Goal: Task Accomplishment & Management: Manage account settings

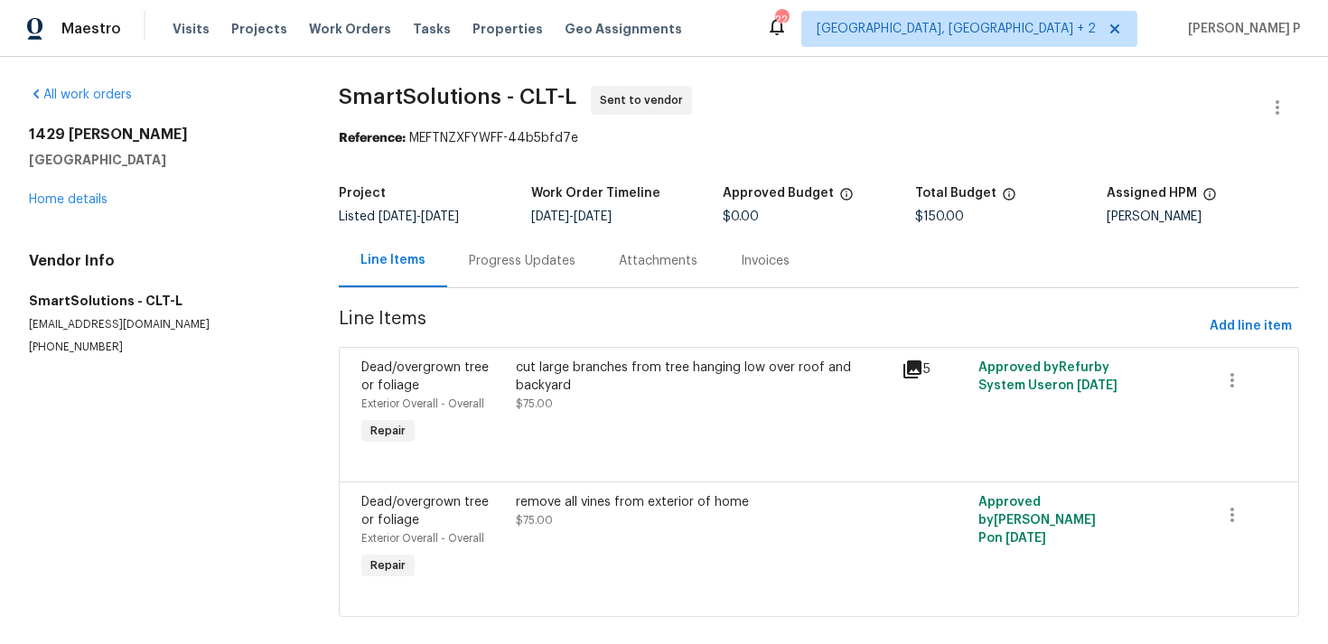
click at [519, 271] on div "Progress Updates" at bounding box center [522, 260] width 150 height 53
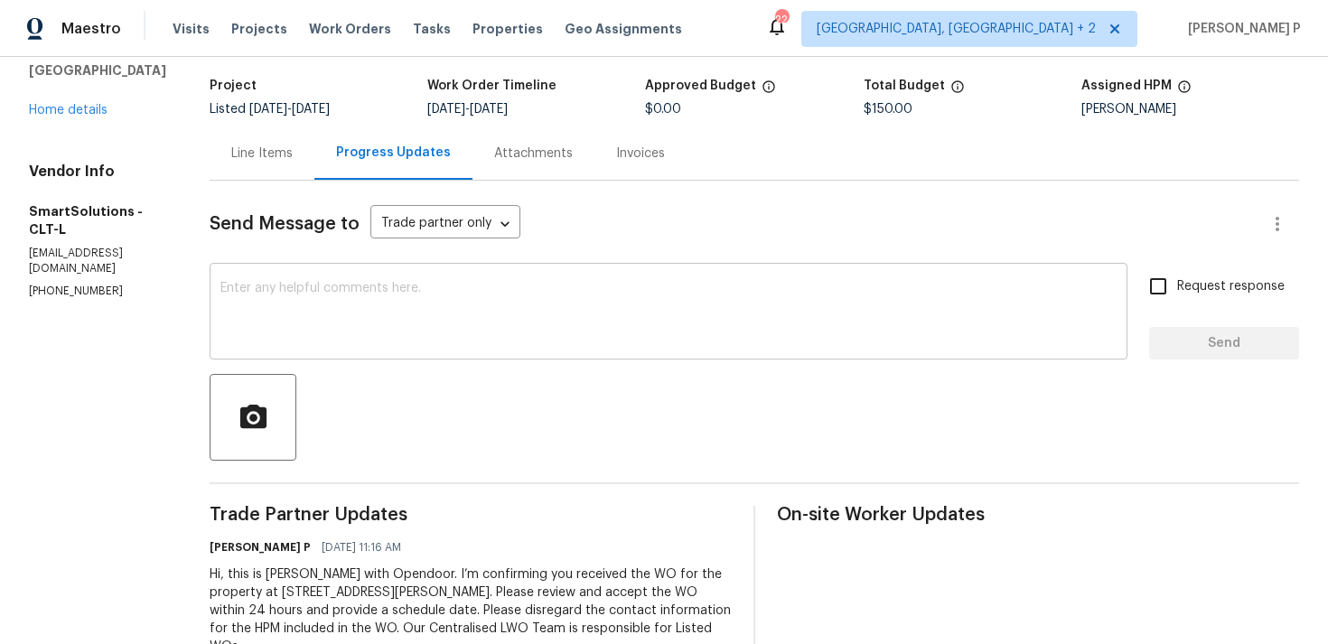
scroll to position [170, 0]
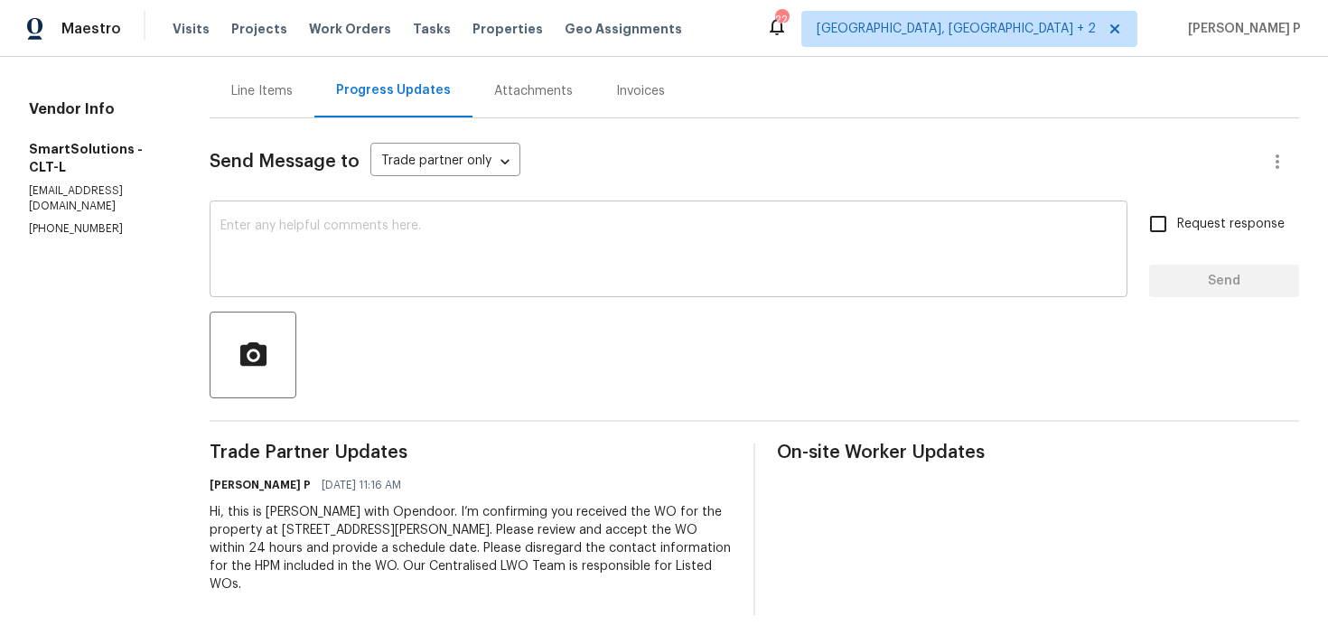
click at [321, 273] on textarea at bounding box center [668, 250] width 896 height 63
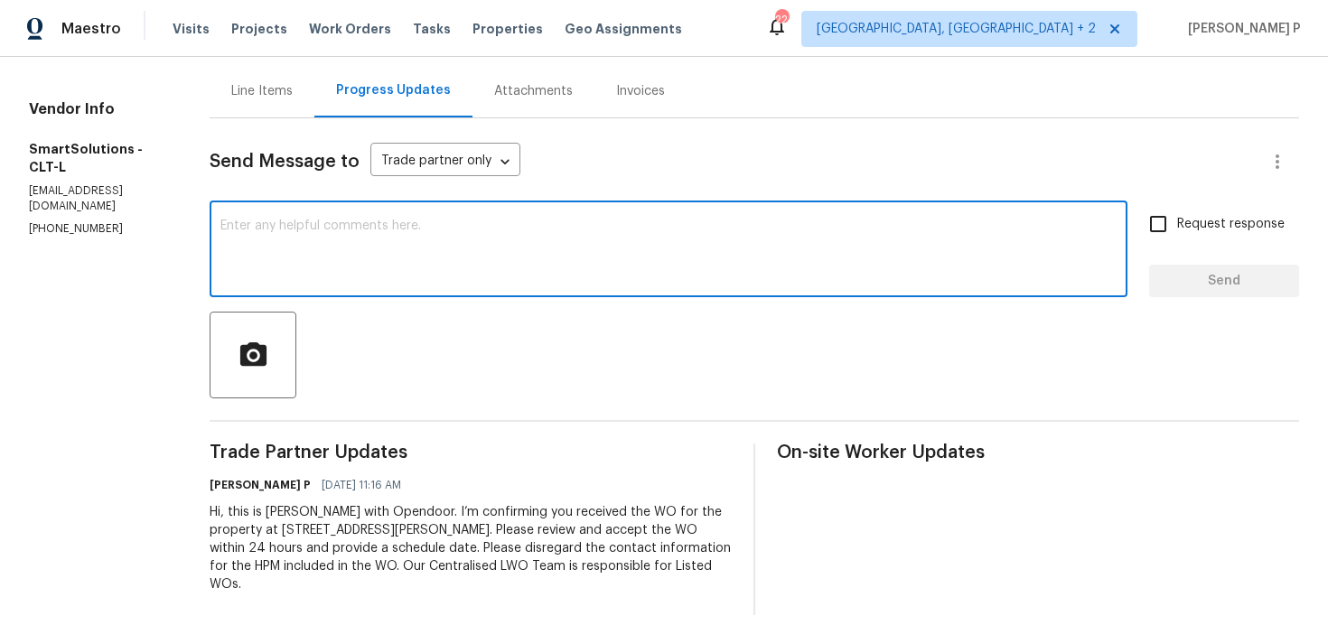
paste textarea "Just a reminder: Please accept the work order within an hour to avoid reassignm…"
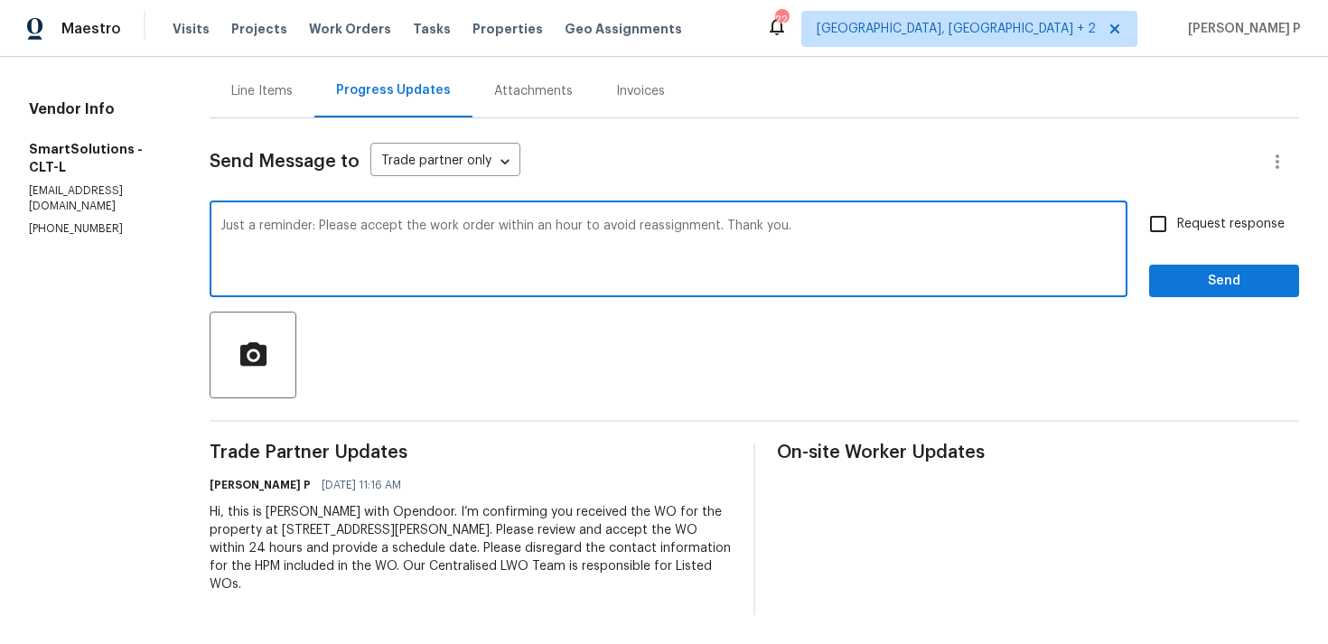
type textarea "Just a reminder: Please accept the work order within an hour to avoid reassignm…"
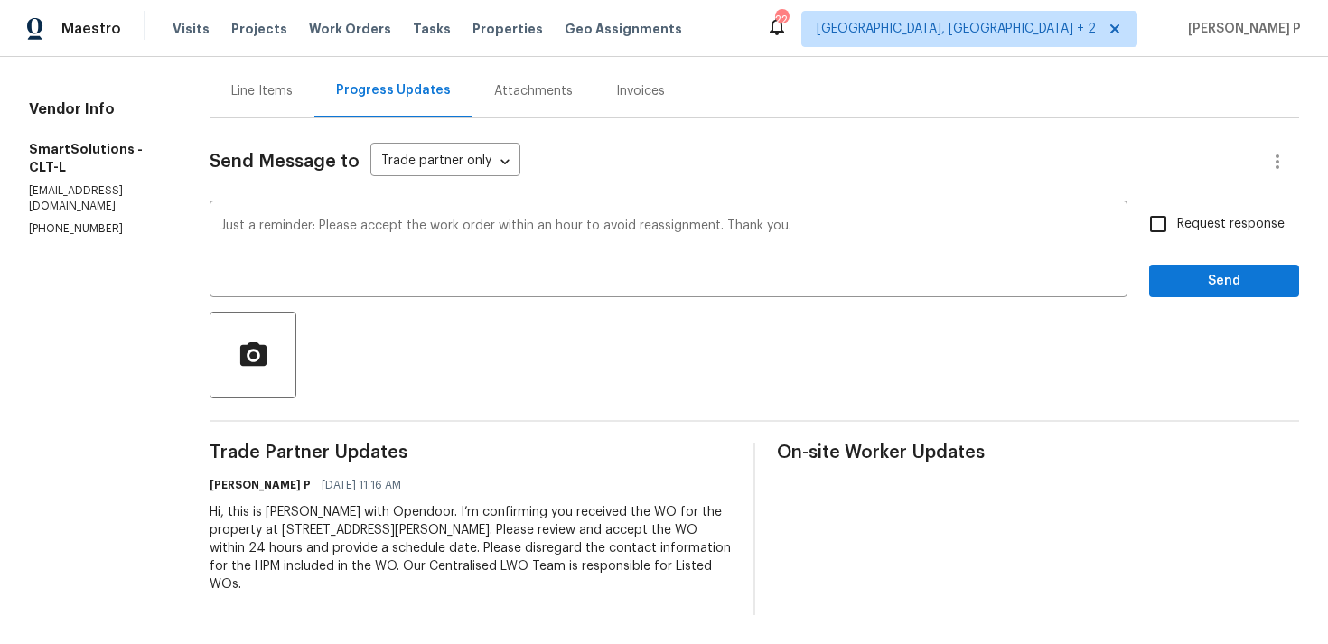
click at [1243, 215] on span "Request response" at bounding box center [1230, 224] width 107 height 19
click at [1177, 214] on input "Request response" at bounding box center [1158, 224] width 38 height 38
checkbox input "true"
click at [1205, 298] on div "Send Message to Trade partner only Trade partner only ​ Just a reminder: Please…" at bounding box center [754, 366] width 1089 height 497
click at [1195, 266] on button "Send" at bounding box center [1224, 281] width 150 height 33
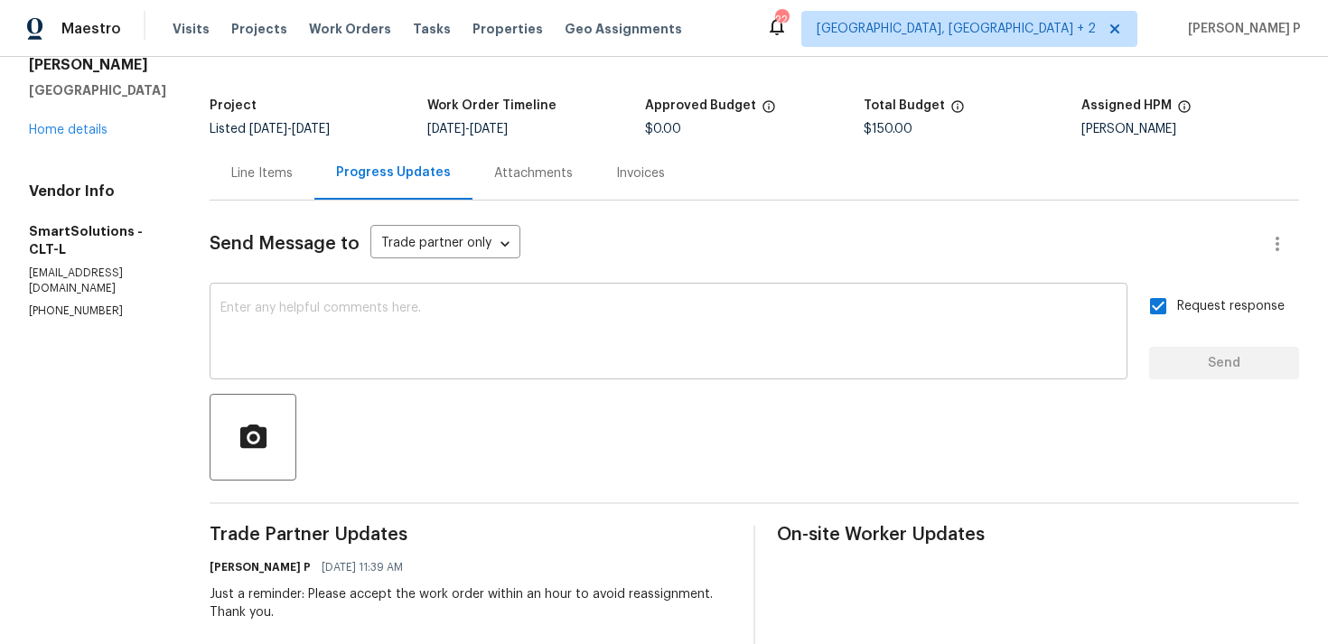
scroll to position [0, 0]
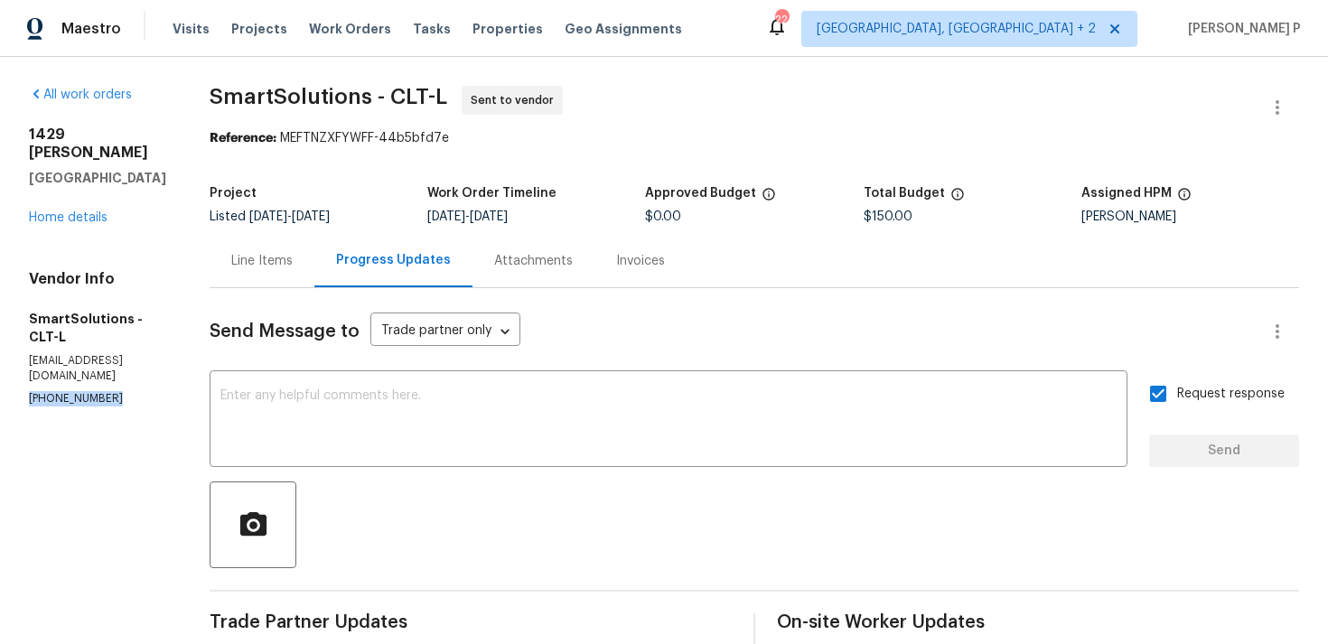
drag, startPoint x: 140, startPoint y: 353, endPoint x: 23, endPoint y: 354, distance: 117.4
click at [23, 354] on div "All work orders [STREET_ADDRESS][PERSON_NAME] Home details Vendor Info SmartSol…" at bounding box center [664, 479] width 1328 height 845
copy p "[PHONE_NUMBER]"
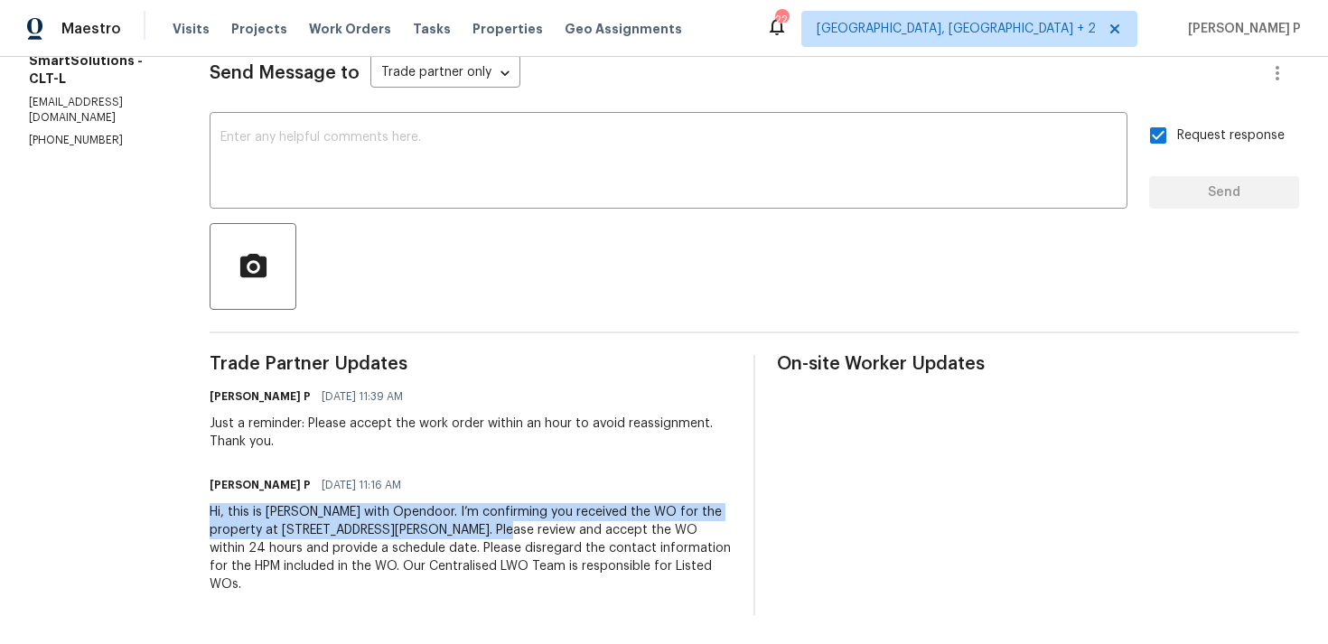
drag, startPoint x: 225, startPoint y: 515, endPoint x: 526, endPoint y: 532, distance: 301.2
click at [526, 532] on div "Hi, this is [PERSON_NAME] with Opendoor. I’m confirming you received the WO for…" at bounding box center [471, 548] width 522 height 90
copy div "Hi, this is [PERSON_NAME] with Opendoor. I’m confirming you received the WO for…"
click at [692, 479] on div "[PERSON_NAME] P [DATE] 11:16 AM" at bounding box center [471, 484] width 522 height 25
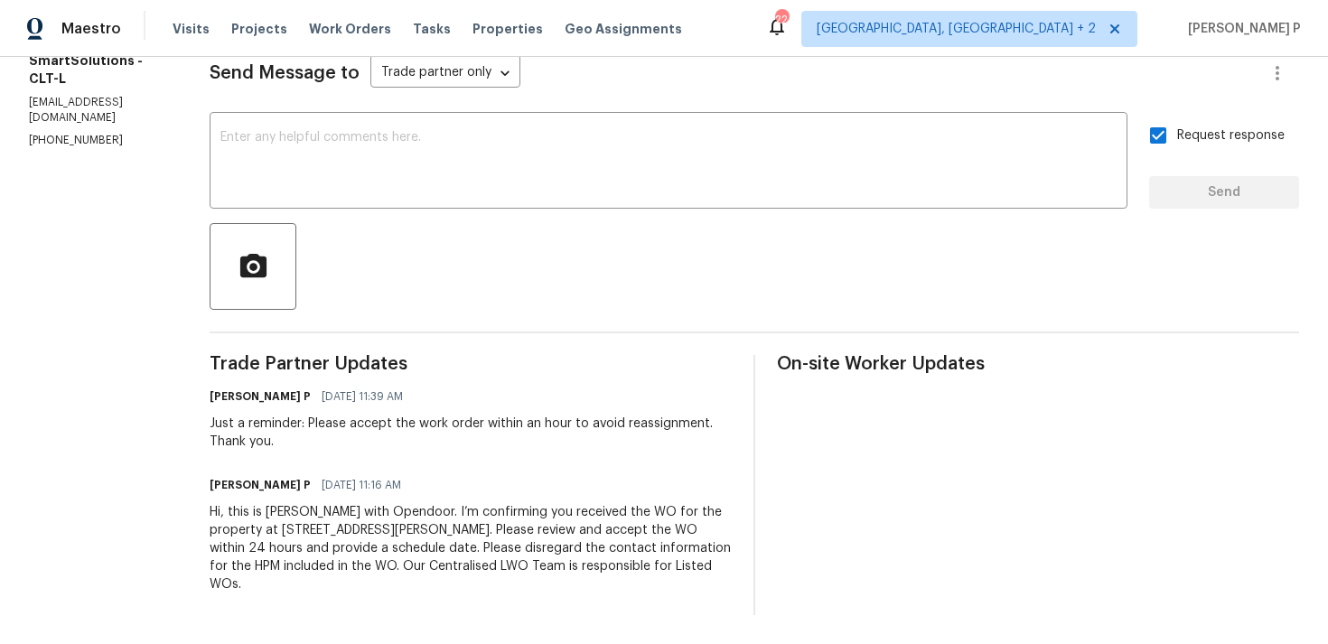
scroll to position [0, 0]
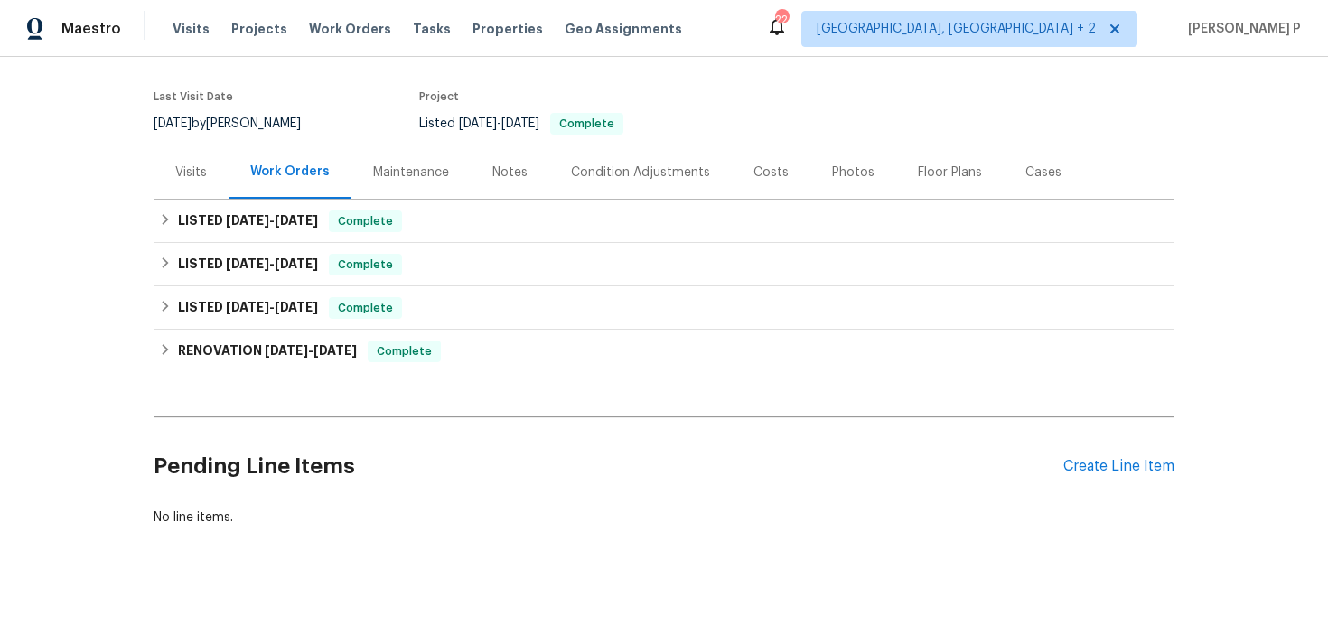
scroll to position [134, 0]
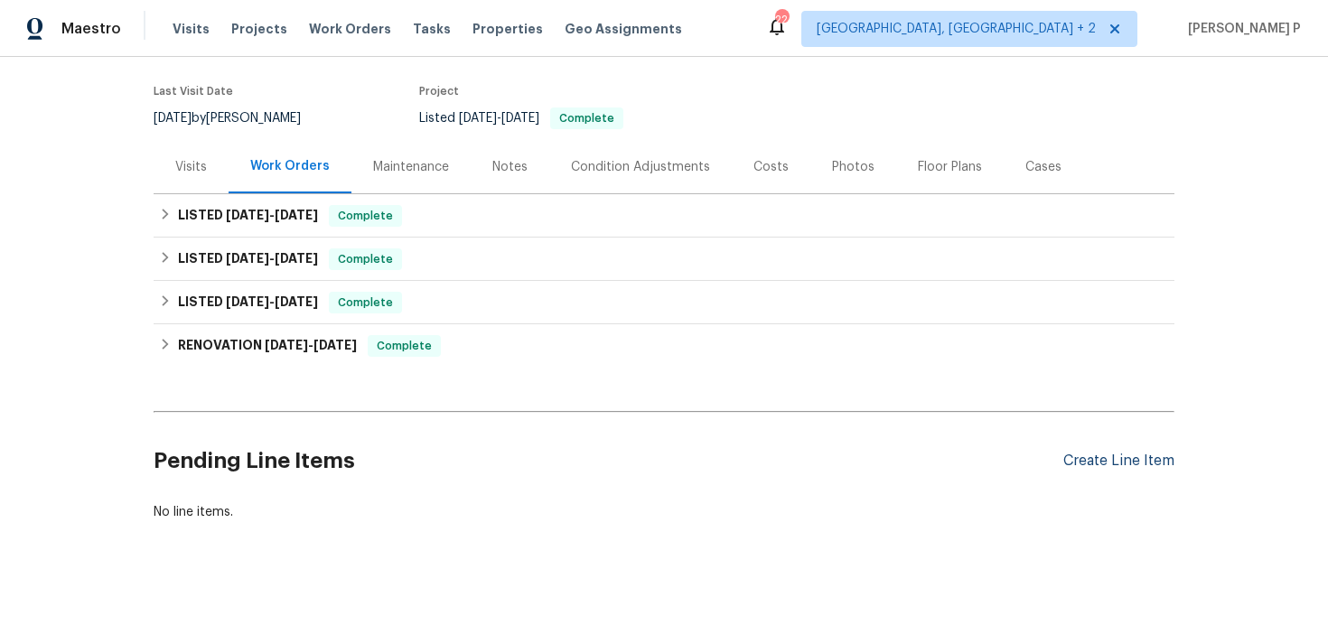
click at [1113, 461] on div "Create Line Item" at bounding box center [1118, 460] width 111 height 17
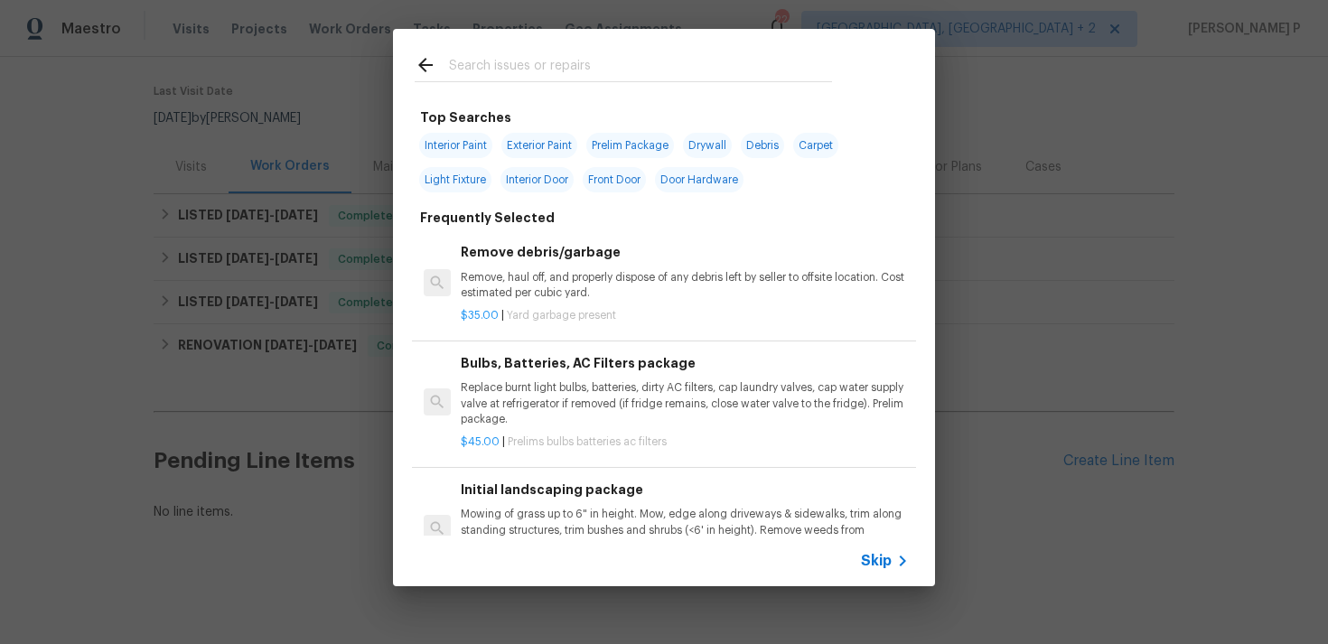
click at [874, 564] on span "Skip" at bounding box center [876, 561] width 31 height 18
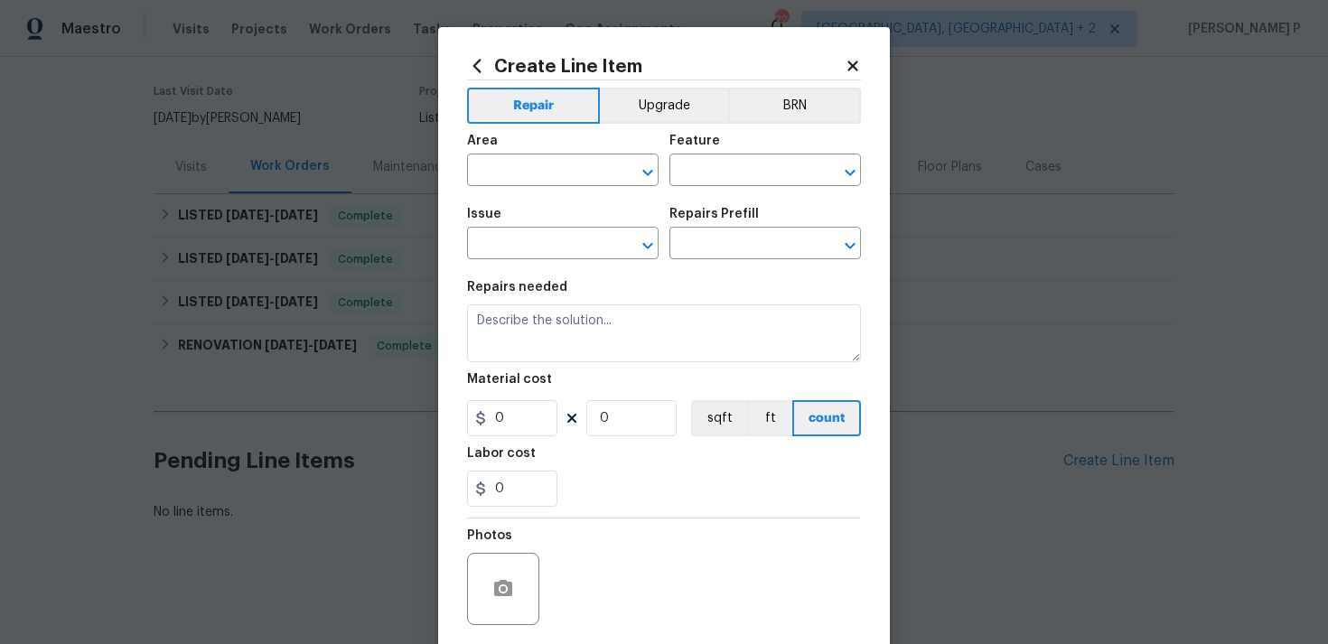
click at [550, 188] on span "Area ​" at bounding box center [562, 160] width 191 height 73
click at [555, 162] on input "text" at bounding box center [537, 172] width 141 height 28
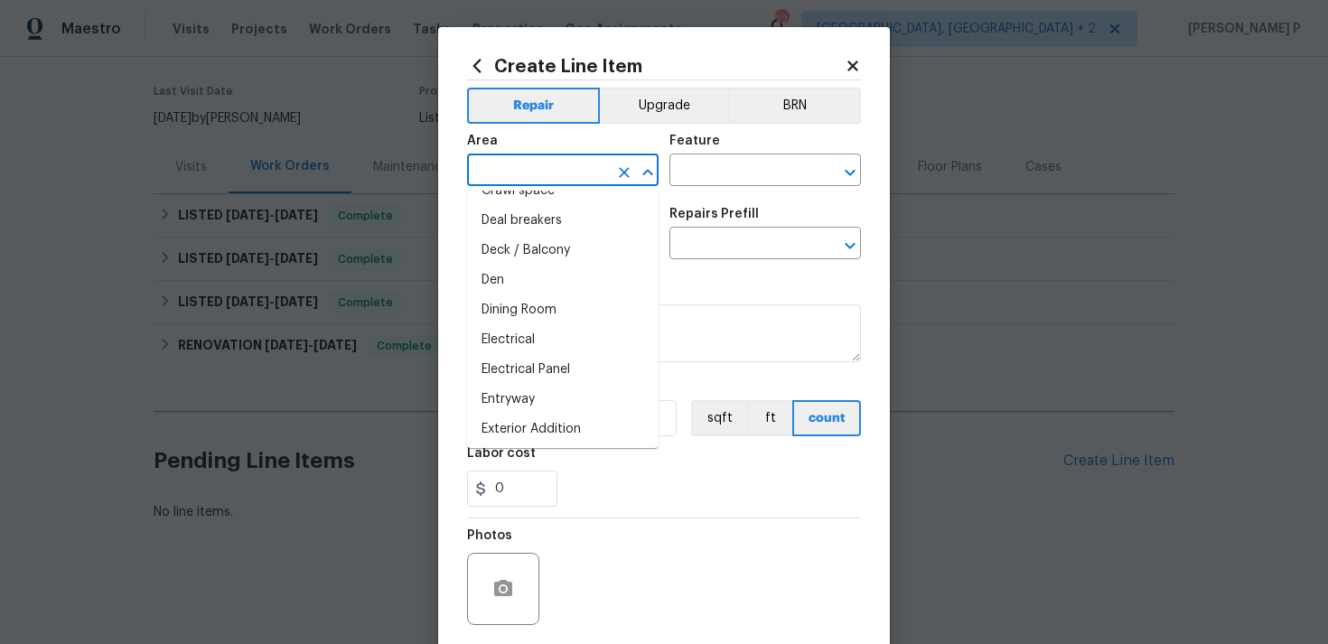
scroll to position [331, 0]
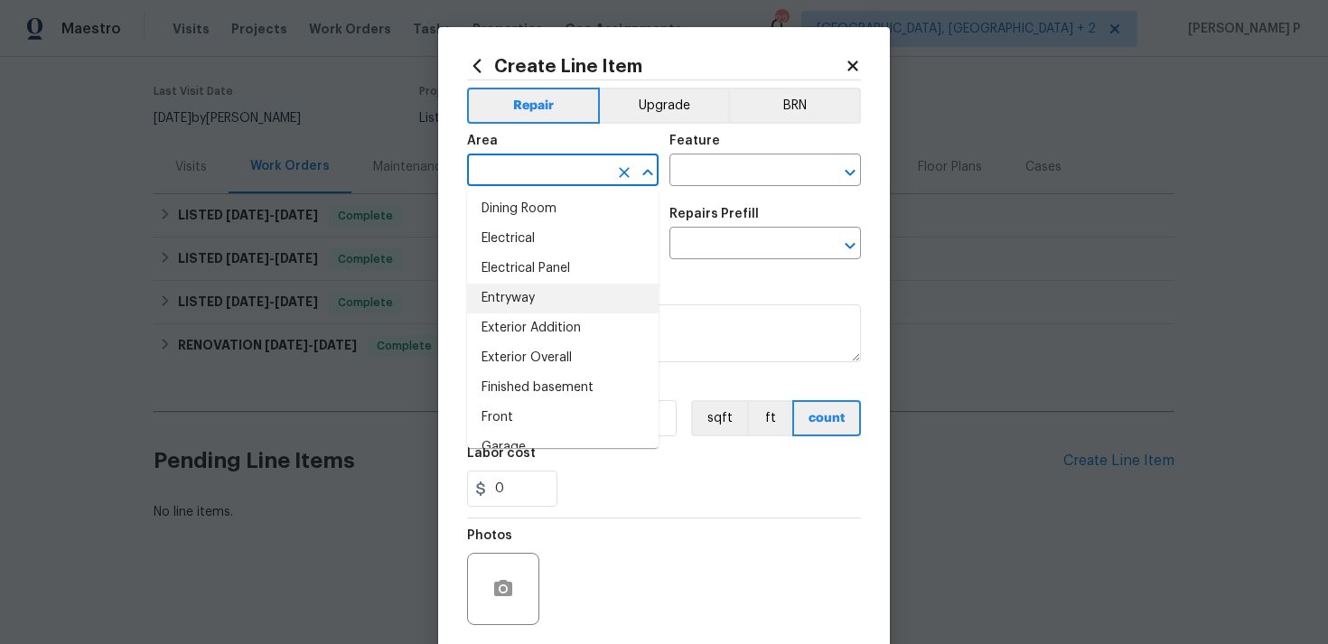
click at [563, 289] on li "Entryway" at bounding box center [562, 299] width 191 height 30
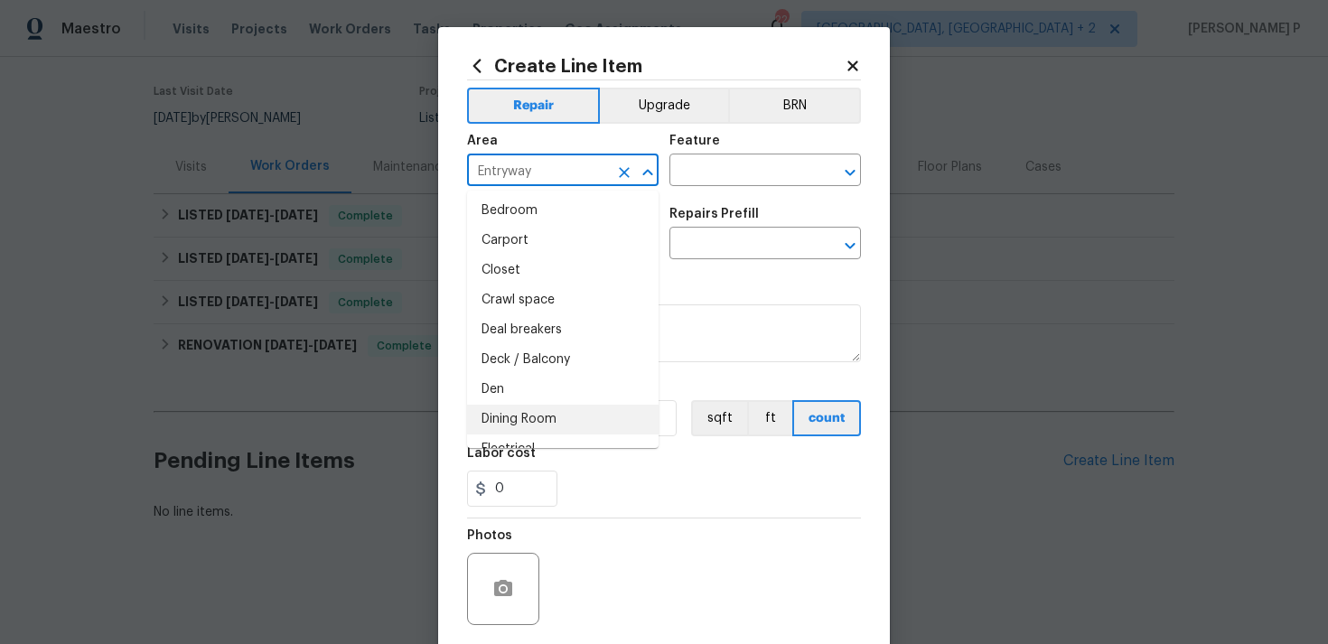
scroll to position [0, 0]
click at [543, 306] on li "Bathroom" at bounding box center [562, 302] width 191 height 30
type input "Bathroom"
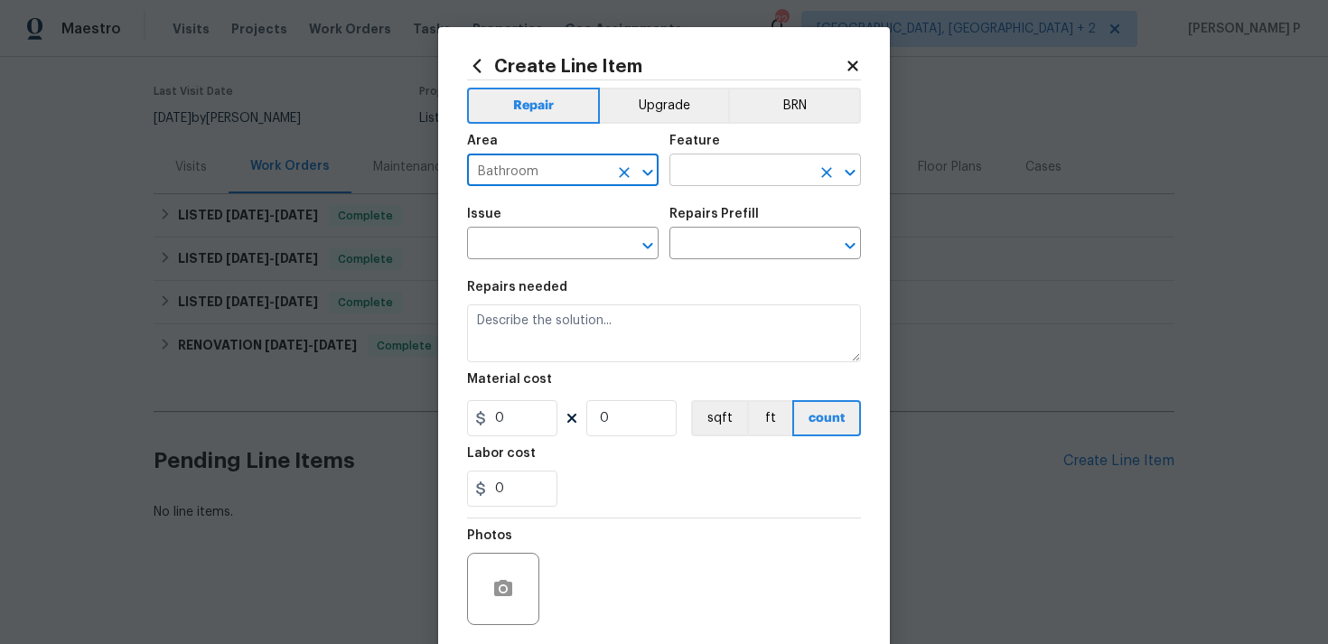
click at [704, 181] on input "text" at bounding box center [739, 172] width 141 height 28
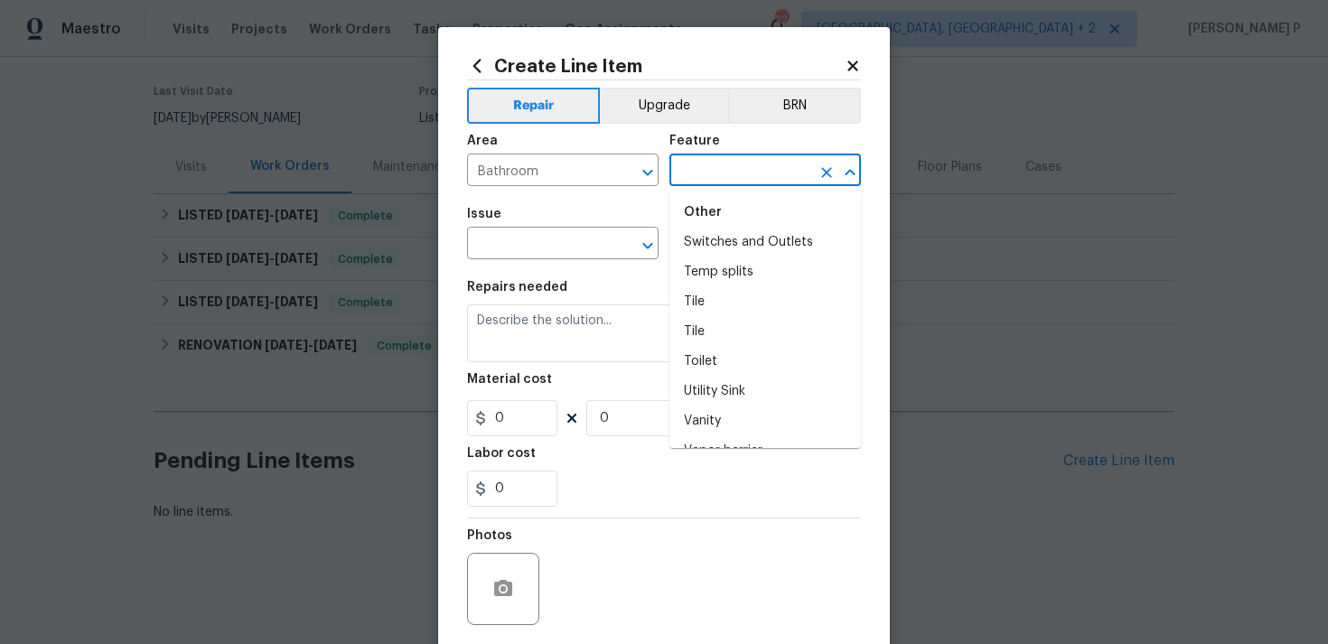
scroll to position [4300, 0]
click at [726, 344] on li "Toilet" at bounding box center [764, 359] width 191 height 30
type input "Toilet"
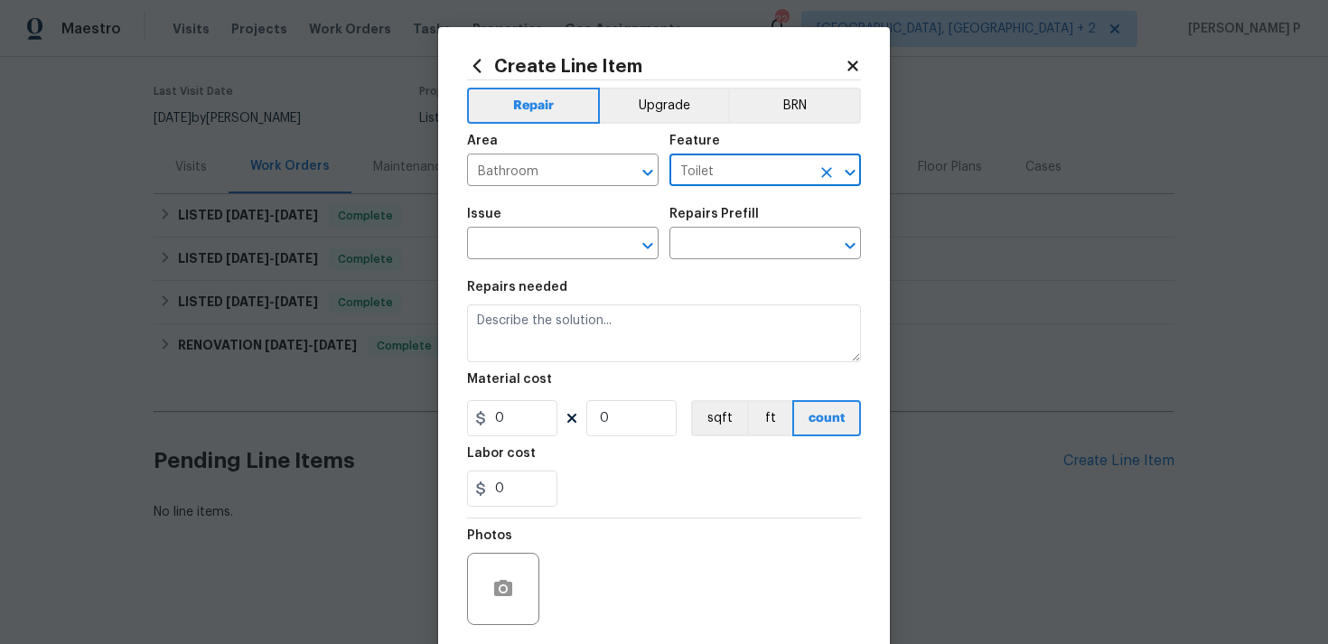
click at [660, 257] on div "Issue ​ Repairs Prefill ​" at bounding box center [664, 233] width 394 height 73
click at [657, 250] on icon "Open" at bounding box center [648, 246] width 22 height 22
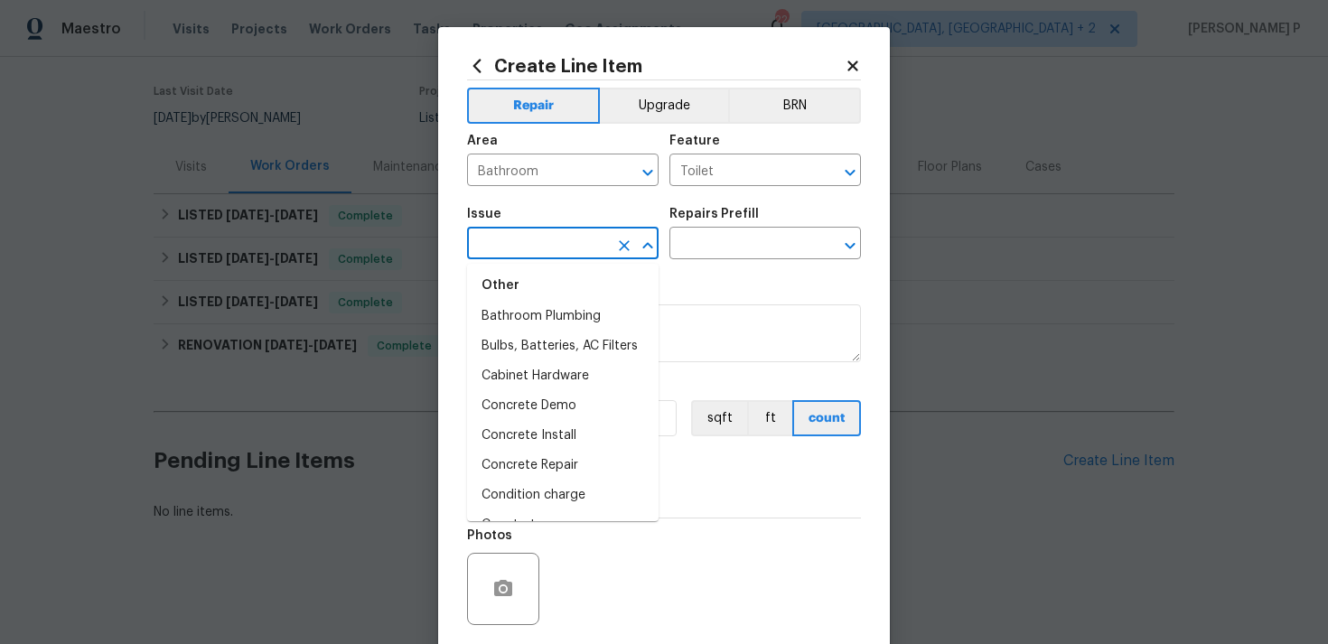
scroll to position [369, 0]
click at [574, 382] on li "Bathroom Plumbing" at bounding box center [562, 377] width 191 height 30
type input "Bathroom Plumbing"
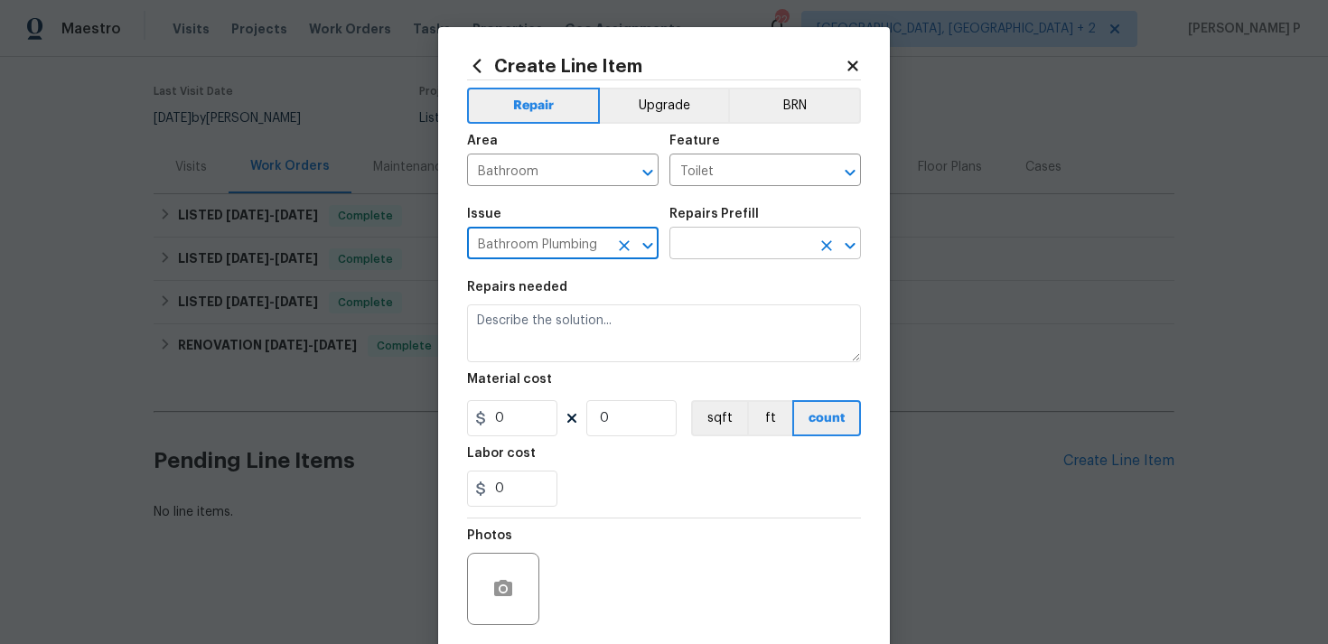
click at [694, 247] on input "text" at bounding box center [739, 245] width 141 height 28
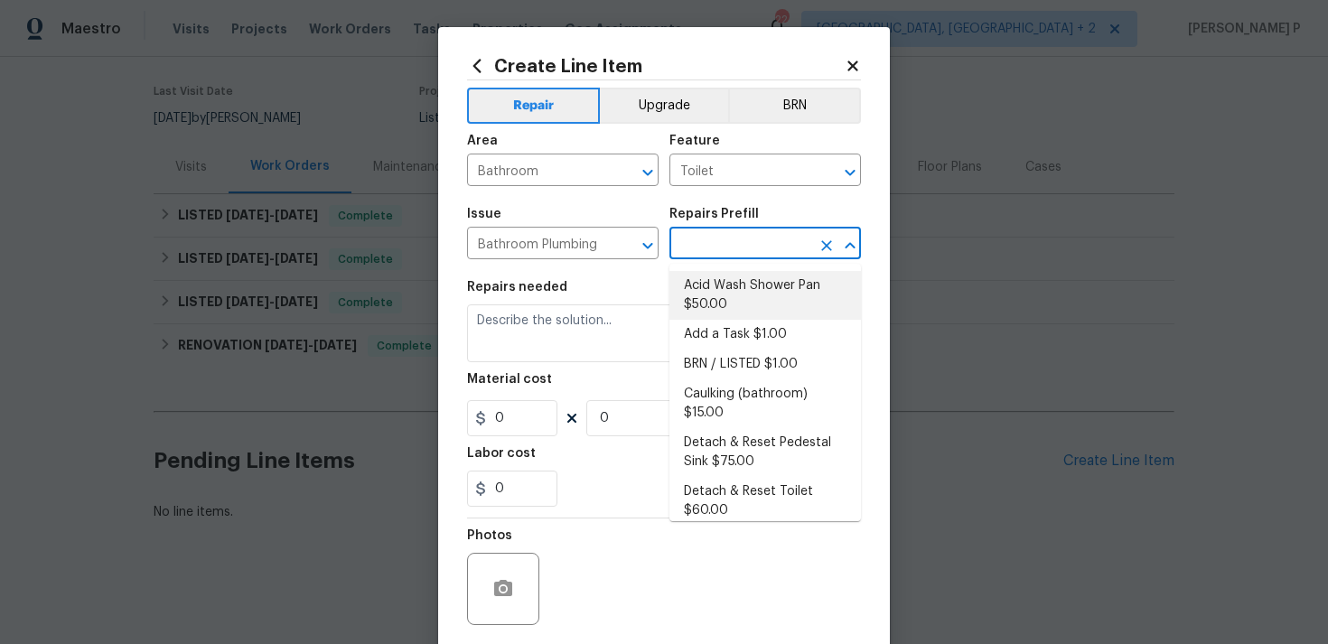
click at [701, 292] on li "Acid Wash Shower Pan $50.00" at bounding box center [764, 295] width 191 height 49
type input "Plumbing"
type input "Acid Wash Shower Pan $50.00"
type textarea "Prep and acid wash/deep clean the shower pan."
type input "50"
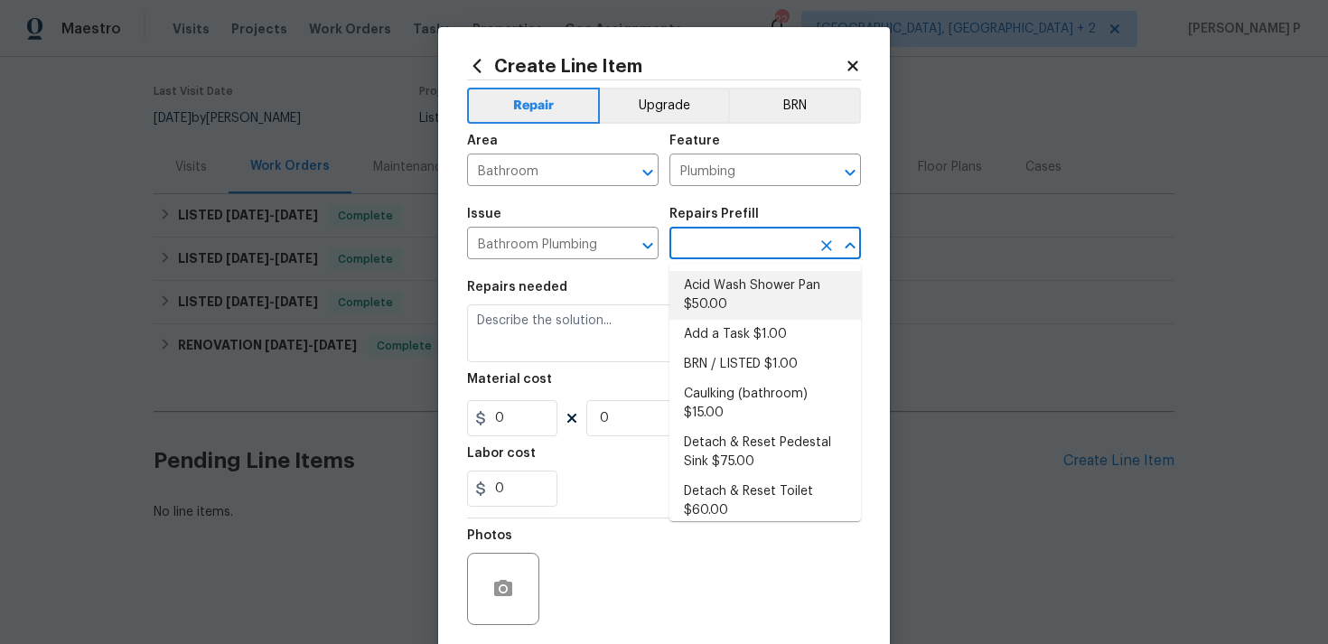
type input "1"
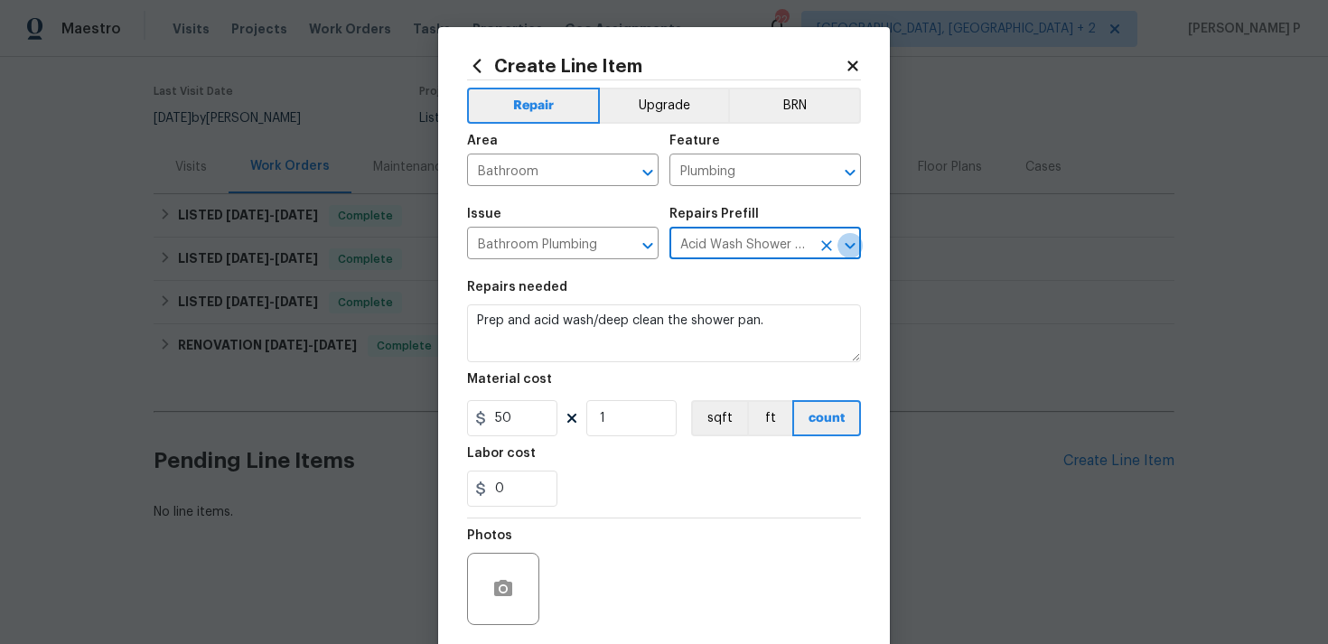
click at [849, 256] on button "Open" at bounding box center [849, 245] width 25 height 25
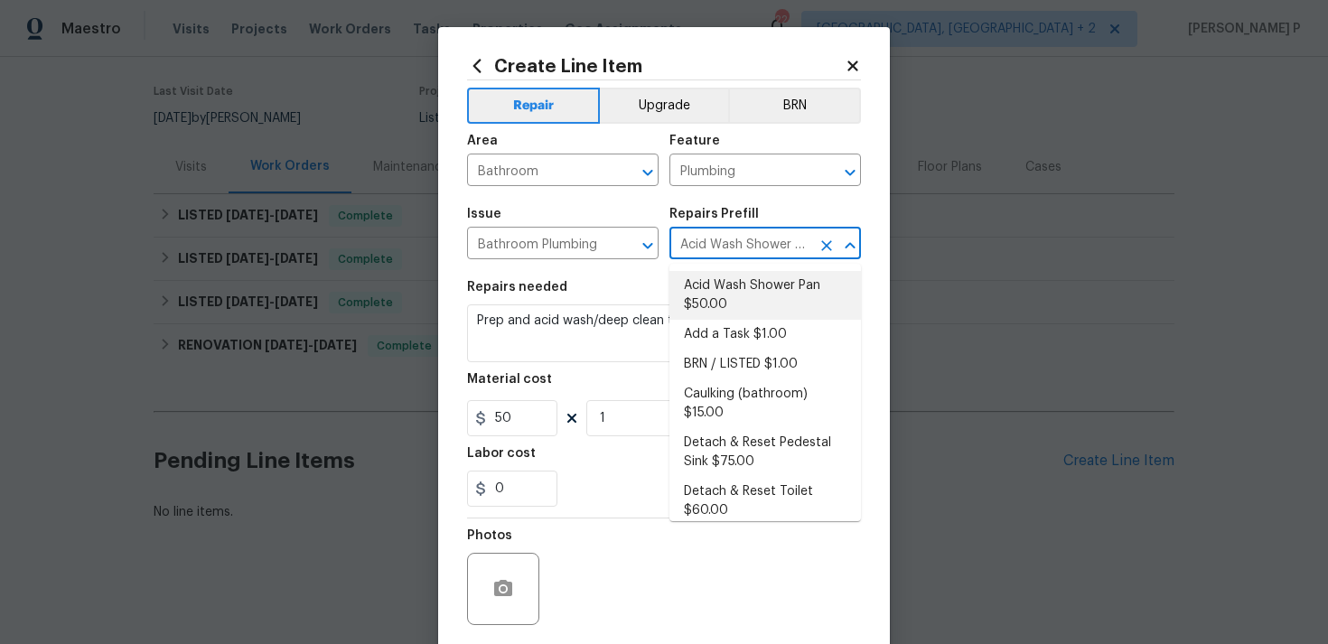
click at [776, 315] on li "Acid Wash Shower Pan $50.00" at bounding box center [764, 295] width 191 height 49
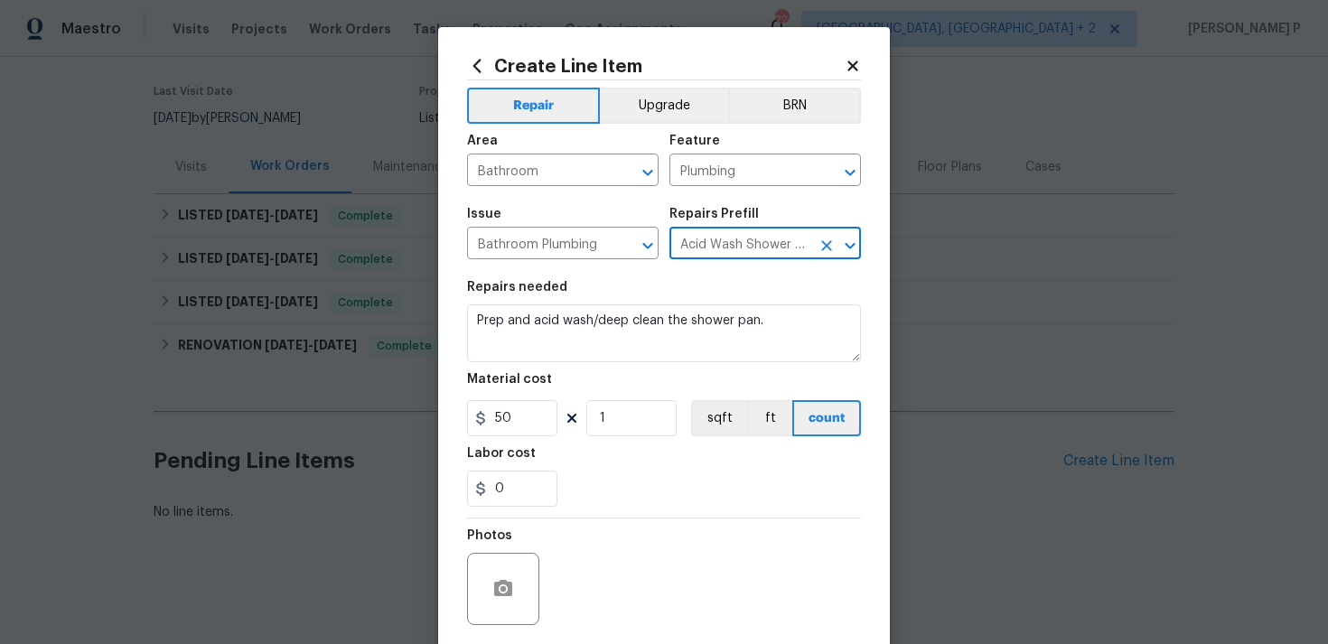
click at [853, 252] on icon "Open" at bounding box center [850, 246] width 22 height 22
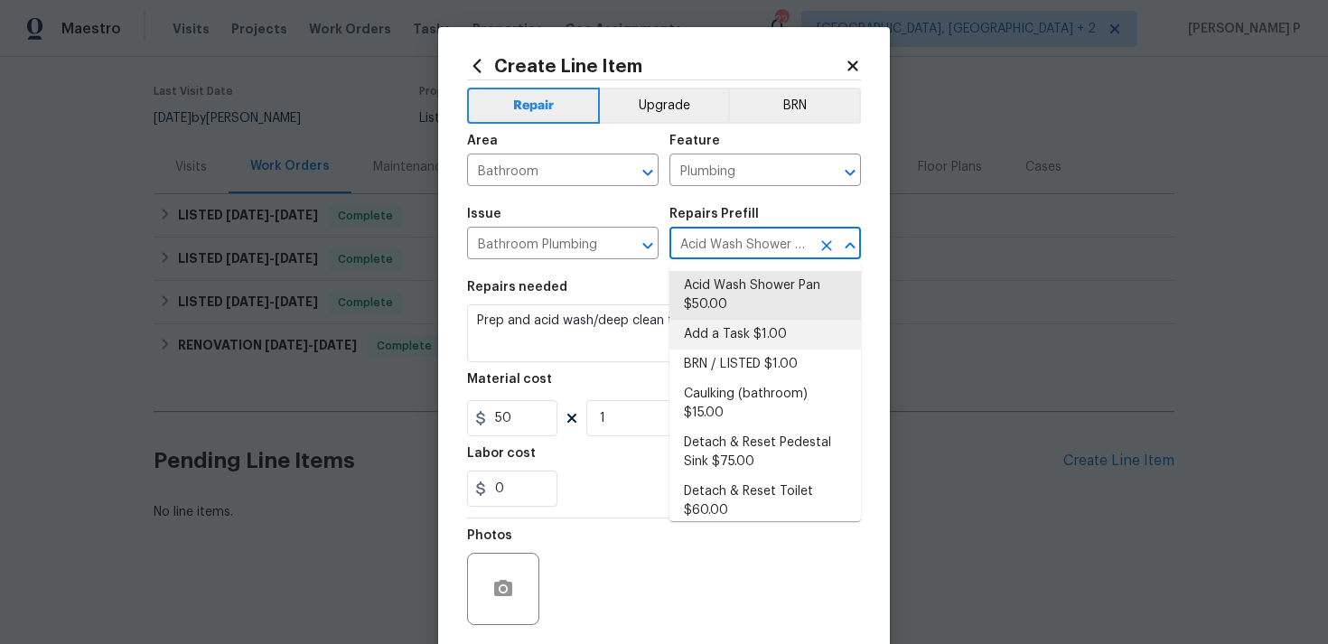
click at [749, 335] on li "Add a Task $1.00" at bounding box center [764, 335] width 191 height 30
type input "Add a Task $1.00"
type textarea "HPM to detail"
type input "1"
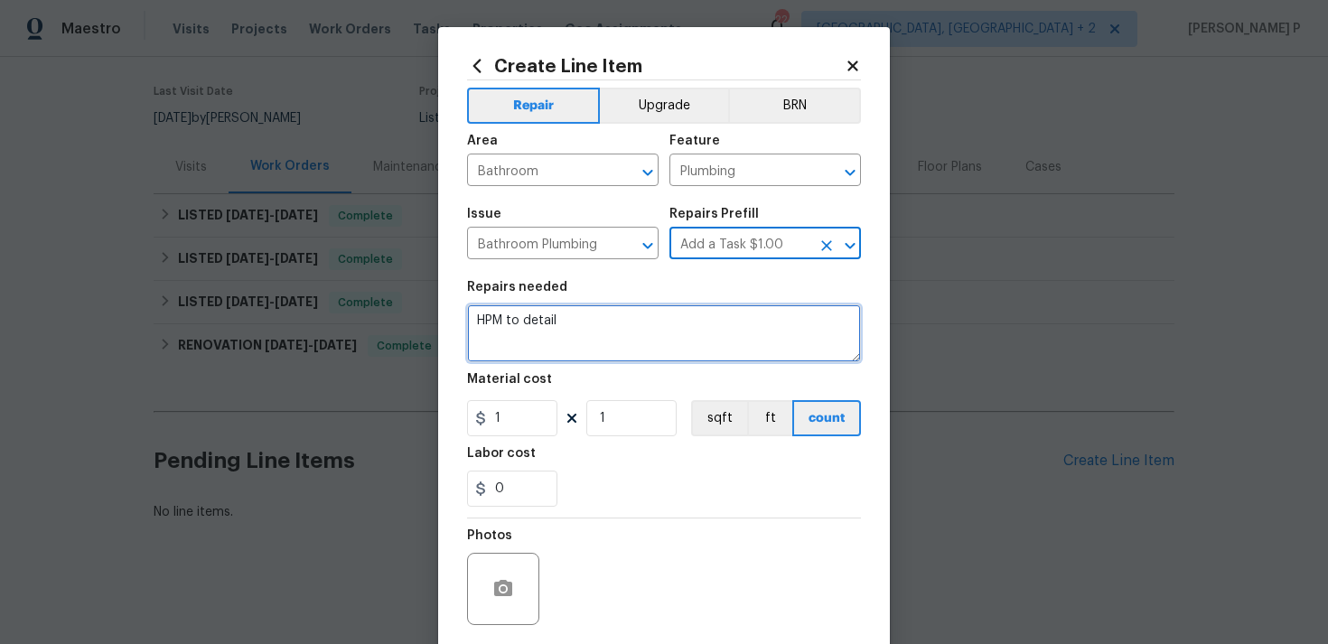
click at [600, 334] on textarea "HPM to detail" at bounding box center [664, 333] width 394 height 58
paste textarea "Received feedback that the upstairs toilet isn’t flushing. Please check the ang…"
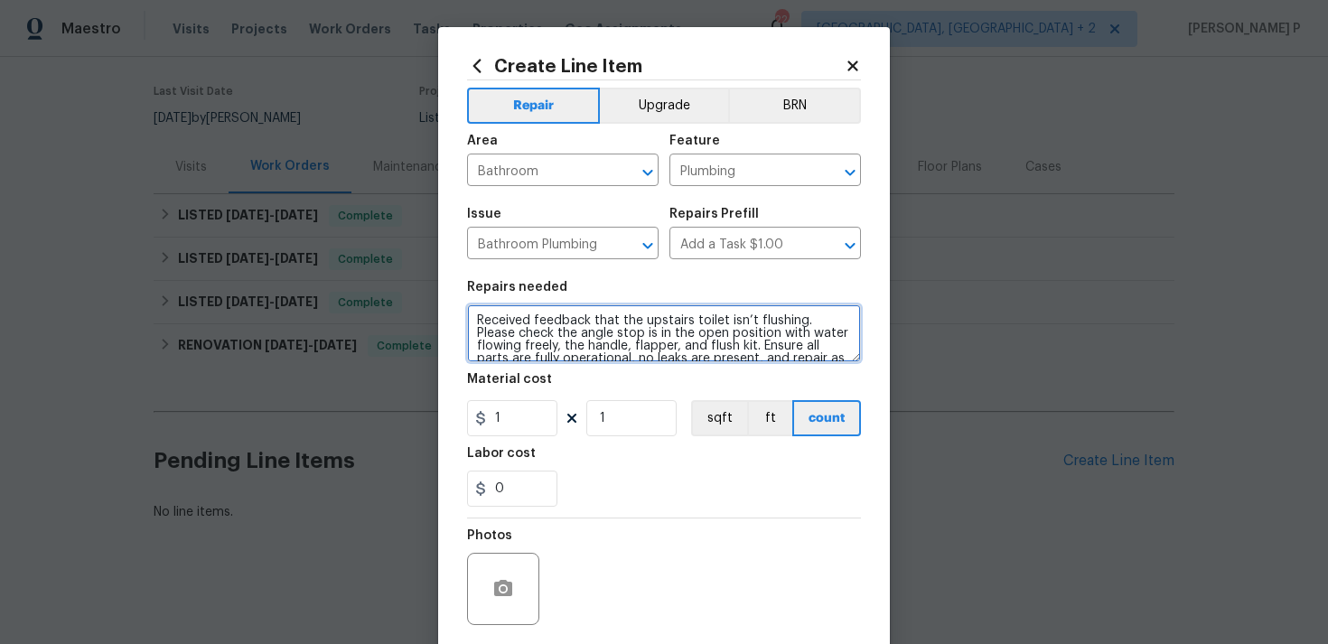
scroll to position [4, 0]
type textarea "Received feedback that the upstairs toilet isn’t flushing. Please check the ang…"
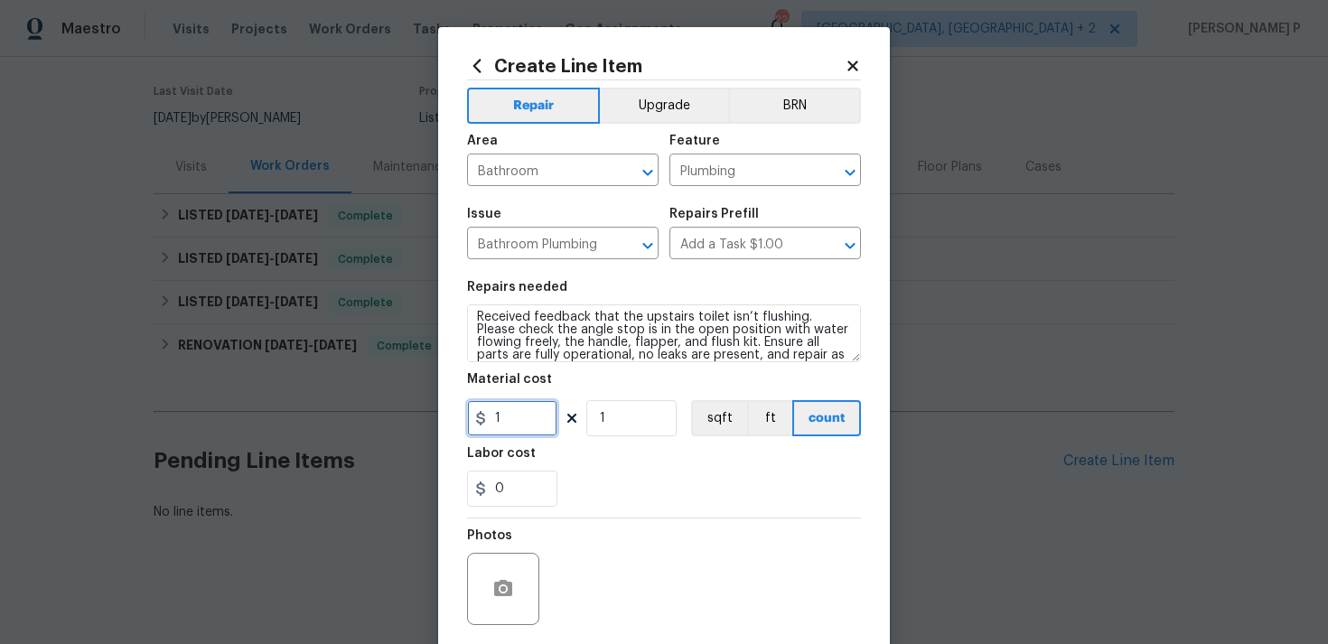
click at [545, 419] on input "1" at bounding box center [512, 418] width 90 height 36
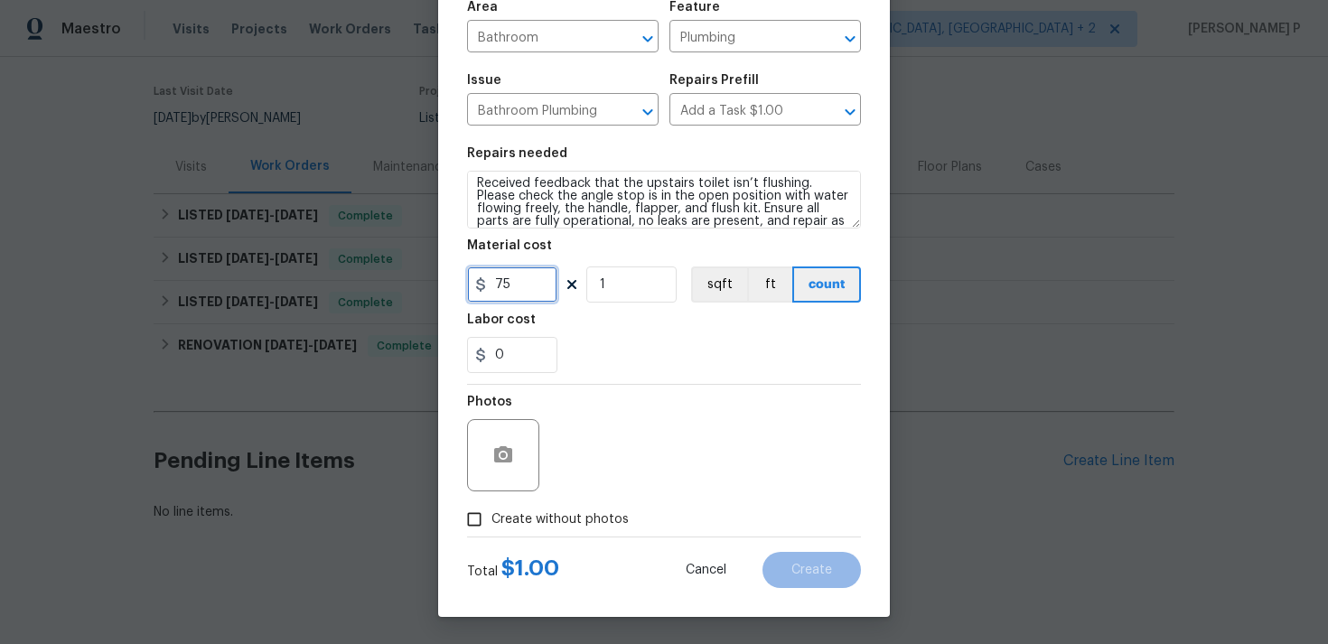
type input "75"
click at [498, 461] on icon "button" at bounding box center [503, 454] width 18 height 16
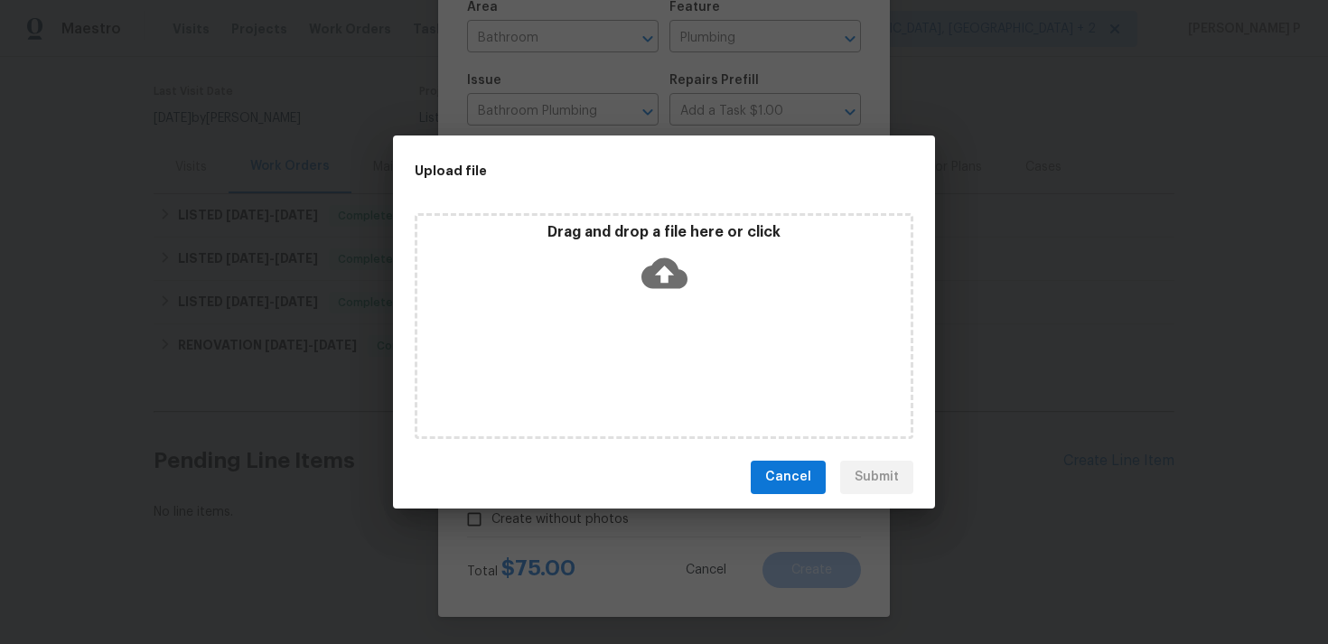
click at [661, 273] on icon at bounding box center [664, 273] width 46 height 46
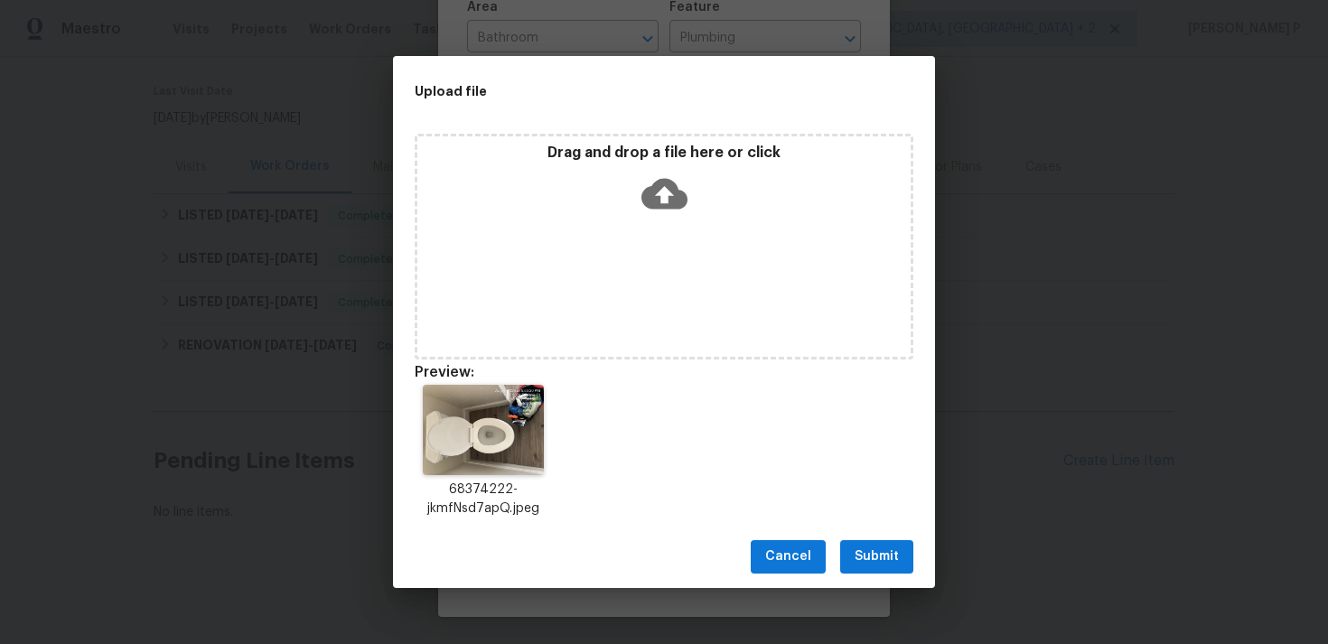
click at [881, 569] on button "Submit" at bounding box center [876, 556] width 73 height 33
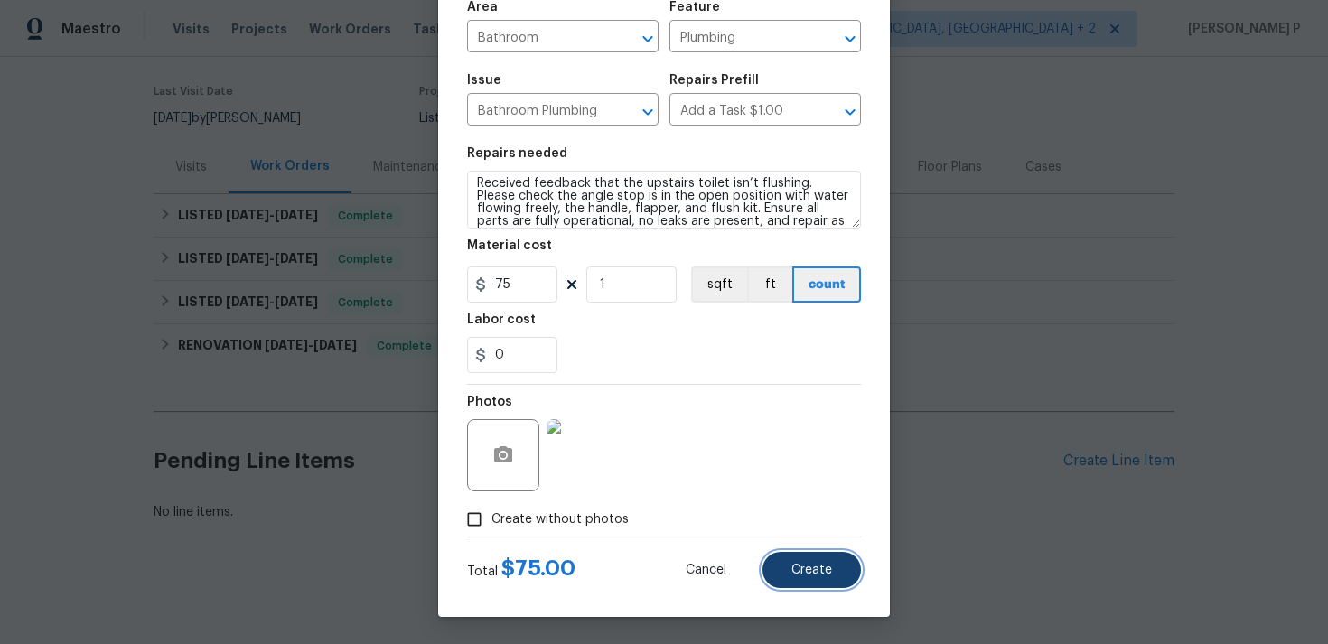
click at [811, 569] on span "Create" at bounding box center [811, 571] width 41 height 14
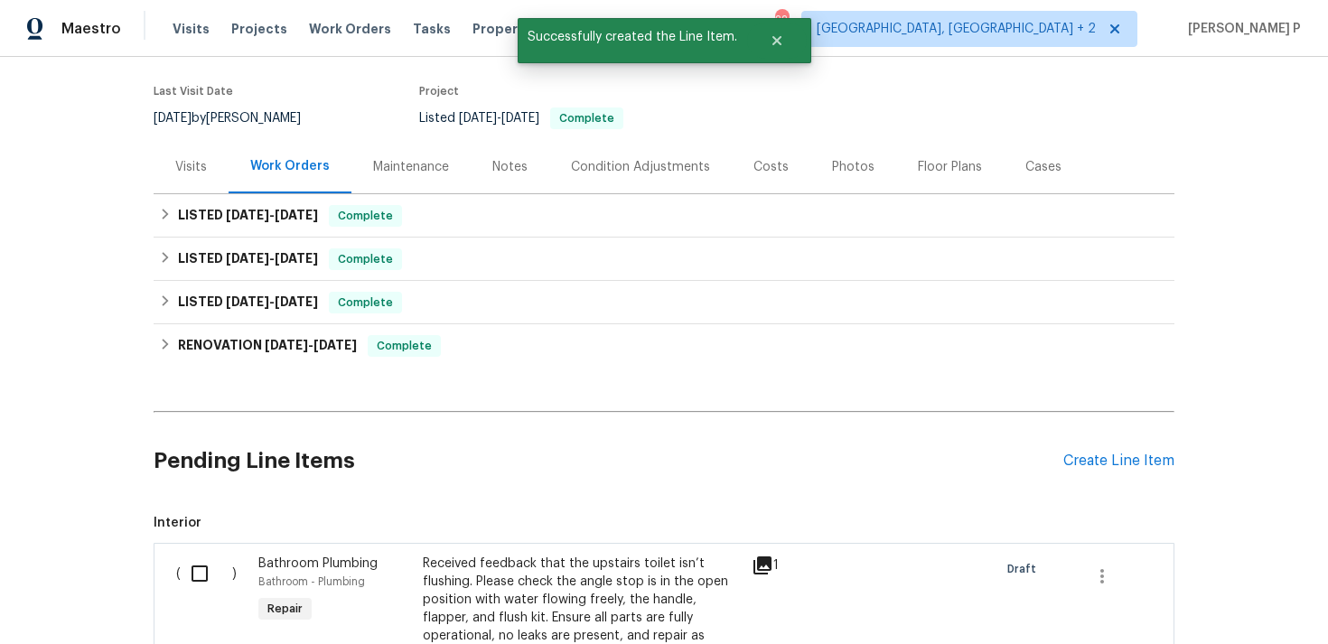
click at [197, 562] on input "checkbox" at bounding box center [206, 573] width 51 height 38
checkbox input "true"
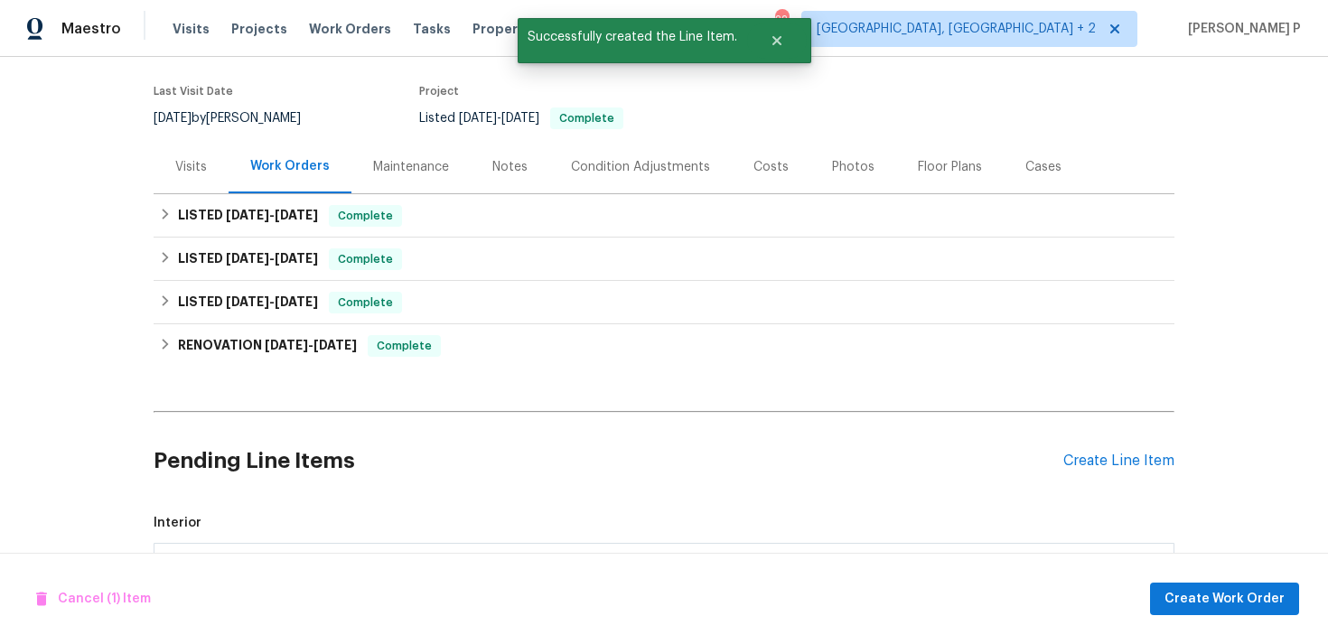
scroll to position [412, 0]
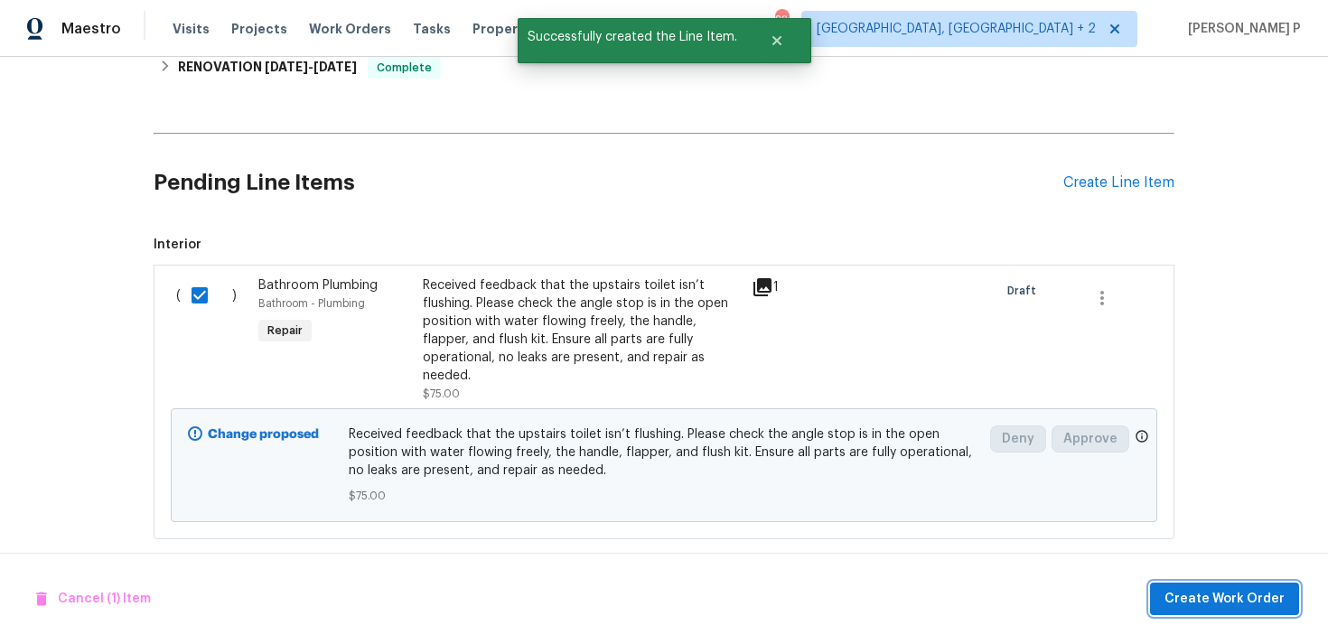
click at [1217, 584] on button "Create Work Order" at bounding box center [1224, 598] width 149 height 33
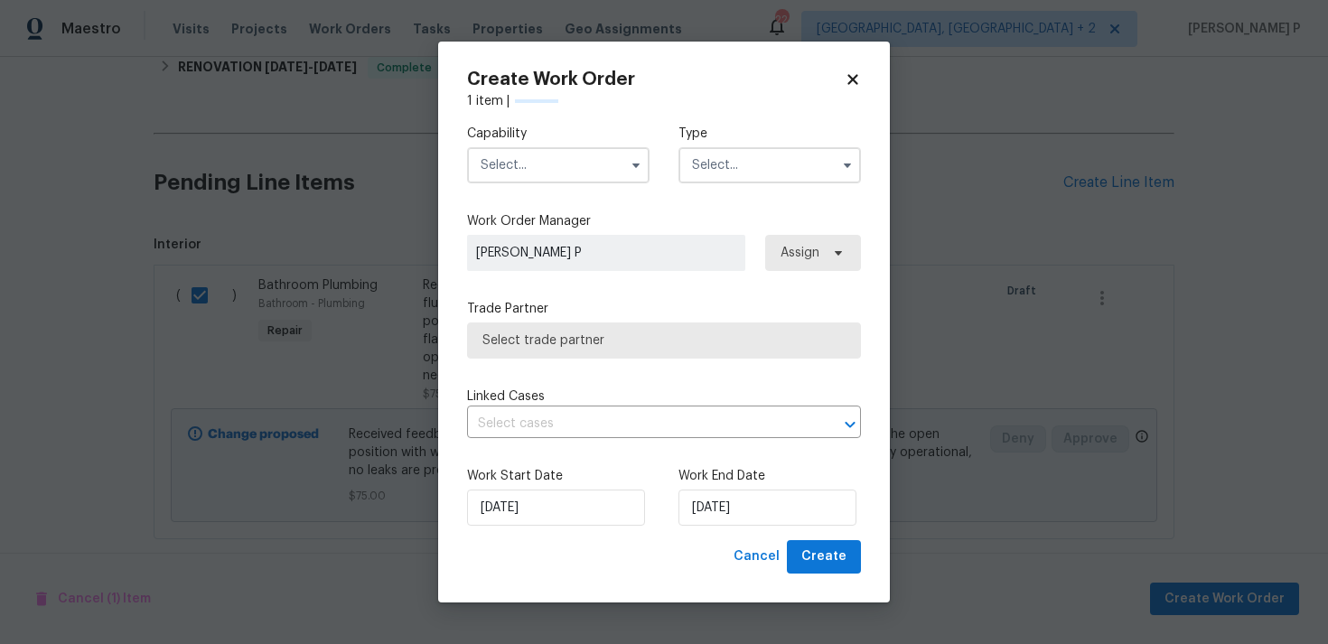
click at [726, 170] on input "text" at bounding box center [769, 165] width 182 height 36
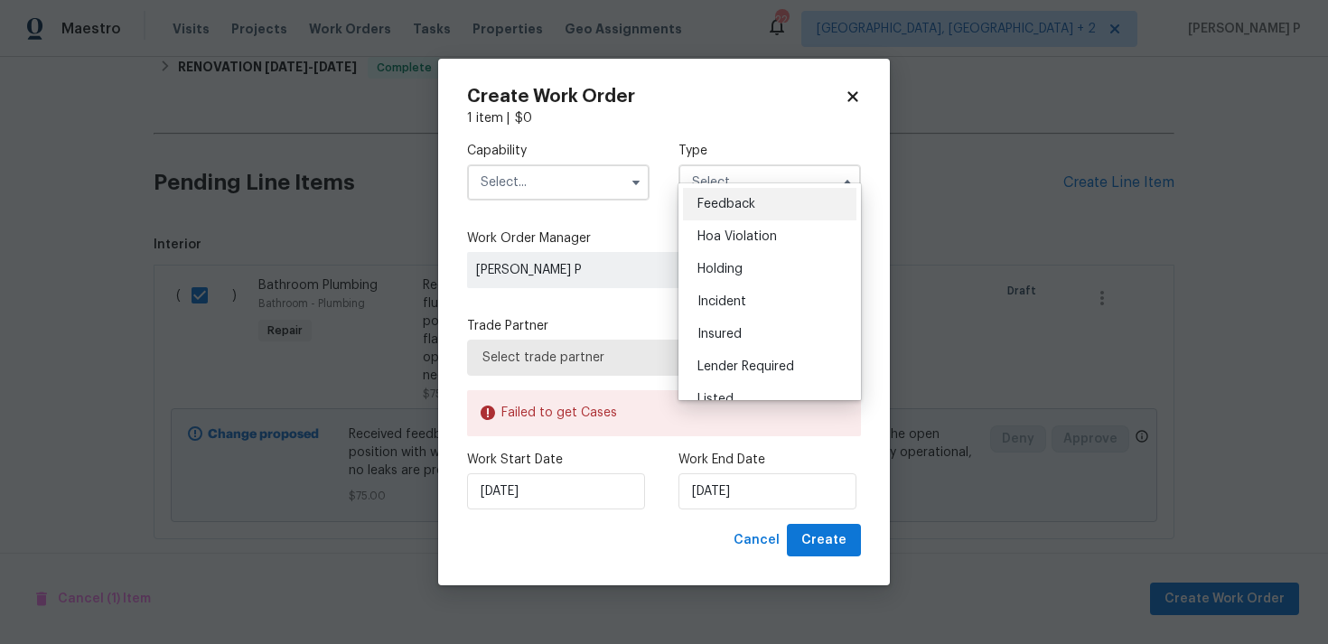
click at [718, 201] on span "Feedback" at bounding box center [726, 204] width 58 height 13
type input "Feedback"
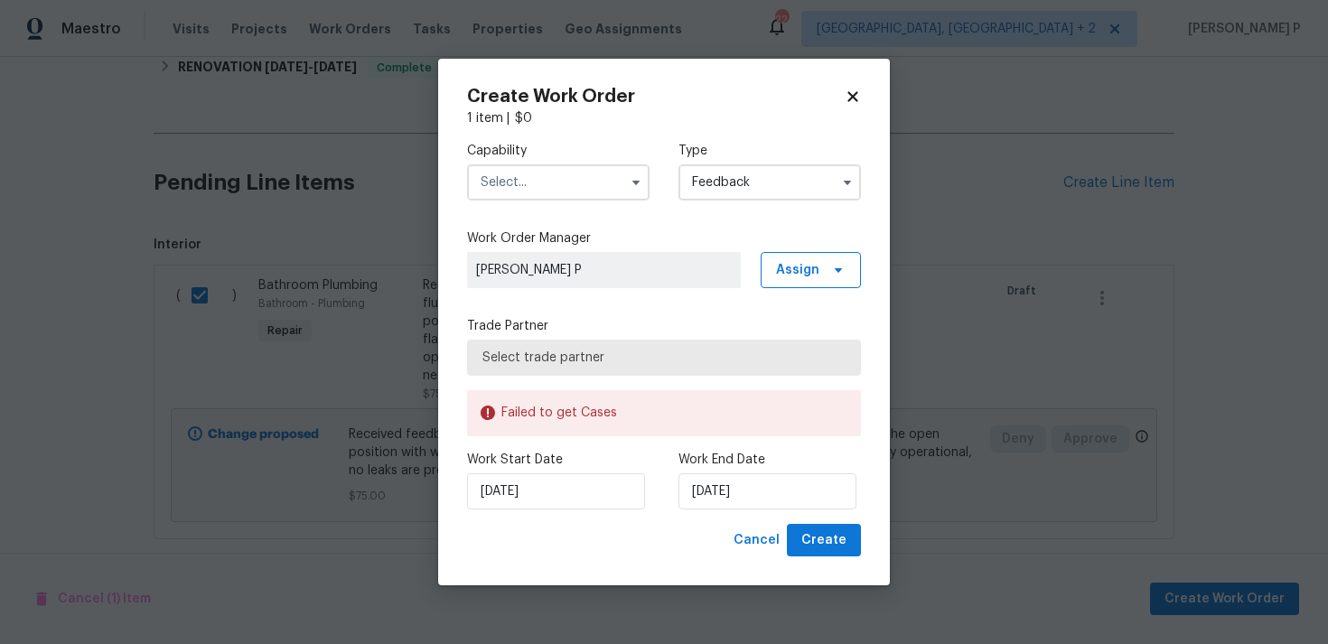
click at [573, 195] on input "text" at bounding box center [558, 182] width 182 height 36
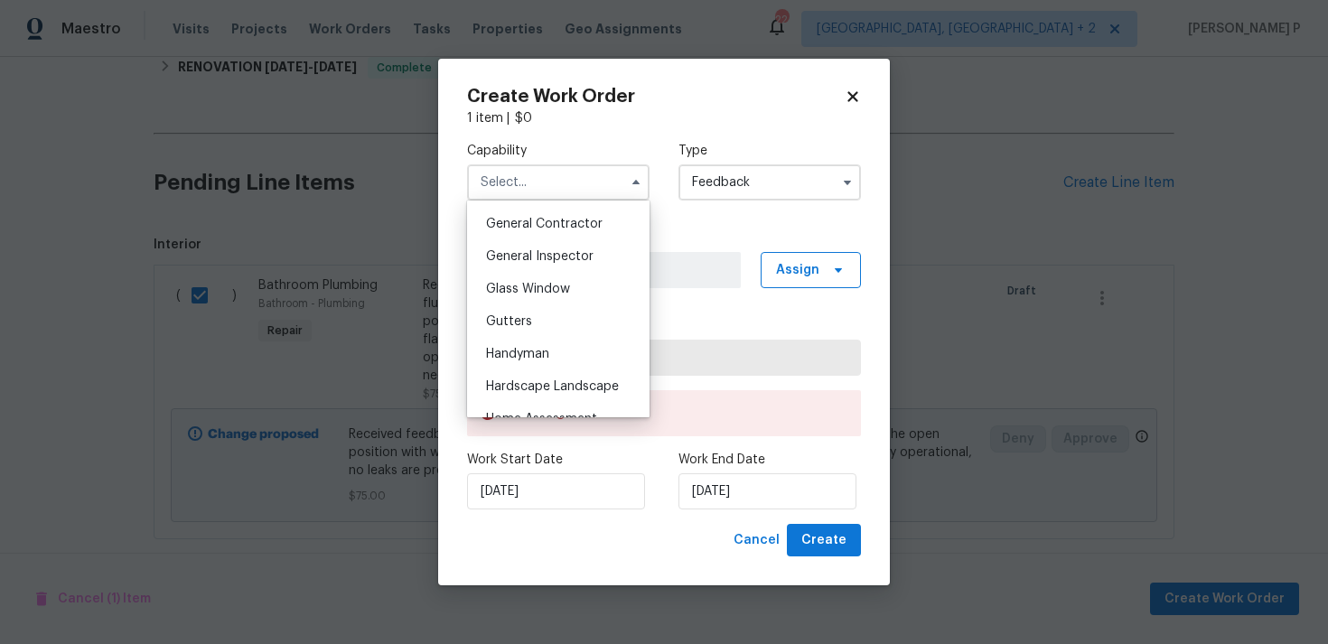
scroll to position [865, 0]
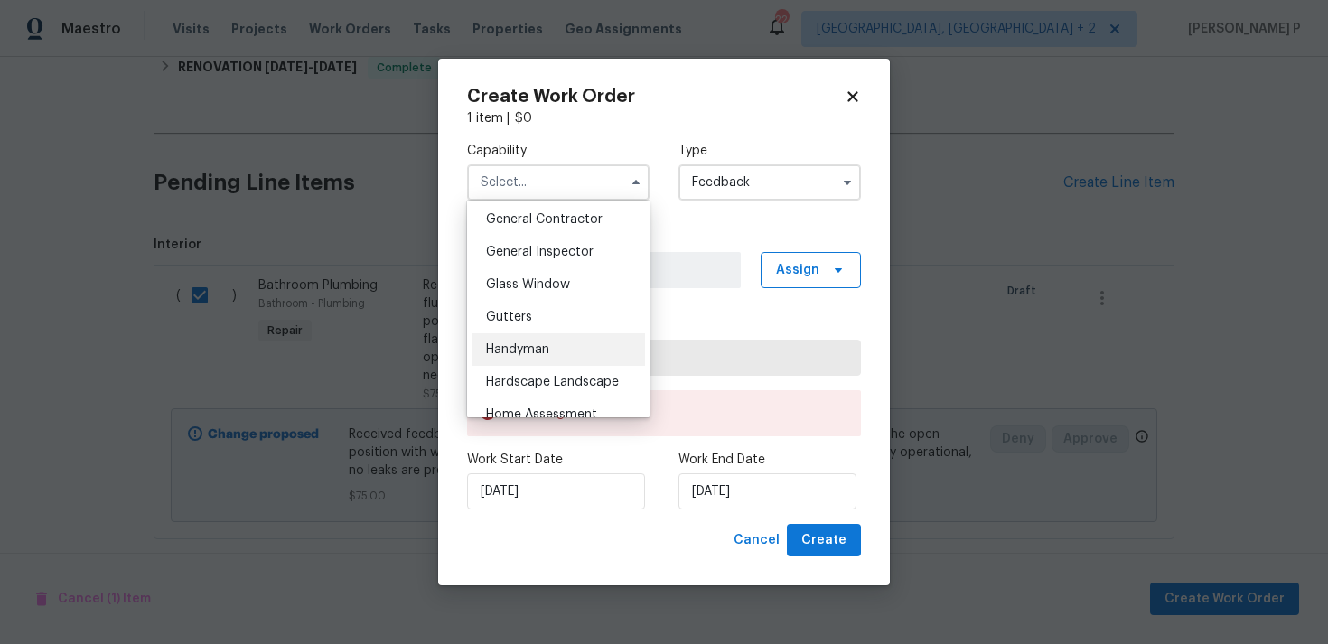
click at [524, 346] on span "Handyman" at bounding box center [517, 349] width 63 height 13
type input "Handyman"
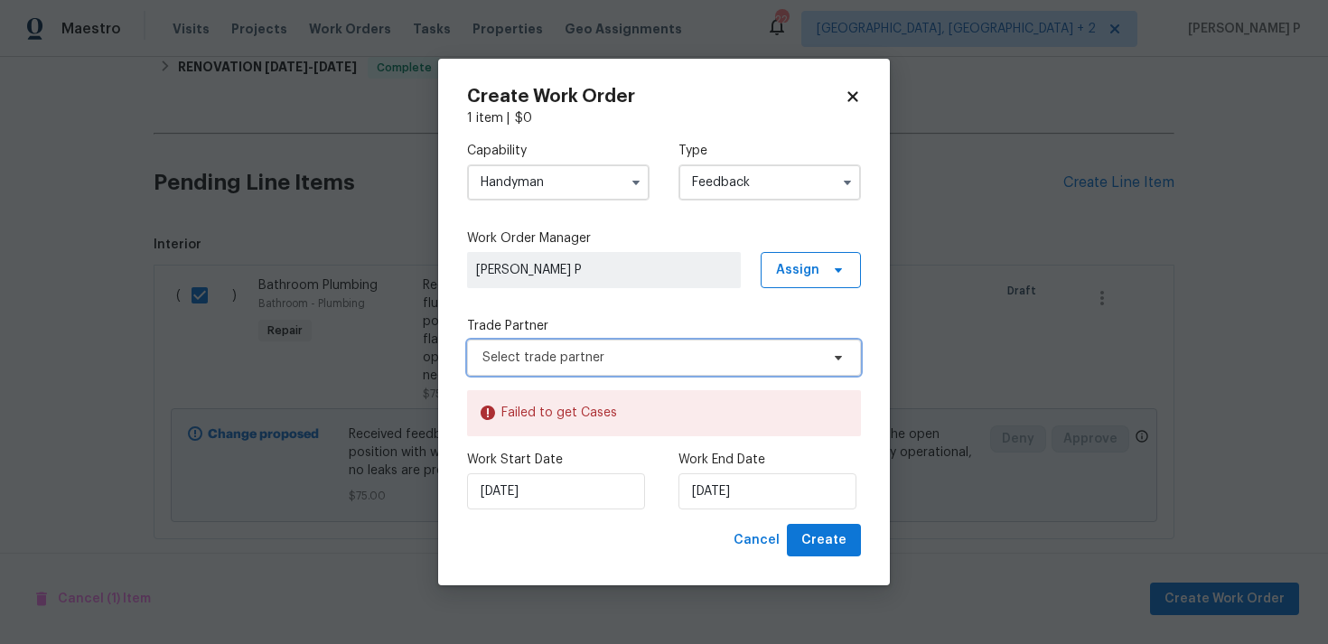
click at [616, 358] on span "Select trade partner" at bounding box center [650, 358] width 337 height 18
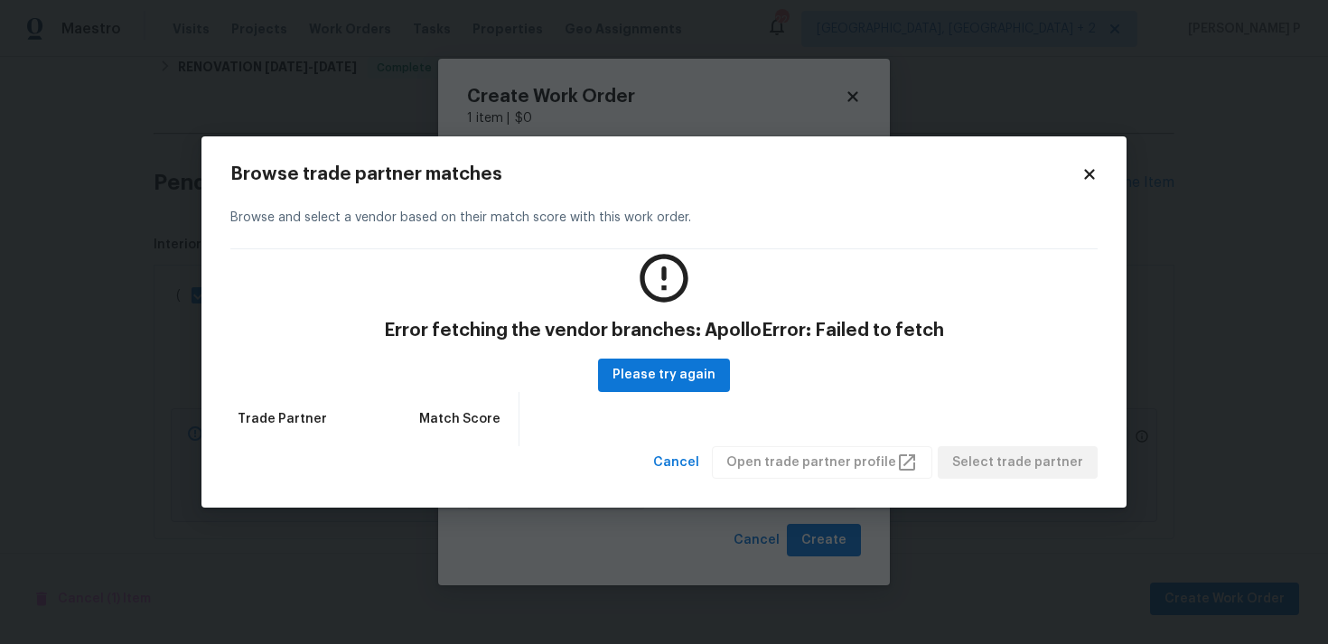
click at [1079, 176] on h2 "Browse trade partner matches" at bounding box center [655, 174] width 851 height 18
click at [1095, 176] on icon at bounding box center [1089, 174] width 16 height 16
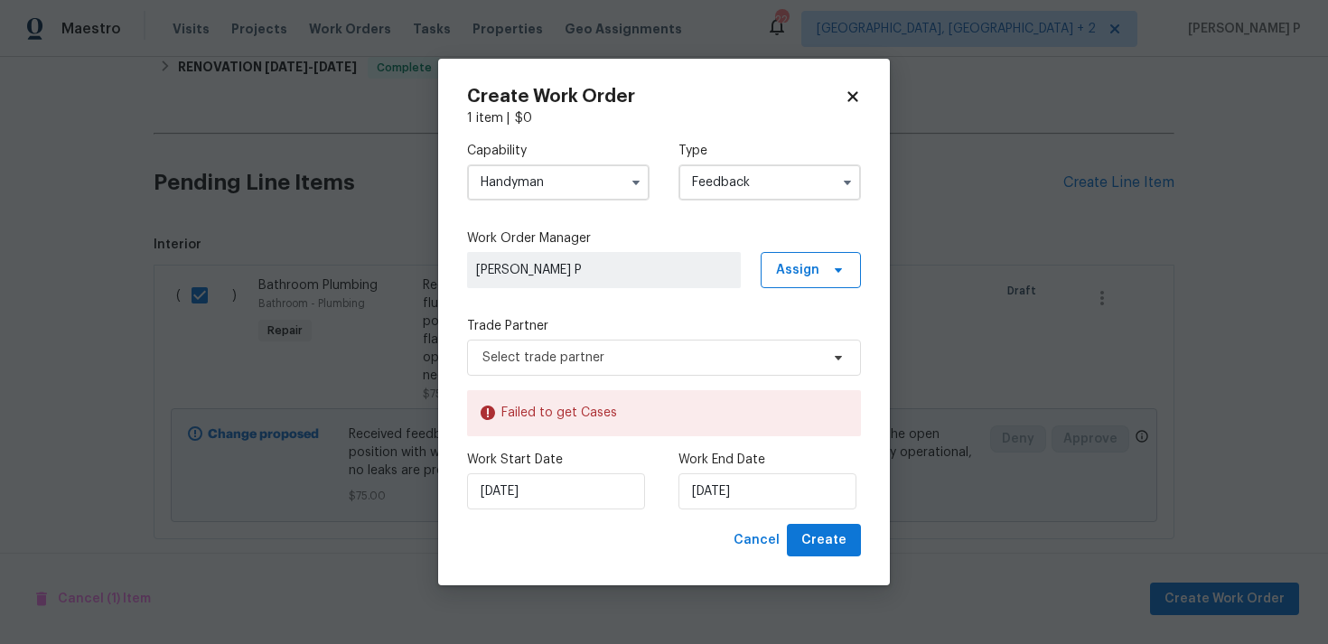
click at [834, 93] on h2 "Create Work Order" at bounding box center [655, 97] width 377 height 18
click at [856, 100] on icon at bounding box center [852, 96] width 10 height 10
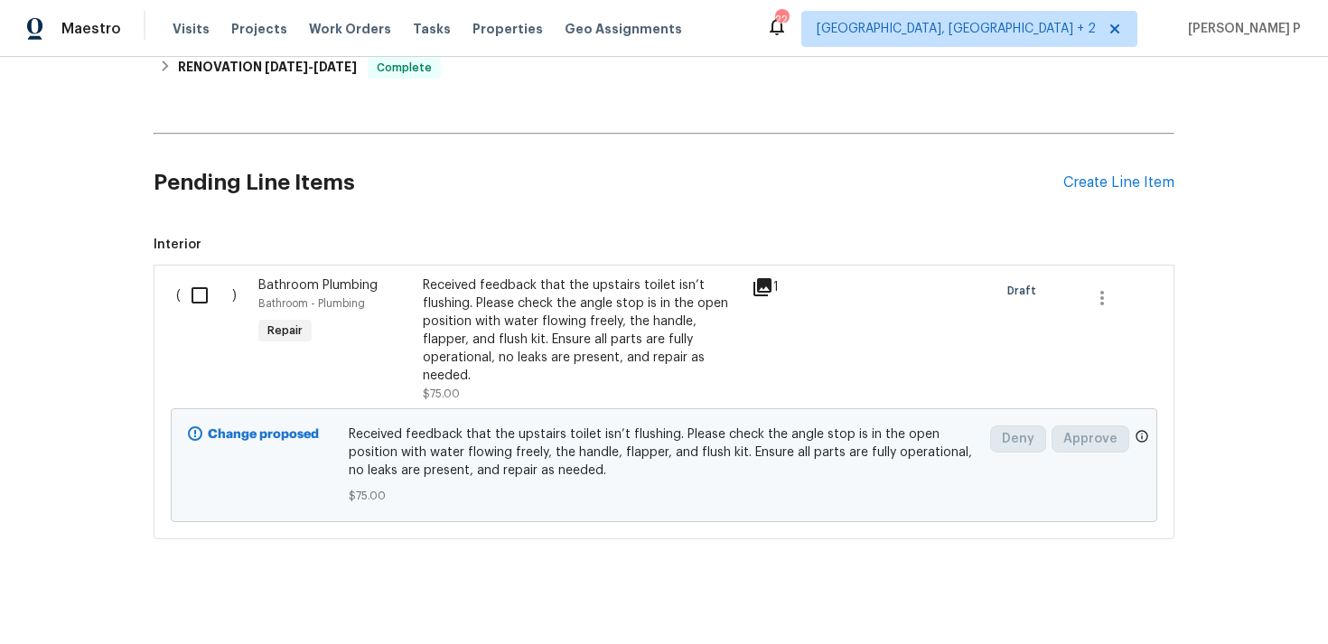
click at [198, 290] on input "checkbox" at bounding box center [206, 295] width 51 height 38
checkbox input "true"
click at [1244, 608] on span "Create Work Order" at bounding box center [1224, 599] width 120 height 23
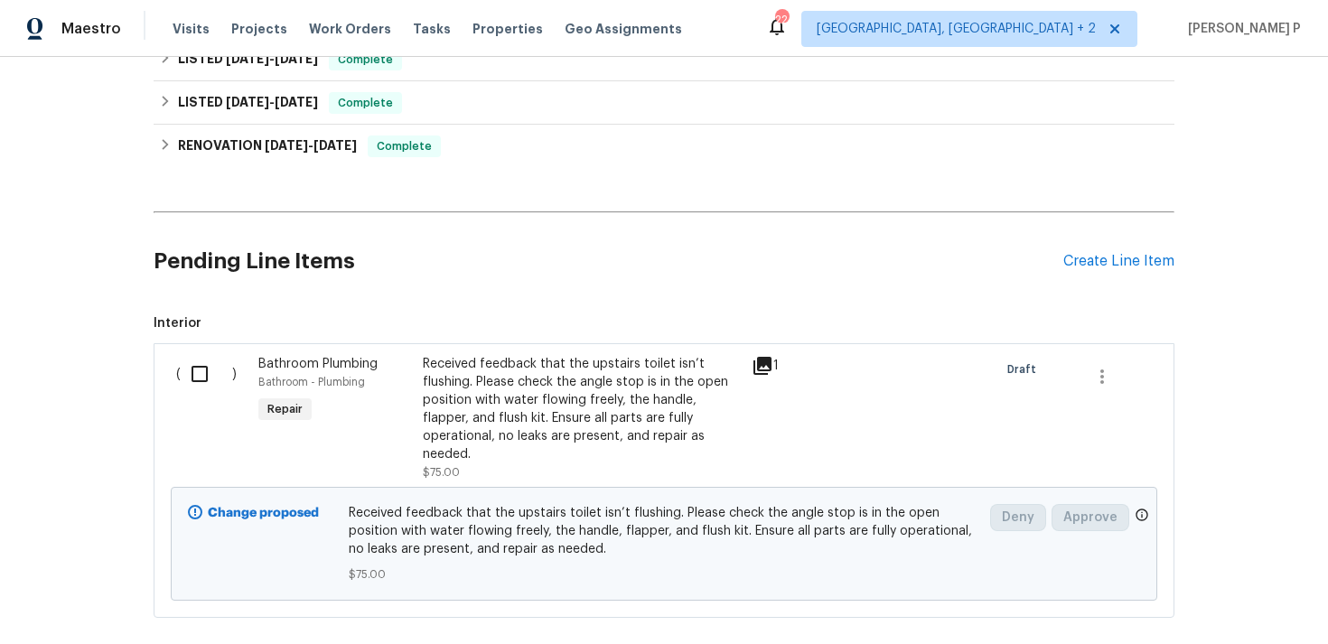
scroll to position [412, 0]
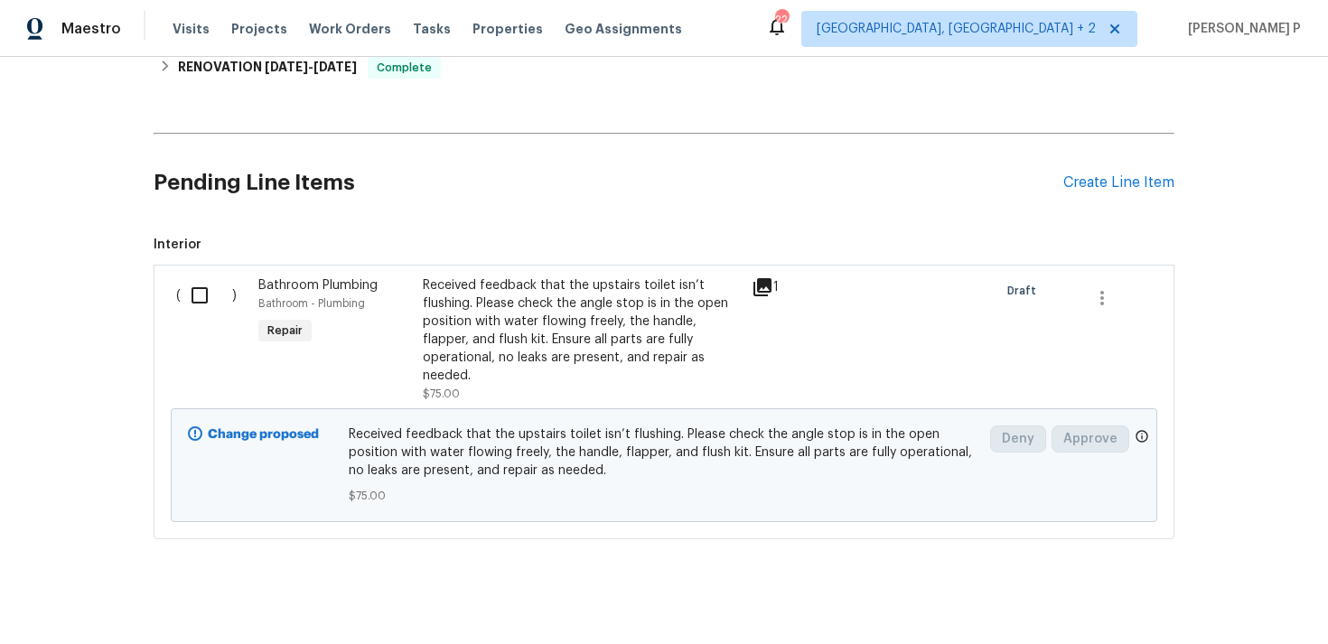
click at [202, 299] on input "checkbox" at bounding box center [206, 295] width 51 height 38
checkbox input "true"
click at [1216, 597] on span "Create Work Order" at bounding box center [1224, 599] width 120 height 23
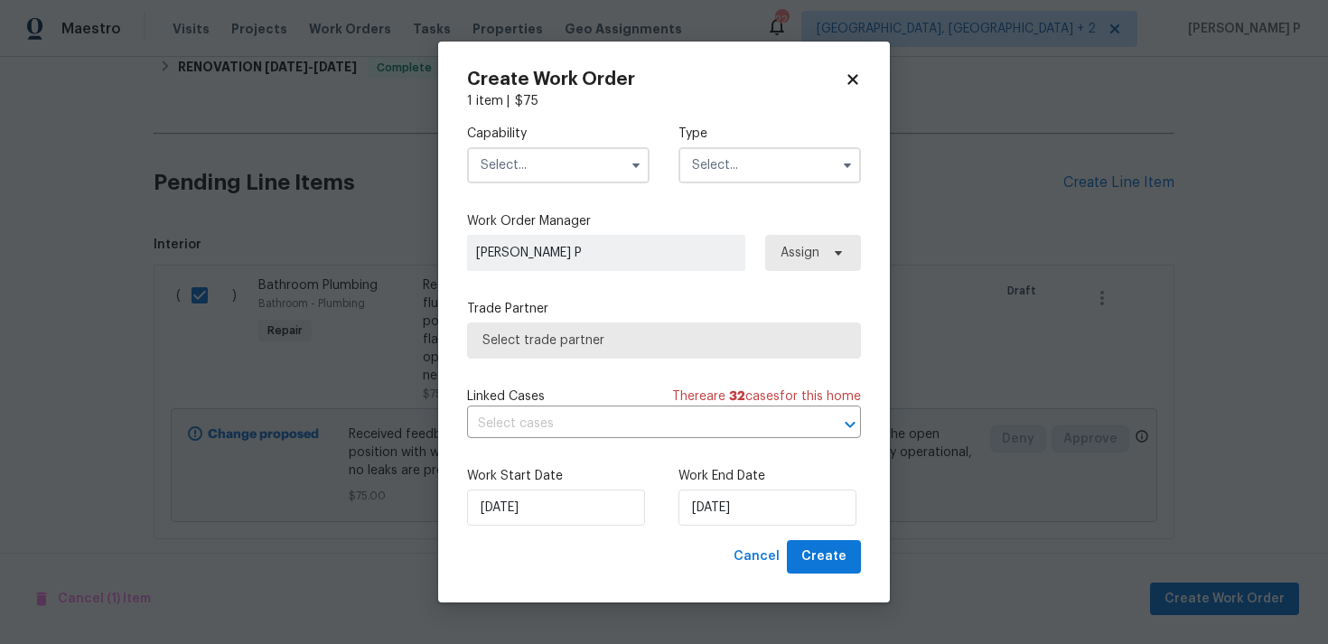
click at [716, 167] on input "text" at bounding box center [769, 165] width 182 height 36
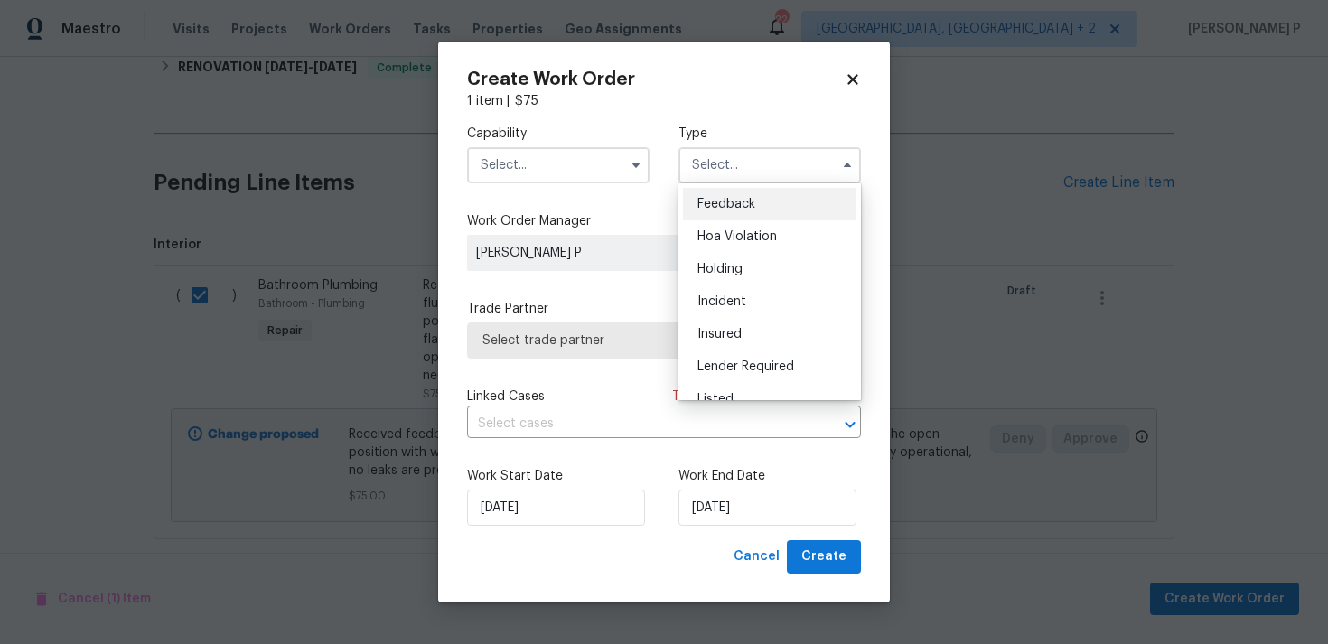
click at [721, 209] on span "Feedback" at bounding box center [726, 204] width 58 height 13
type input "Feedback"
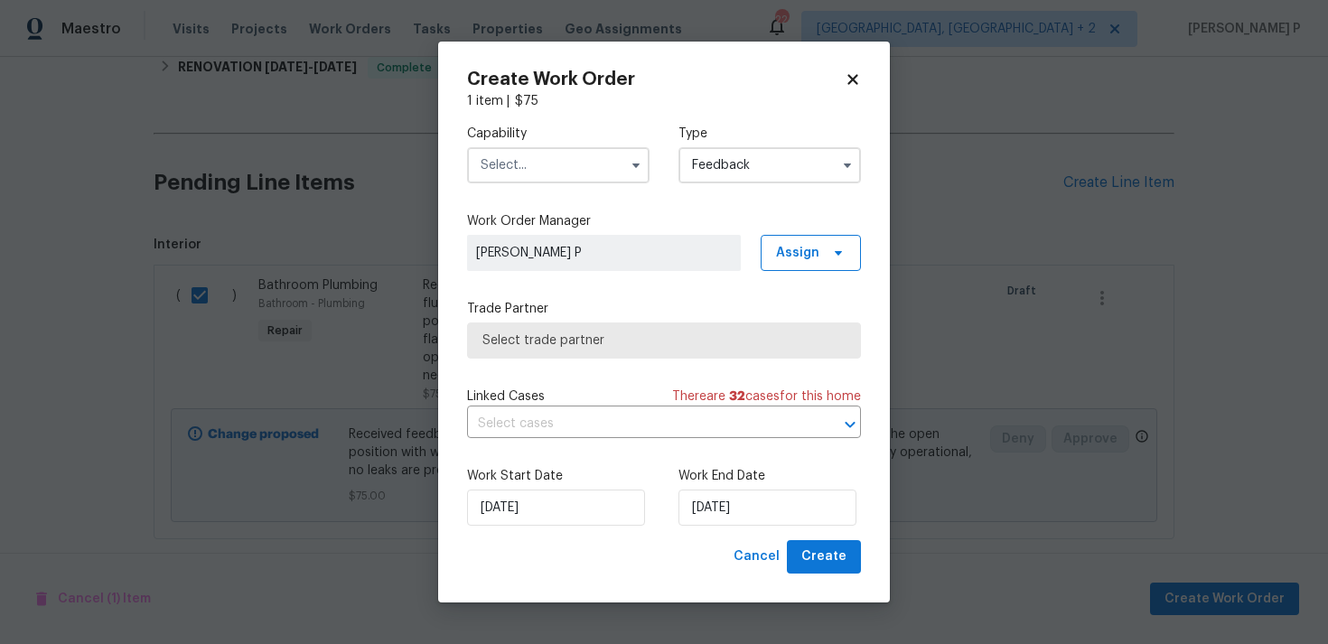
click at [580, 171] on input "text" at bounding box center [558, 165] width 182 height 36
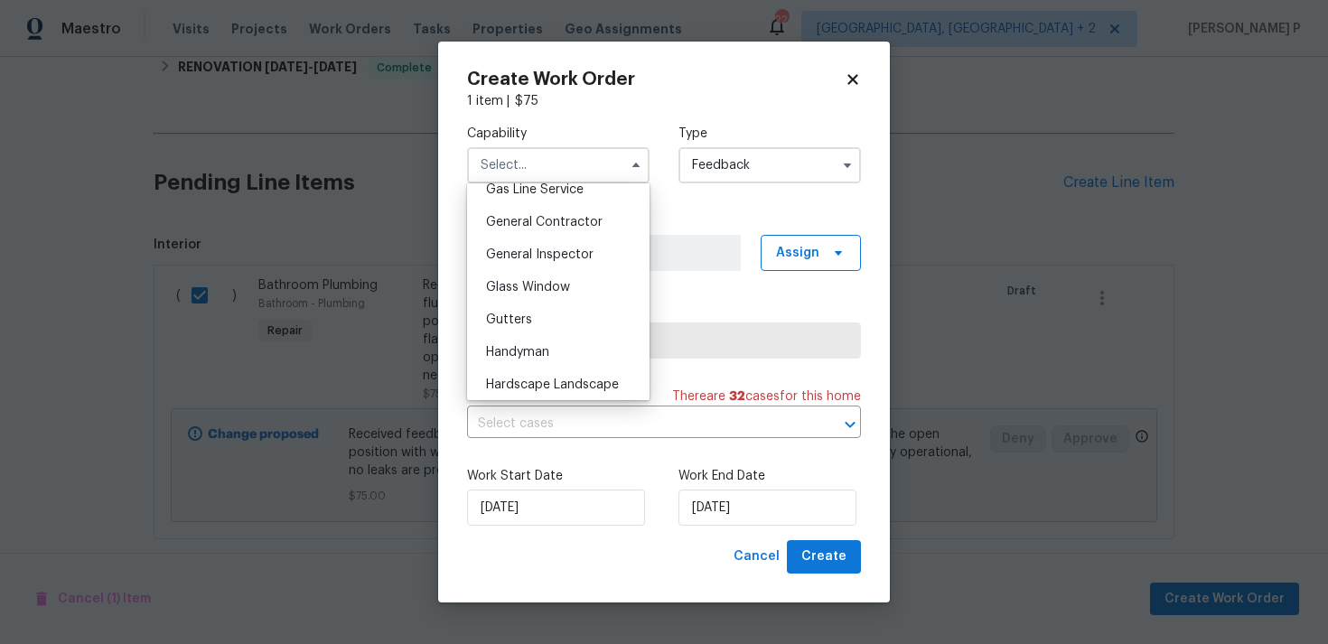
scroll to position [875, 0]
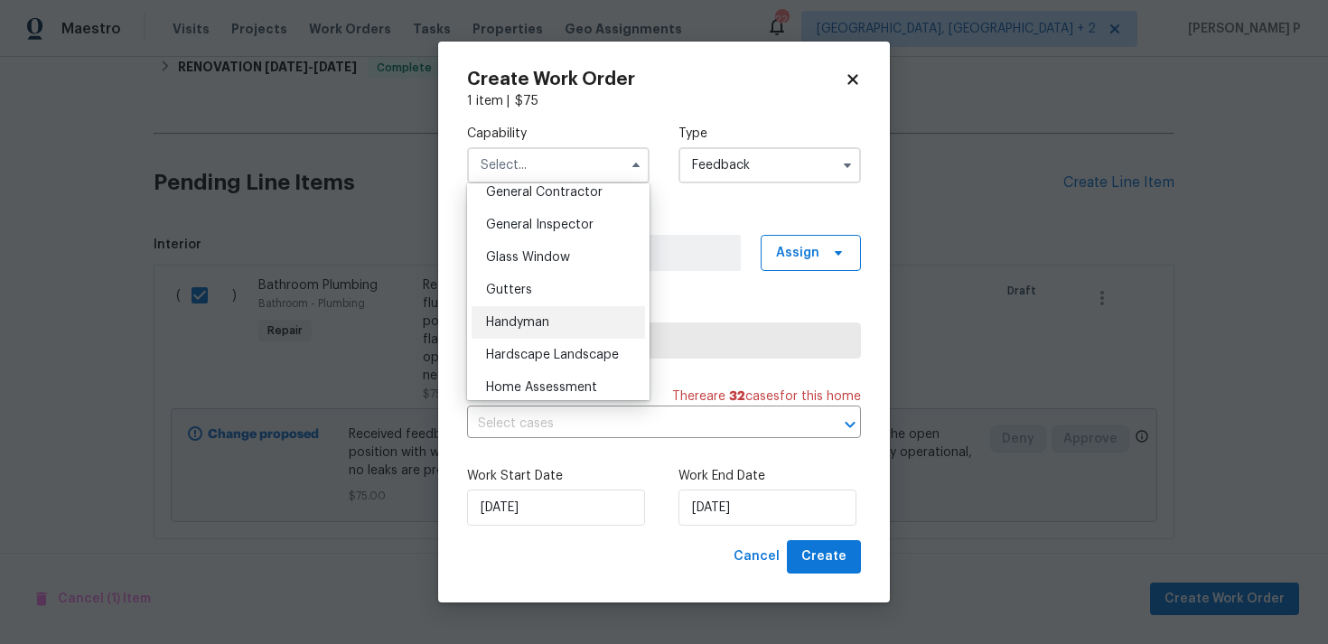
click at [545, 311] on div "Handyman" at bounding box center [557, 322] width 173 height 33
type input "Handyman"
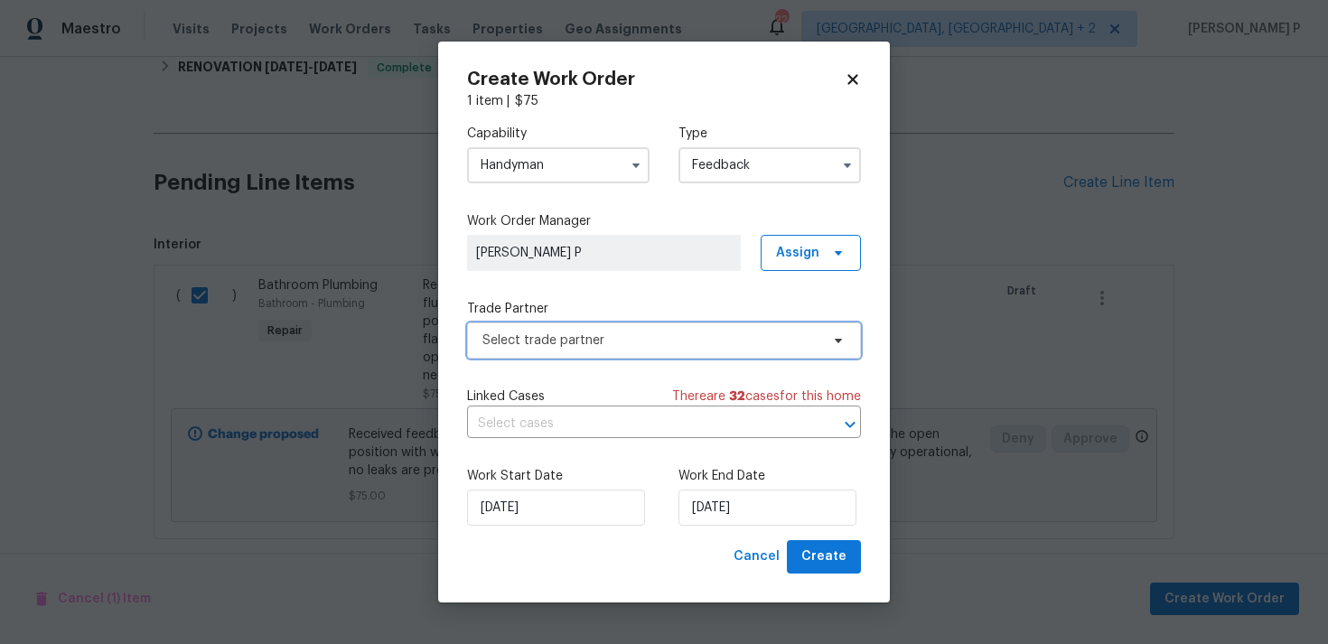
click at [623, 341] on span "Select trade partner" at bounding box center [650, 340] width 337 height 18
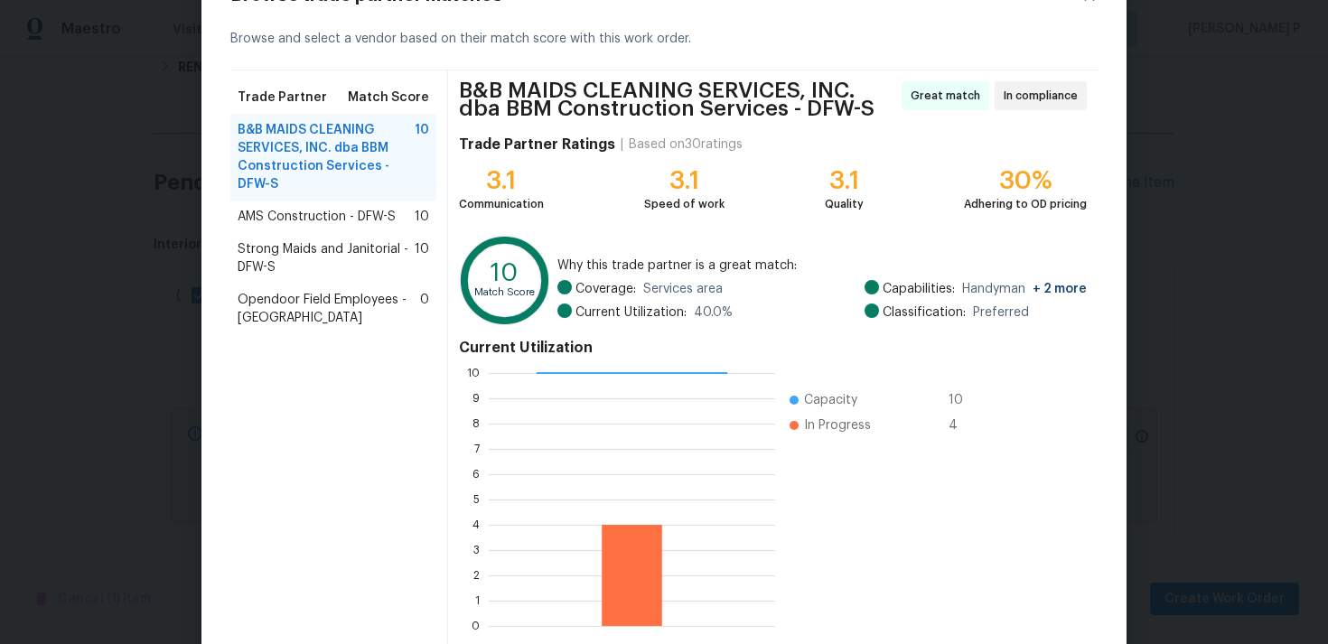
scroll to position [33, 0]
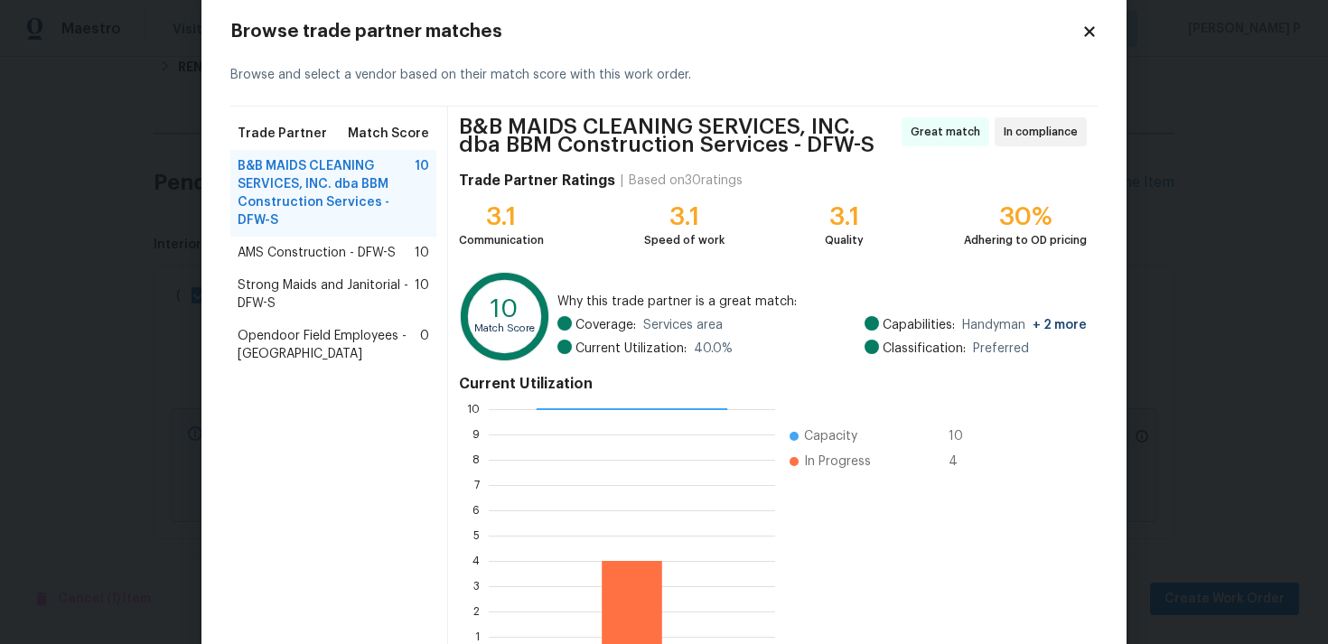
click at [312, 257] on span "AMS Construction - DFW-S" at bounding box center [317, 253] width 158 height 18
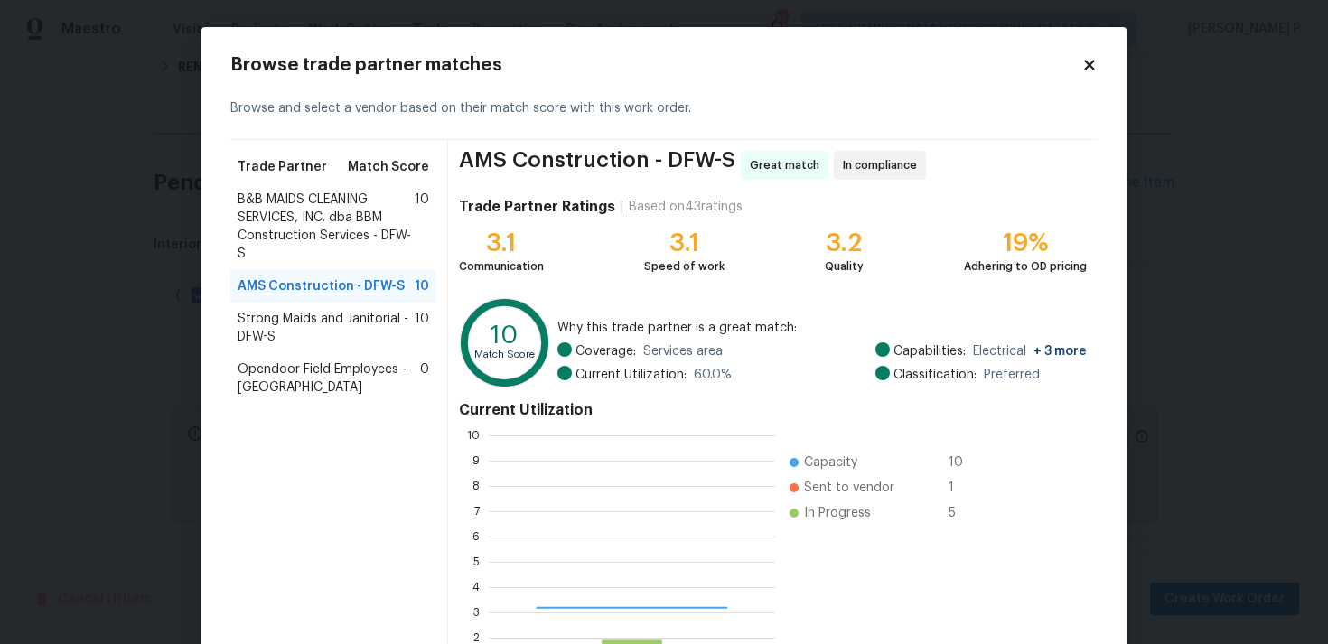
scroll to position [253, 286]
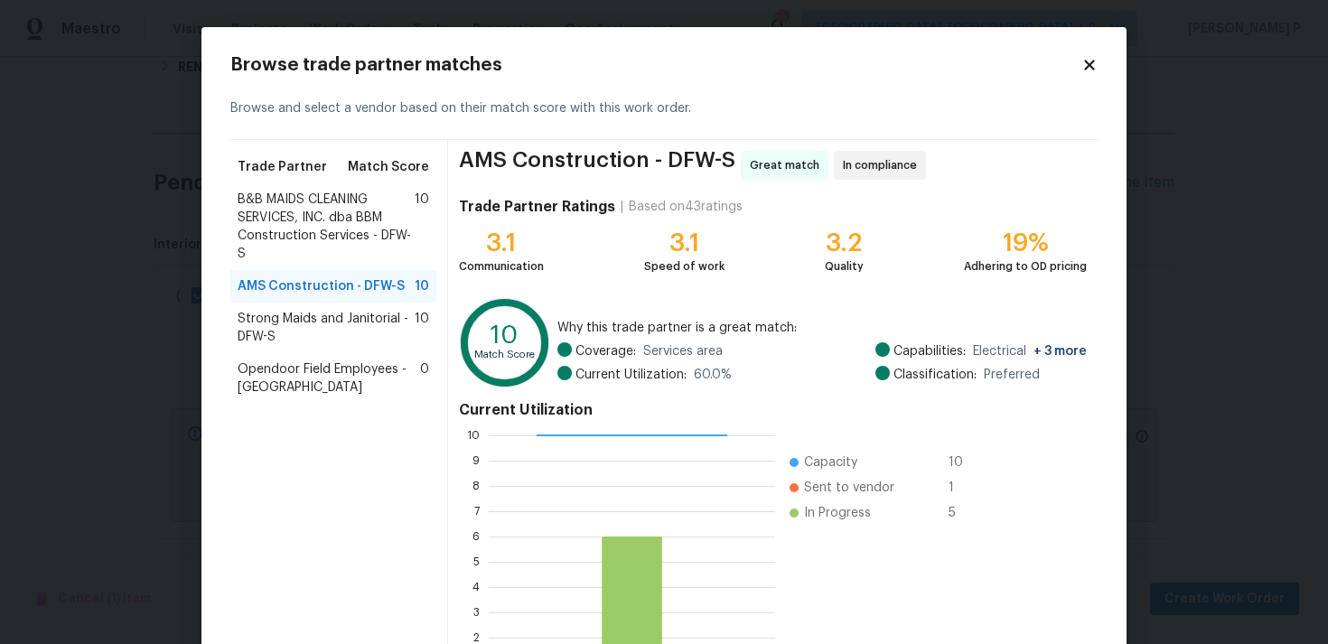
click at [234, 208] on div "B&B MAIDS CLEANING SERVICES, INC. dba BBM Construction Services - DFW-S 10" at bounding box center [333, 226] width 206 height 87
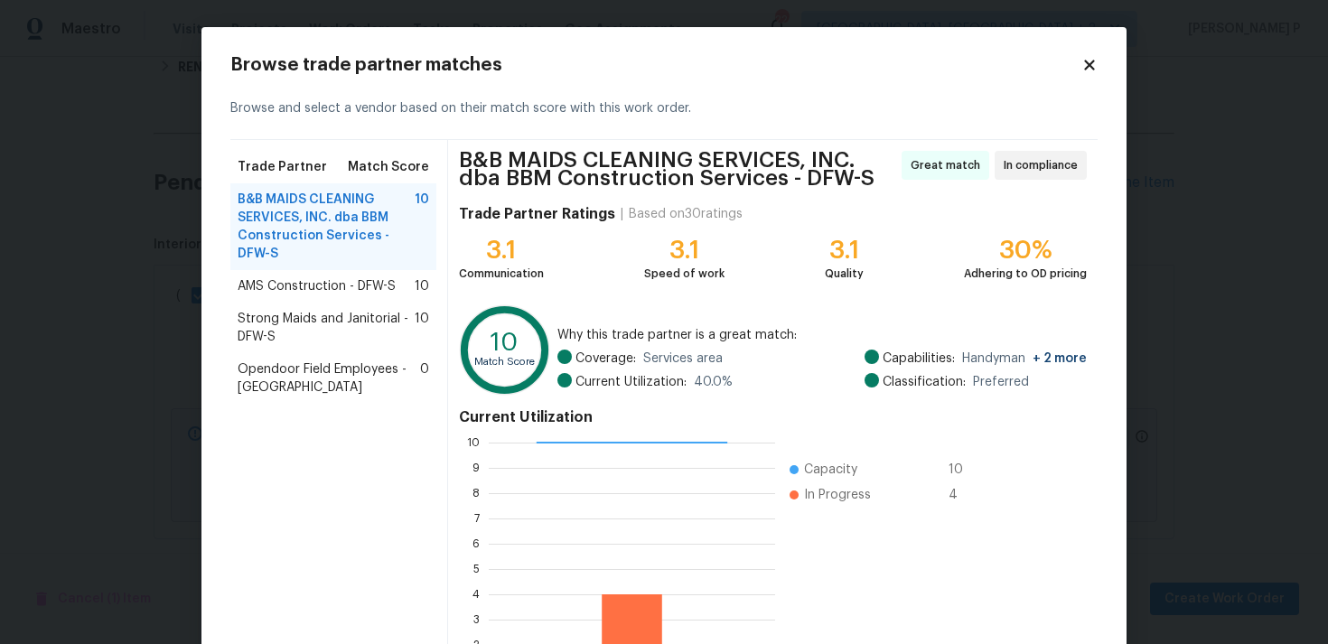
click at [344, 277] on span "AMS Construction - DFW-S" at bounding box center [317, 286] width 158 height 18
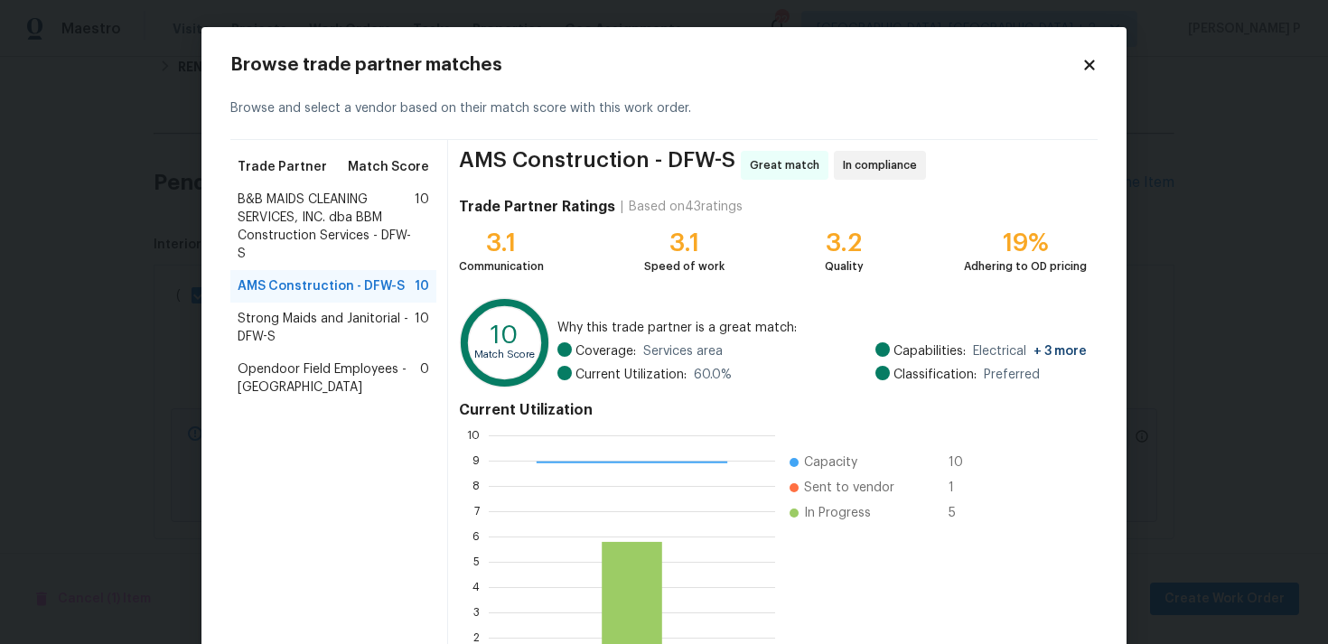
click at [337, 308] on div "Strong Maids and Janitorial - DFW-S 10" at bounding box center [333, 328] width 206 height 51
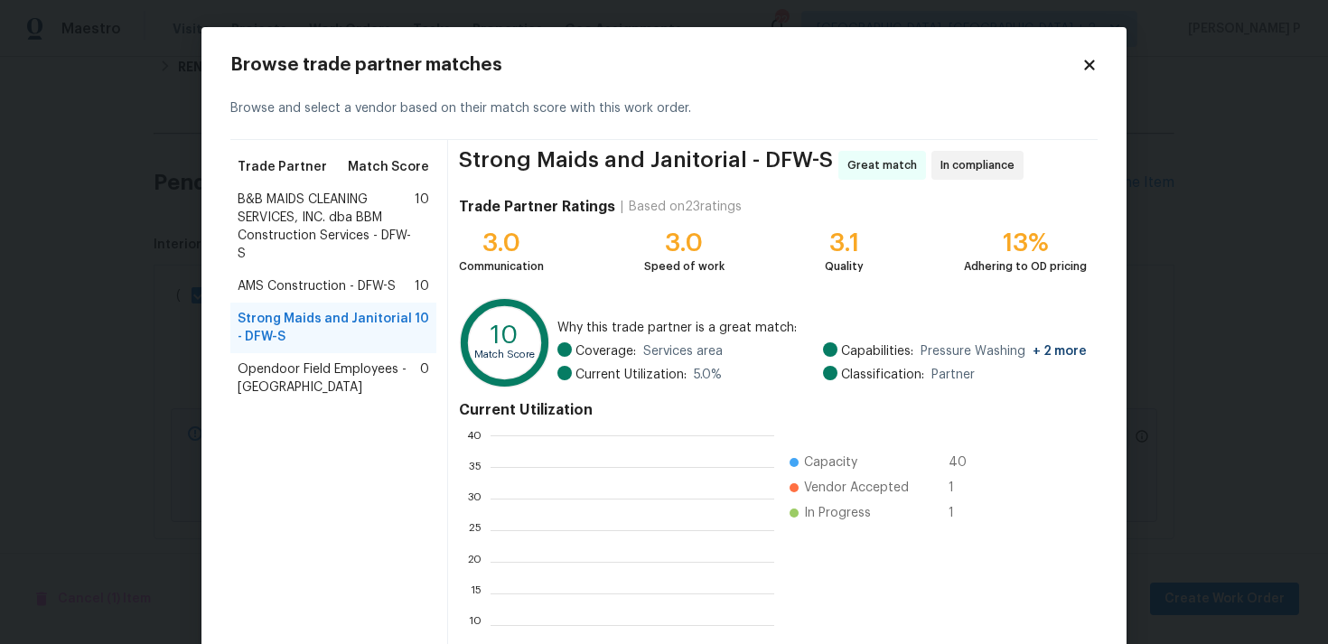
scroll to position [253, 284]
click at [330, 286] on span "AMS Construction - DFW-S" at bounding box center [317, 286] width 158 height 18
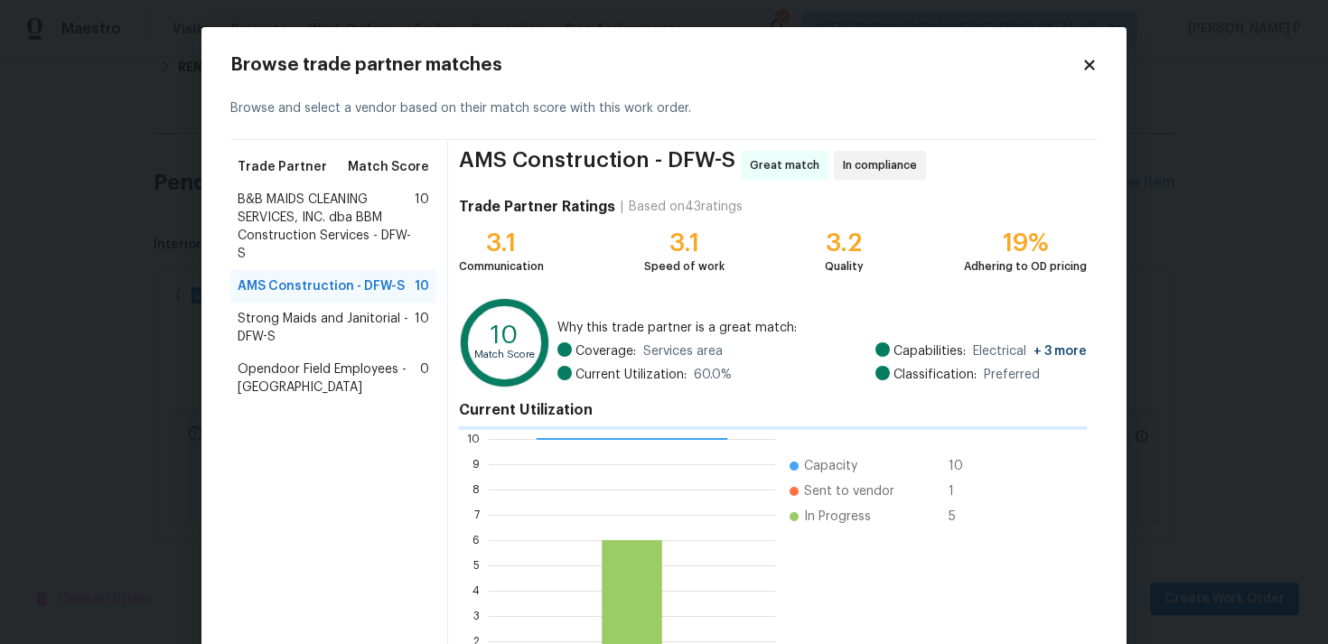
scroll to position [2, 2]
click at [331, 204] on span "B&B MAIDS CLEANING SERVICES, INC. dba BBM Construction Services - DFW-S" at bounding box center [326, 227] width 177 height 72
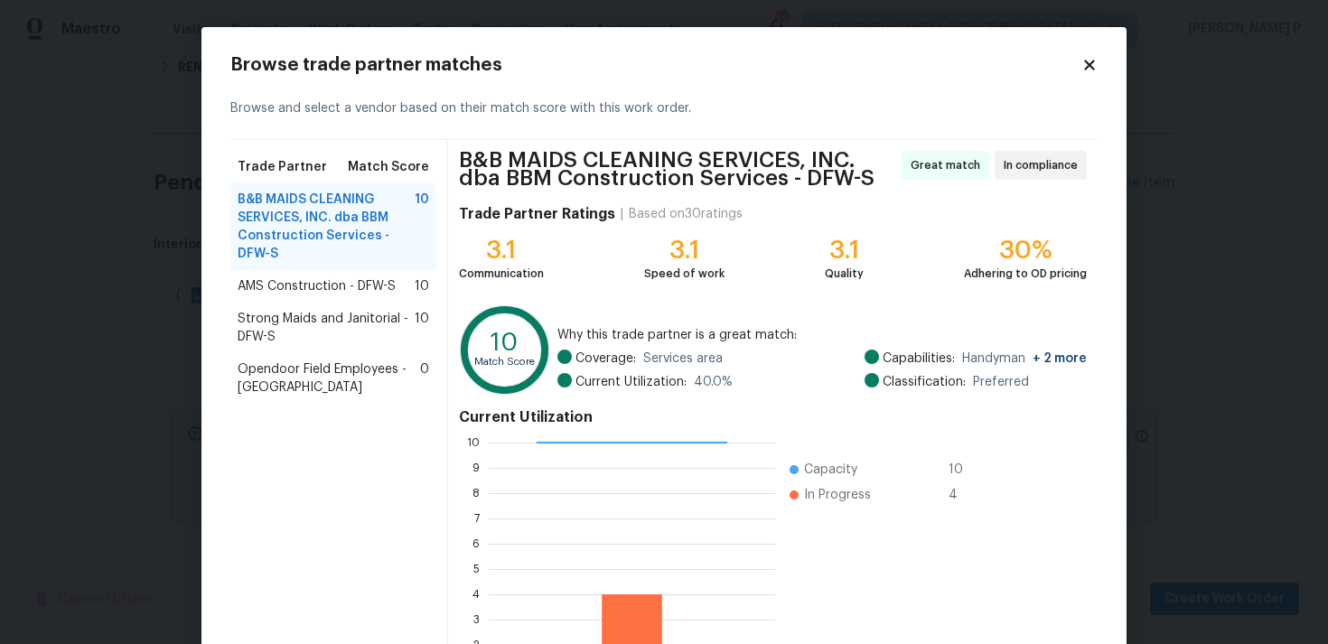
scroll to position [160, 0]
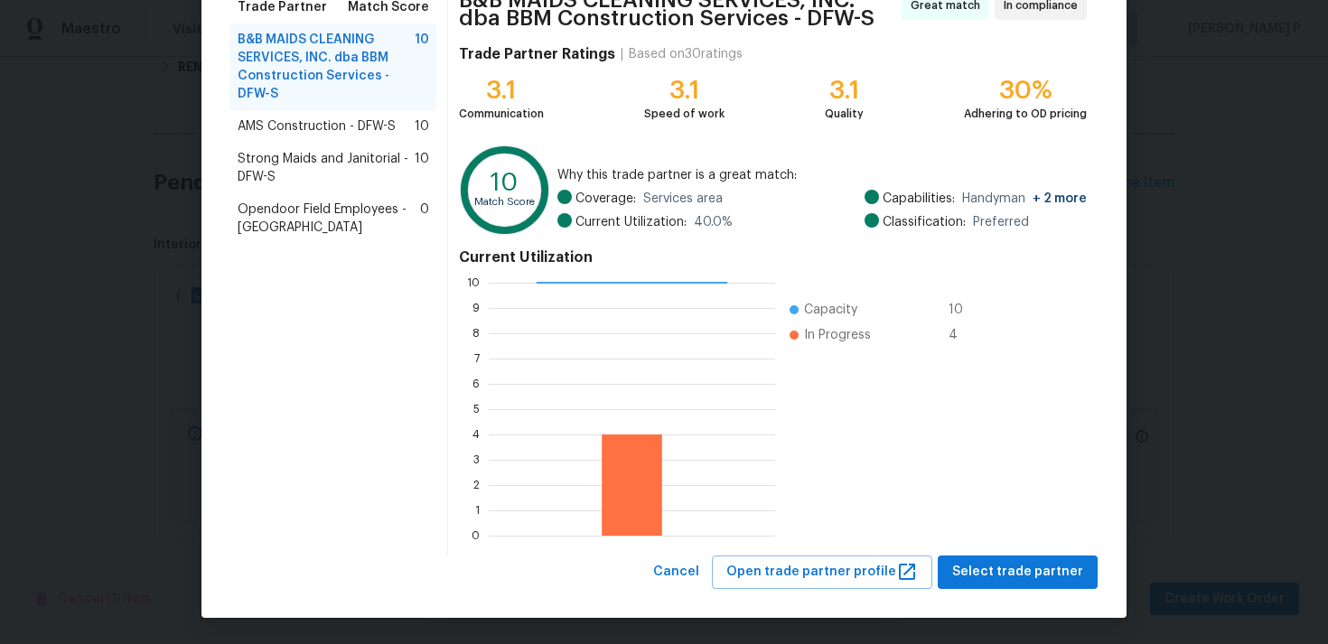
click at [366, 126] on span "AMS Construction - DFW-S" at bounding box center [317, 126] width 158 height 18
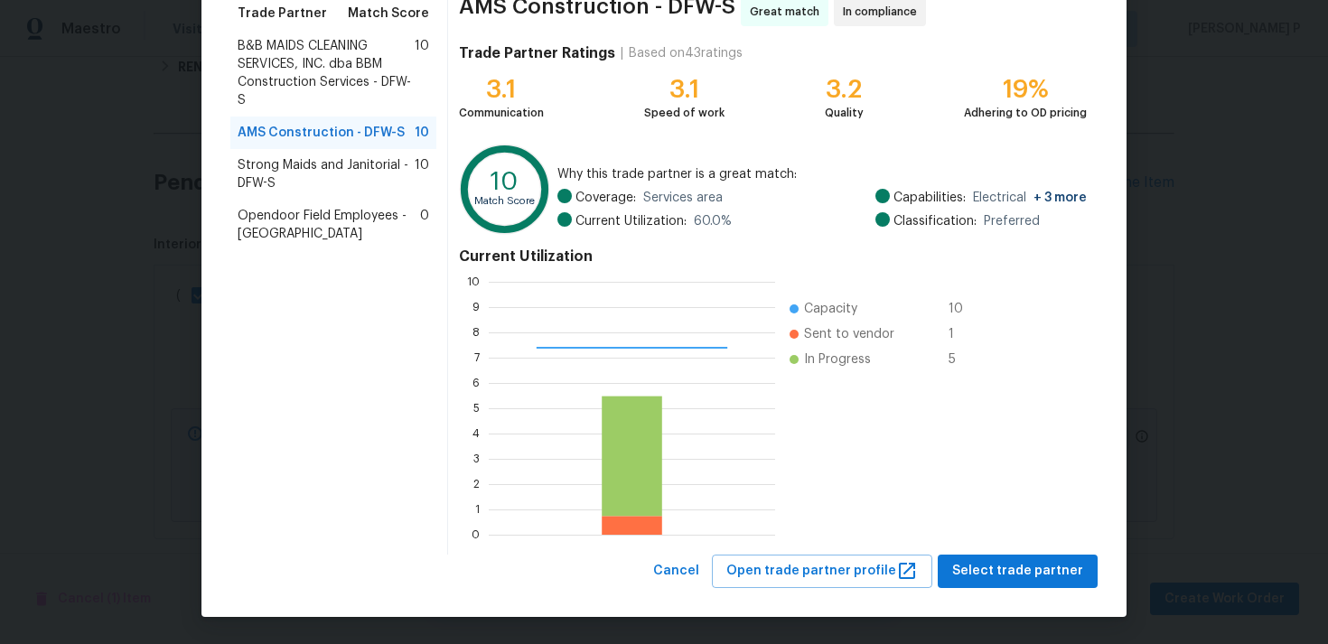
scroll to position [153, 0]
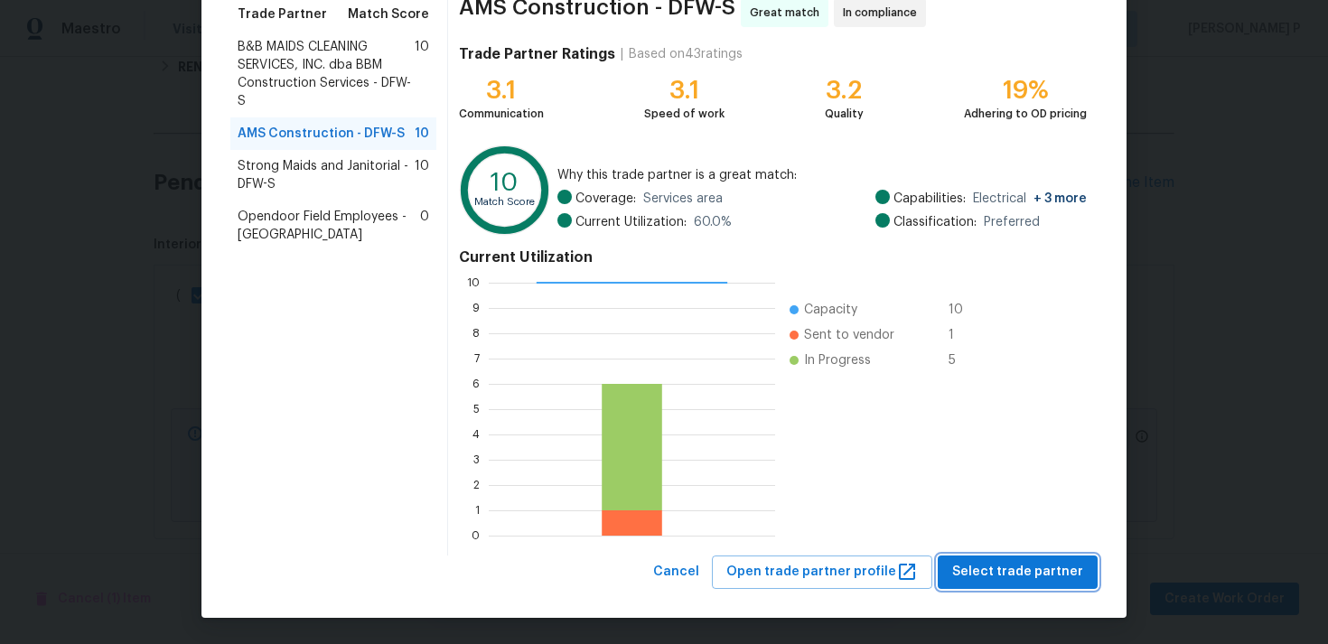
click at [999, 582] on span "Select trade partner" at bounding box center [1017, 572] width 131 height 23
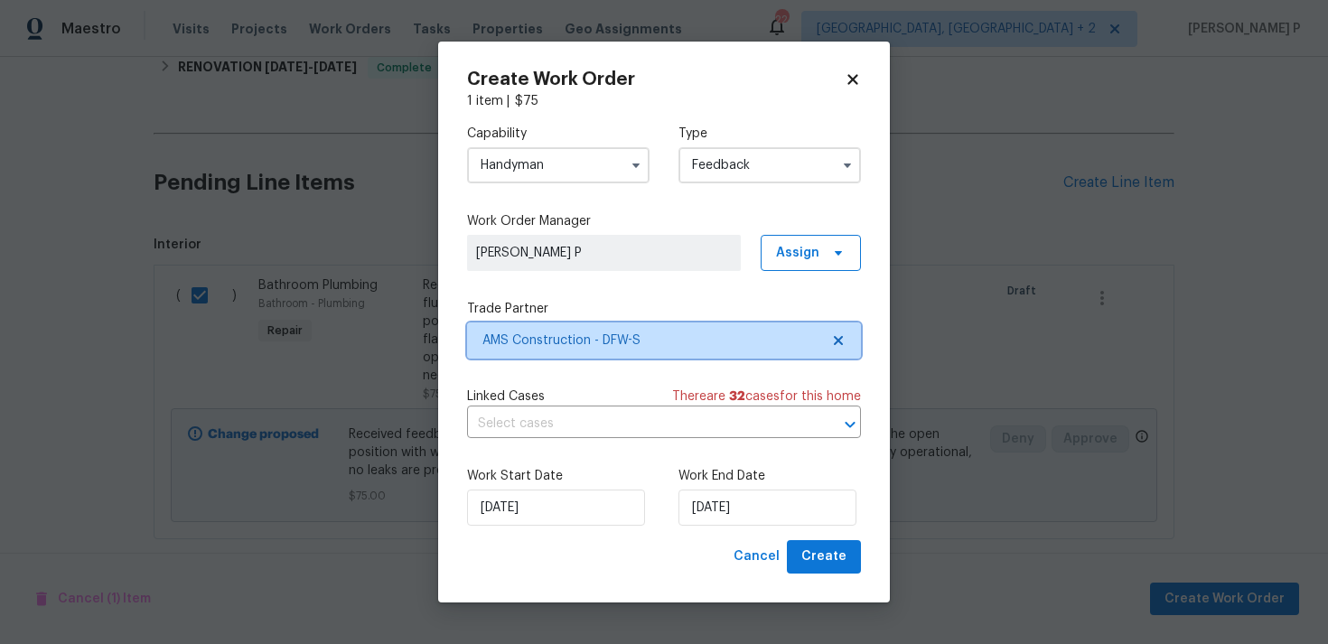
scroll to position [0, 0]
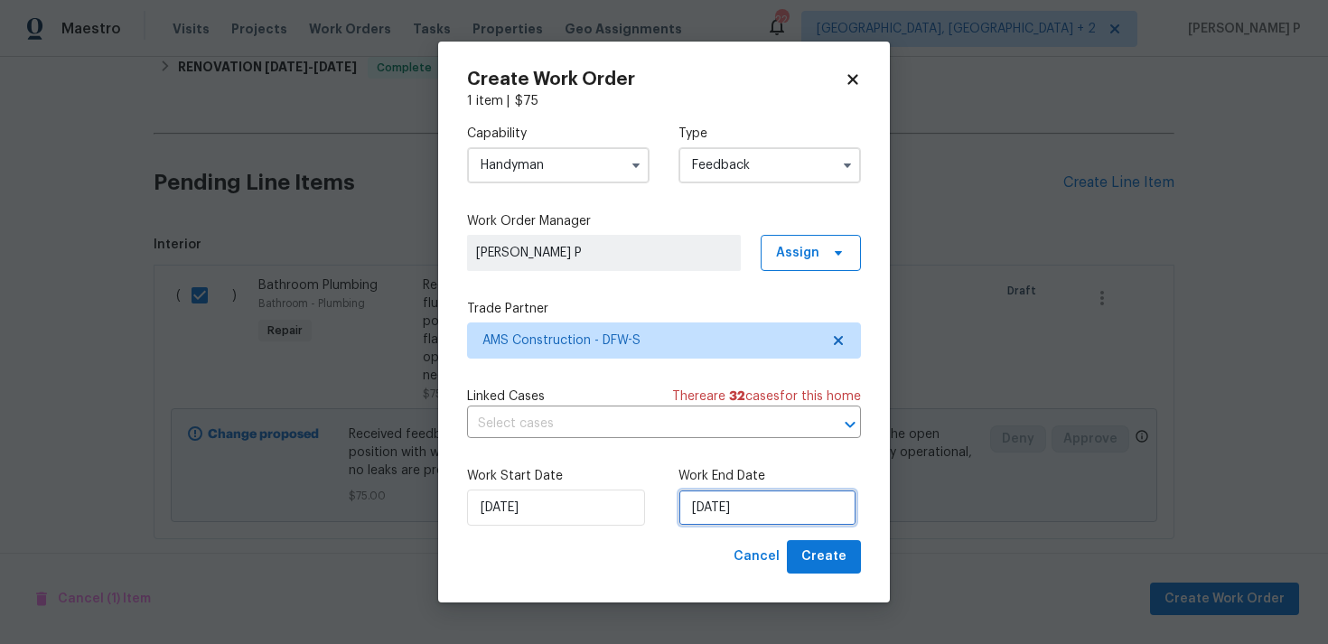
click at [738, 510] on input "12/08/2025" at bounding box center [767, 507] width 178 height 36
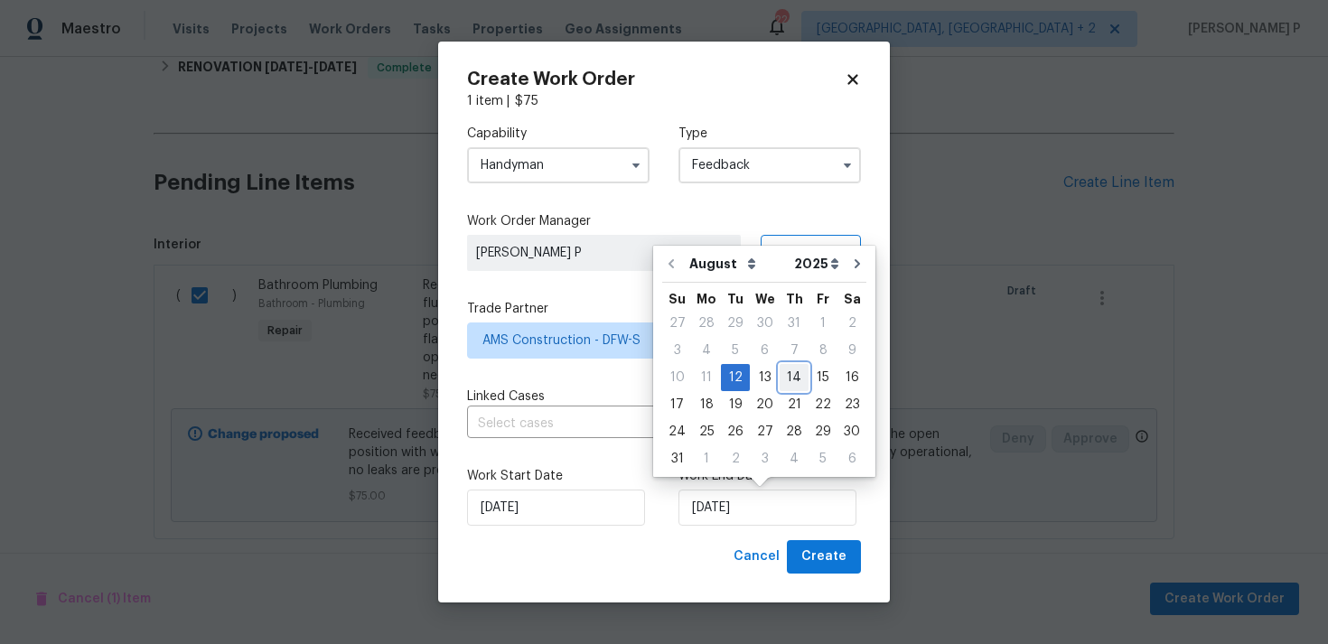
click at [779, 376] on div "14" at bounding box center [793, 377] width 29 height 25
type input "14/08/2025"
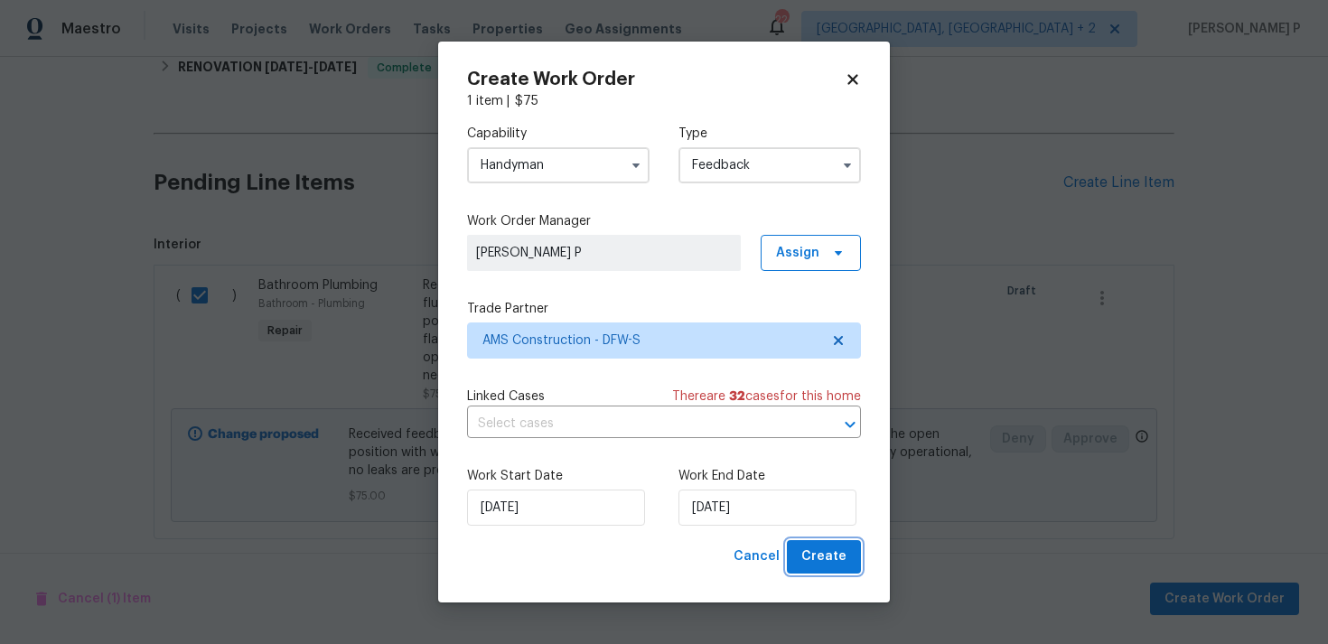
click at [819, 547] on span "Create" at bounding box center [823, 556] width 45 height 23
checkbox input "false"
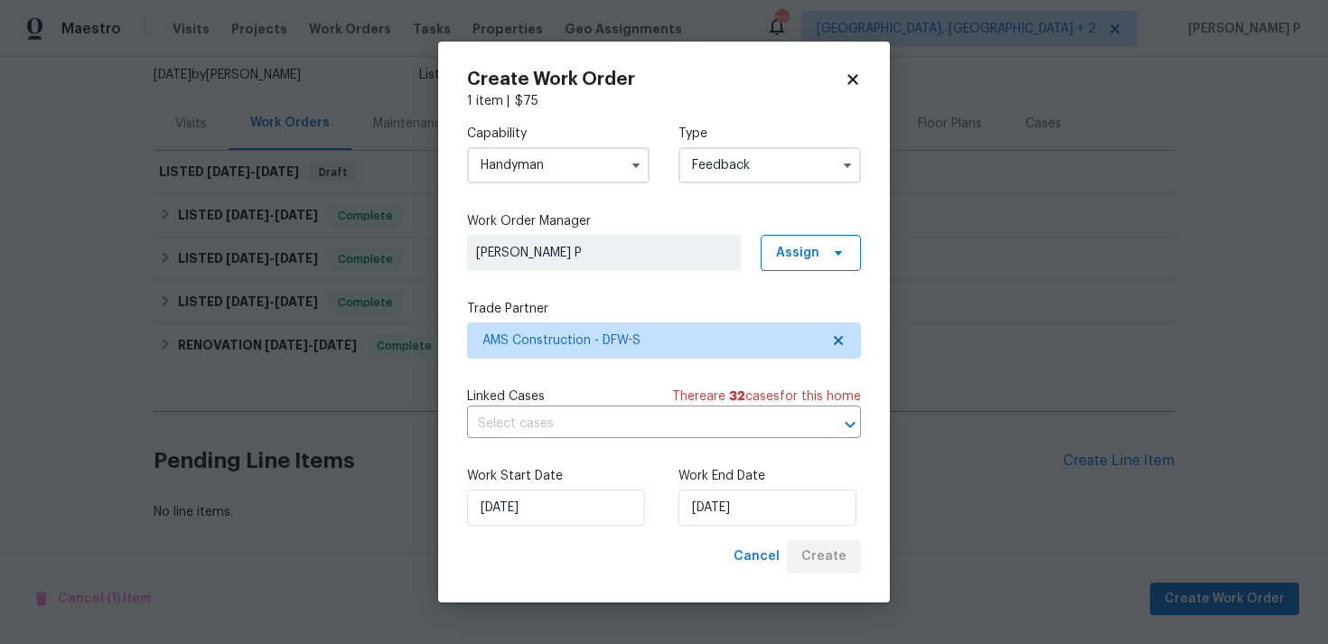
scroll to position [177, 0]
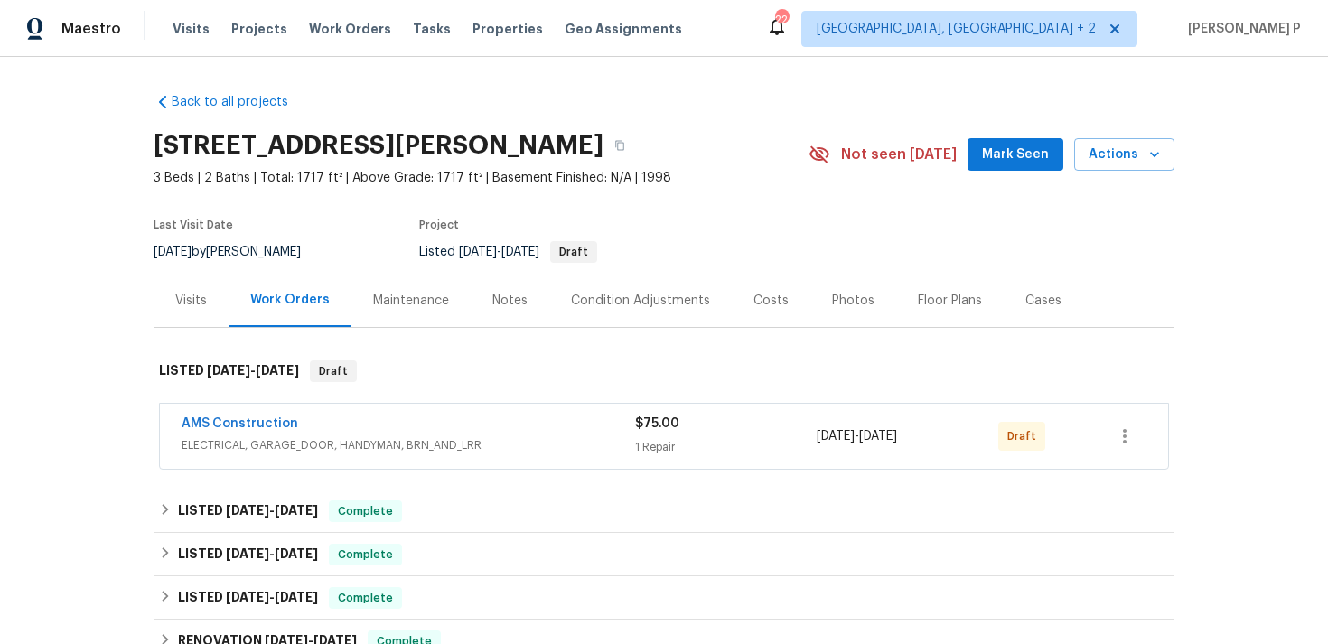
click at [231, 434] on div "AMS Construction" at bounding box center [408, 426] width 453 height 22
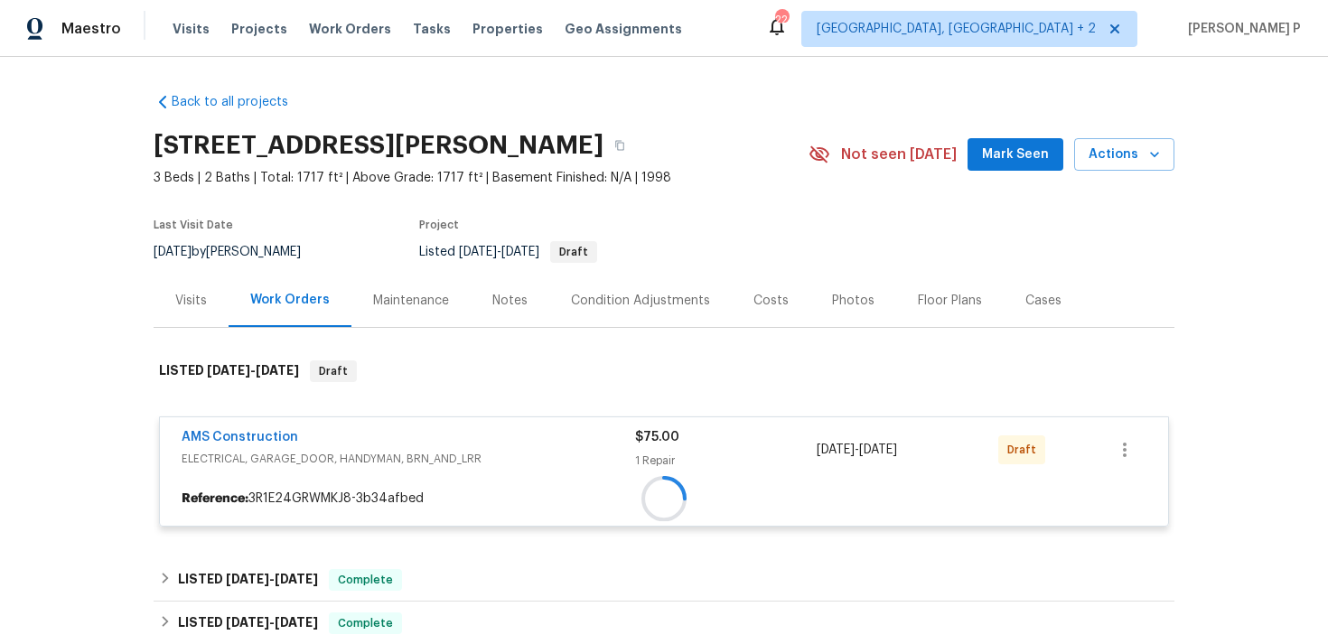
click at [246, 482] on div at bounding box center [664, 498] width 1008 height 33
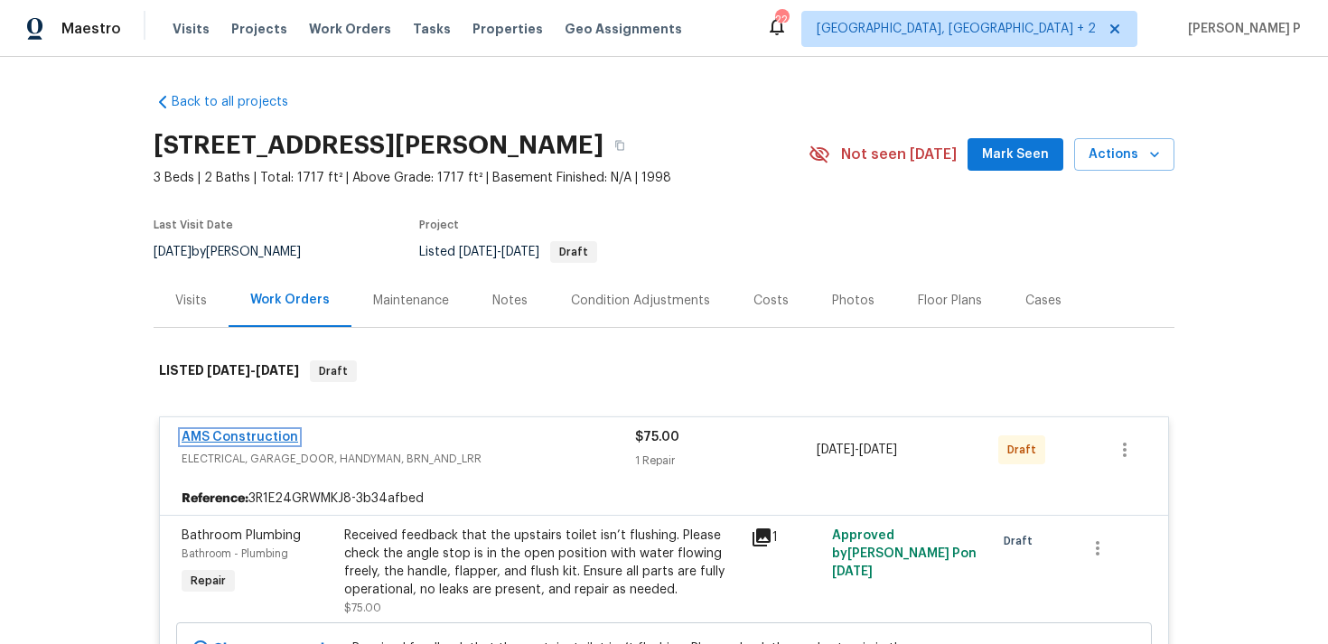
click at [246, 438] on link "AMS Construction" at bounding box center [240, 437] width 116 height 13
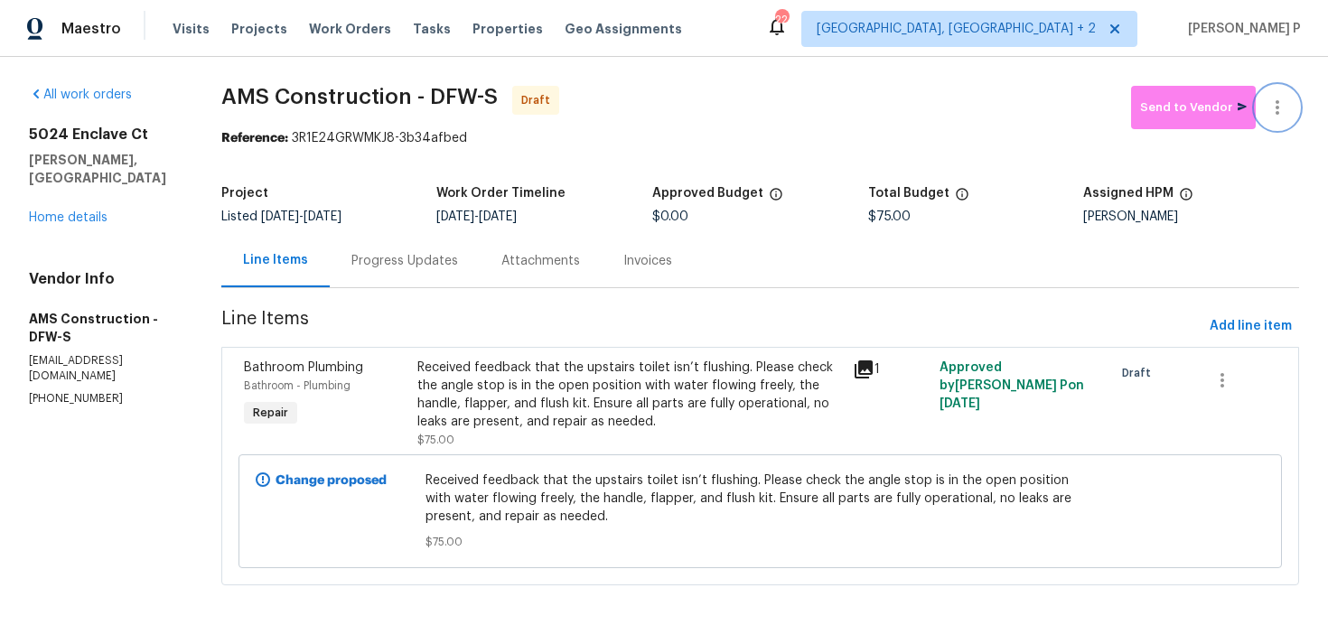
click at [1271, 106] on icon "button" at bounding box center [1277, 108] width 22 height 22
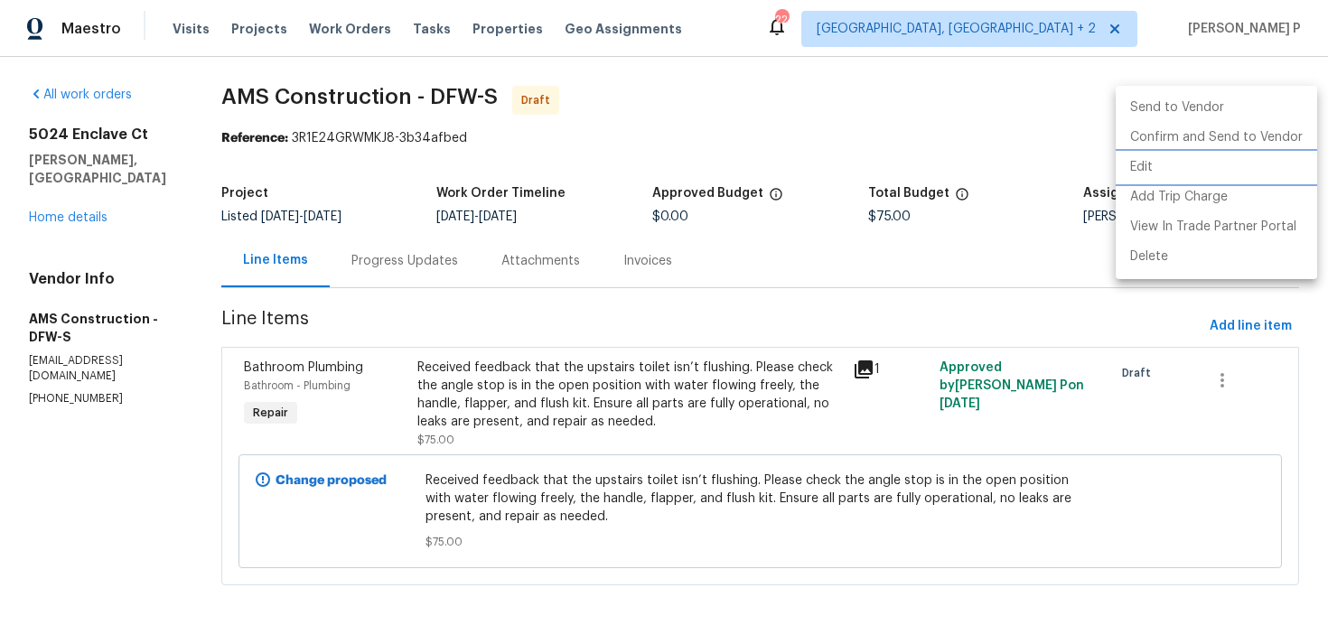
click at [1205, 161] on li "Edit" at bounding box center [1215, 168] width 201 height 30
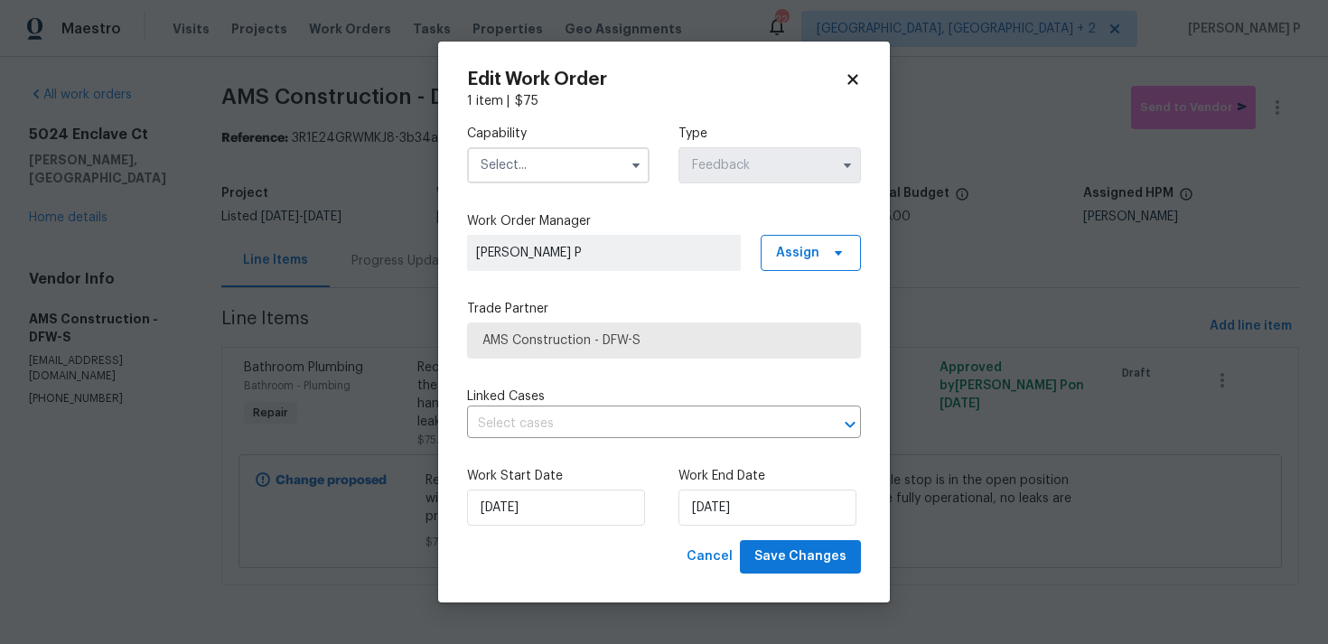
click at [553, 152] on input "text" at bounding box center [558, 165] width 182 height 36
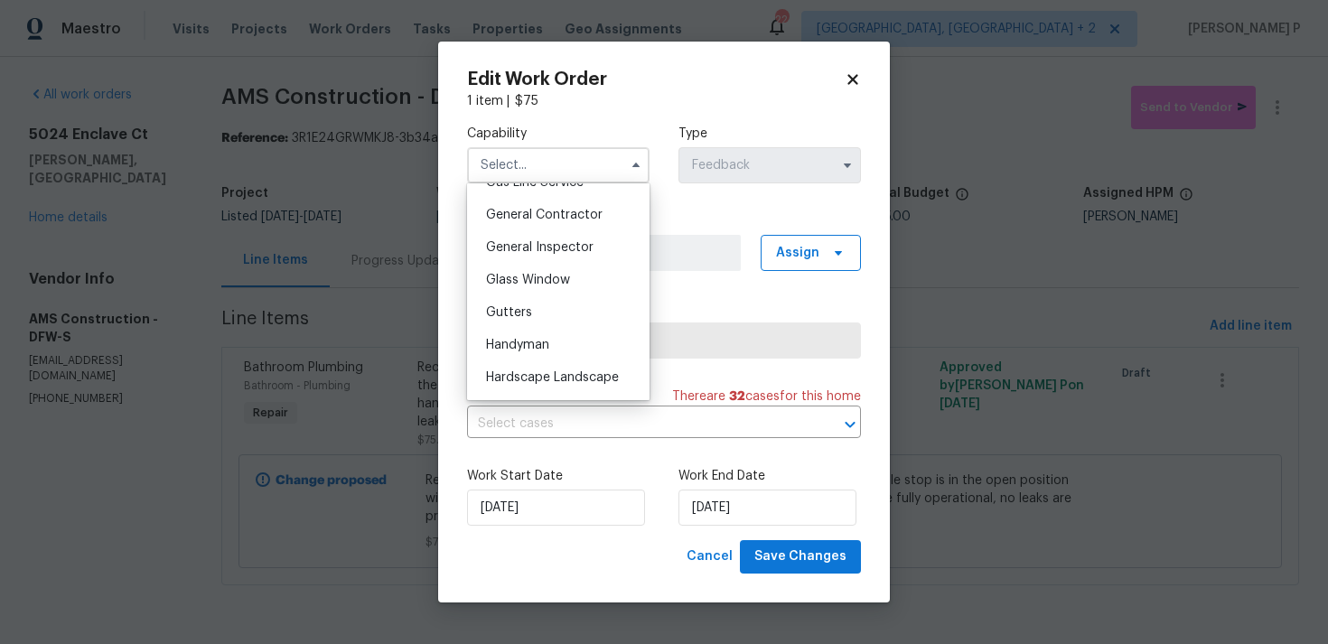
scroll to position [906, 0]
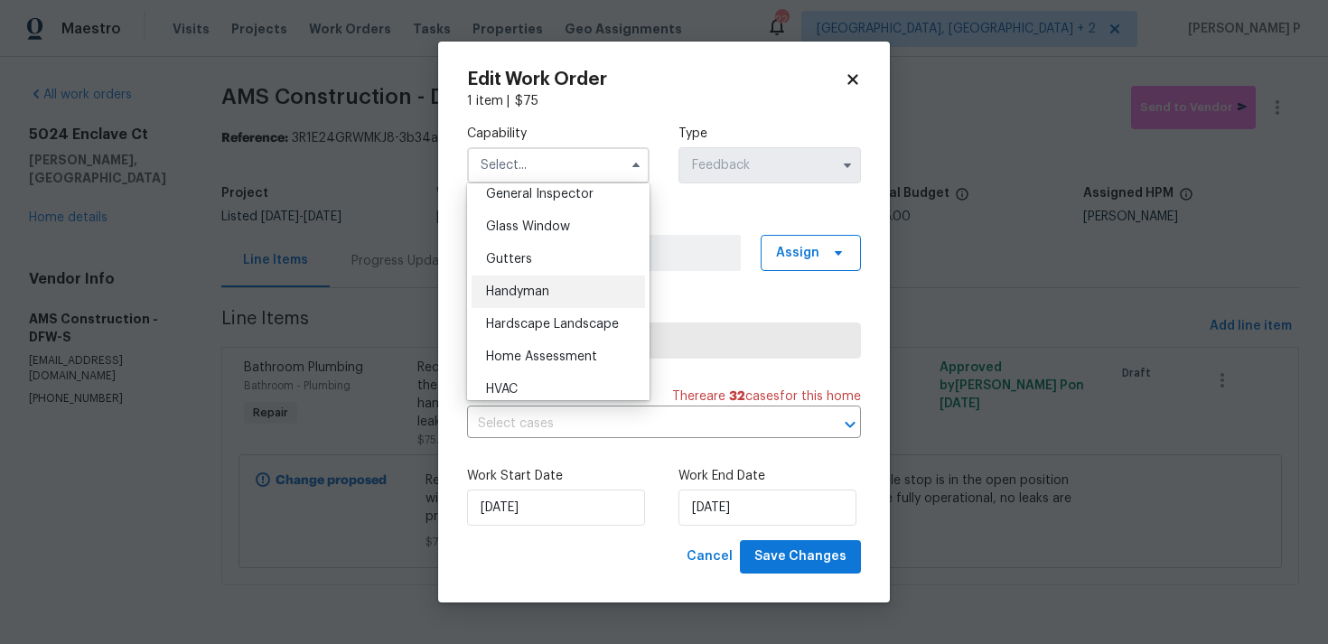
click at [527, 304] on div "Handyman" at bounding box center [557, 291] width 173 height 33
type input "Handyman"
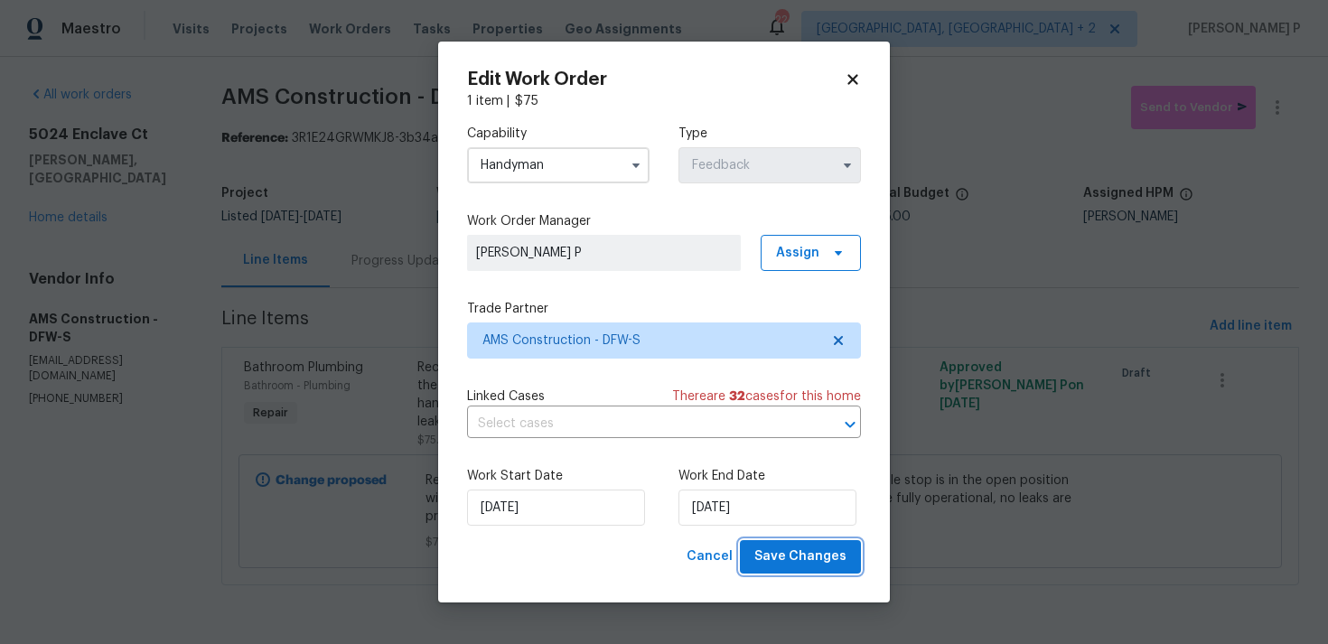
click at [768, 549] on span "Save Changes" at bounding box center [800, 556] width 92 height 23
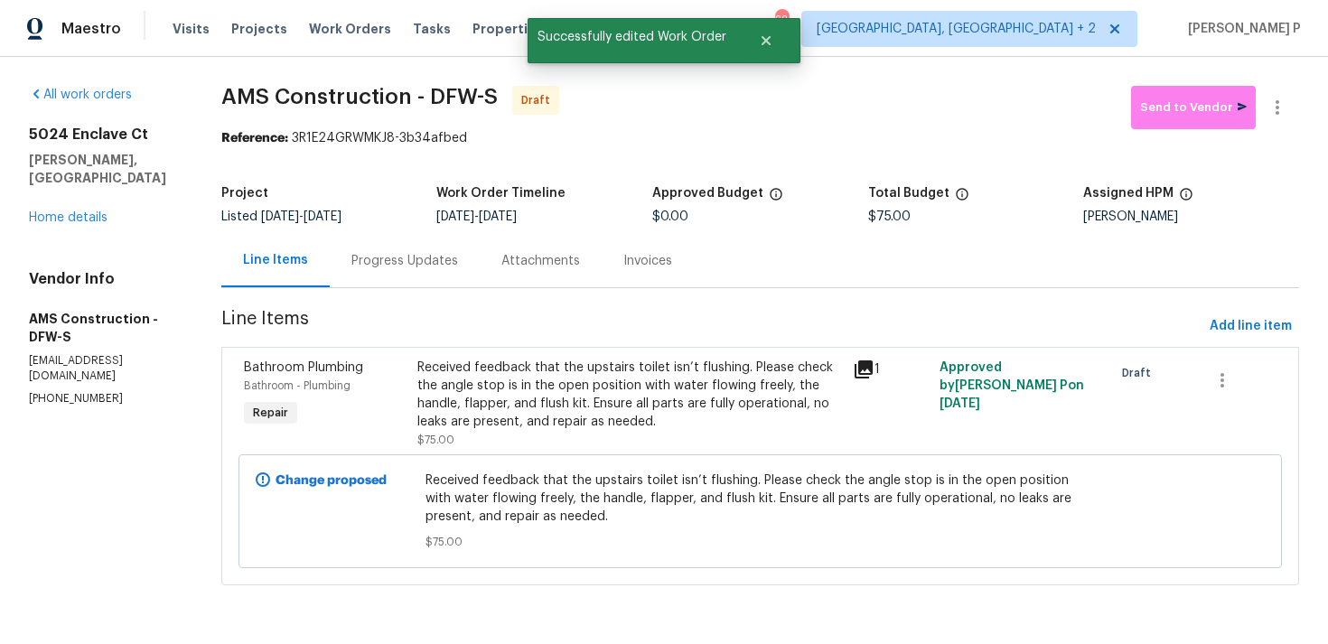
click at [445, 246] on div "Progress Updates" at bounding box center [405, 260] width 150 height 53
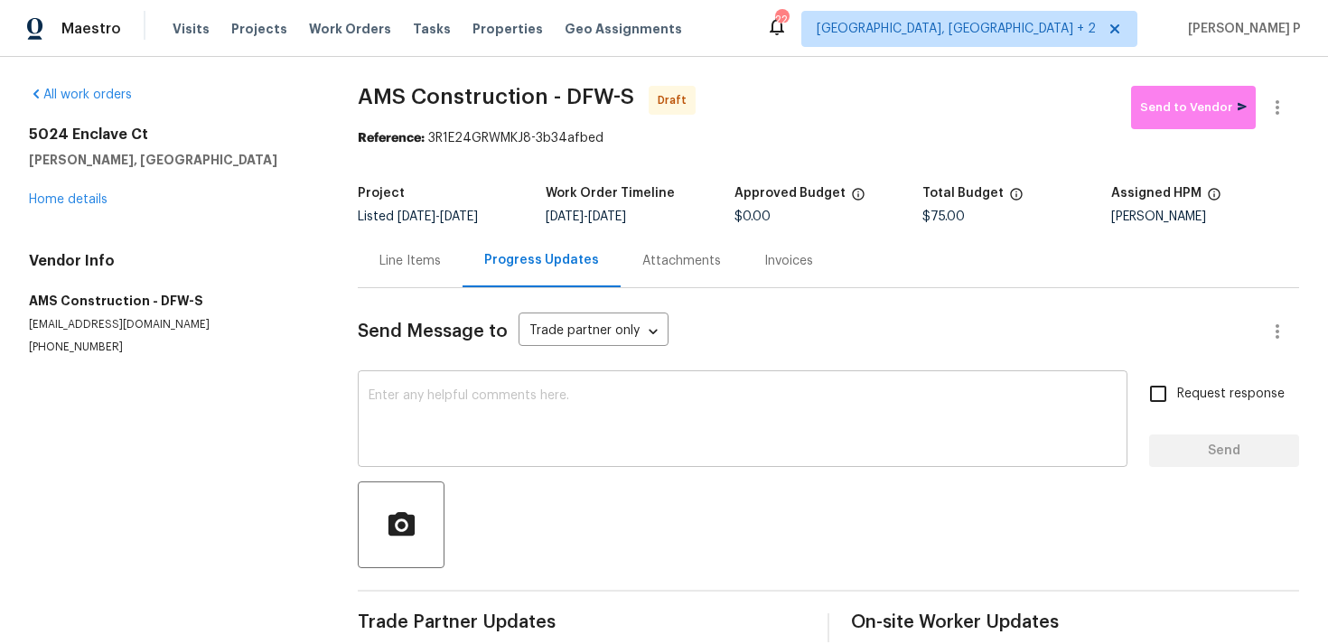
click at [478, 446] on textarea at bounding box center [742, 420] width 748 height 63
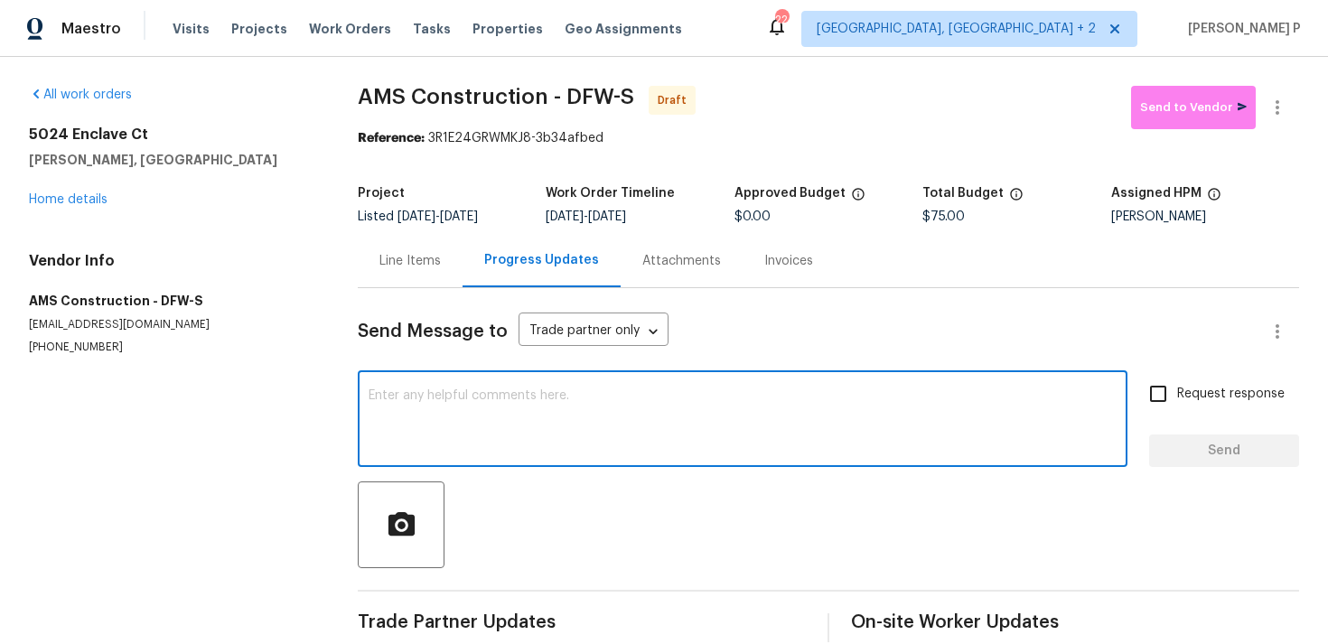
paste textarea "Hi, this is Ramyasri with Opendoor. I’m confirming you received the WO for the …"
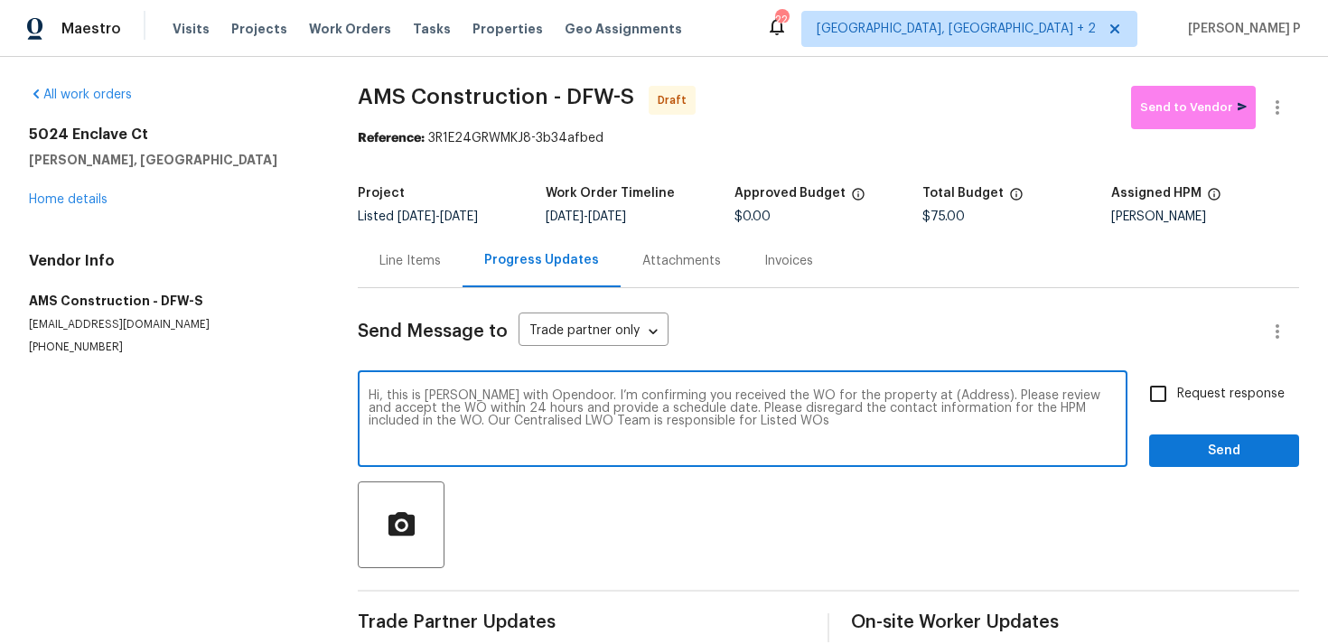
drag, startPoint x: 907, startPoint y: 396, endPoint x: 964, endPoint y: 396, distance: 56.9
click at [964, 396] on textarea "Hi, this is Ramyasri with Opendoor. I’m confirming you received the WO for the …" at bounding box center [742, 420] width 748 height 63
paste textarea "5024 Enclave Ct, McKinney, TX 75072"
type textarea "Hi, this is Ramyasri with Opendoor. I’m confirming you received the WO for the …"
click at [1207, 396] on span "Request response" at bounding box center [1230, 394] width 107 height 19
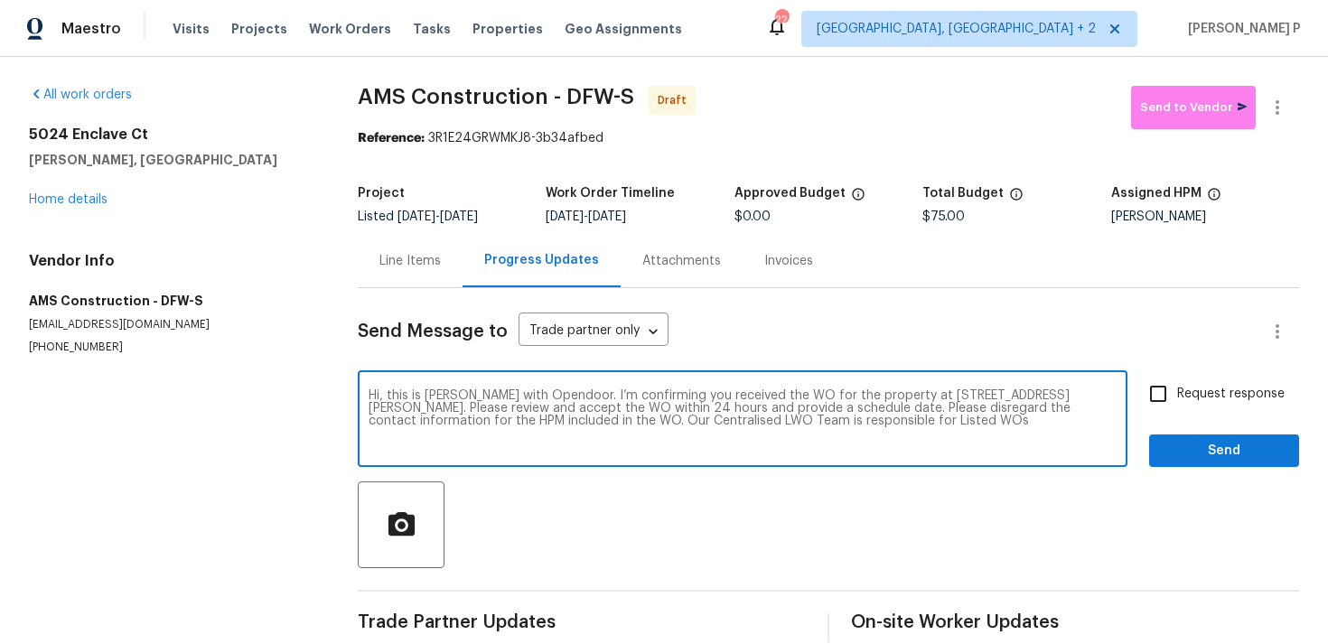
click at [1177, 396] on input "Request response" at bounding box center [1158, 394] width 38 height 38
checkbox input "true"
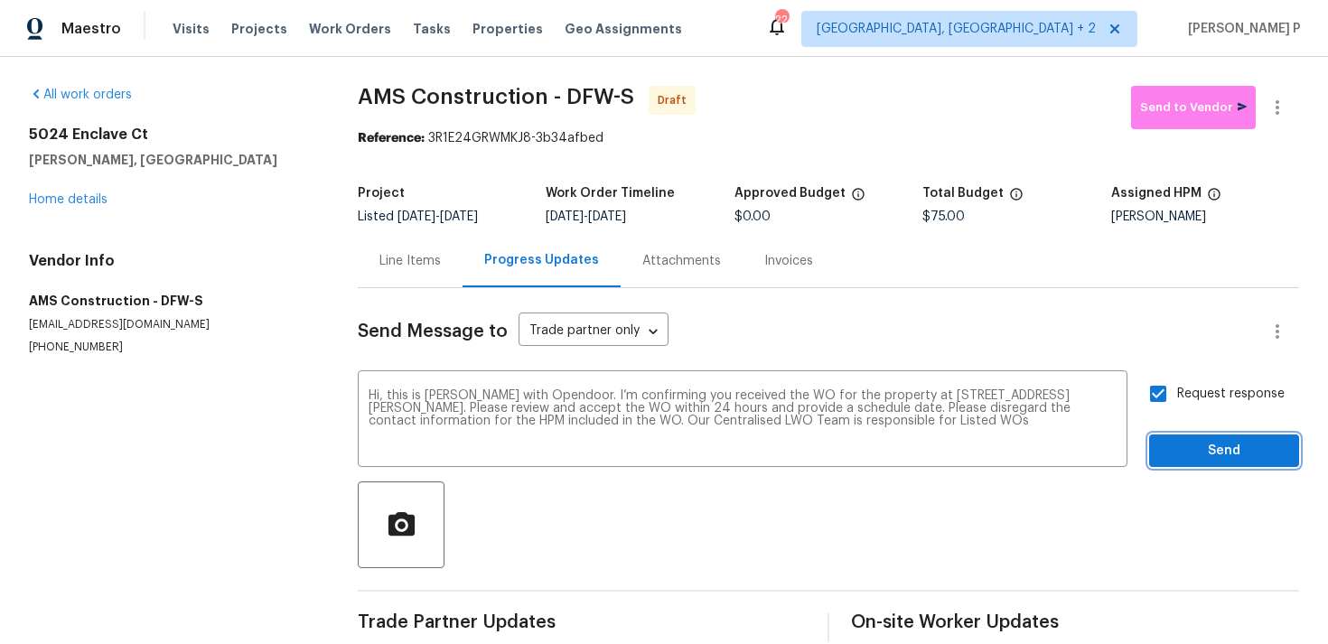
click at [1205, 448] on span "Send" at bounding box center [1223, 451] width 121 height 23
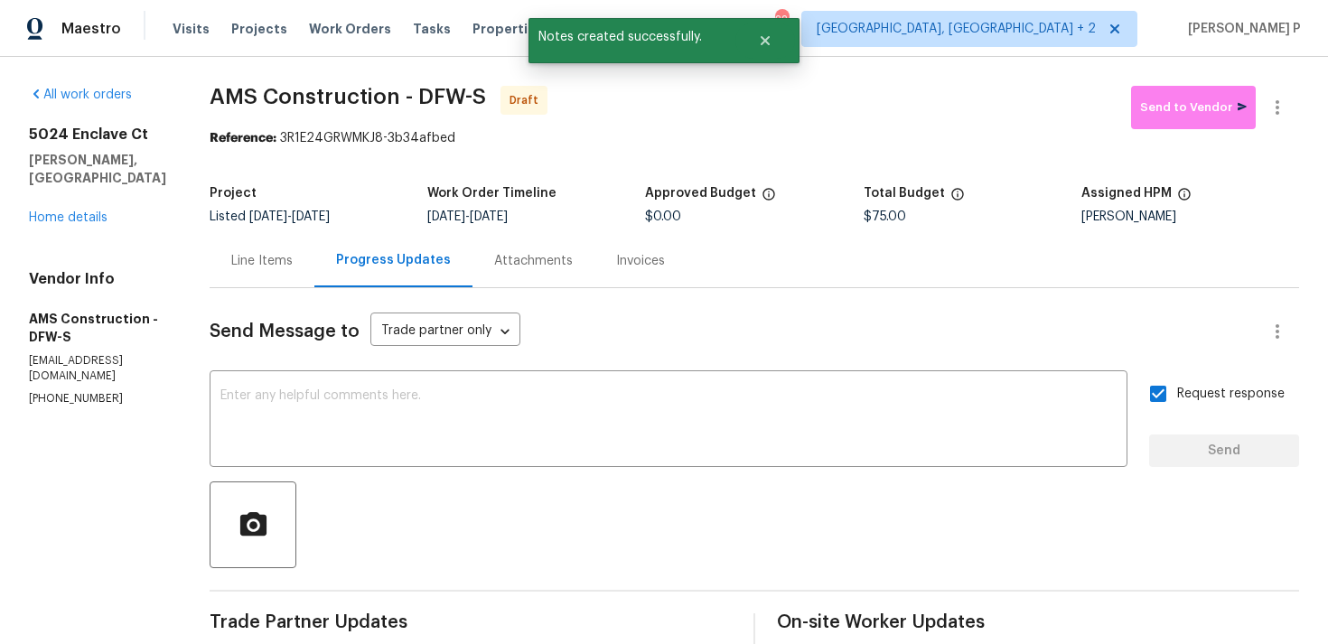
click at [684, 552] on div at bounding box center [754, 524] width 1089 height 87
click at [1275, 107] on icon "button" at bounding box center [1277, 107] width 4 height 14
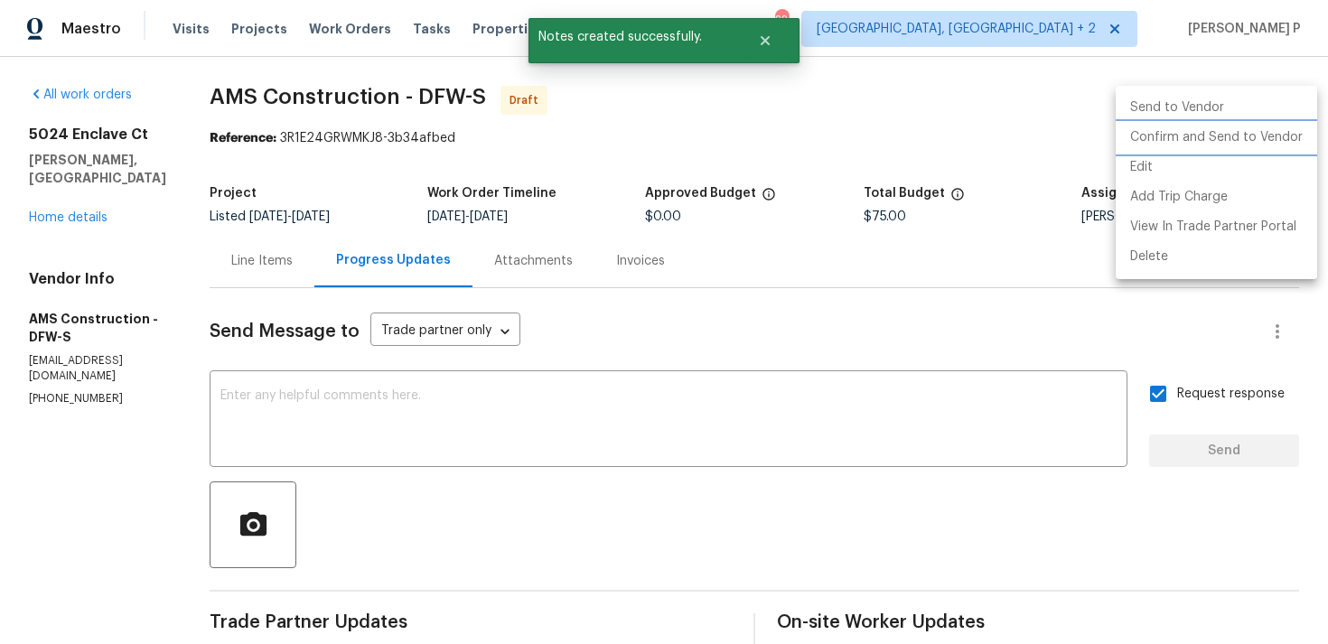
click at [1205, 135] on li "Confirm and Send to Vendor" at bounding box center [1215, 138] width 201 height 30
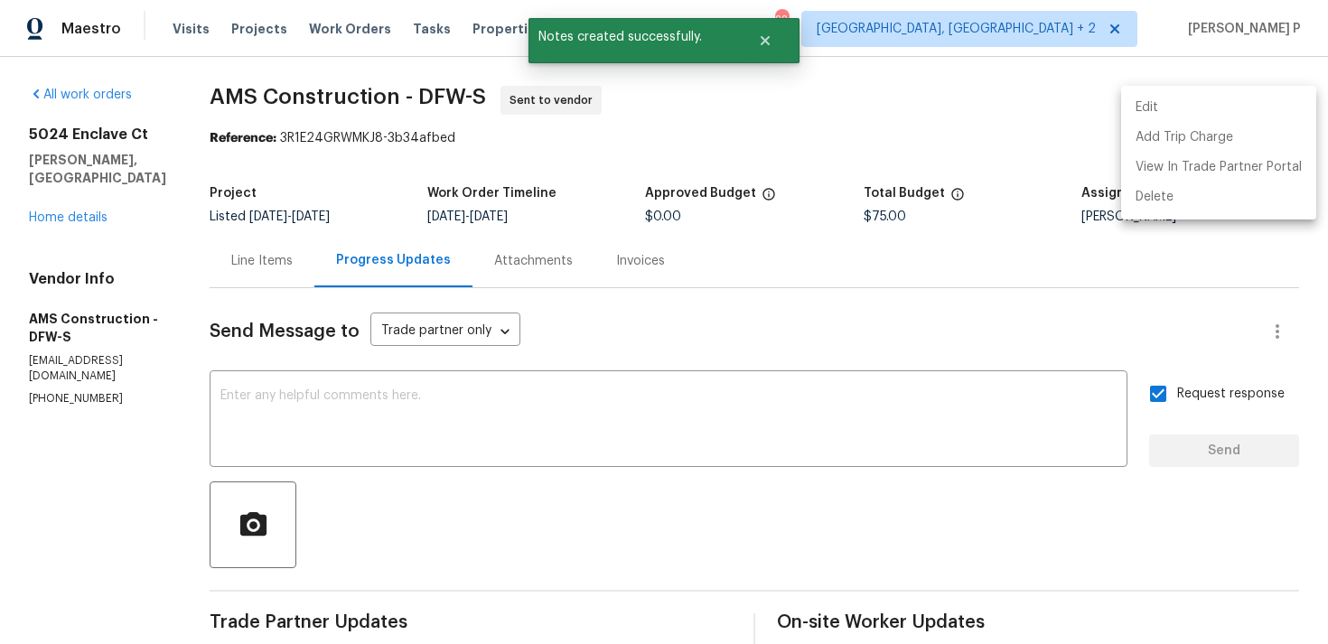
click at [361, 183] on div at bounding box center [664, 322] width 1328 height 644
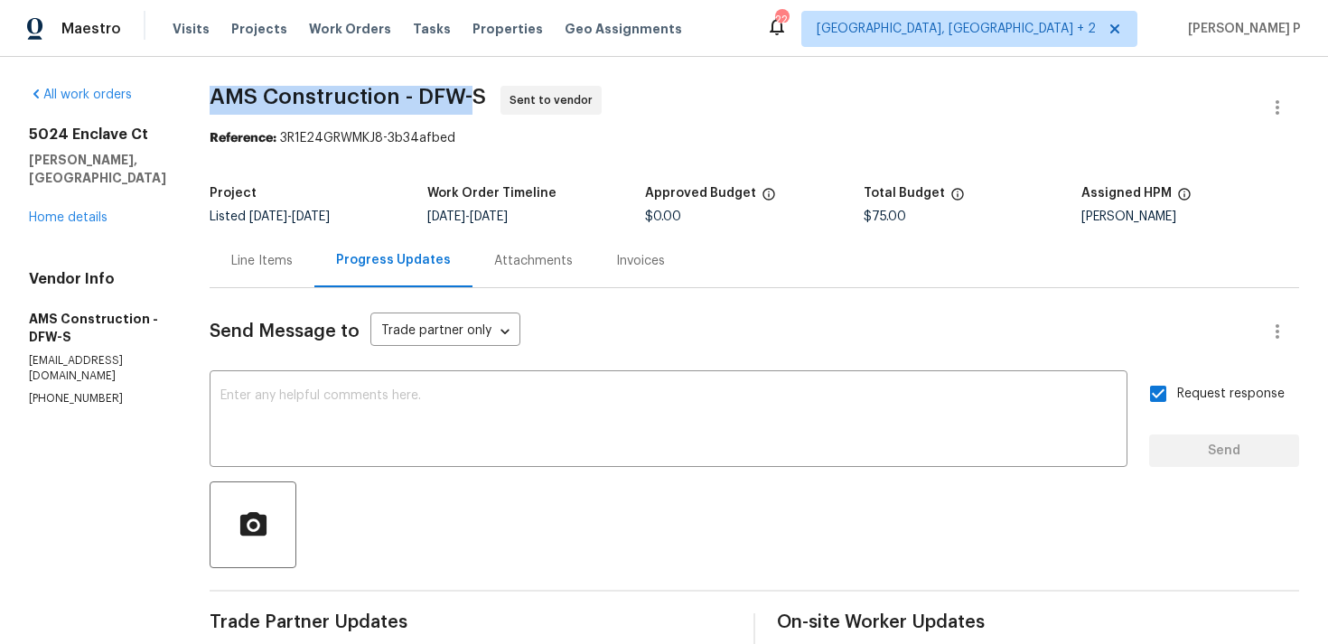
drag, startPoint x: 204, startPoint y: 103, endPoint x: 479, endPoint y: 96, distance: 274.6
click at [479, 96] on div "All work orders 5024 Enclave Ct McKinney, TX 75072 Home details Vendor Info AMS…" at bounding box center [664, 435] width 1328 height 757
copy span "AMS Construction - DFW-"
click at [324, 89] on span "AMS Construction - DFW-S" at bounding box center [348, 97] width 276 height 22
drag, startPoint x: 210, startPoint y: 102, endPoint x: 494, endPoint y: 90, distance: 284.7
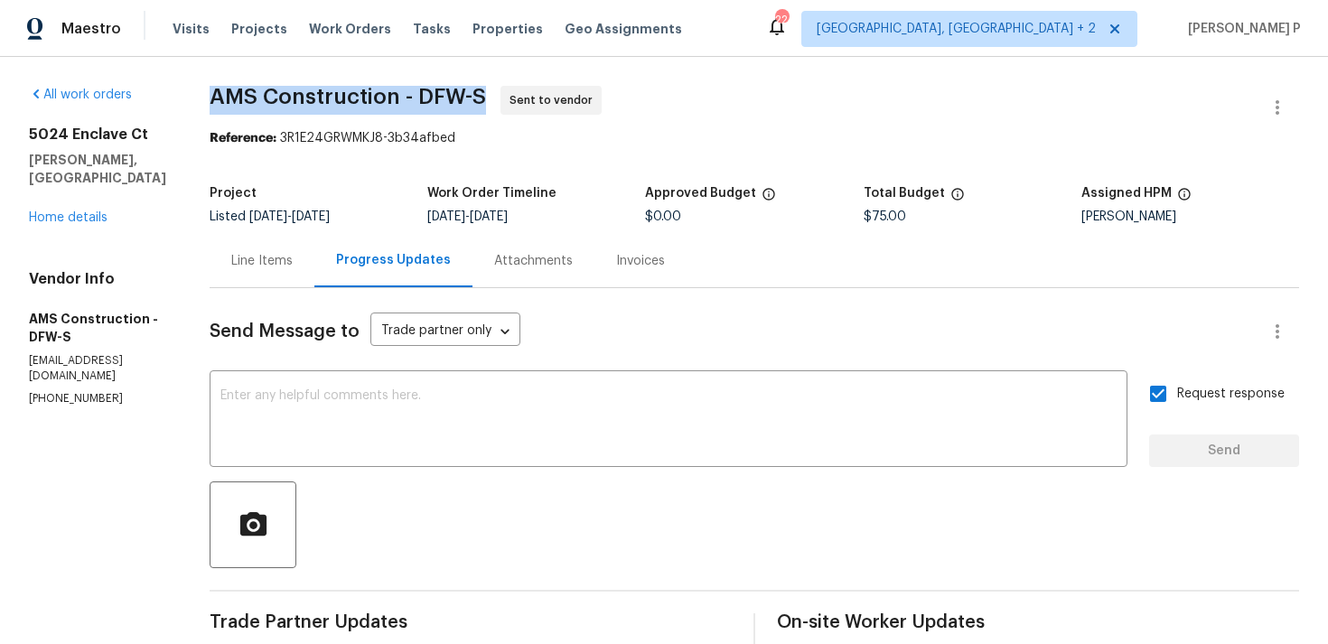
click at [494, 90] on span "AMS Construction - DFW-S Sent to vendor" at bounding box center [733, 107] width 1046 height 43
copy span "AMS Construction - DFW-S"
click at [587, 506] on div at bounding box center [754, 524] width 1089 height 87
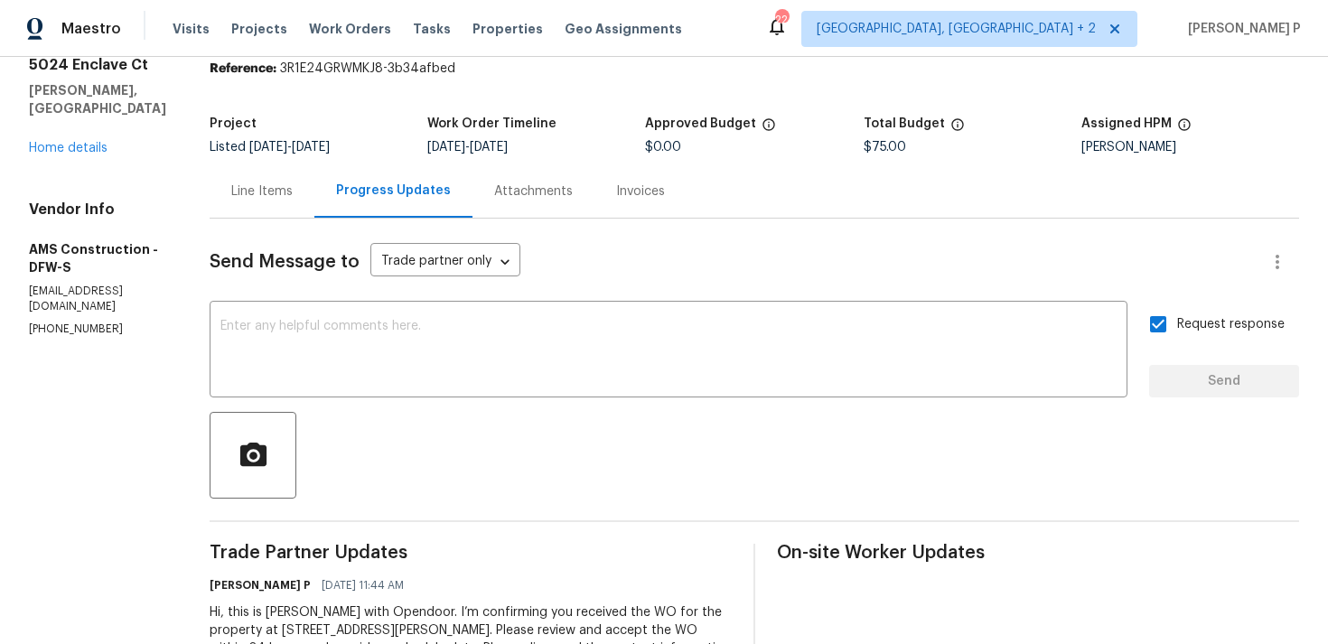
scroll to position [152, 0]
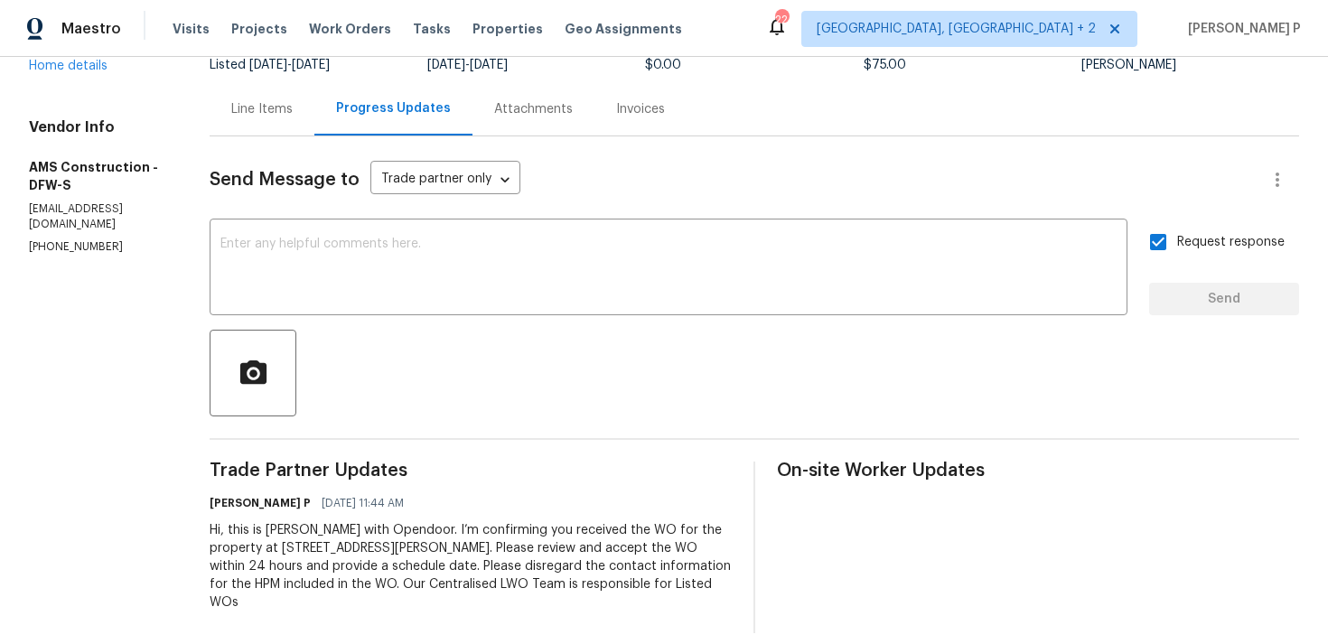
click at [609, 388] on div at bounding box center [754, 373] width 1089 height 87
click at [498, 436] on div "Send Message to Trade partner only Trade partner only ​ x ​ Request response Se…" at bounding box center [754, 384] width 1089 height 497
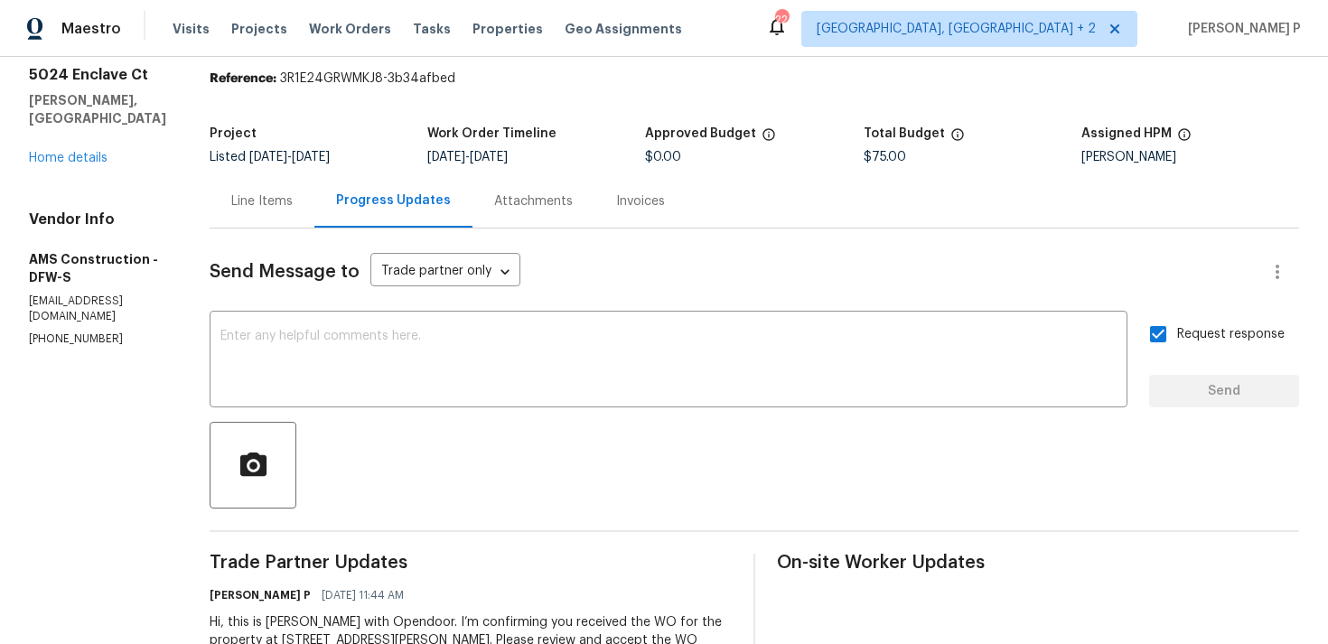
scroll to position [0, 0]
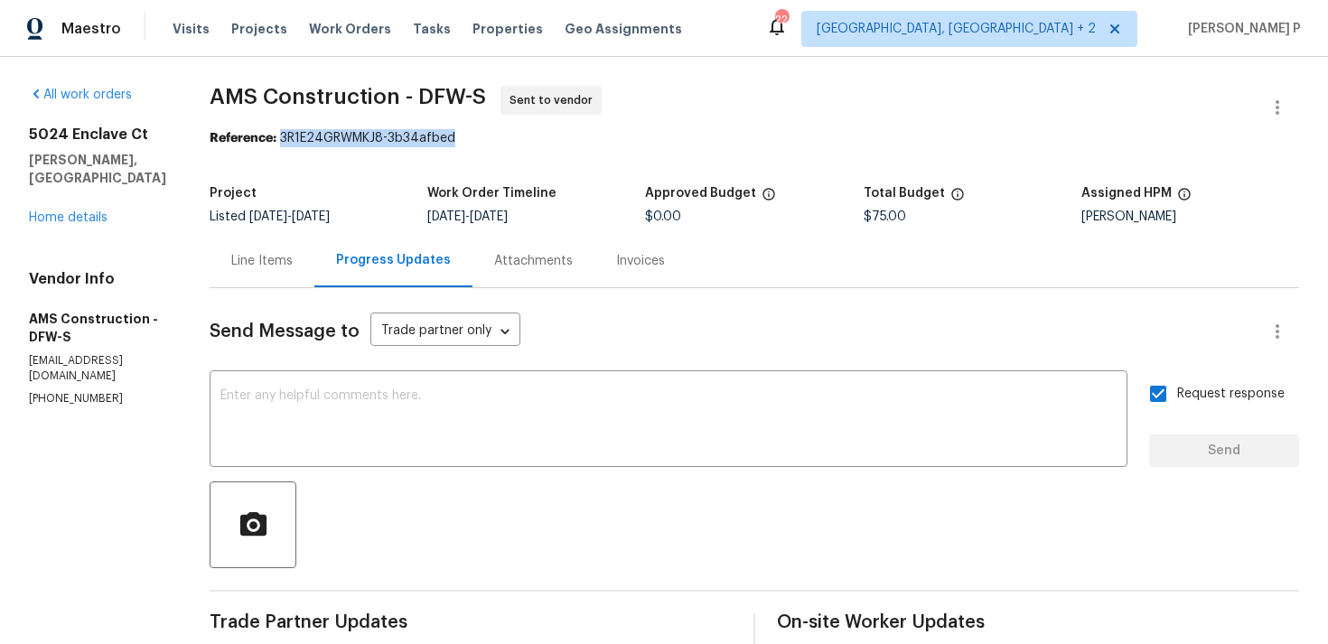
drag, startPoint x: 284, startPoint y: 138, endPoint x: 528, endPoint y: 130, distance: 244.9
click at [526, 129] on div "Reference: 3R1E24GRWMKJ8-3b34afbed" at bounding box center [754, 138] width 1089 height 18
copy div "3R1E24GRWMKJ8-3b34afbed"
click at [222, 89] on span "AMS Construction - DFW-S" at bounding box center [348, 97] width 276 height 22
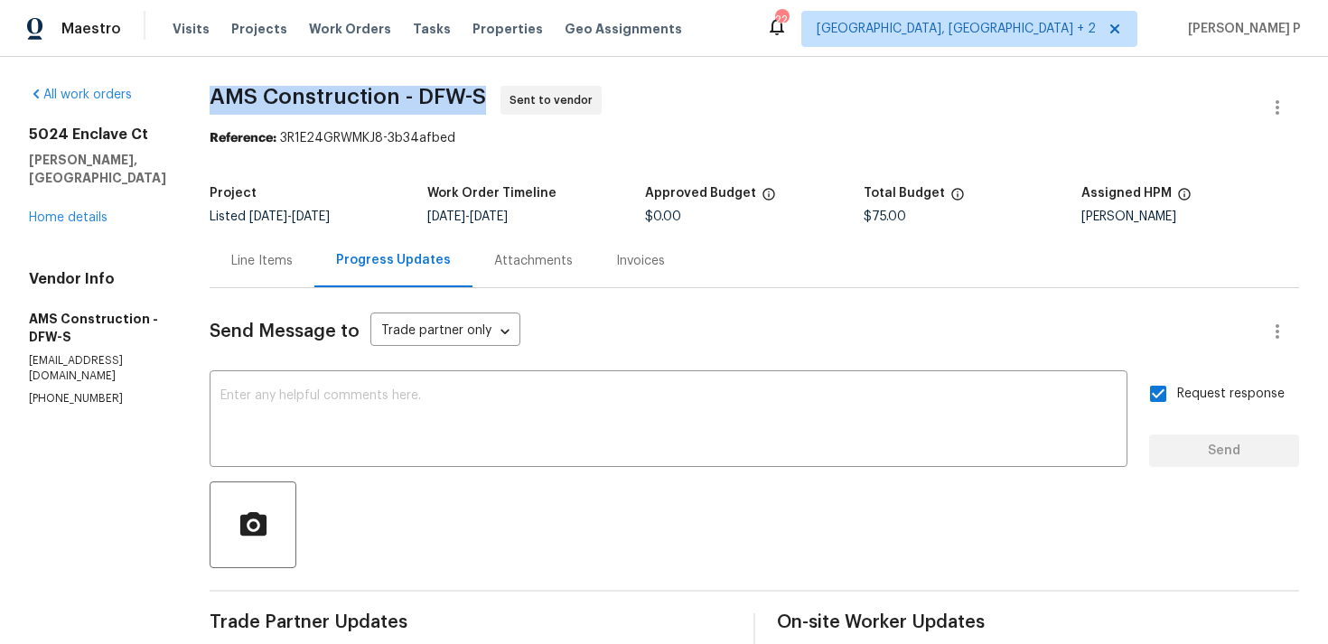
drag, startPoint x: 208, startPoint y: 97, endPoint x: 491, endPoint y: 93, distance: 283.6
click at [491, 93] on div "All work orders 5024 Enclave Ct McKinney, TX 75072 Home details Vendor Info AMS…" at bounding box center [664, 435] width 1328 height 757
copy span "AMS Construction - DFW-S"
click at [263, 271] on div "Line Items" at bounding box center [262, 260] width 105 height 53
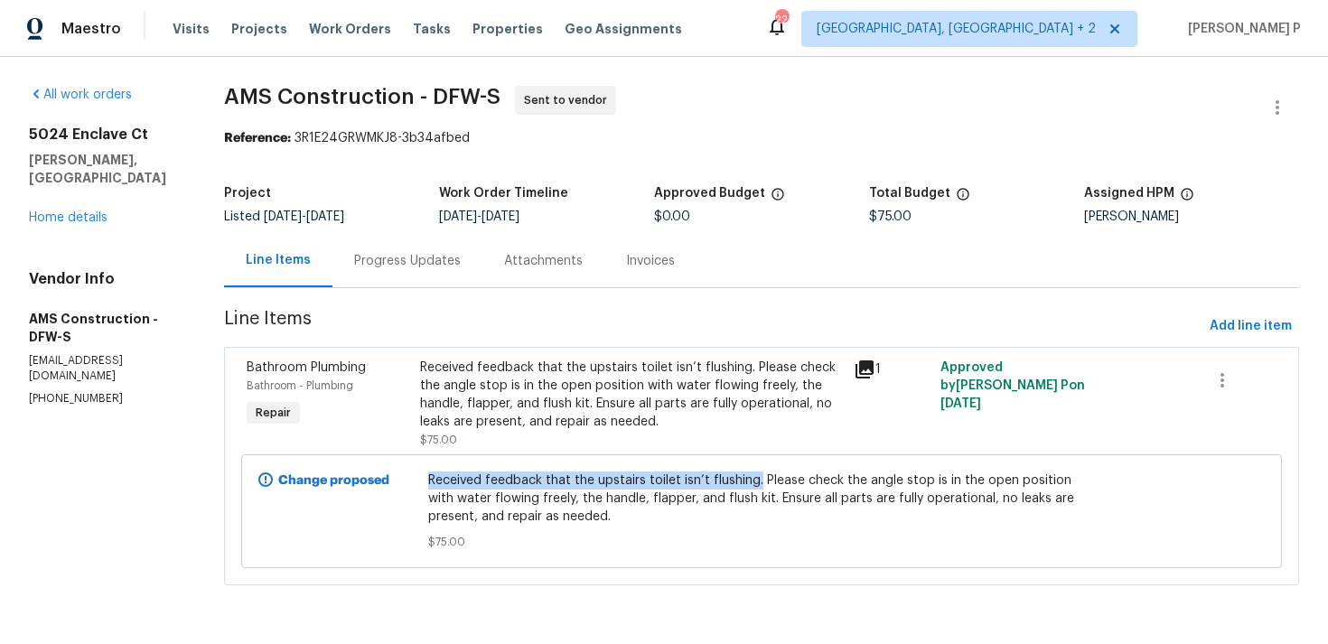
drag, startPoint x: 430, startPoint y: 481, endPoint x: 758, endPoint y: 476, distance: 327.9
click at [758, 476] on span "Received feedback that the upstairs toilet isn’t flushing. Please check the ang…" at bounding box center [761, 498] width 667 height 54
copy span "Received feedback that the upstairs toilet isn’t flushing."
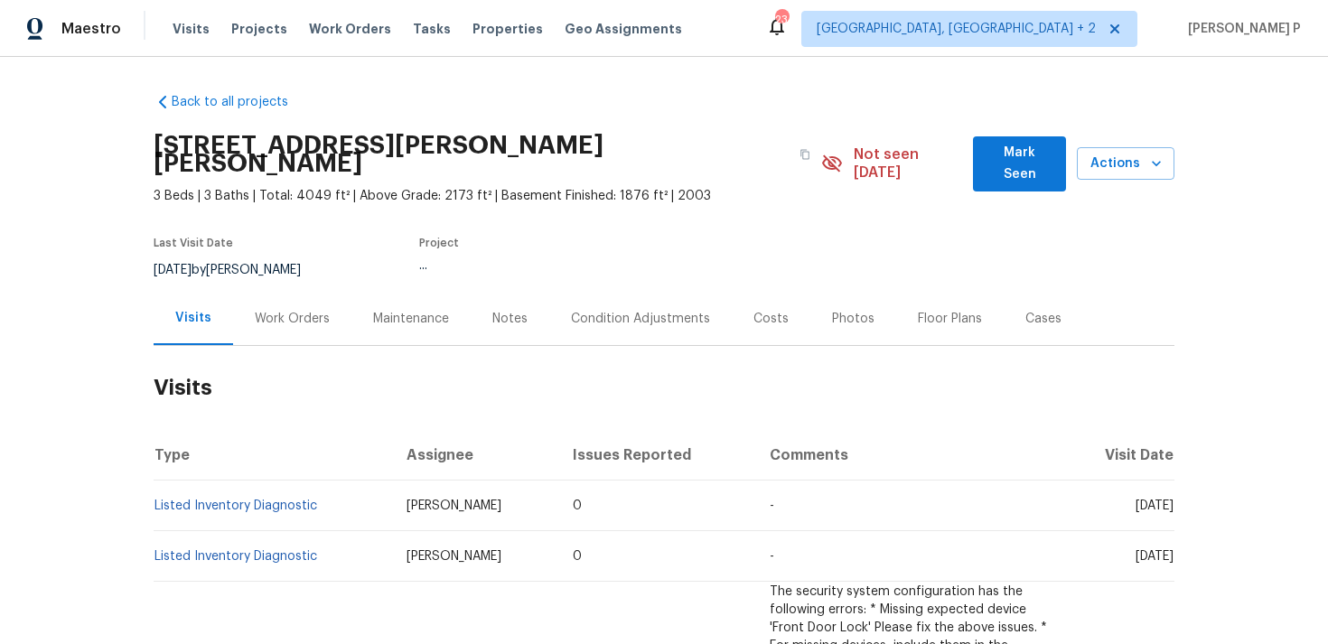
click at [298, 310] on div "Work Orders" at bounding box center [292, 319] width 75 height 18
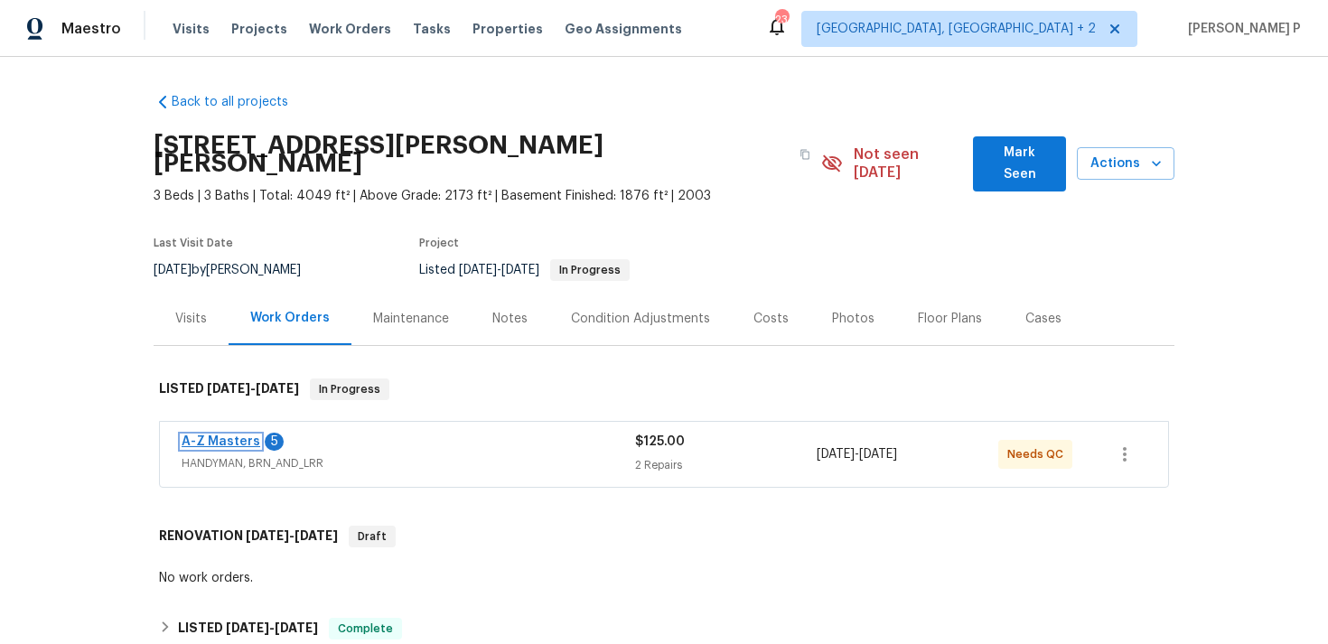
click at [232, 435] on link "A-Z Masters" at bounding box center [221, 441] width 79 height 13
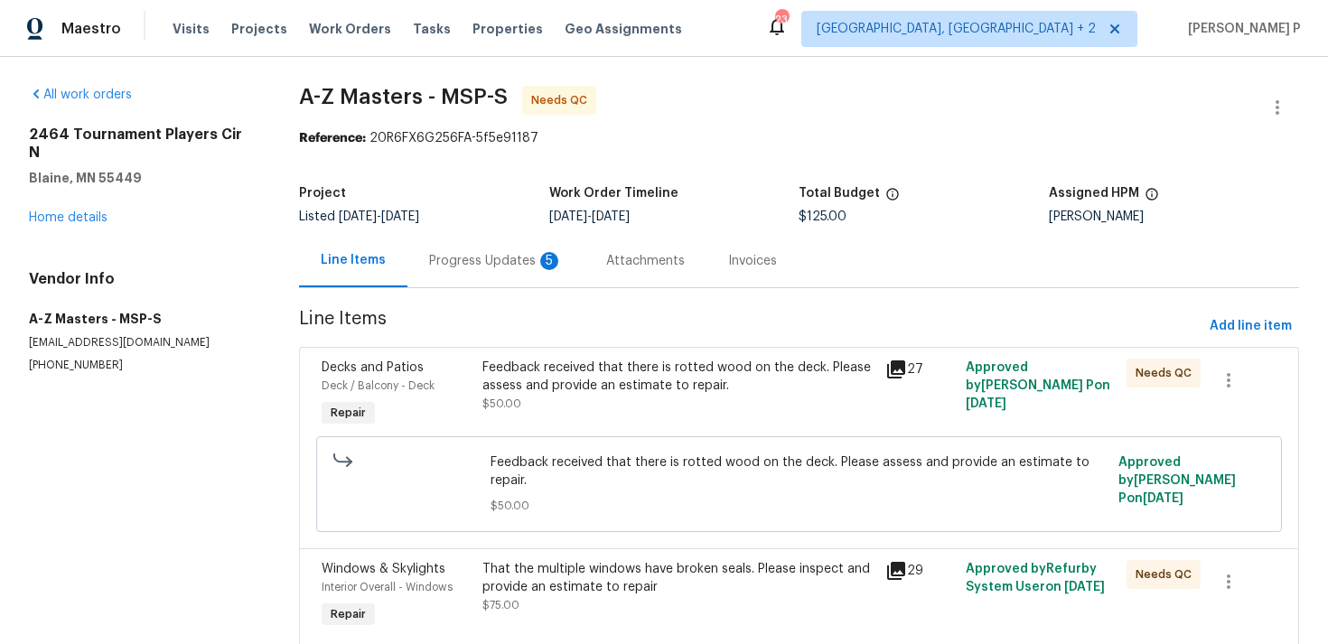
click at [489, 260] on div "Progress Updates 5" at bounding box center [496, 261] width 134 height 18
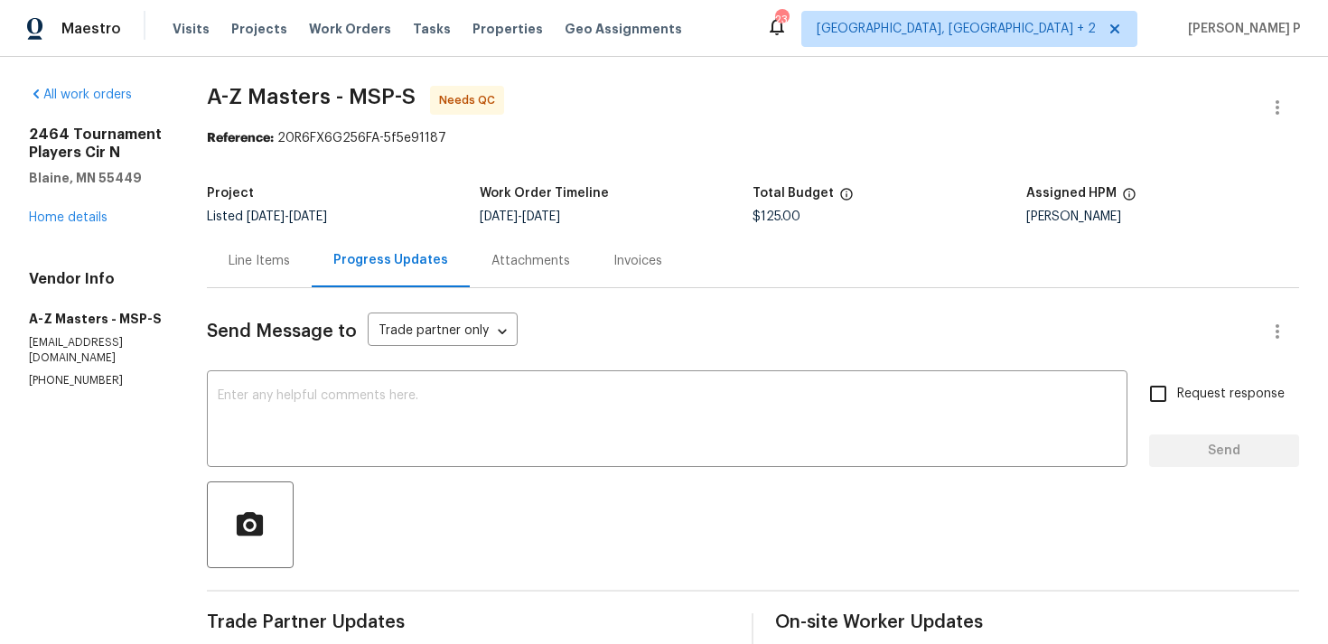
click at [232, 249] on div "Line Items" at bounding box center [259, 260] width 105 height 53
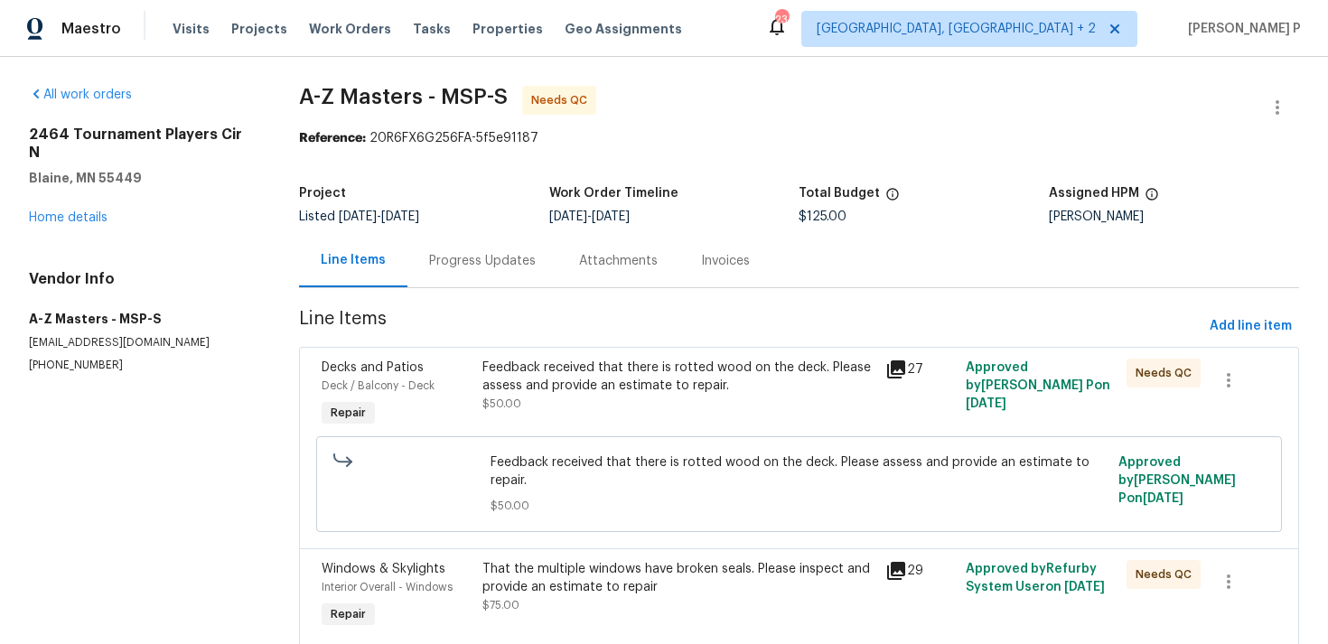
scroll to position [73, 0]
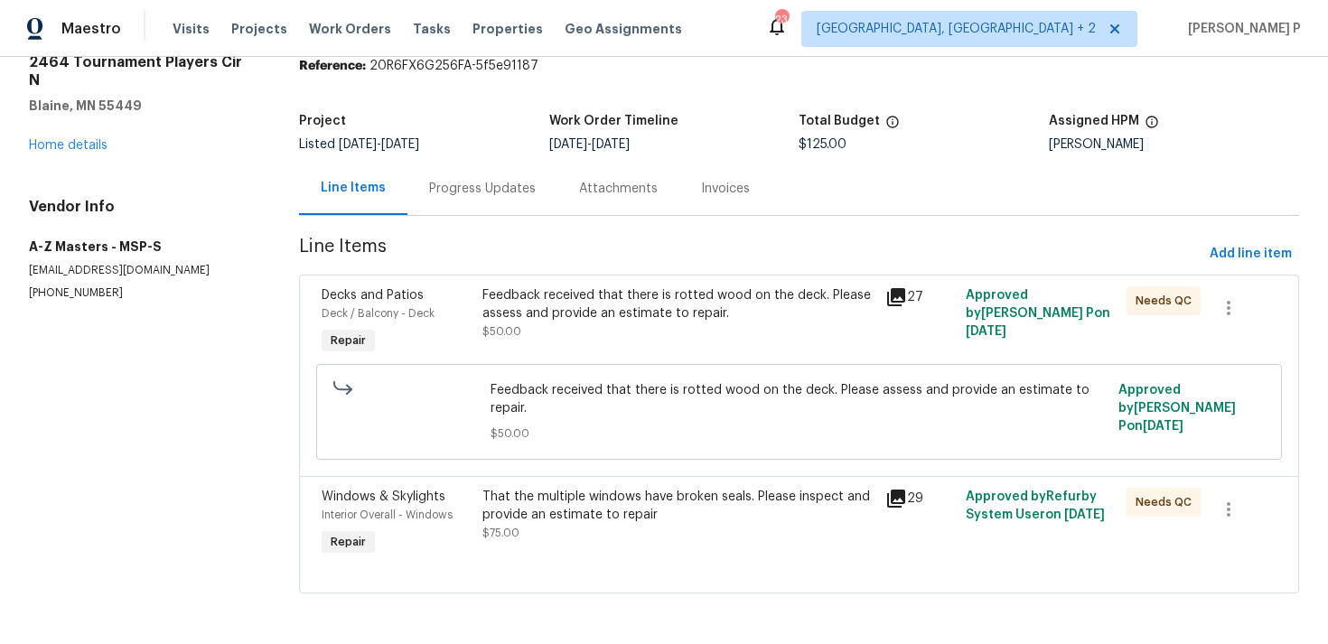
click at [465, 182] on div "Progress Updates" at bounding box center [482, 189] width 107 height 18
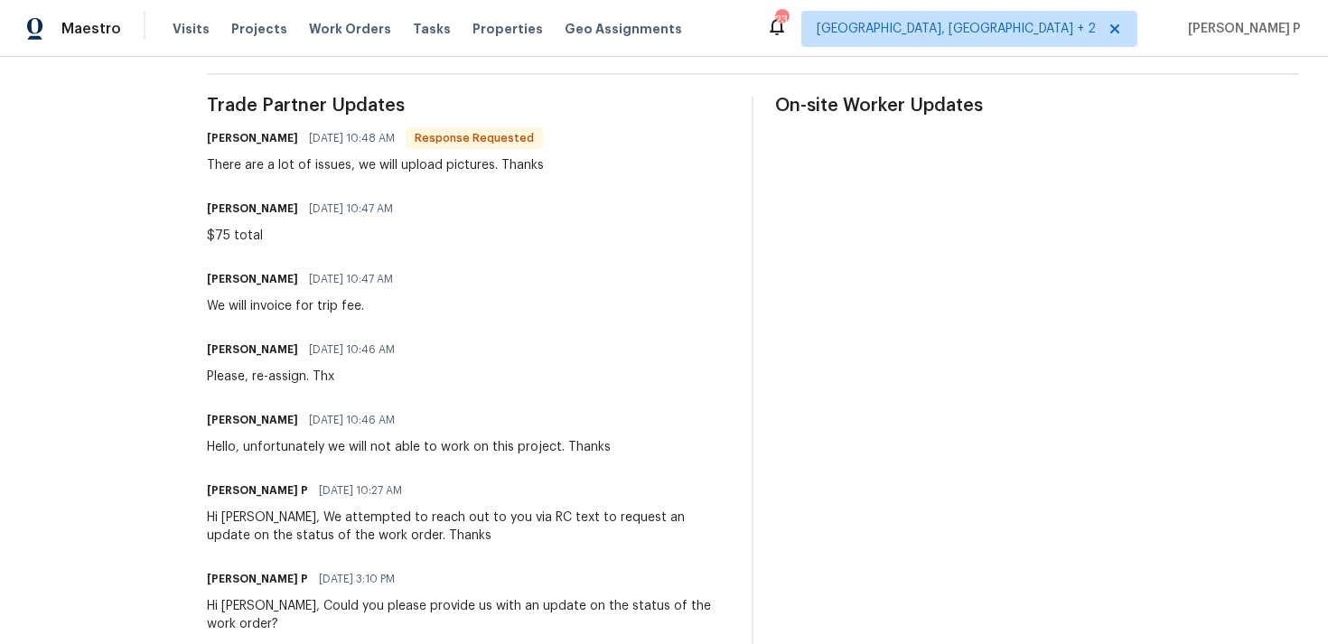
scroll to position [525, 0]
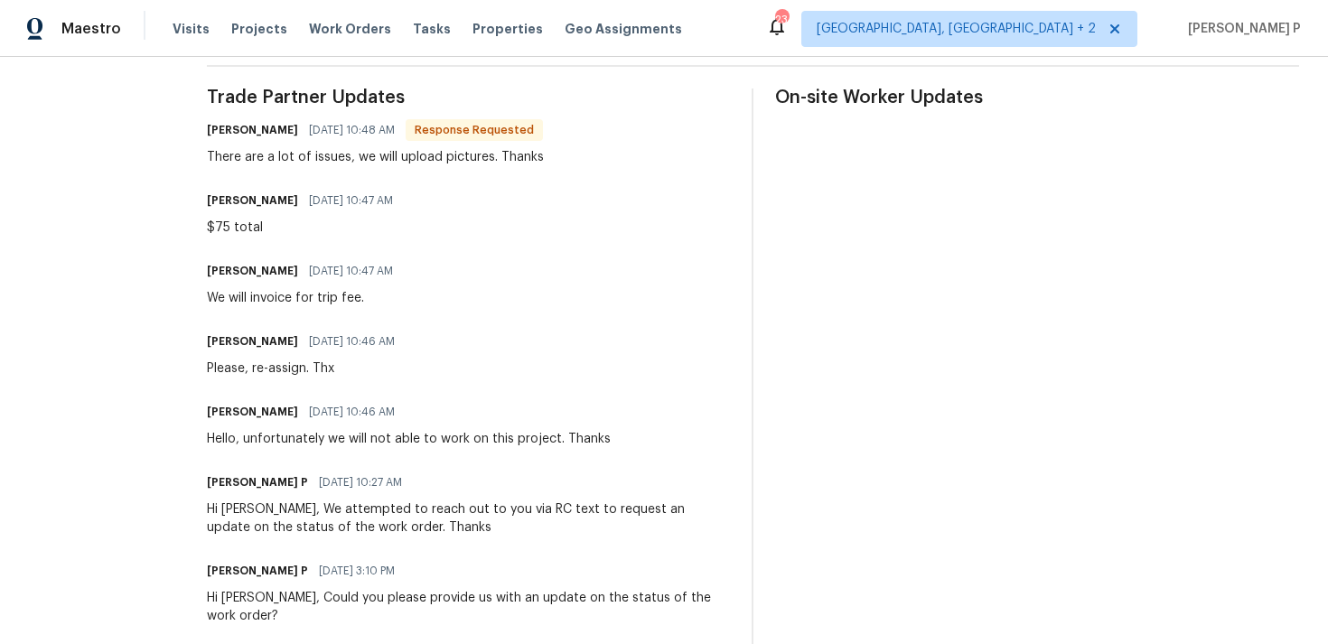
click at [543, 492] on div "Ramyasri P 08/12/2025 10:27 AM" at bounding box center [469, 482] width 524 height 25
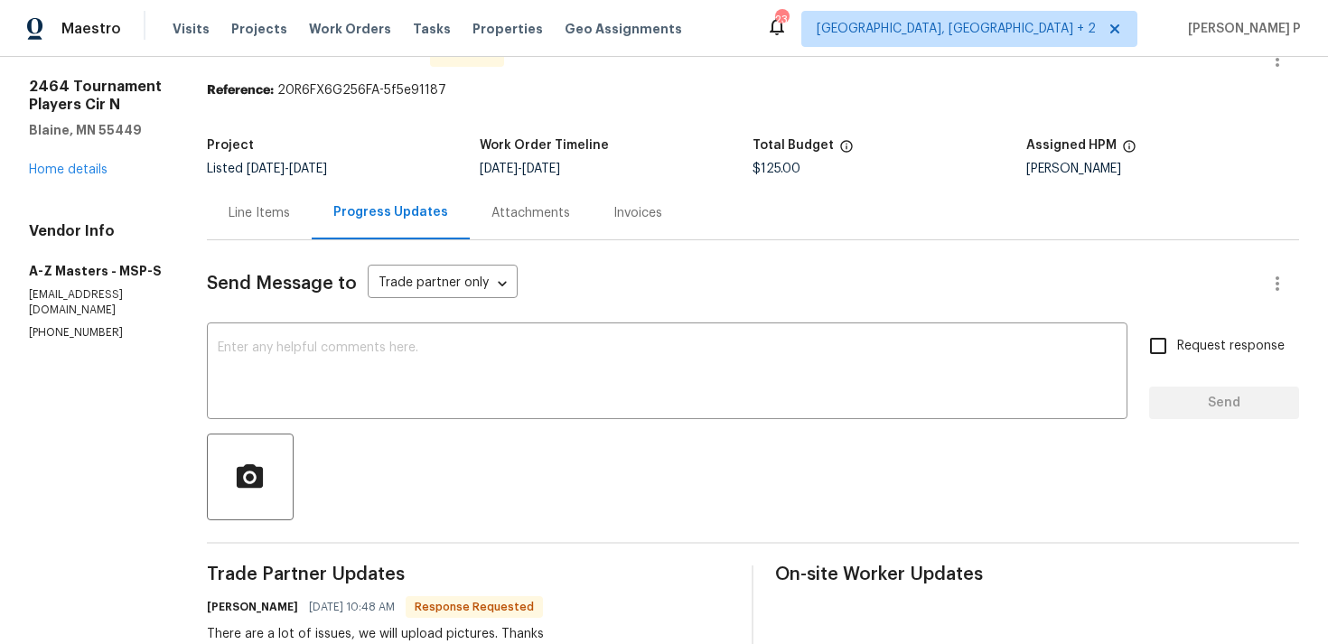
scroll to position [0, 0]
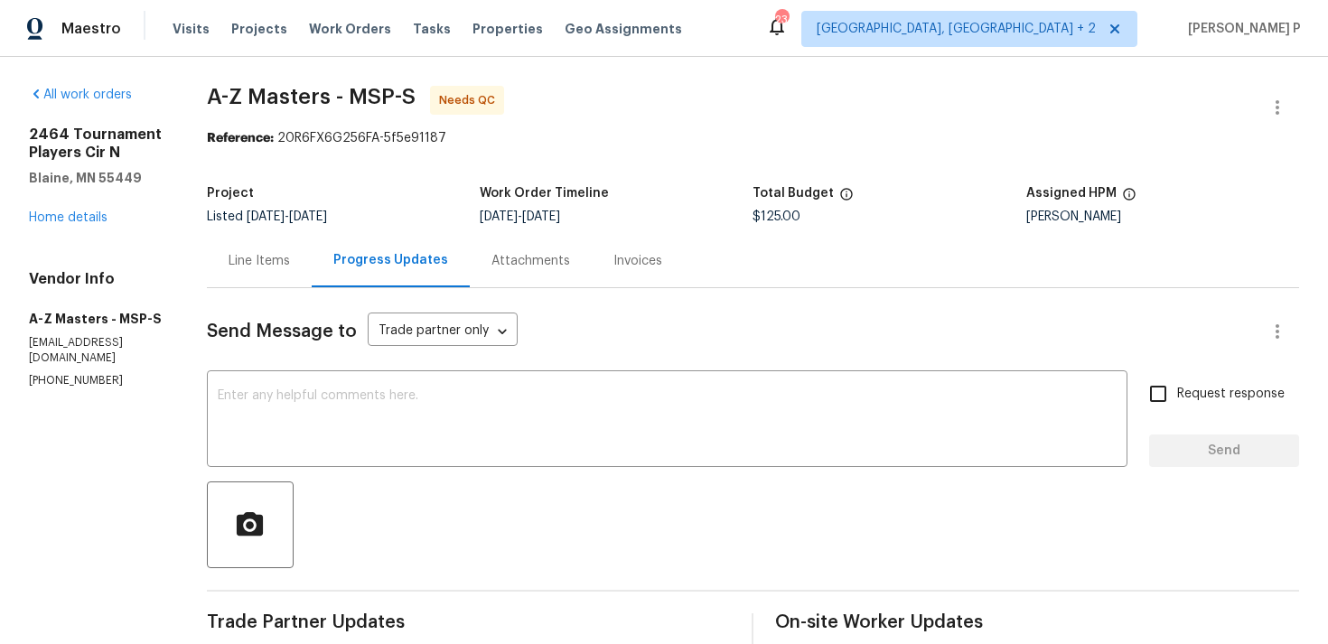
click at [253, 256] on div "Line Items" at bounding box center [258, 261] width 61 height 18
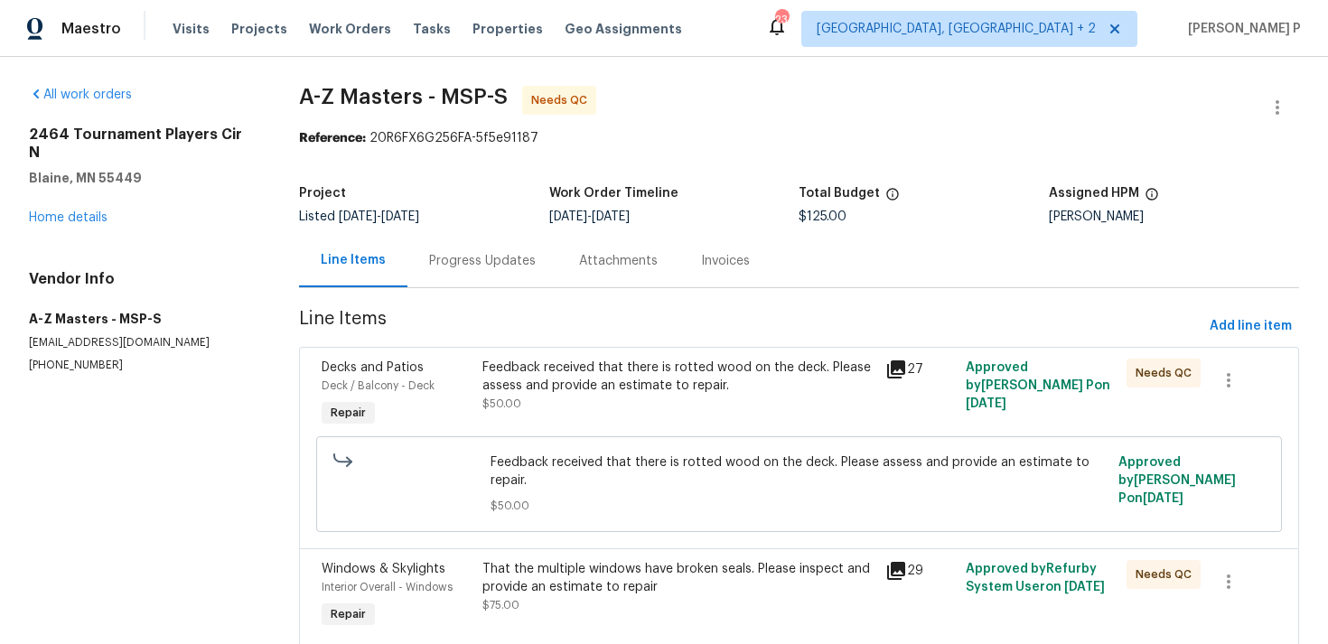
click at [588, 364] on div "Feedback received that there is rotted wood on the deck. Please assess and prov…" at bounding box center [677, 377] width 391 height 36
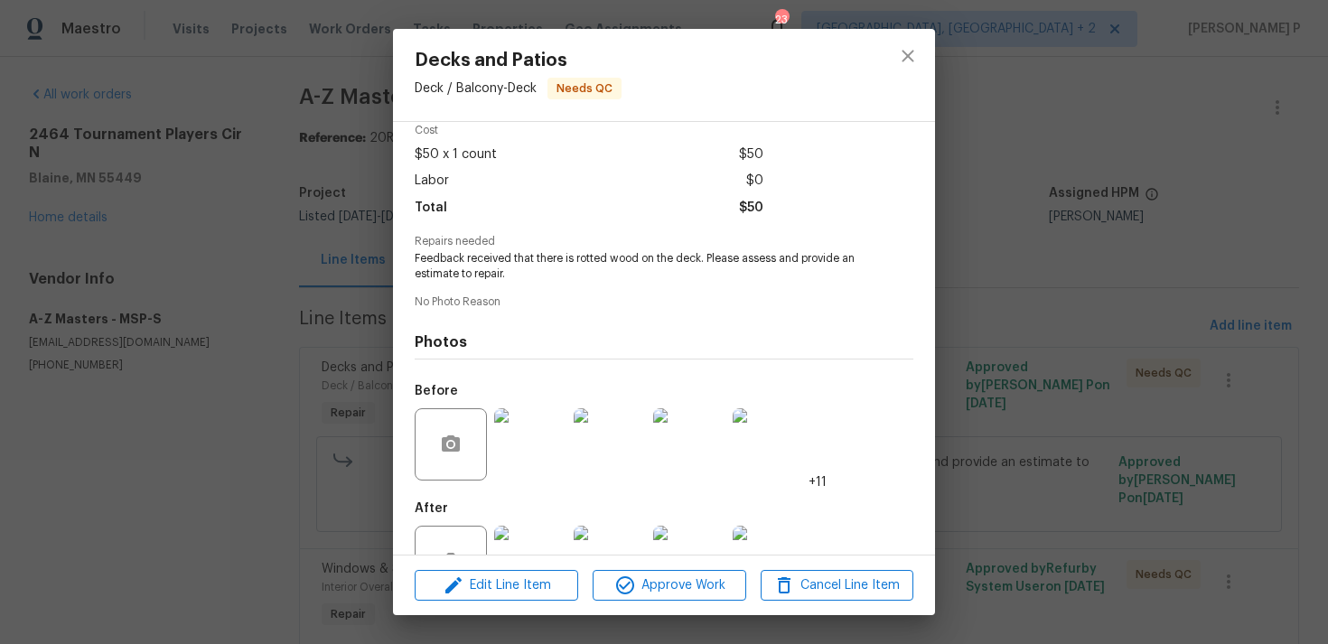
scroll to position [102, 0]
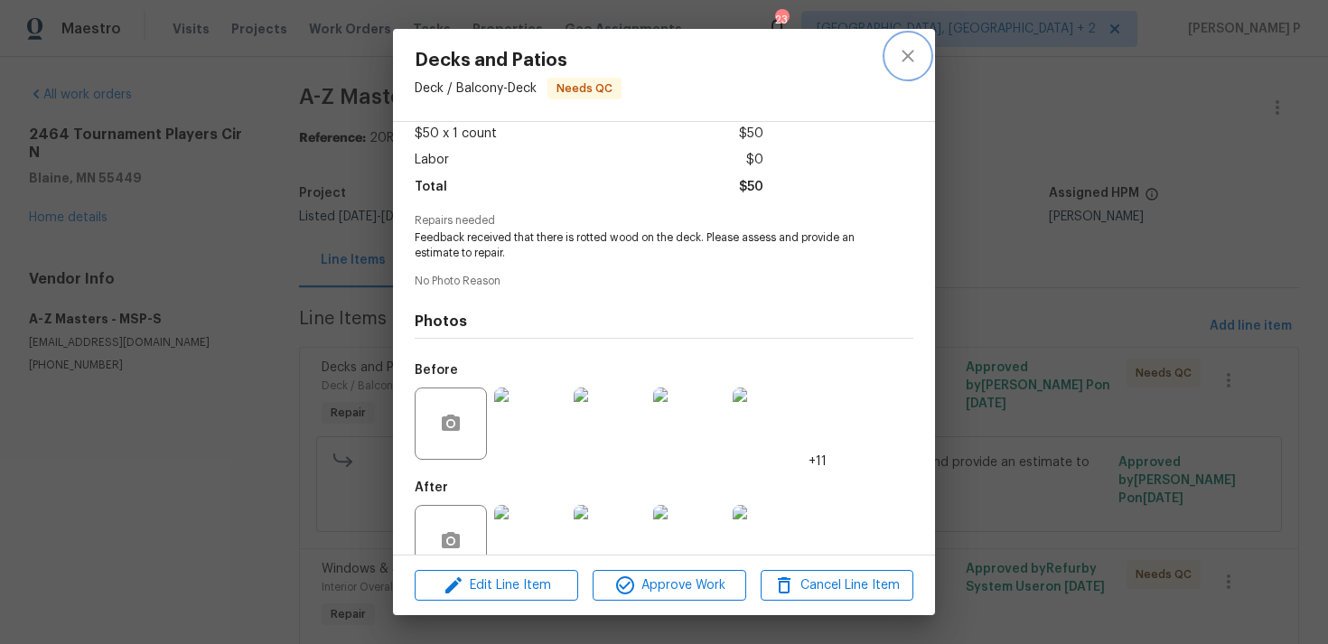
click at [902, 51] on icon "close" at bounding box center [907, 56] width 12 height 12
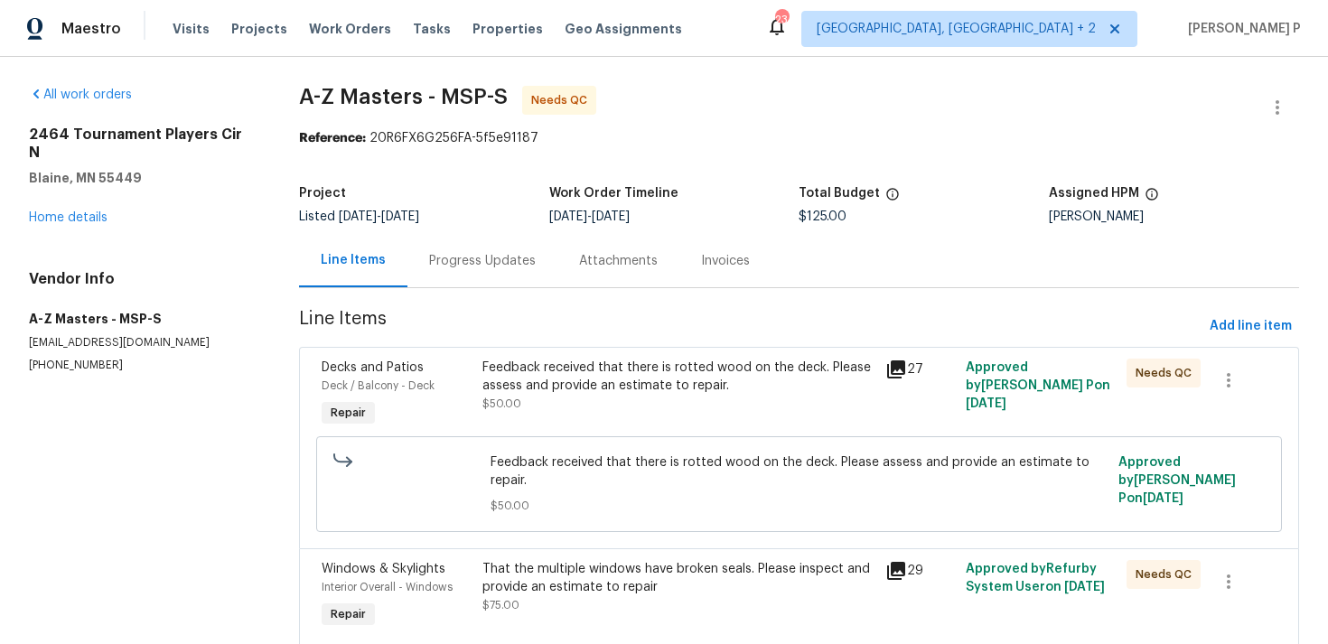
scroll to position [73, 0]
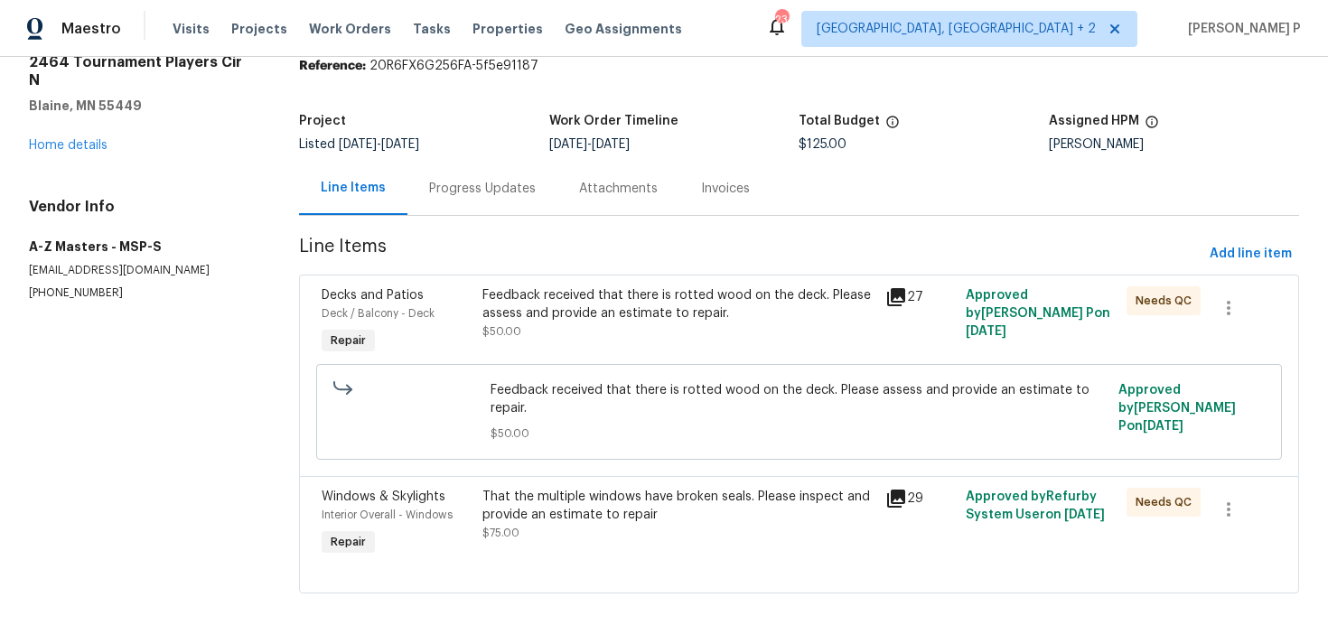
click at [552, 502] on div "That the multiple windows have broken seals. Please inspect and provide an esti…" at bounding box center [677, 506] width 391 height 36
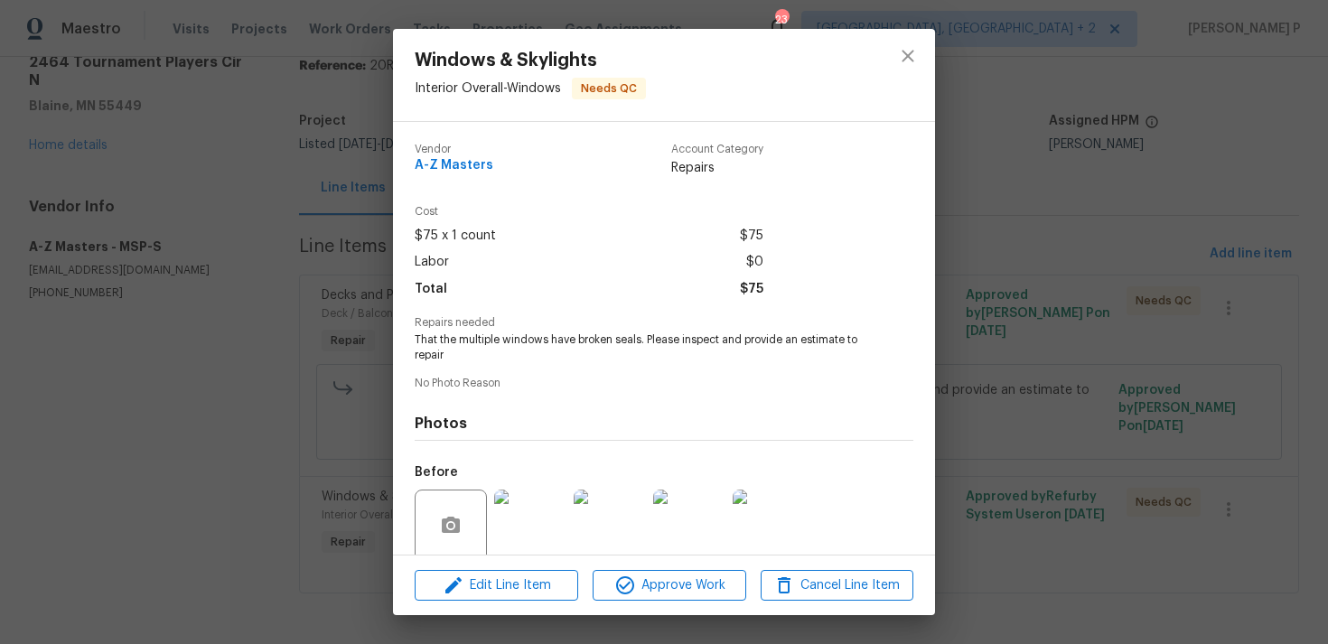
scroll to position [142, 0]
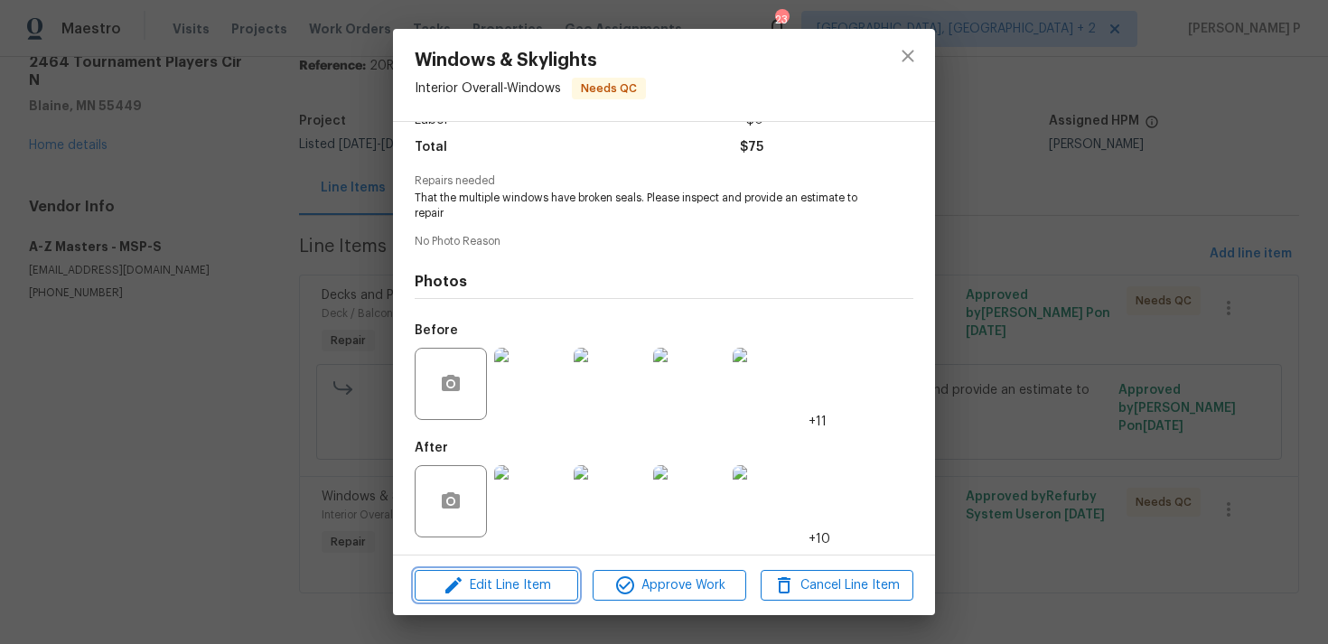
click at [489, 596] on button "Edit Line Item" at bounding box center [496, 586] width 163 height 32
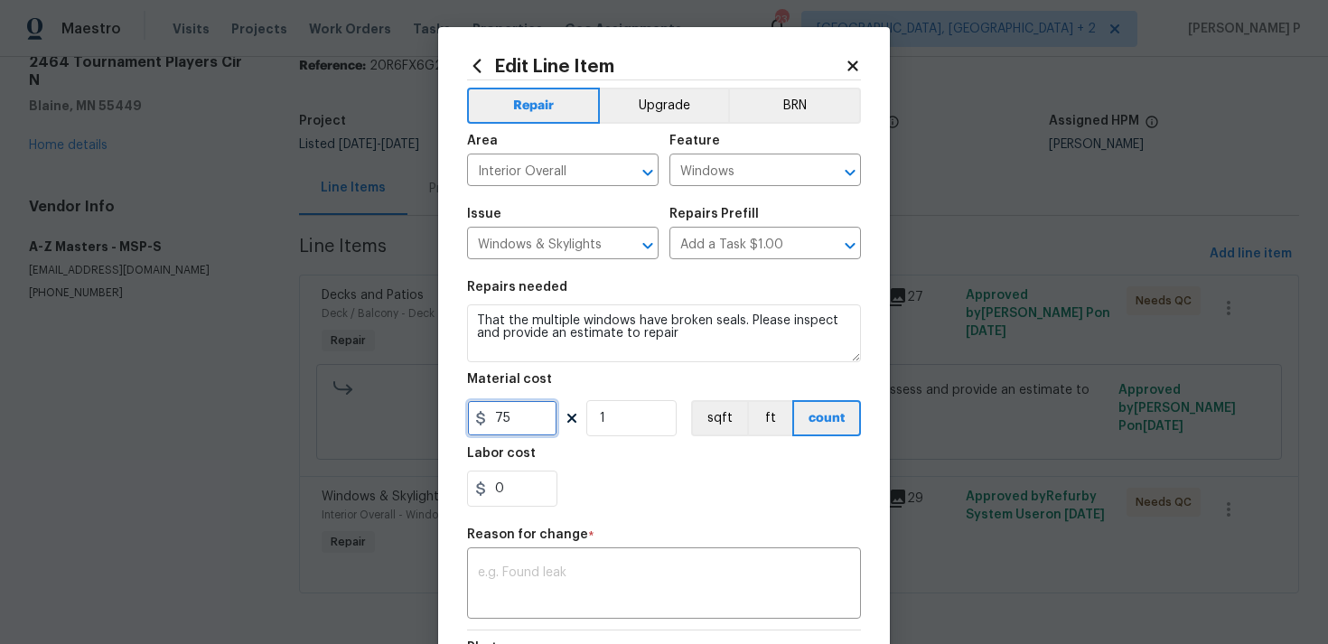
click at [507, 420] on input "75" at bounding box center [512, 418] width 90 height 36
type input "25"
click at [536, 561] on div "x ​" at bounding box center [664, 585] width 394 height 67
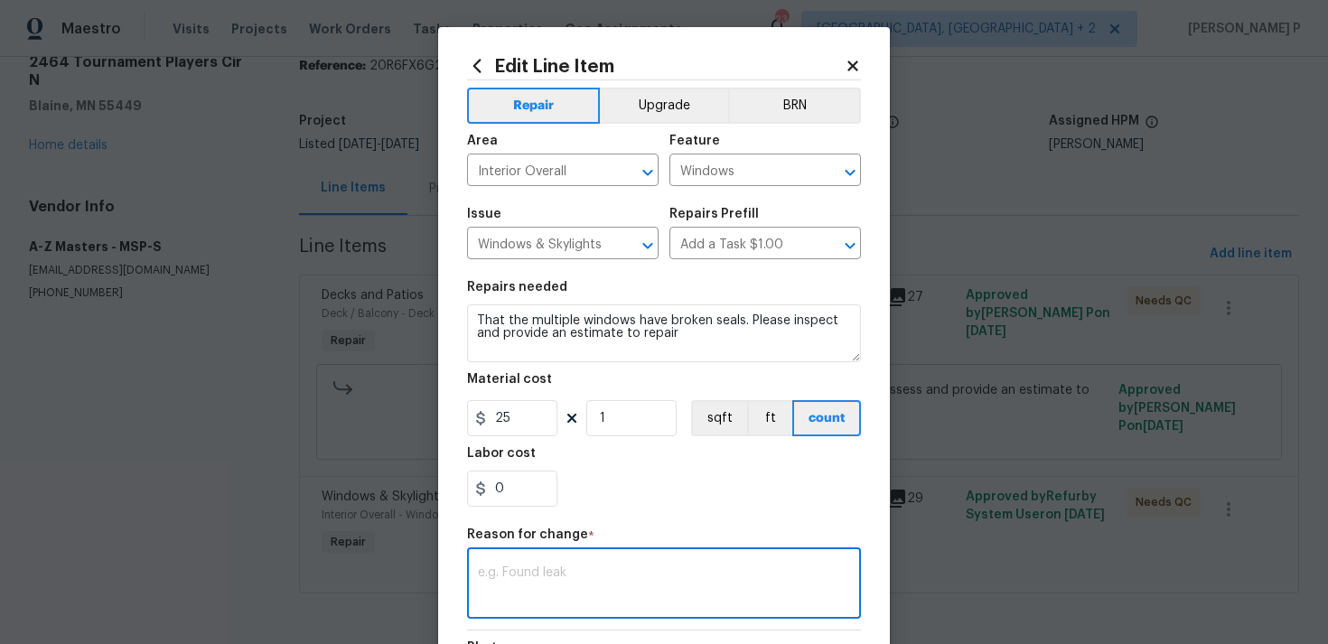
paste textarea "(RP) Updated per vendor’s final cost."
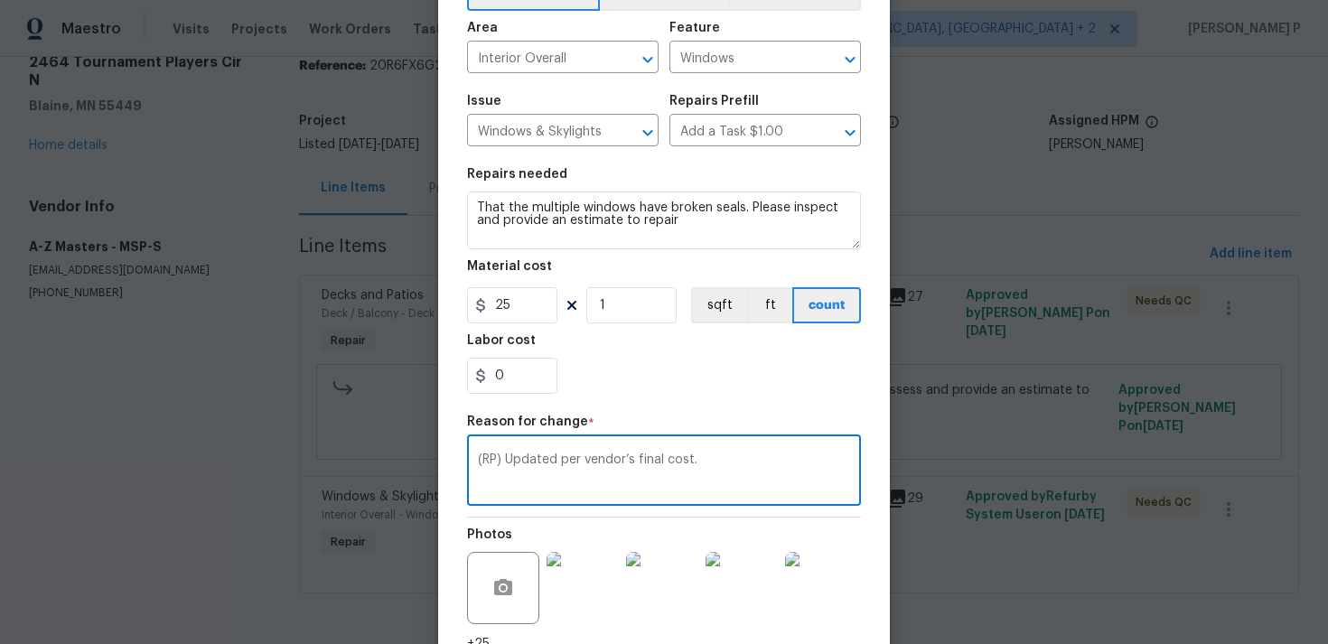
scroll to position [265, 0]
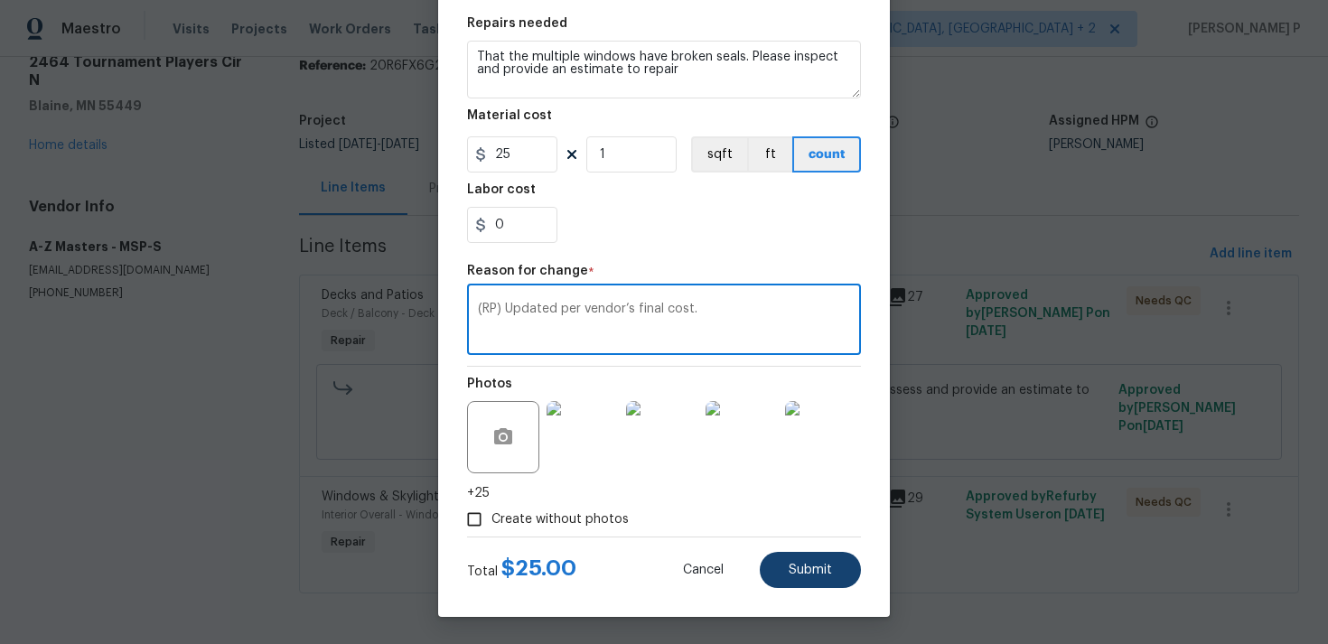
type textarea "(RP) Updated per vendor’s final cost."
click at [811, 576] on span "Submit" at bounding box center [809, 571] width 43 height 14
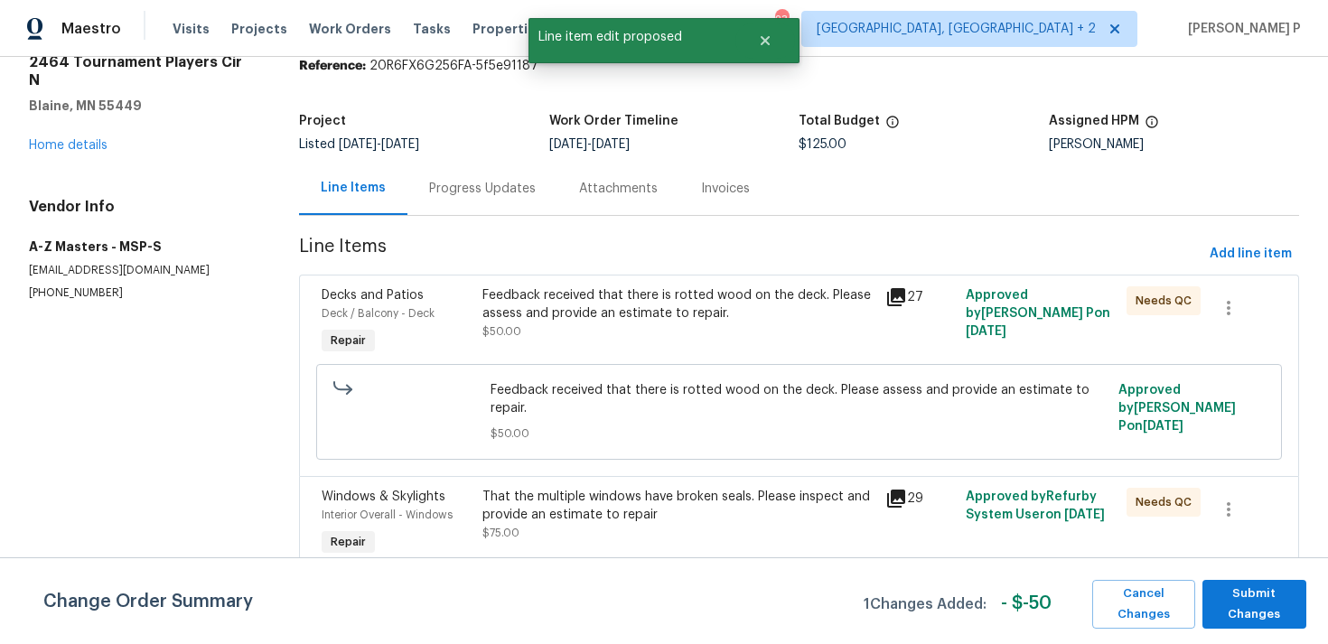
scroll to position [0, 0]
click at [1262, 601] on span "Submit Changes" at bounding box center [1254, 604] width 86 height 42
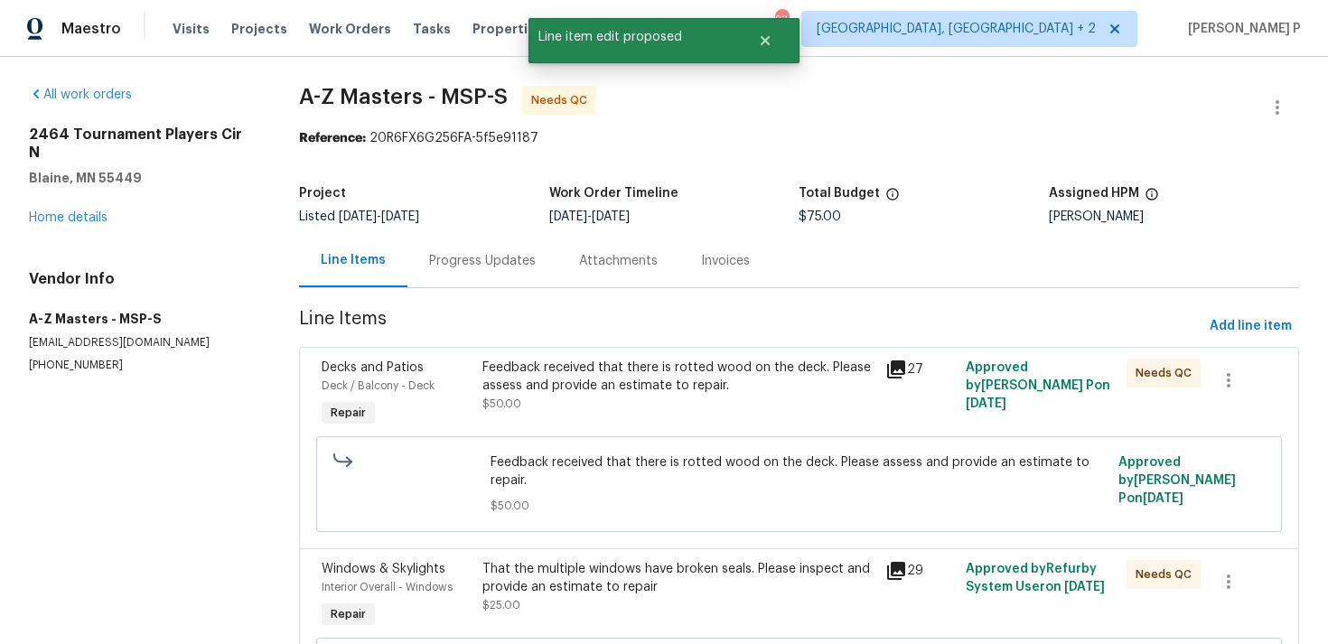
click at [533, 265] on div "Progress Updates" at bounding box center [482, 261] width 107 height 18
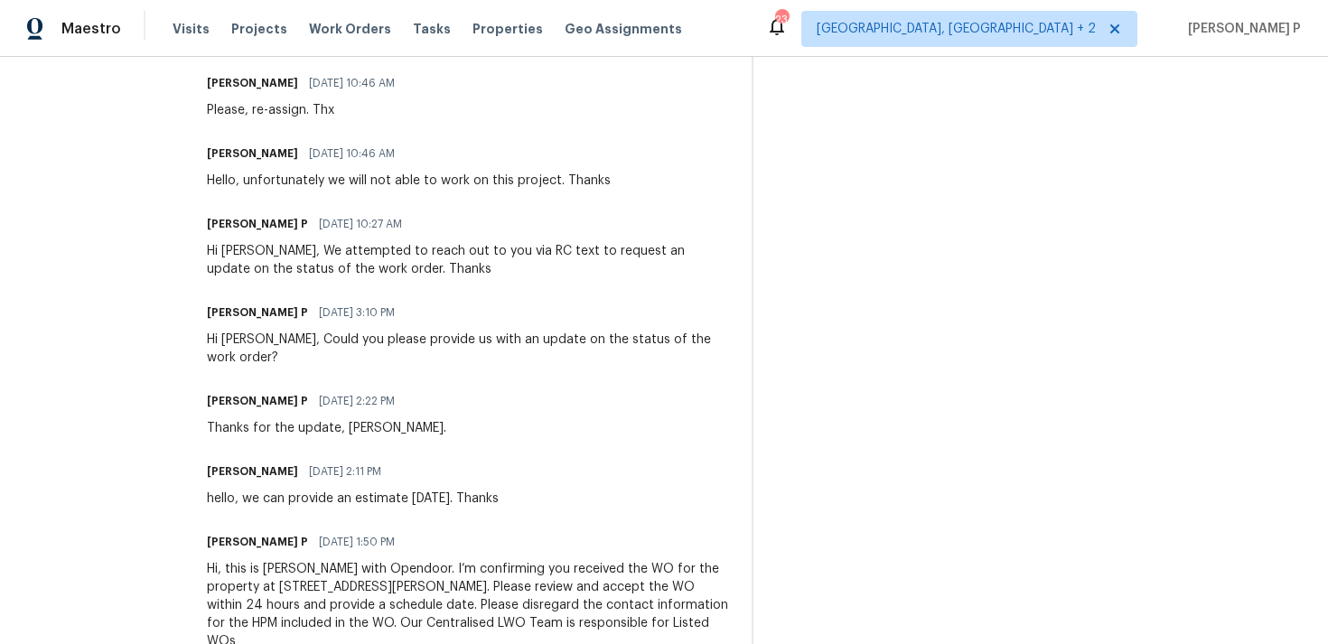
scroll to position [780, 0]
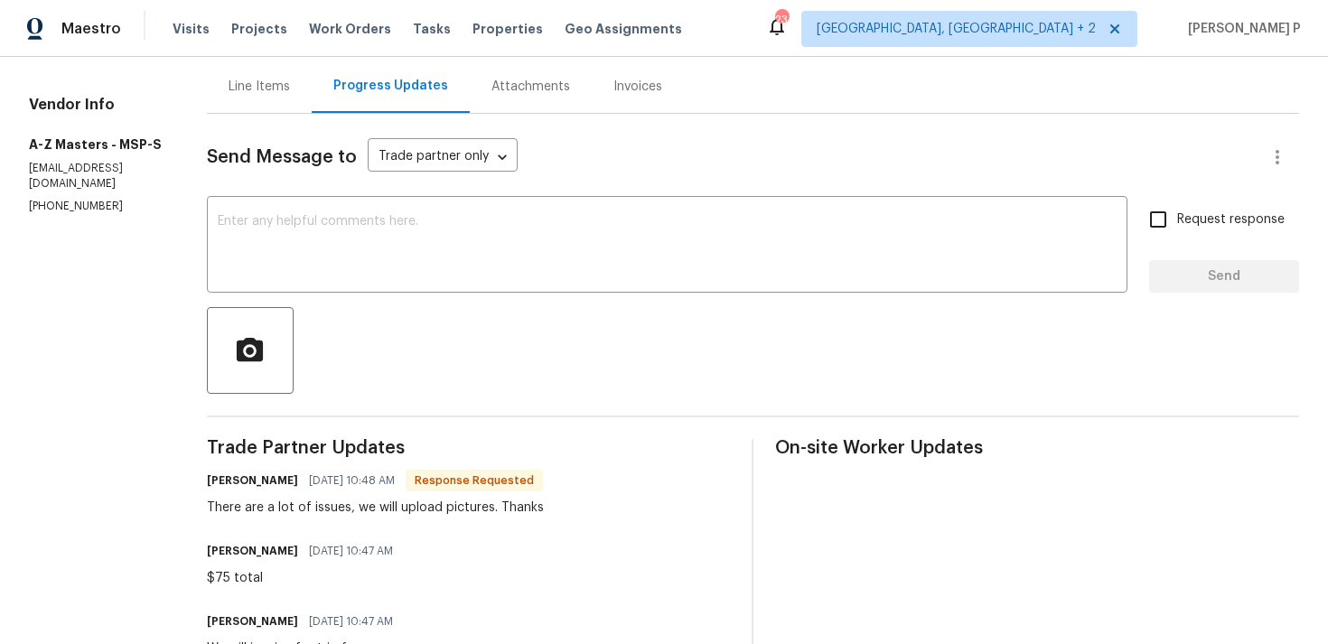
click at [273, 70] on div "Line Items" at bounding box center [259, 86] width 105 height 53
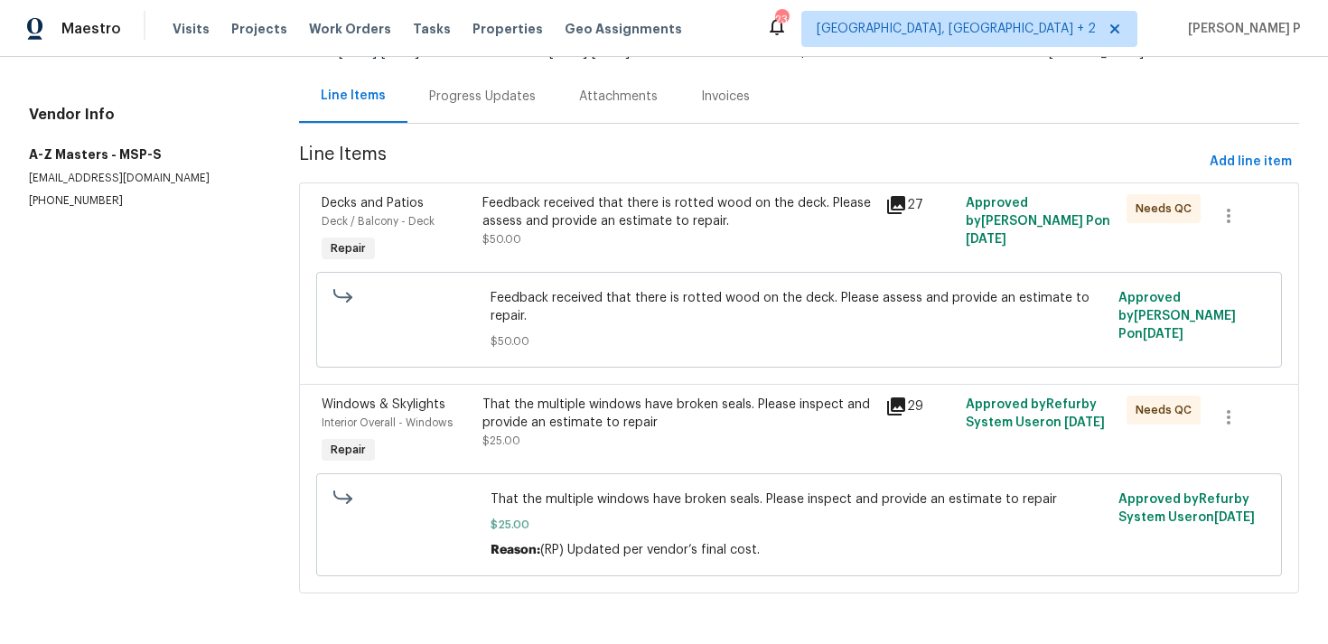
scroll to position [156, 0]
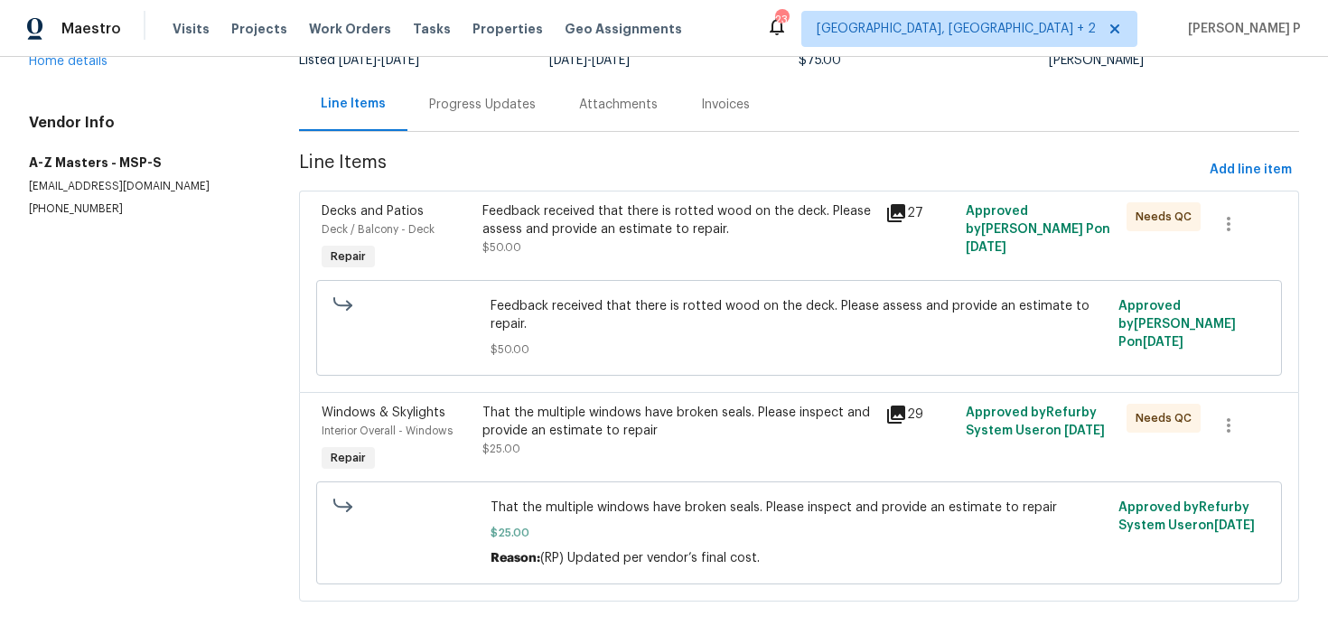
click at [593, 234] on div "Feedback received that there is rotted wood on the deck. Please assess and prov…" at bounding box center [677, 220] width 391 height 36
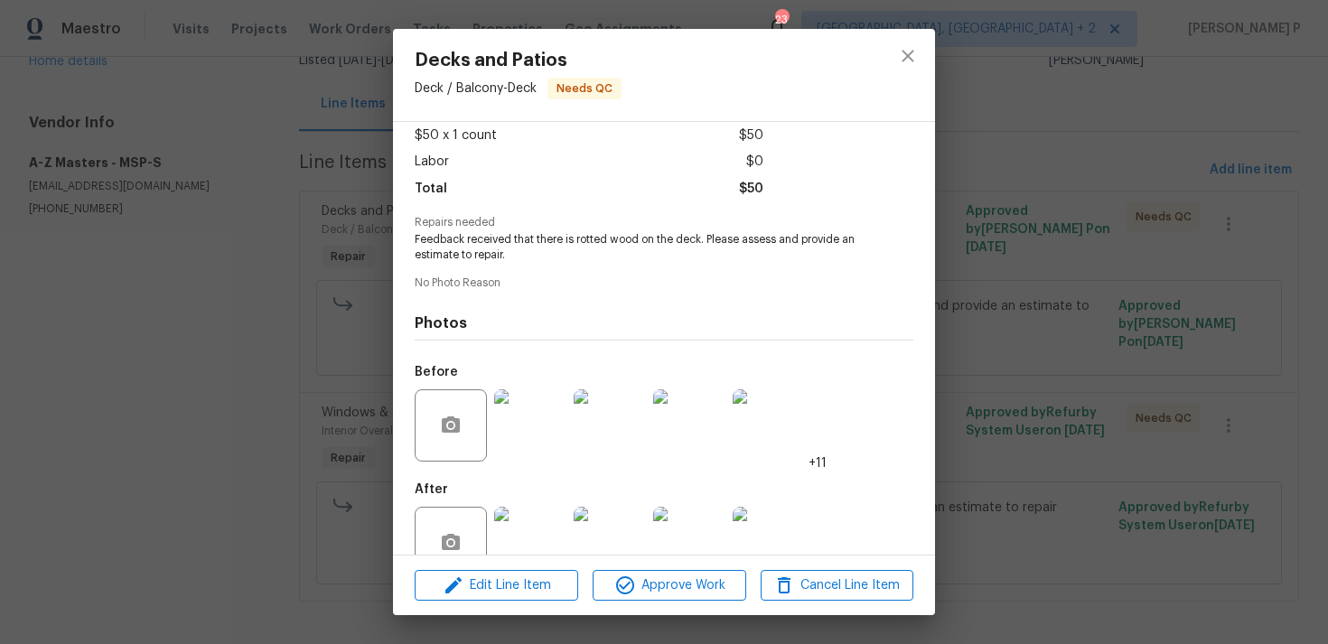
scroll to position [142, 0]
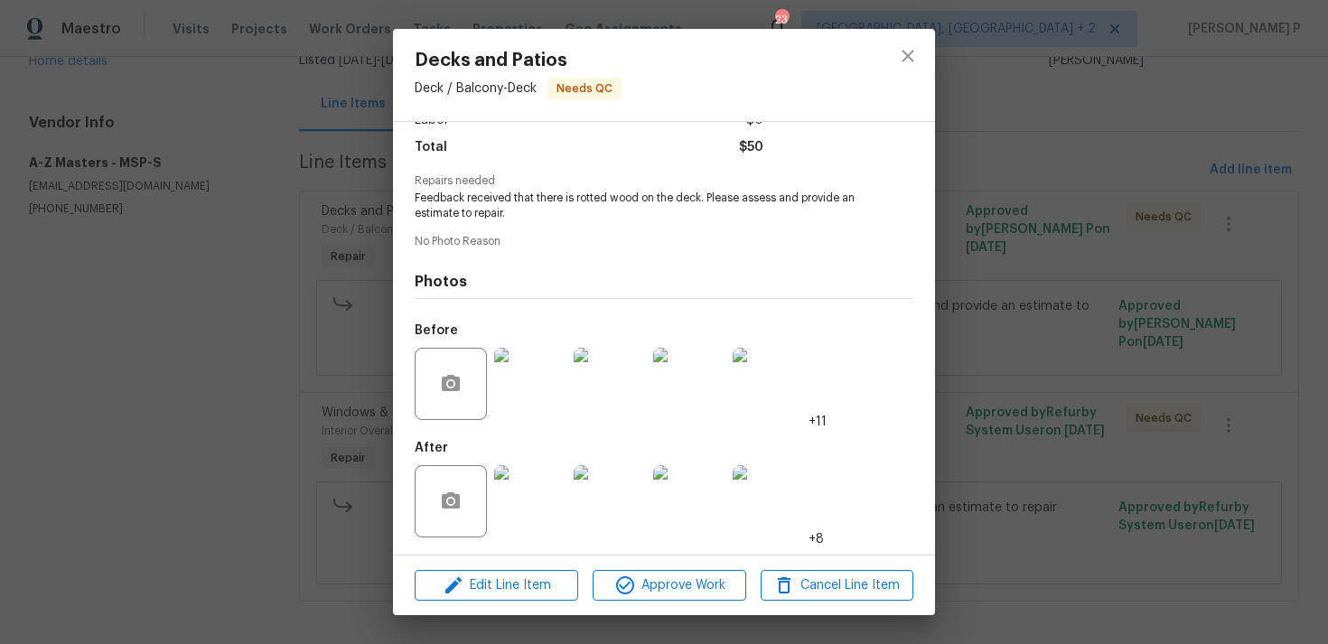
click at [556, 498] on img at bounding box center [530, 501] width 72 height 72
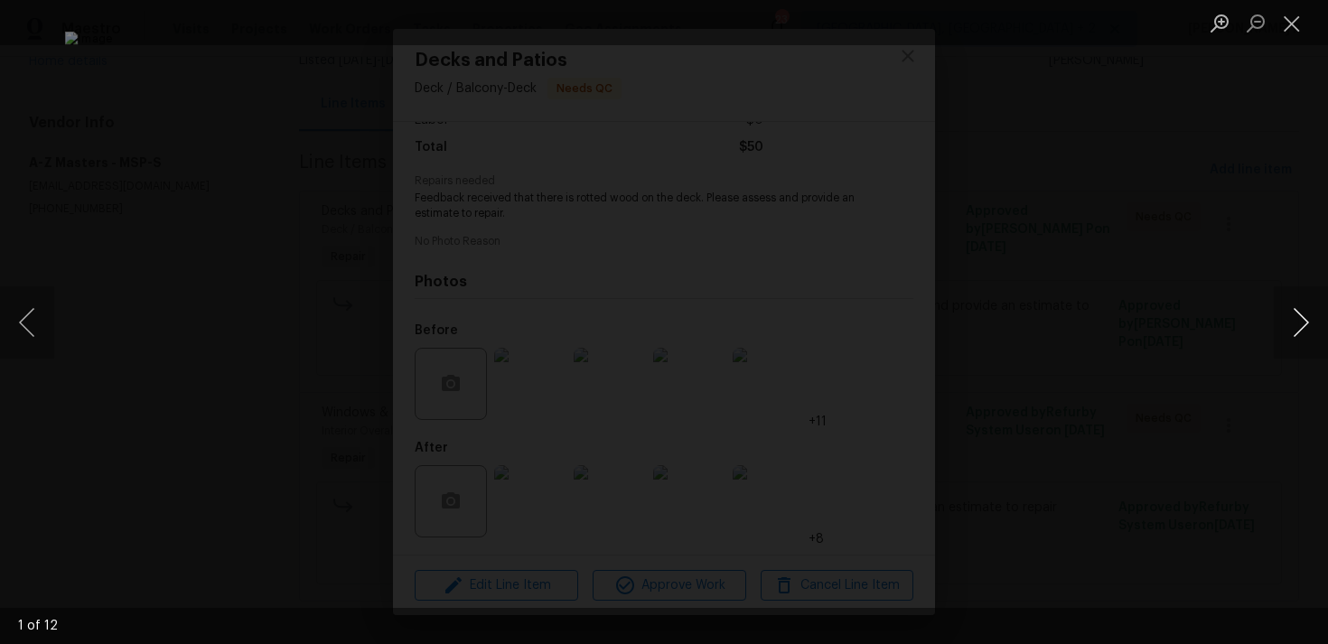
click at [1307, 325] on button "Next image" at bounding box center [1300, 322] width 54 height 72
click at [1286, 23] on button "Close lightbox" at bounding box center [1291, 23] width 36 height 32
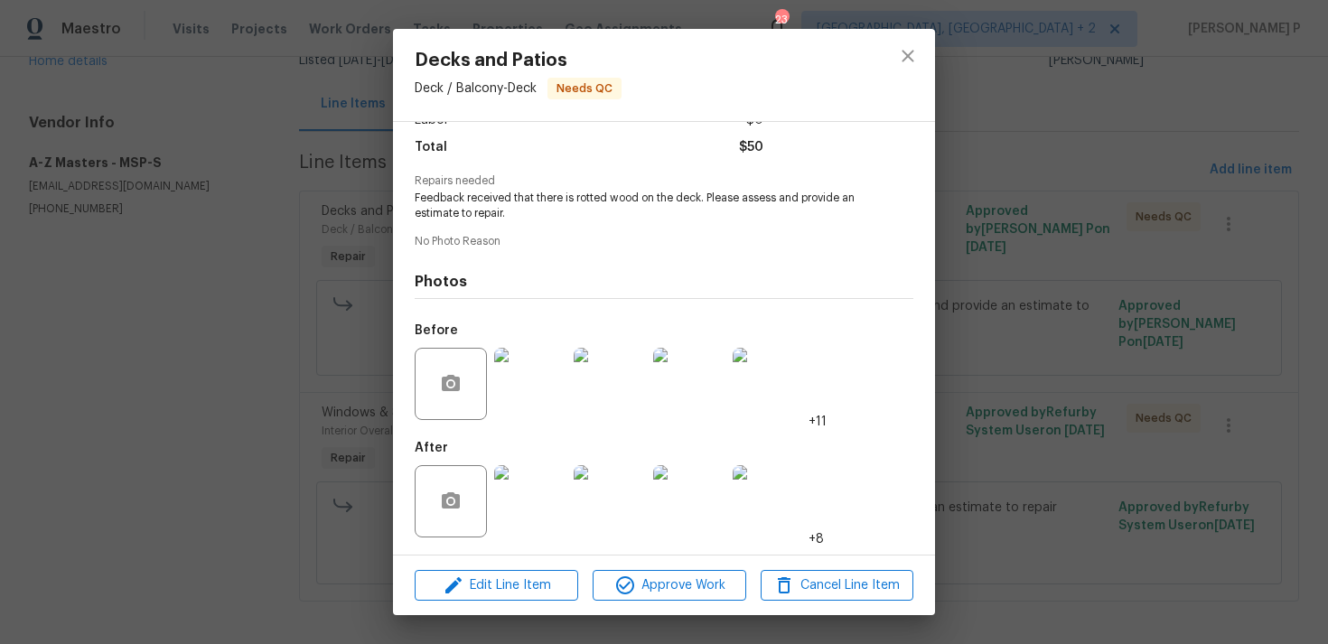
click at [897, 76] on div at bounding box center [907, 75] width 54 height 92
click at [904, 54] on icon "close" at bounding box center [908, 56] width 22 height 22
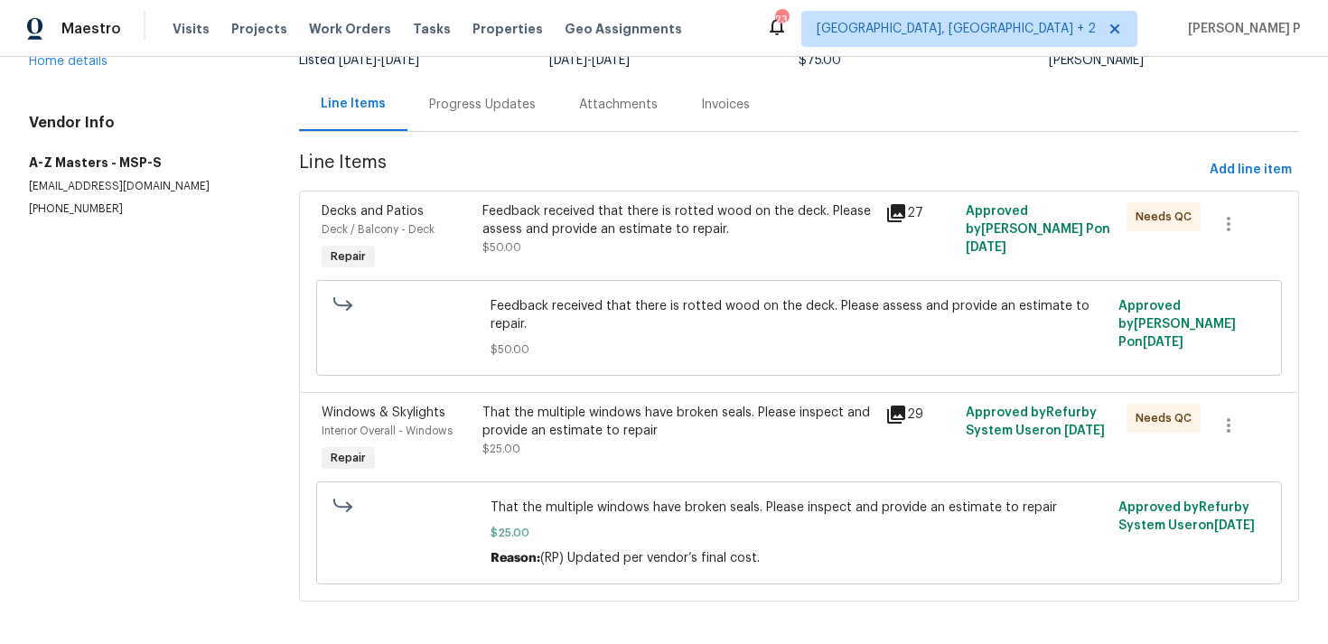
scroll to position [0, 0]
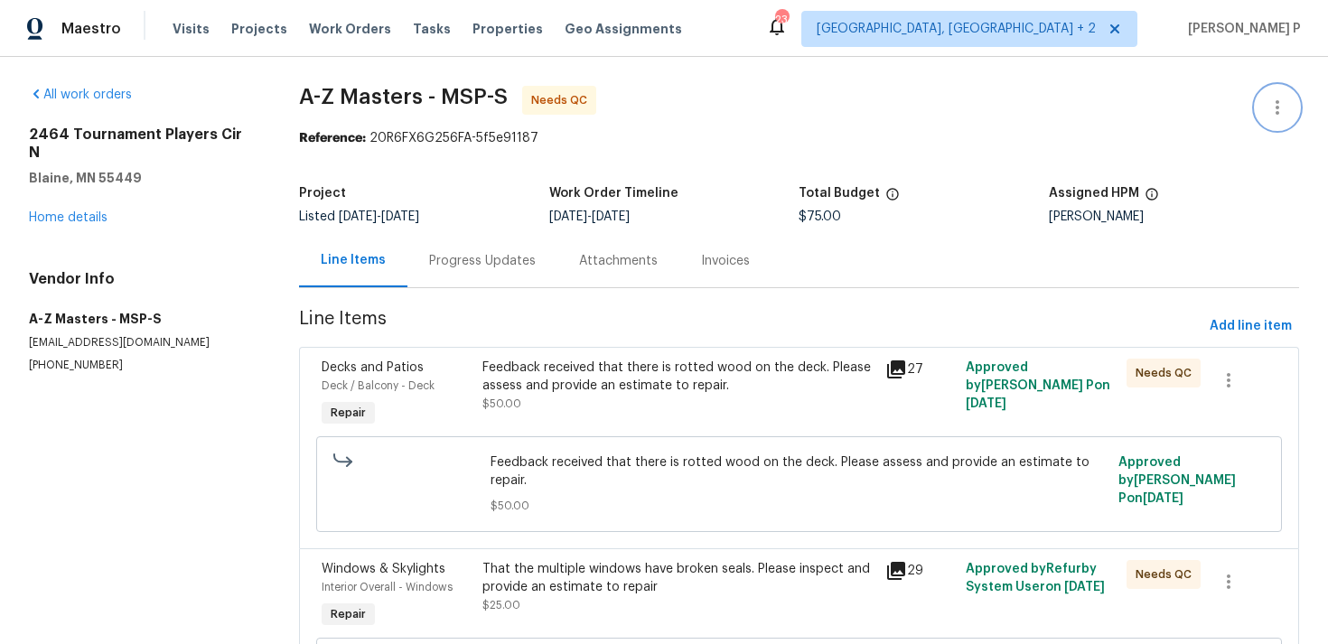
click at [1272, 112] on icon "button" at bounding box center [1277, 108] width 22 height 22
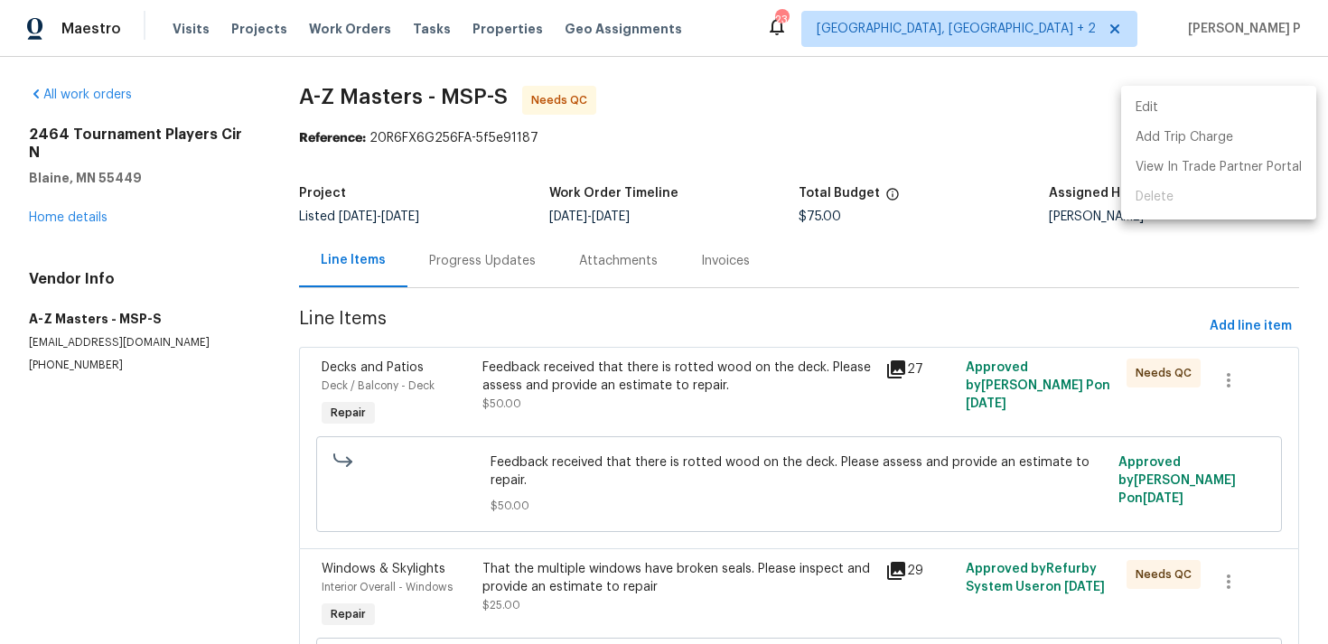
click at [1161, 109] on li "Edit" at bounding box center [1218, 108] width 195 height 30
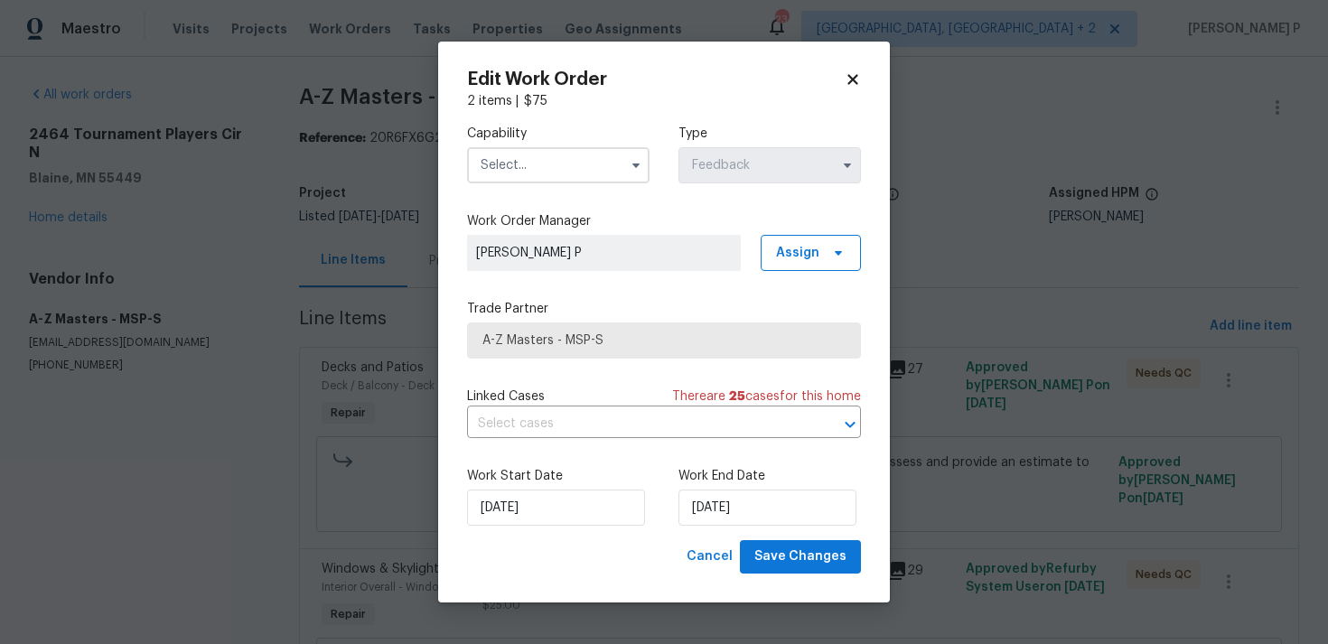
click at [591, 169] on input "text" at bounding box center [558, 165] width 182 height 36
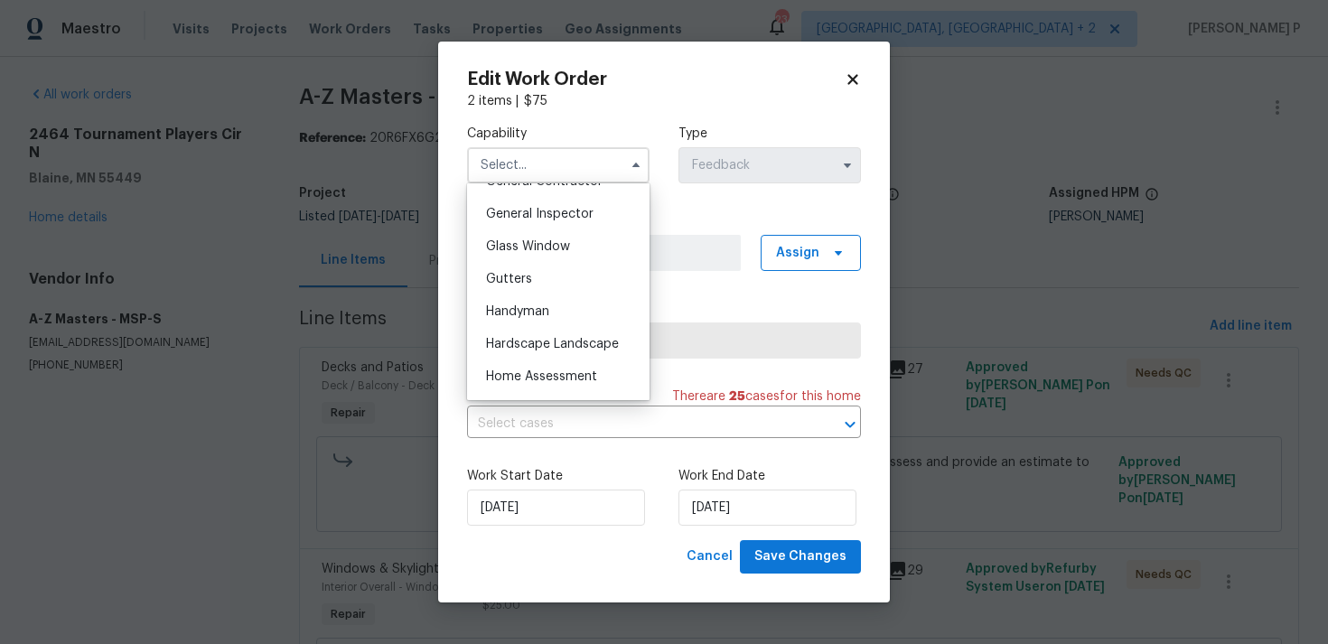
scroll to position [949, 0]
click at [528, 256] on div "Handyman" at bounding box center [557, 248] width 173 height 33
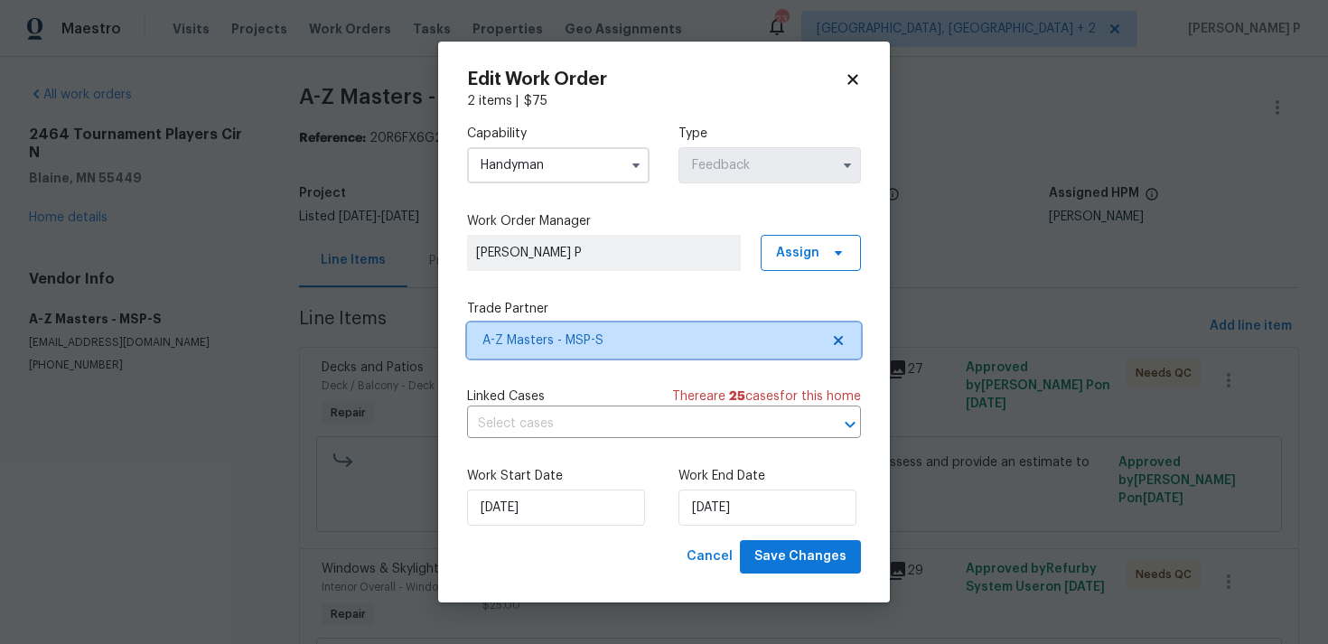
click at [549, 345] on span "A-Z Masters - MSP-S" at bounding box center [650, 340] width 337 height 18
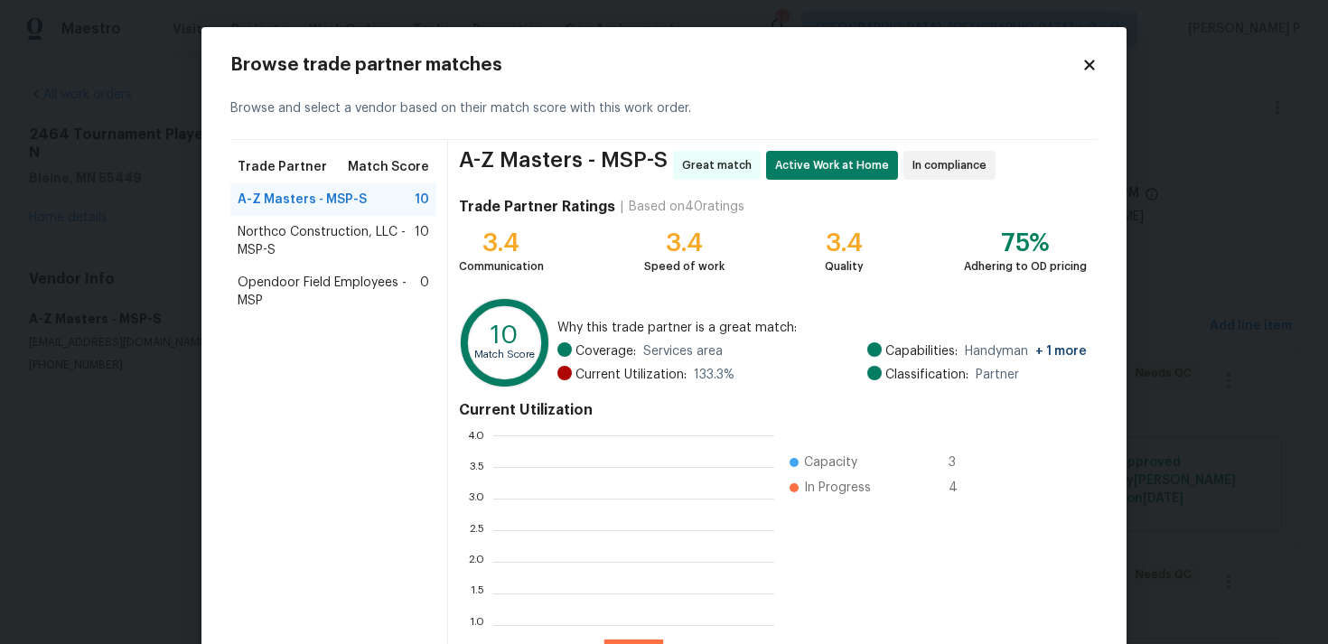
scroll to position [253, 281]
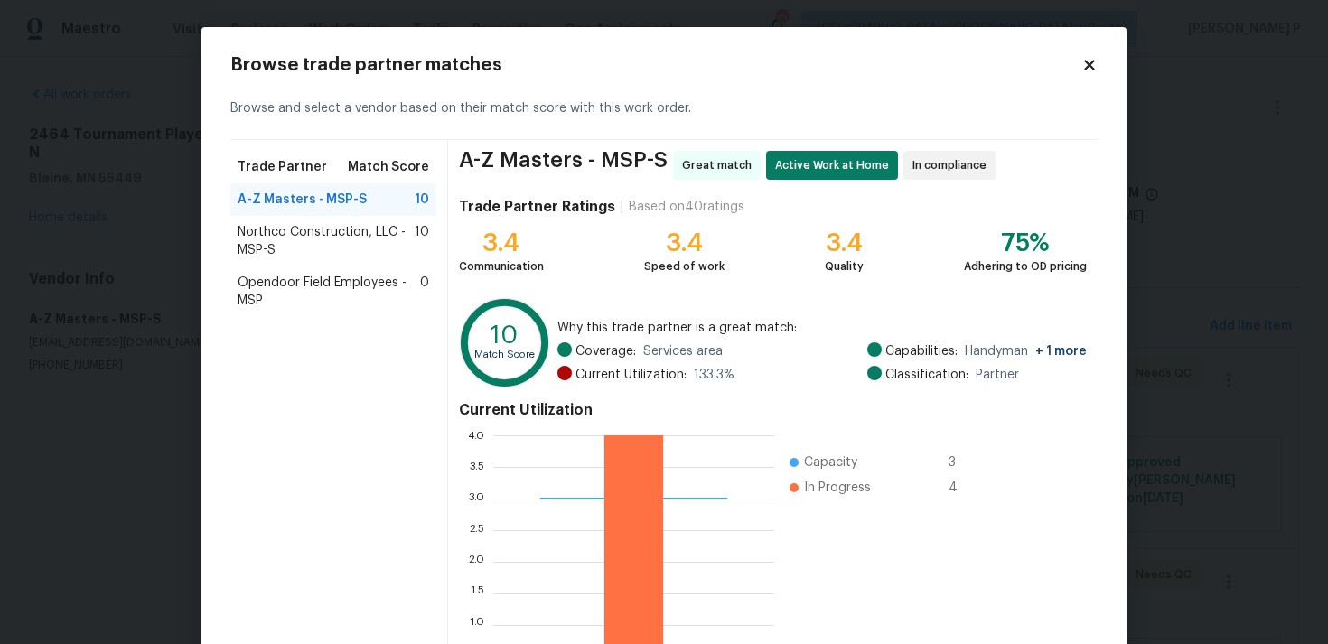
click at [1095, 68] on icon at bounding box center [1089, 65] width 16 height 16
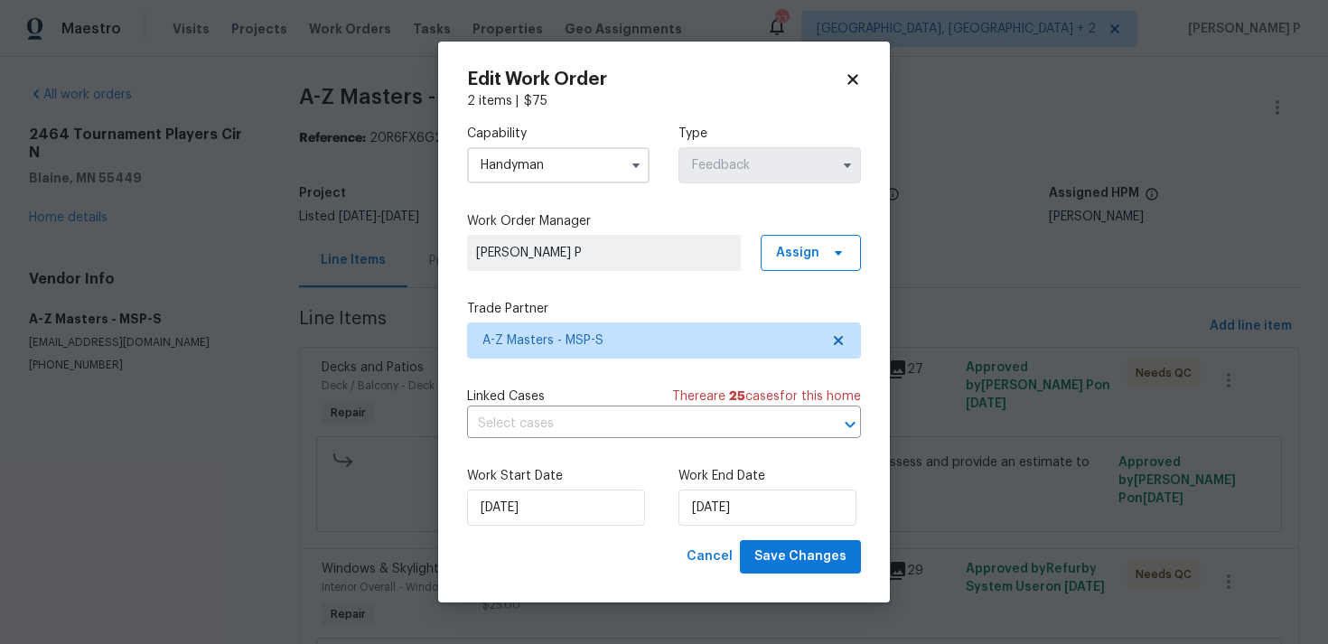
click at [549, 177] on input "Handyman" at bounding box center [558, 165] width 182 height 36
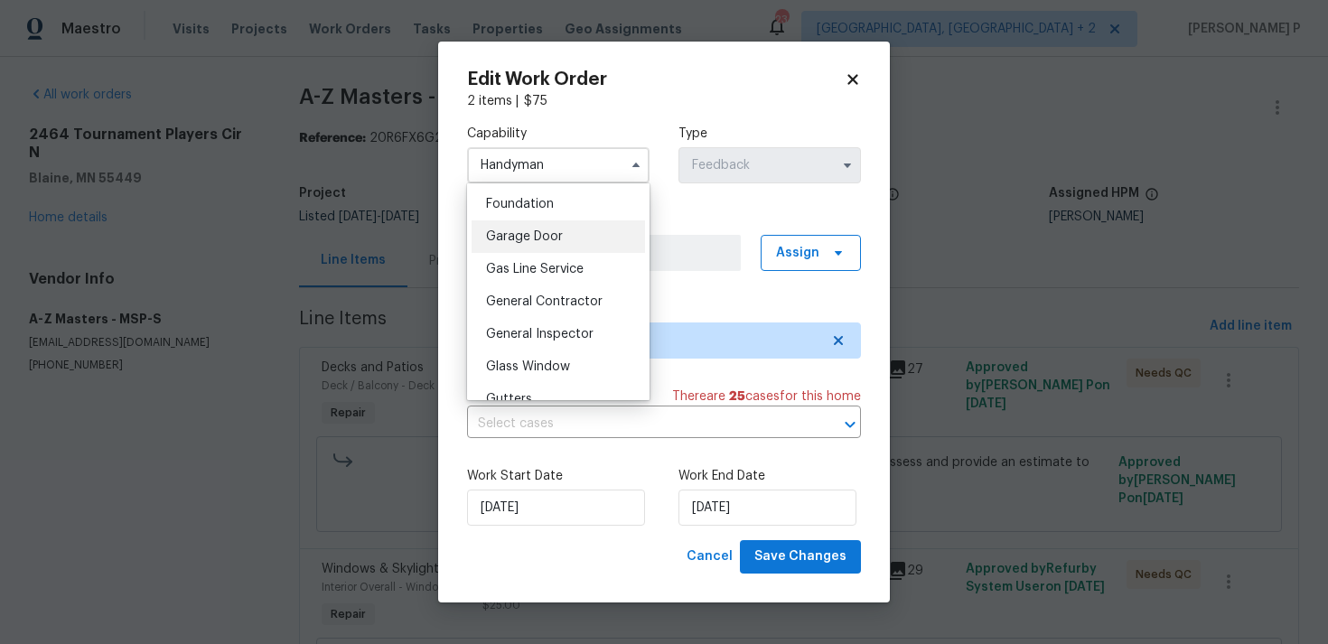
scroll to position [775, 0]
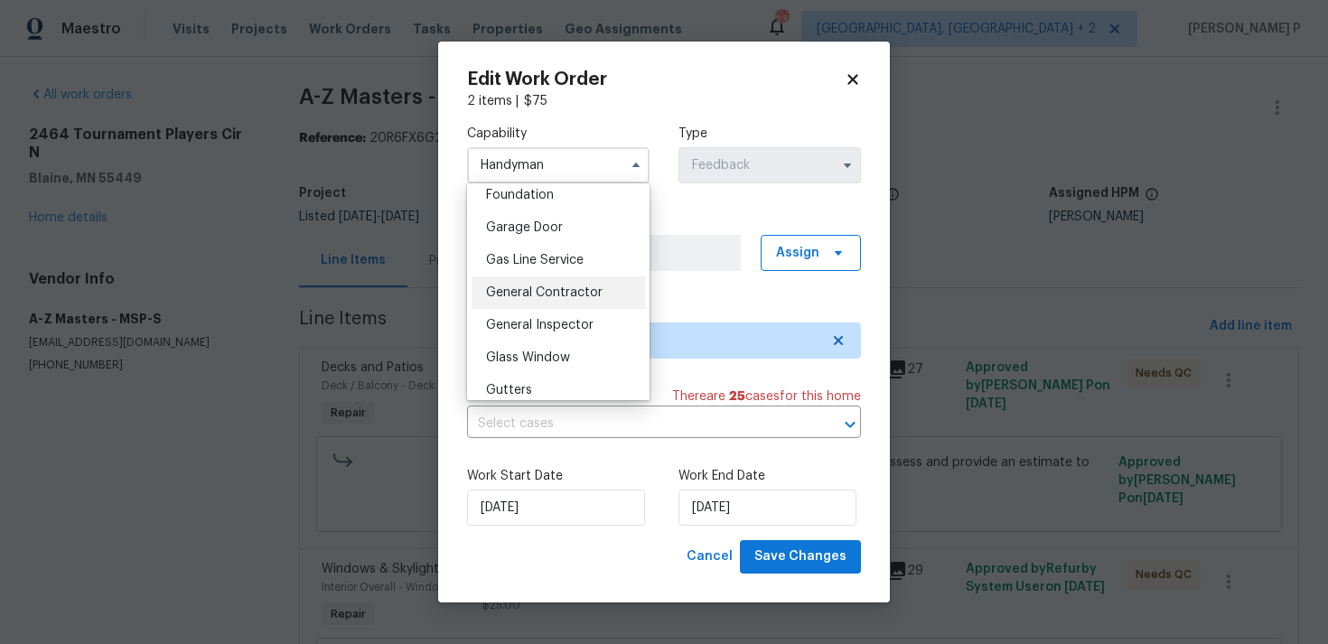
click at [540, 303] on div "General Contractor" at bounding box center [557, 292] width 173 height 33
type input "General Contractor"
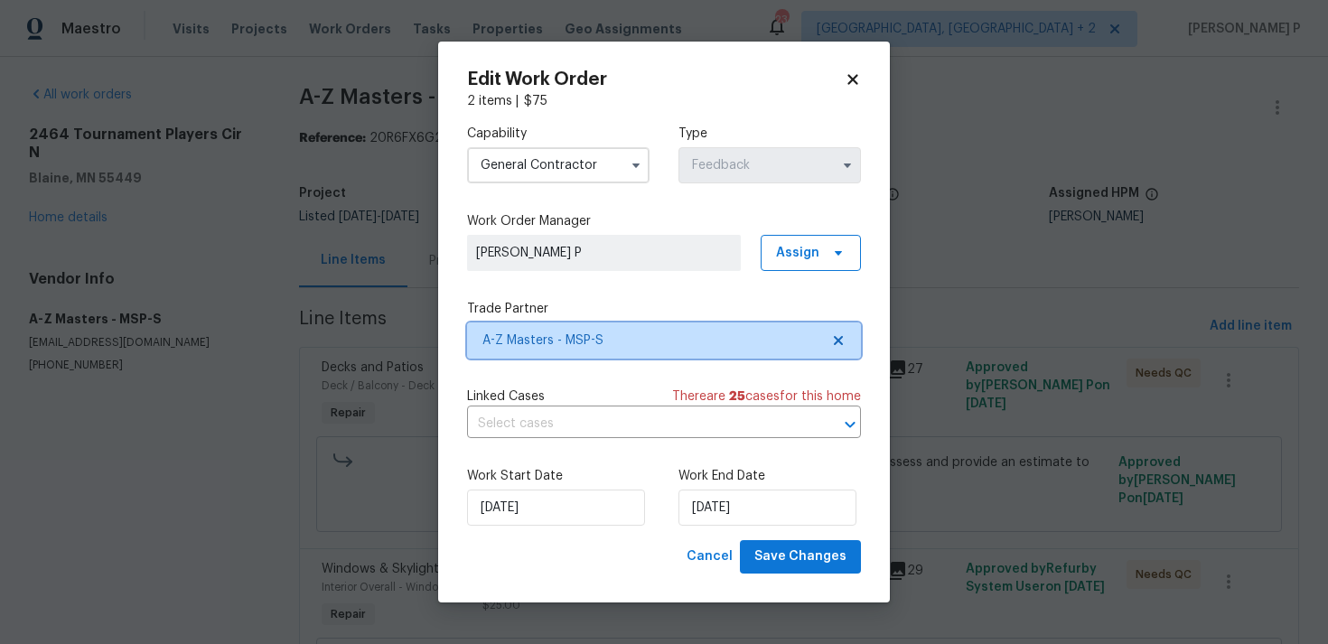
click at [561, 348] on span "A-Z Masters - MSP-S" at bounding box center [650, 340] width 337 height 18
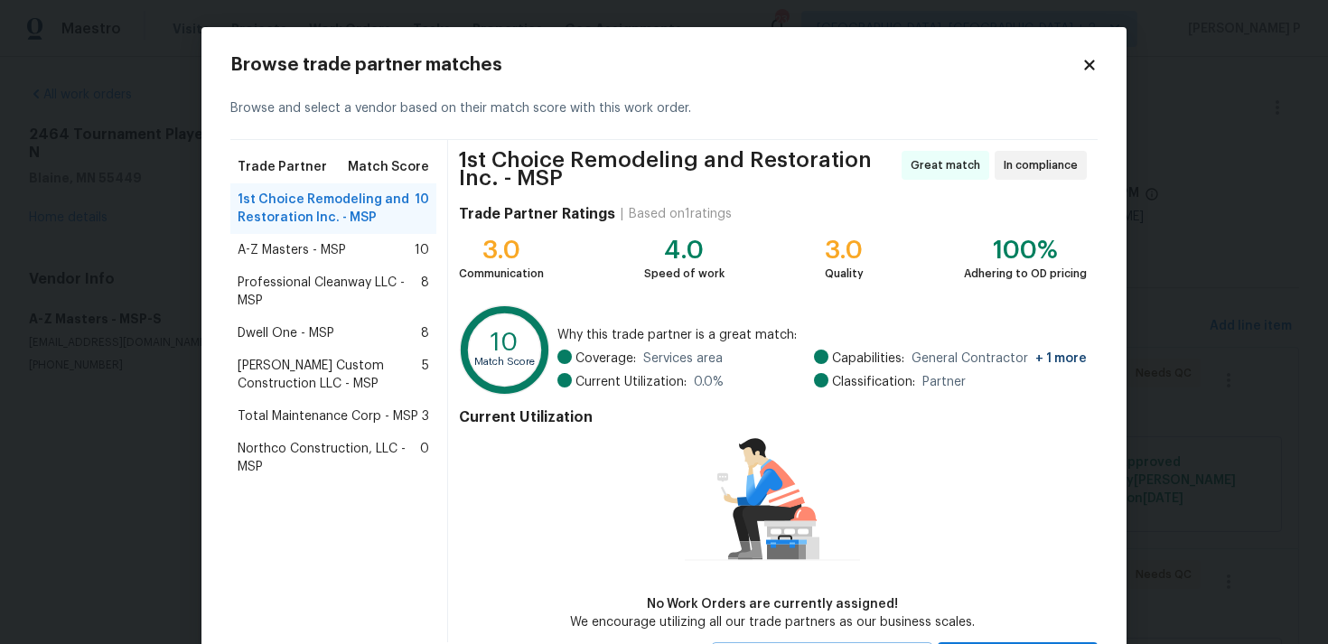
scroll to position [86, 0]
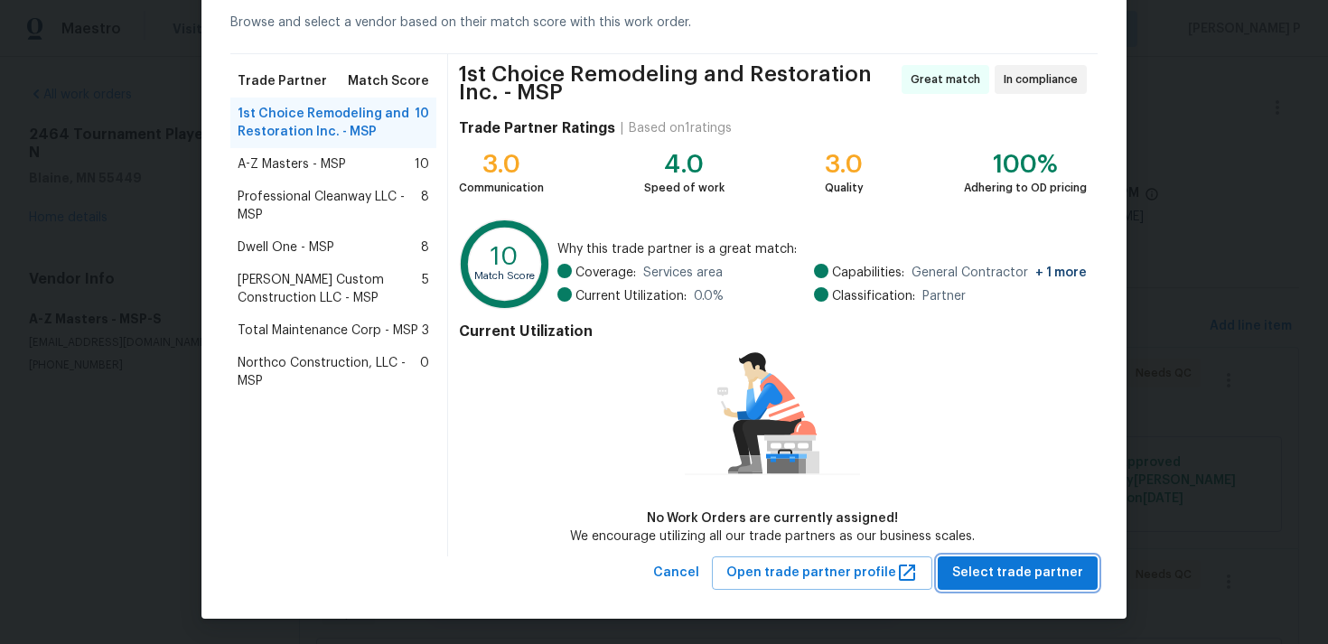
click at [987, 571] on span "Select trade partner" at bounding box center [1017, 573] width 131 height 23
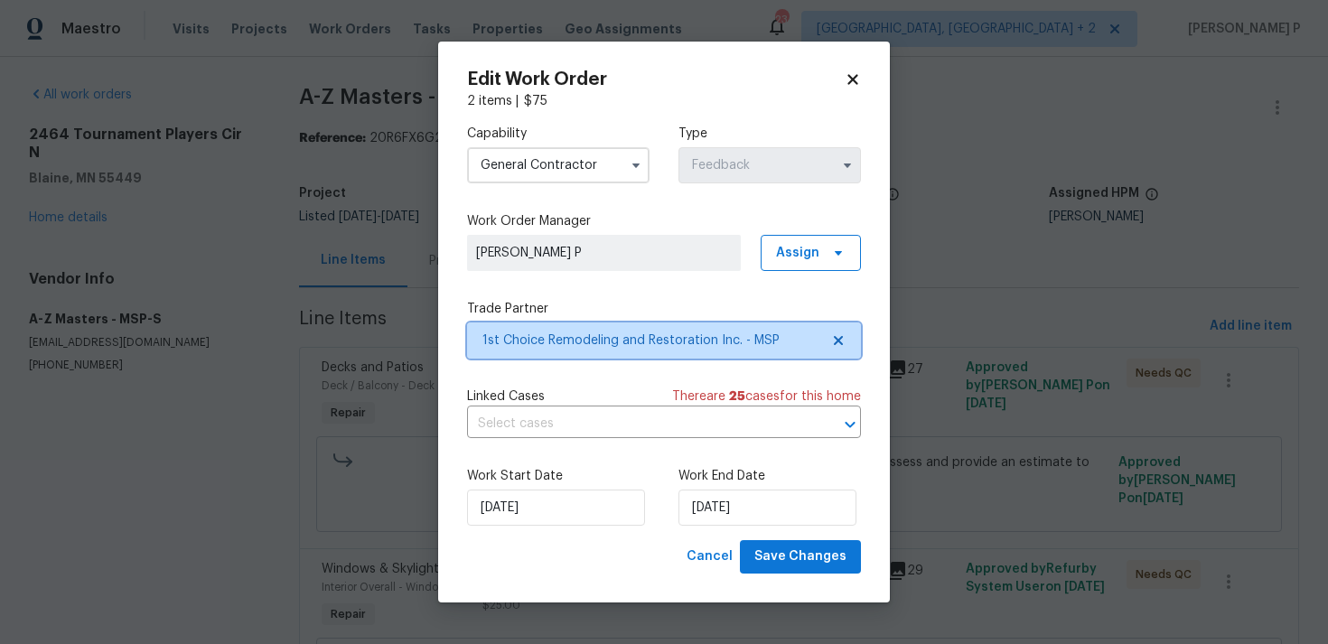
scroll to position [0, 0]
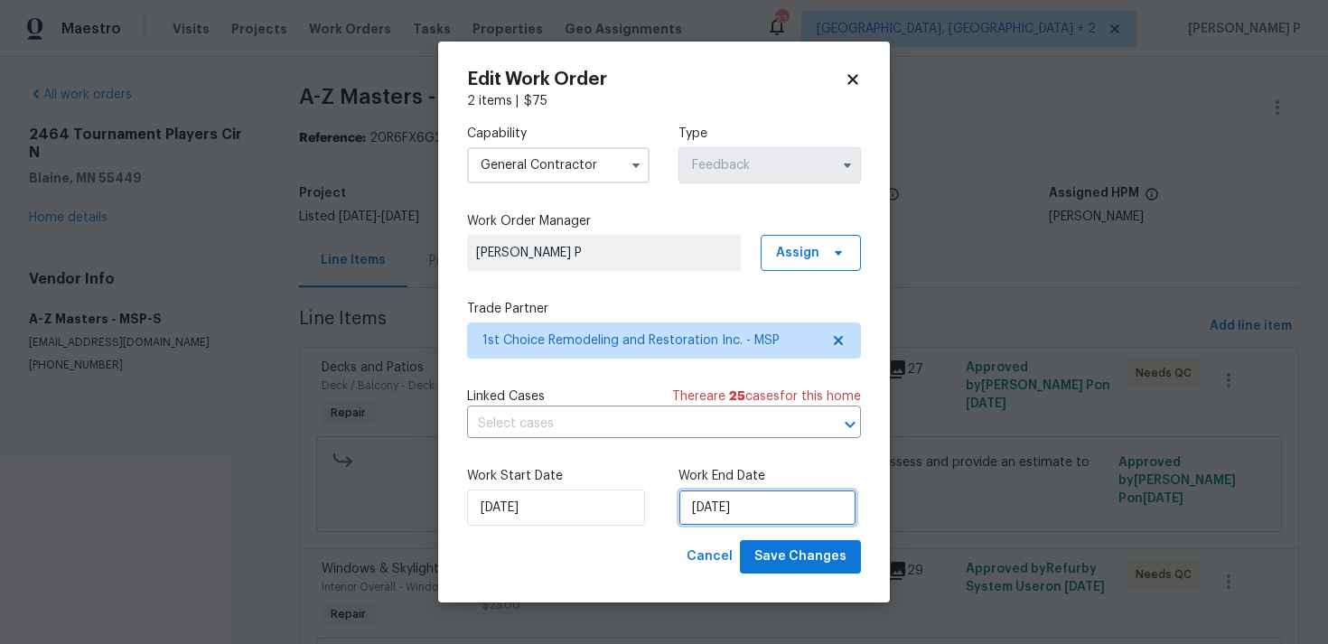
click at [741, 499] on input "11/08/2025" at bounding box center [767, 507] width 178 height 36
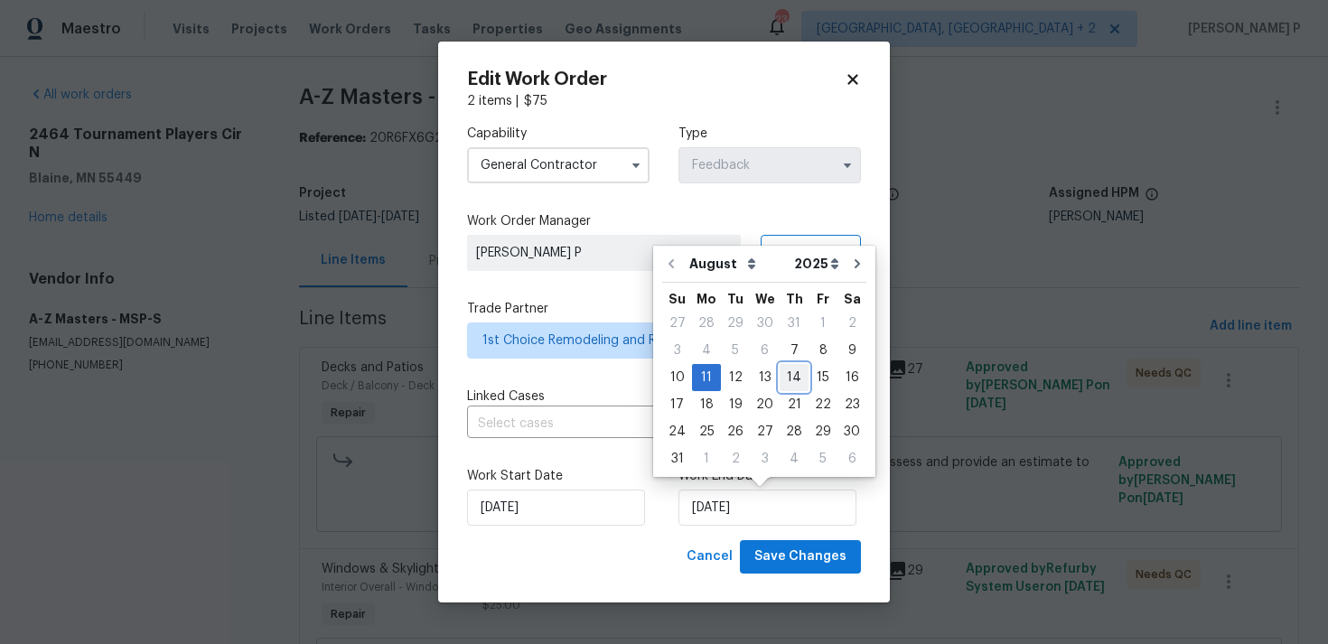
click at [789, 376] on div "14" at bounding box center [793, 377] width 29 height 25
type input "14/08/2025"
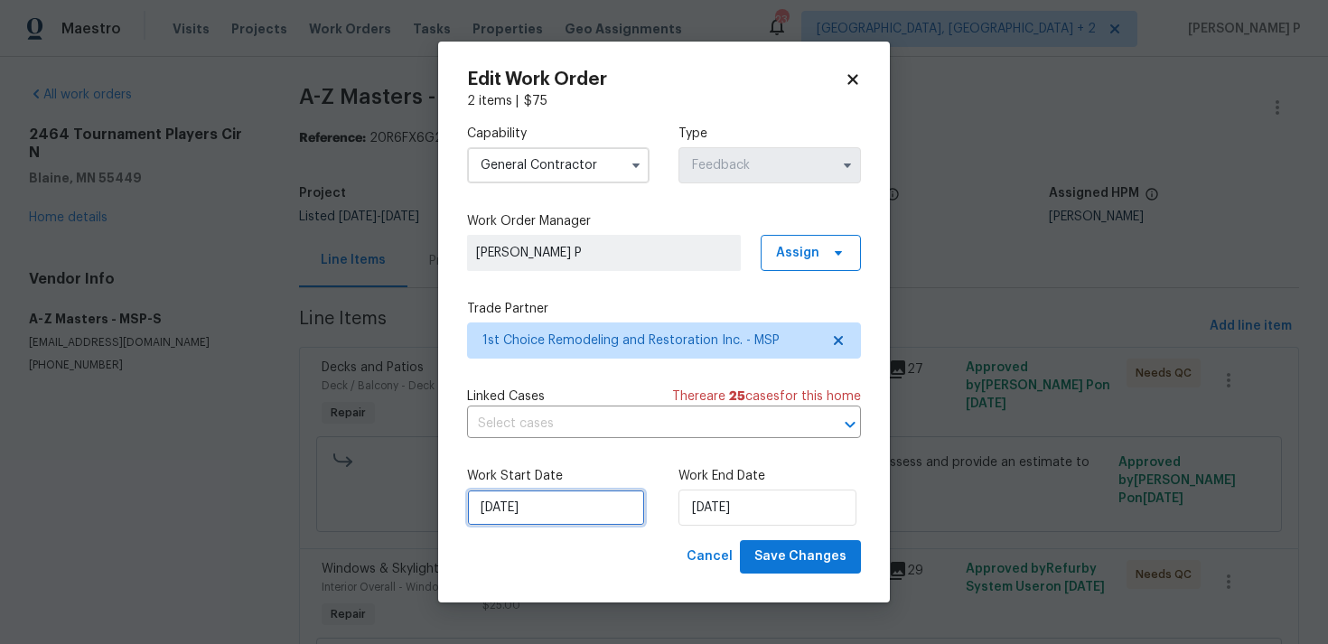
click at [532, 496] on input "07/08/2025" at bounding box center [556, 507] width 178 height 36
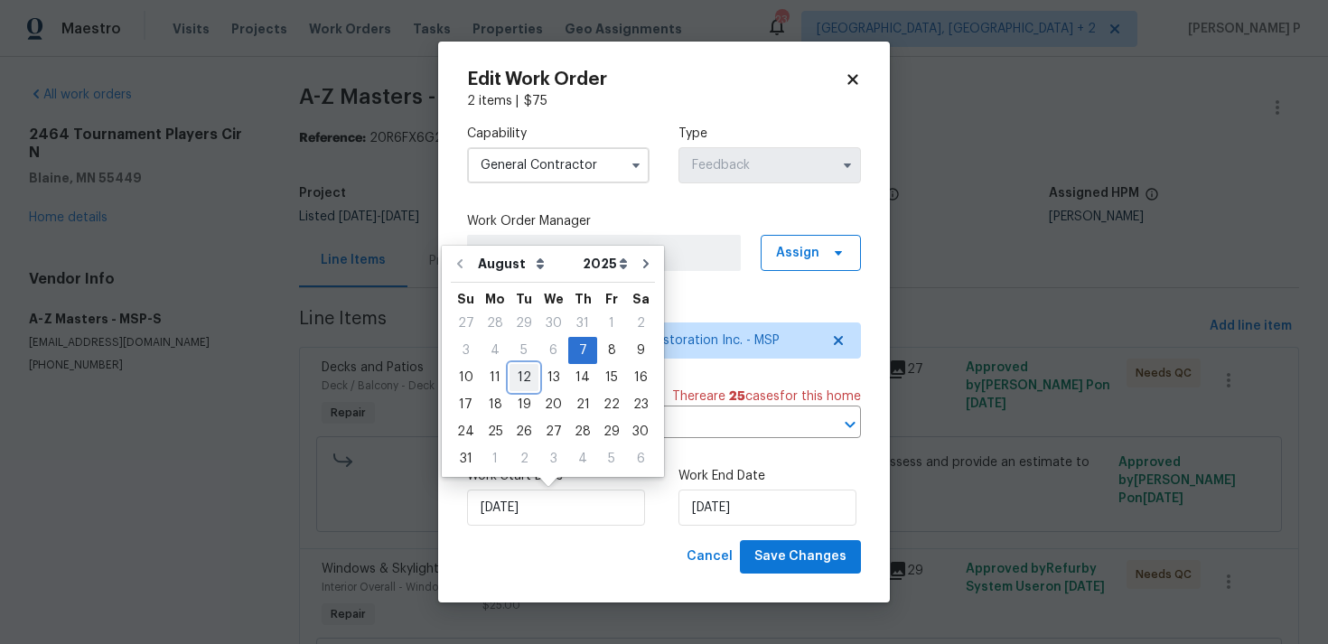
click at [526, 367] on div "12" at bounding box center [523, 377] width 29 height 25
type input "12/08/2025"
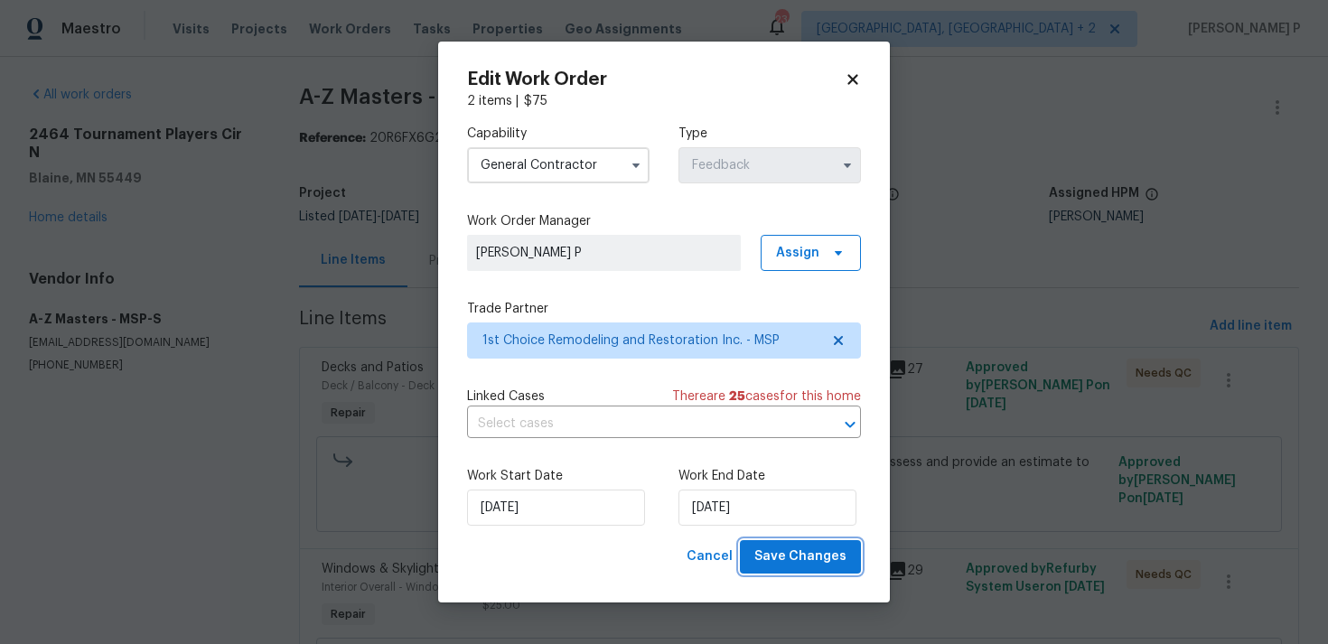
click at [804, 560] on span "Save Changes" at bounding box center [800, 556] width 92 height 23
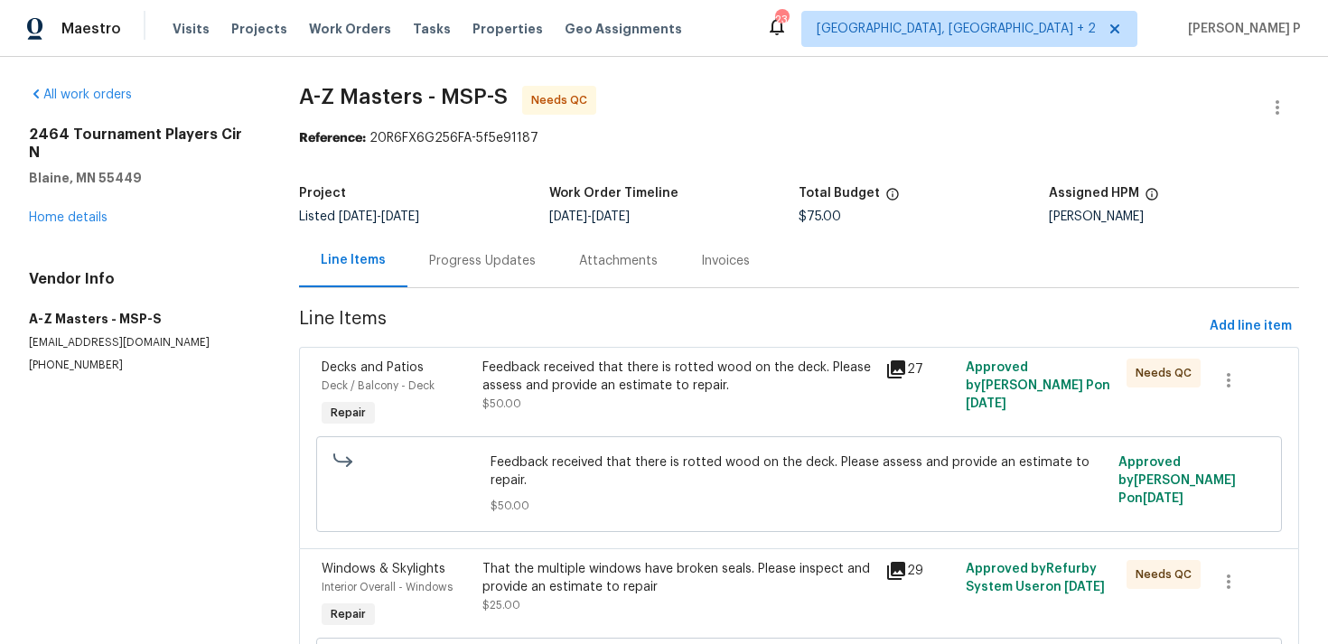
click at [85, 207] on div "[STREET_ADDRESS][PERSON_NAME] Home details" at bounding box center [142, 176] width 227 height 101
click at [95, 211] on link "Home details" at bounding box center [68, 217] width 79 height 13
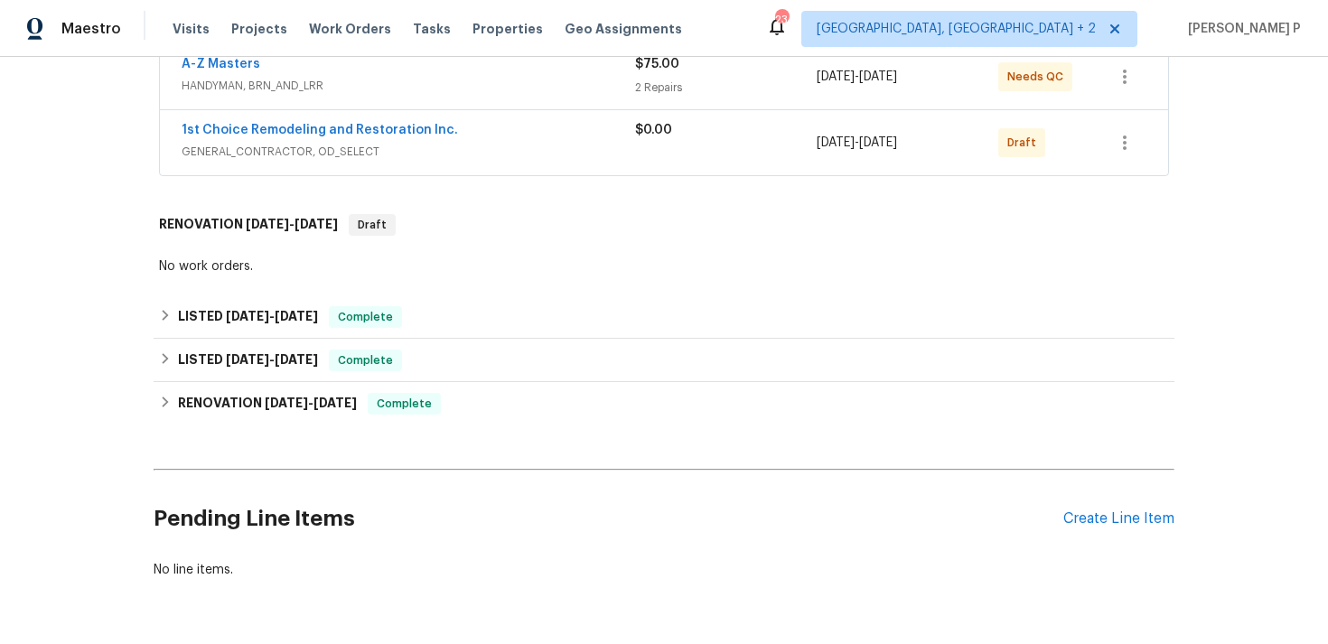
scroll to position [331, 0]
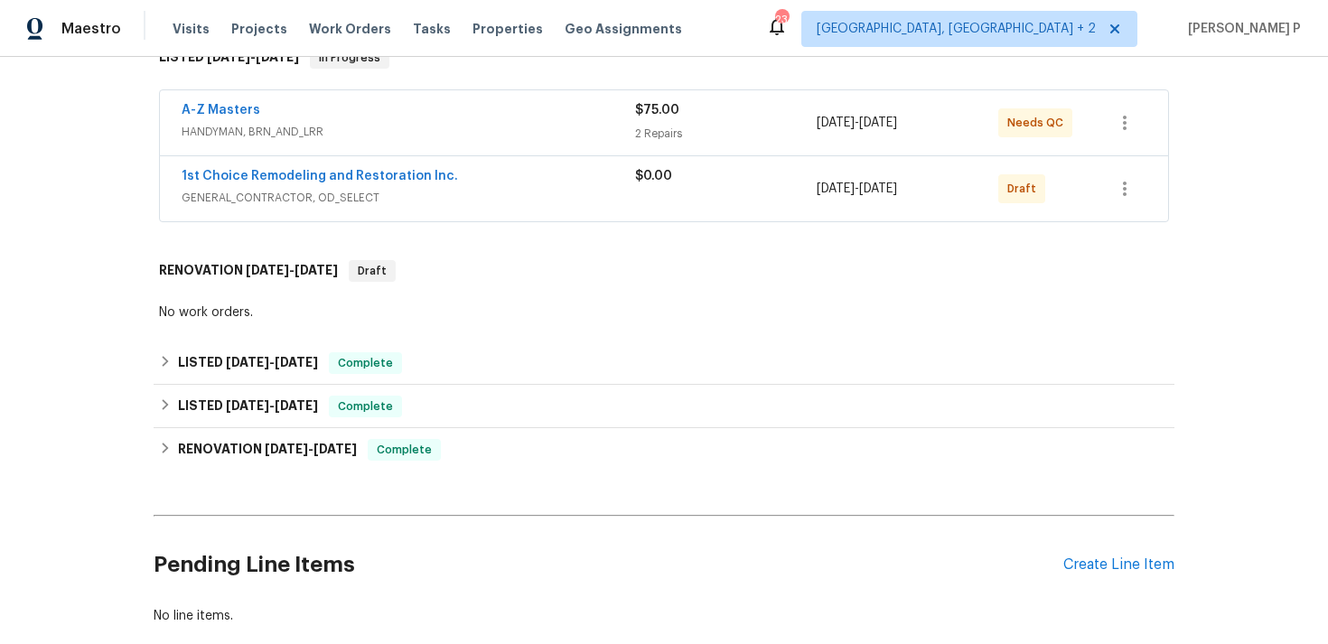
click at [313, 167] on span "1st Choice Remodeling and Restoration Inc." at bounding box center [320, 176] width 276 height 18
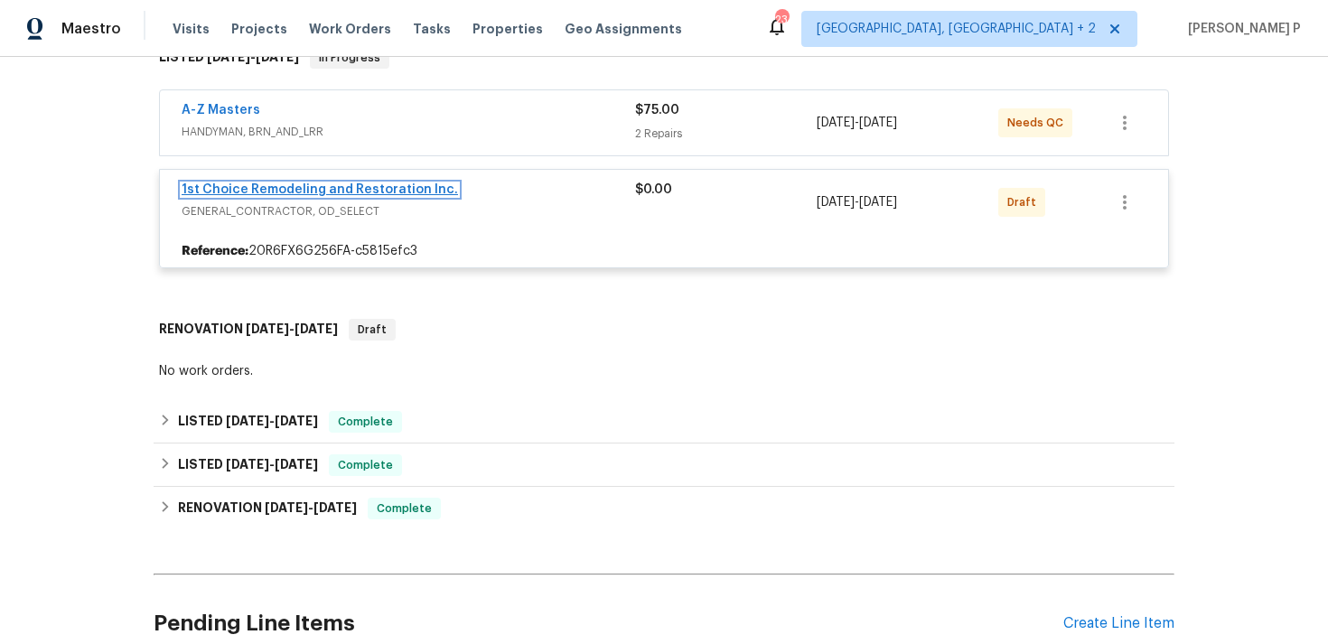
click at [316, 183] on link "1st Choice Remodeling and Restoration Inc." at bounding box center [320, 189] width 276 height 13
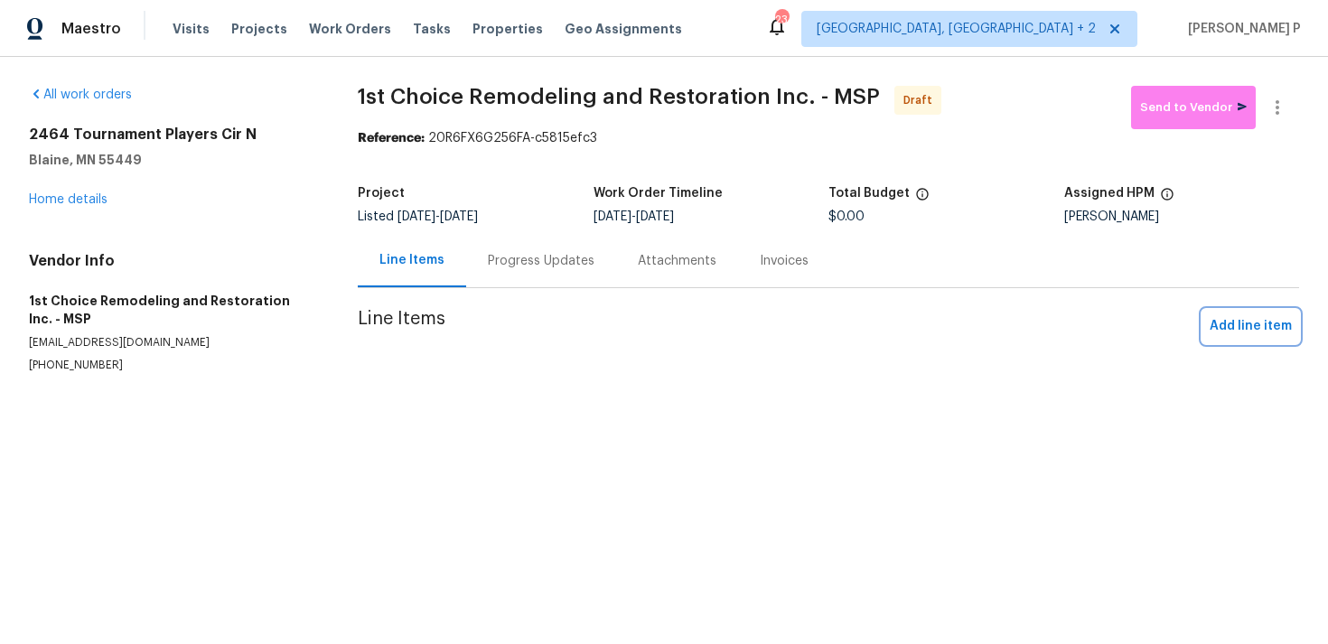
click at [1262, 322] on span "Add line item" at bounding box center [1250, 326] width 82 height 23
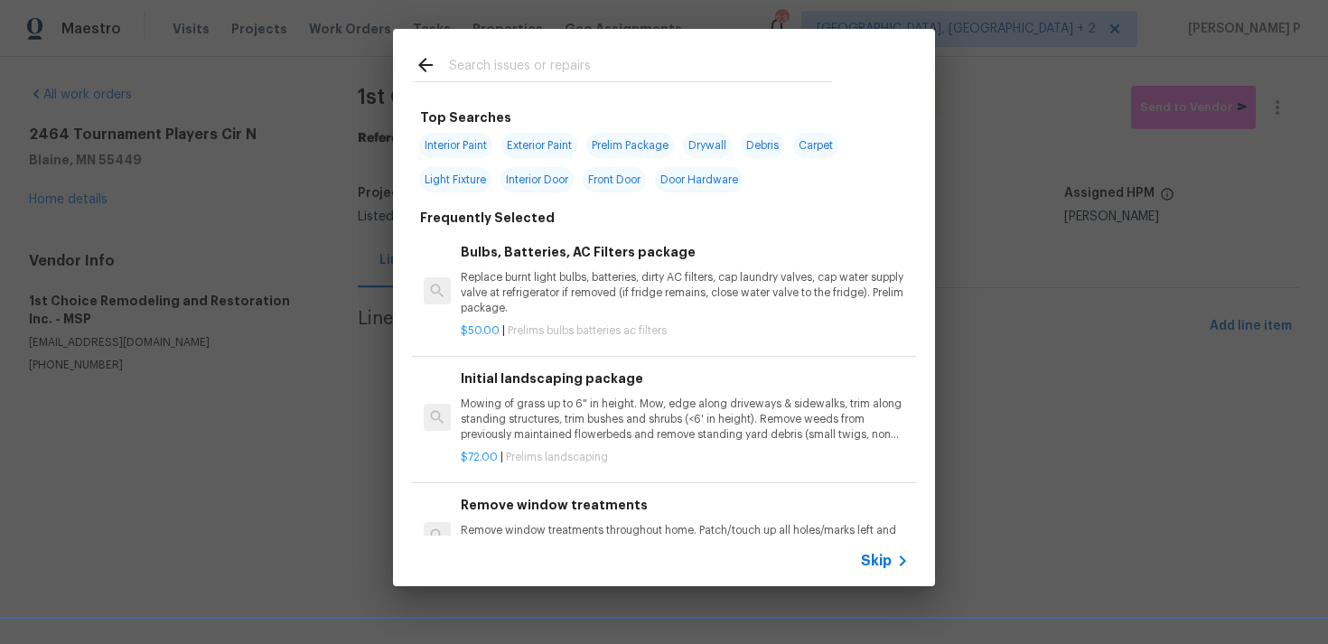
click at [897, 558] on icon at bounding box center [902, 561] width 22 height 22
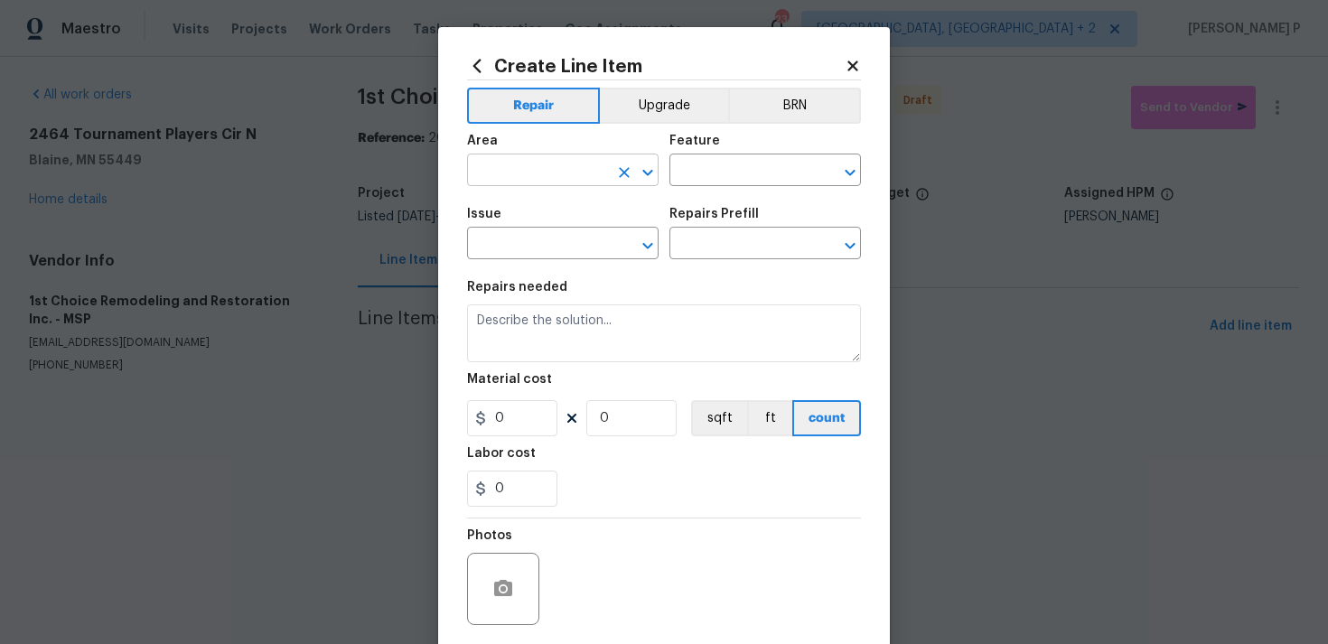
click at [648, 167] on icon "Open" at bounding box center [648, 173] width 22 height 22
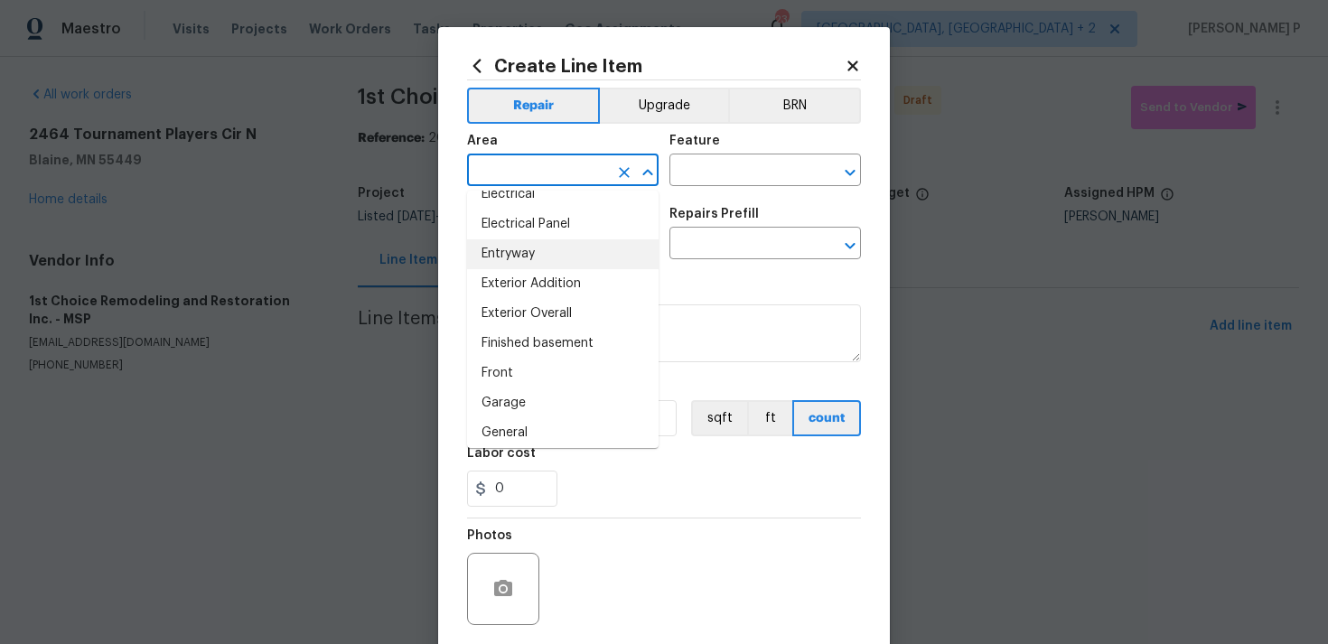
scroll to position [389, 0]
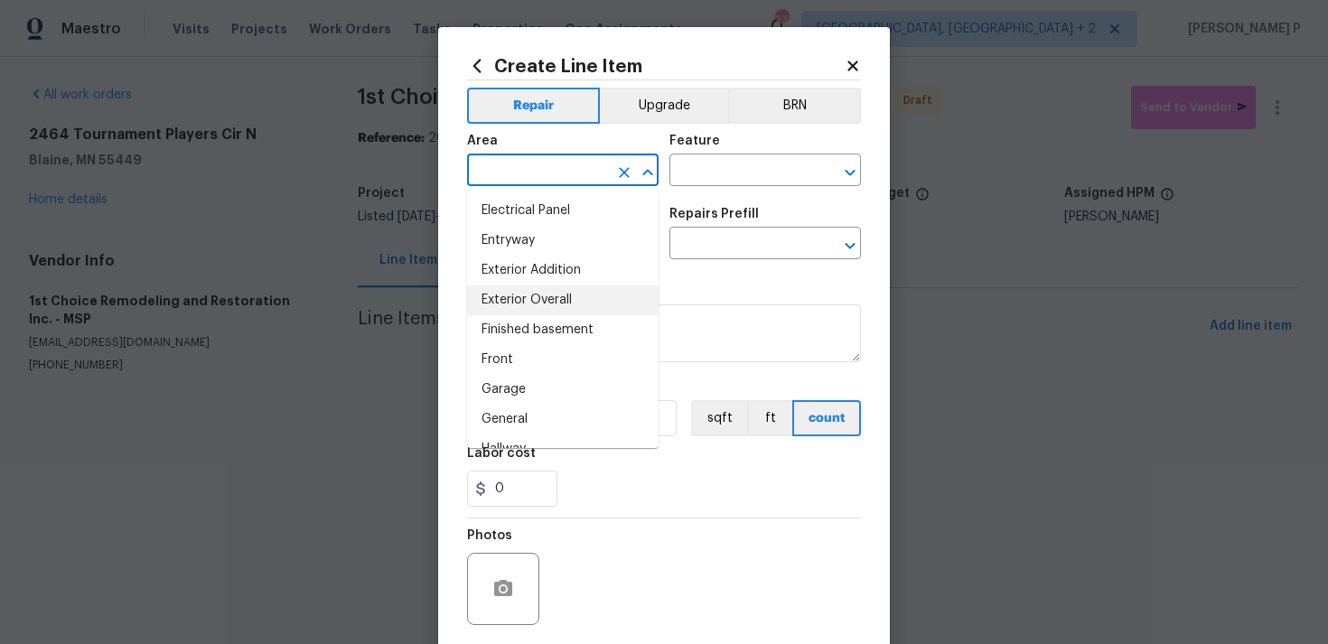
click at [512, 302] on li "Exterior Overall" at bounding box center [562, 300] width 191 height 30
type input "Exterior Overall"
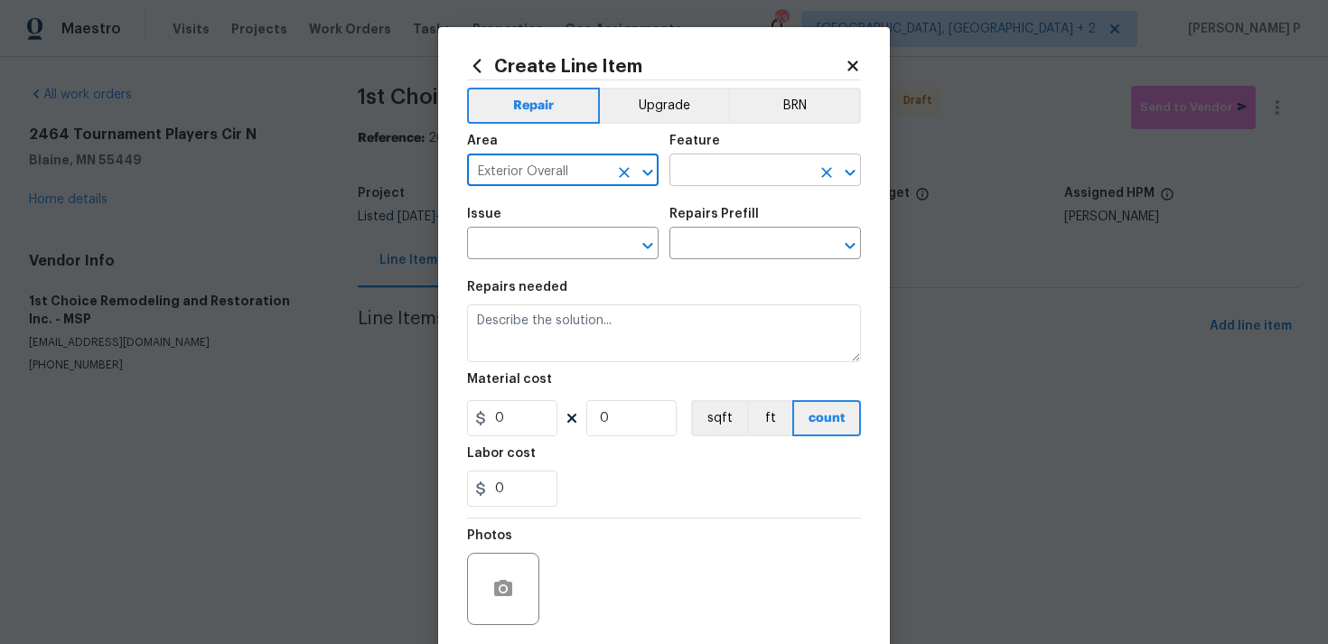
click at [727, 171] on input "text" at bounding box center [739, 172] width 141 height 28
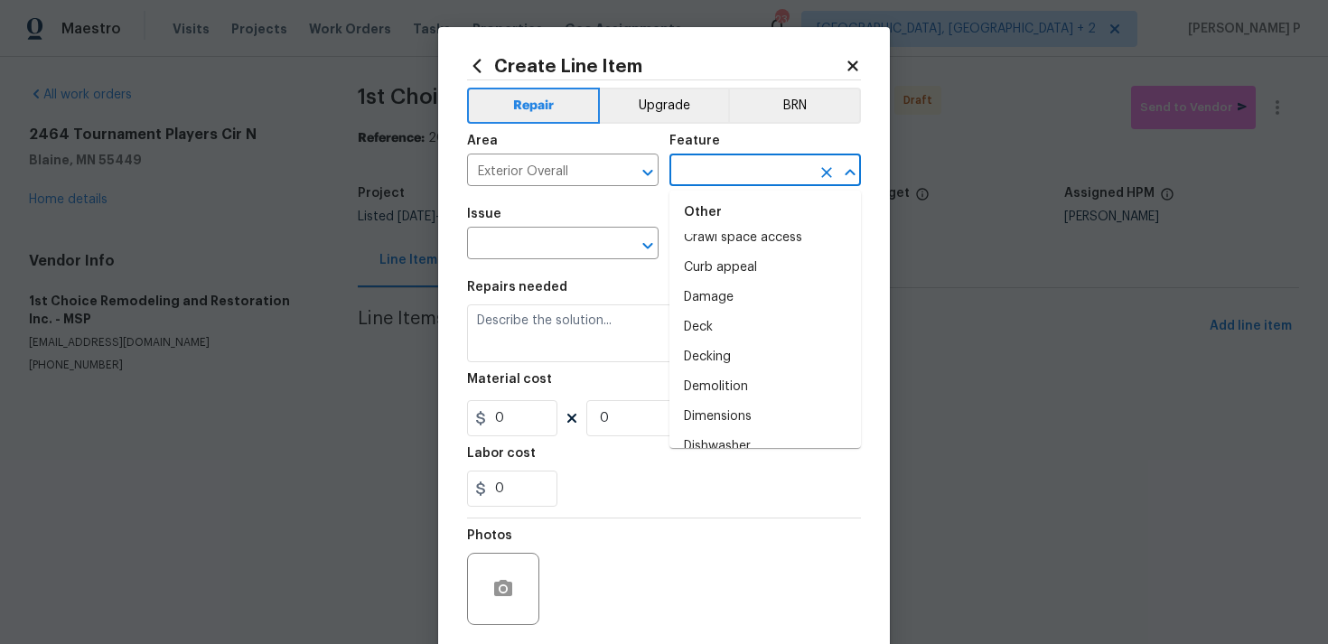
scroll to position [890, 0]
click at [721, 299] on li "Deck" at bounding box center [764, 304] width 191 height 30
type input "Deck"
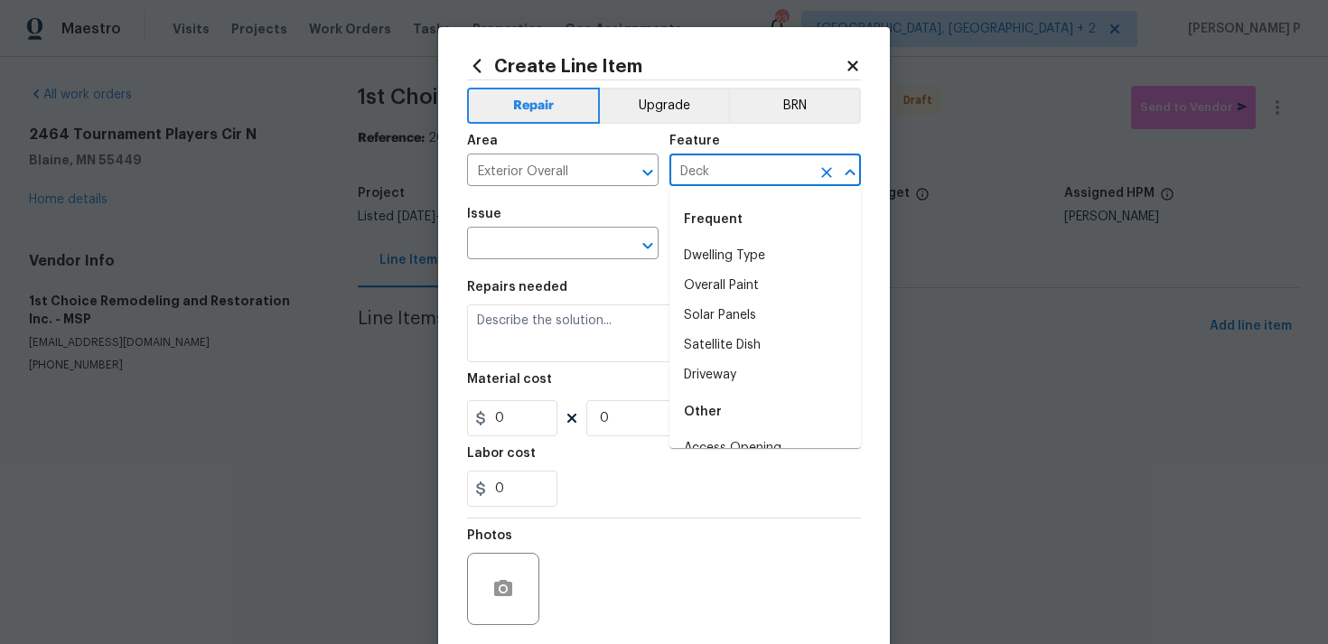
scroll to position [760, 0]
click at [639, 252] on icon "Open" at bounding box center [648, 246] width 22 height 22
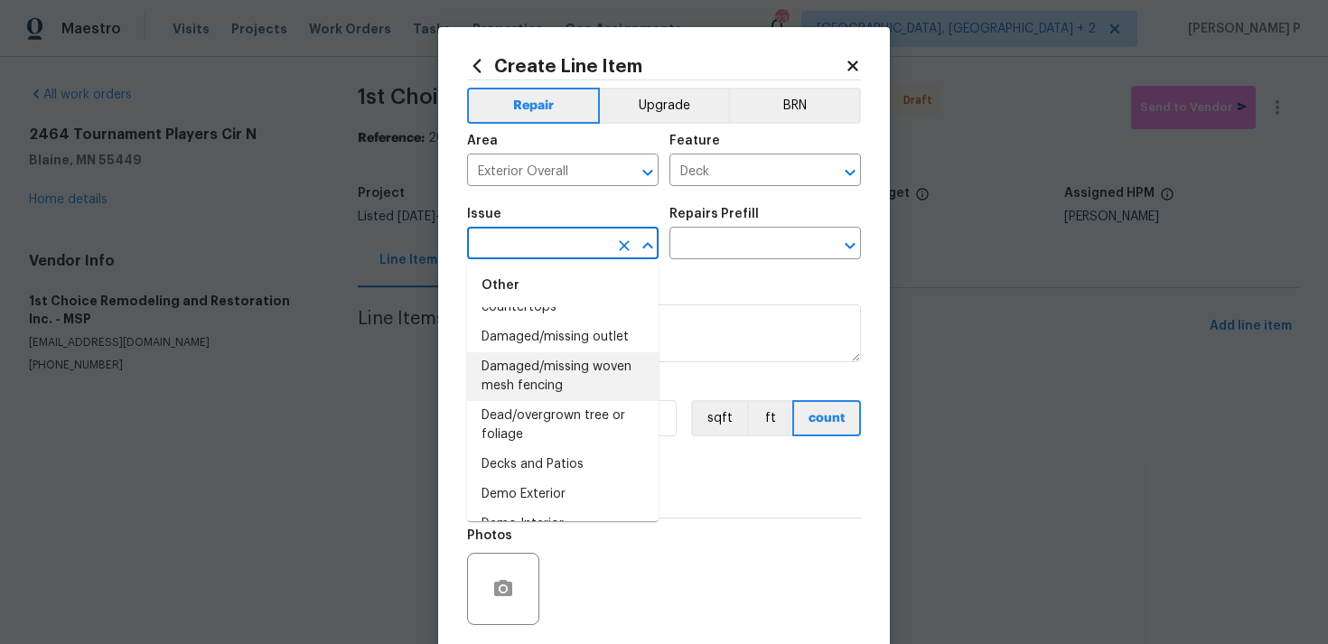
scroll to position [796, 0]
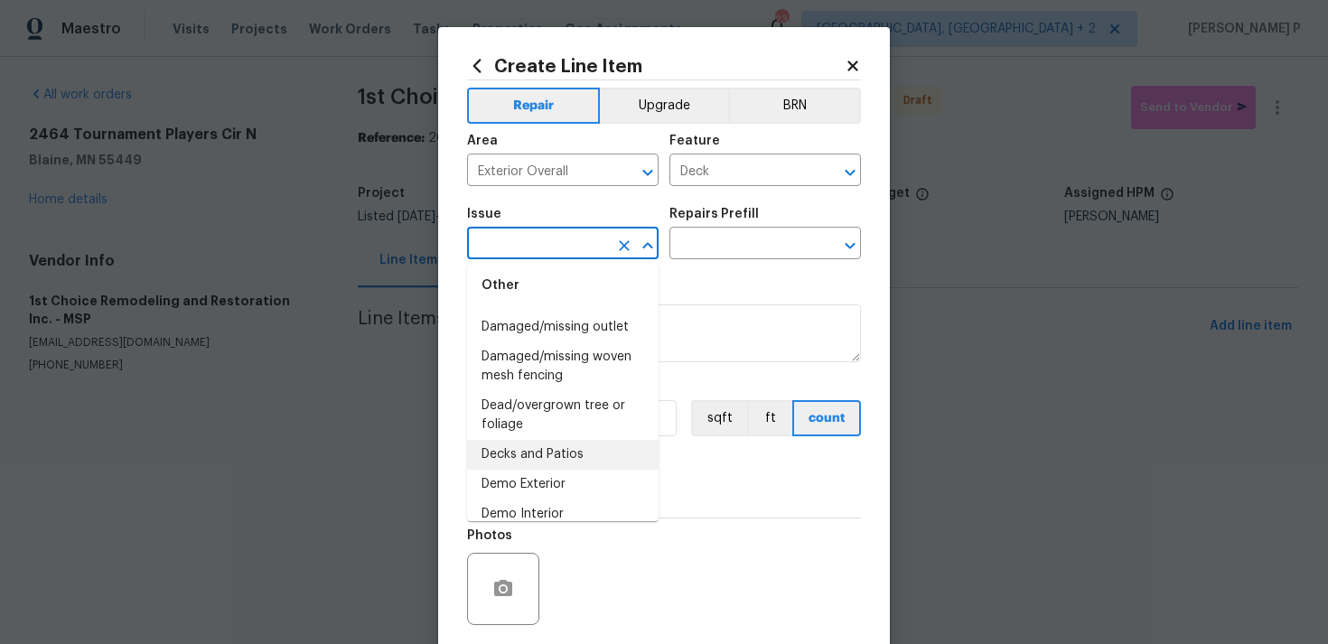
click at [535, 452] on li "Decks and Patios" at bounding box center [562, 455] width 191 height 30
type input "Decks and Patios"
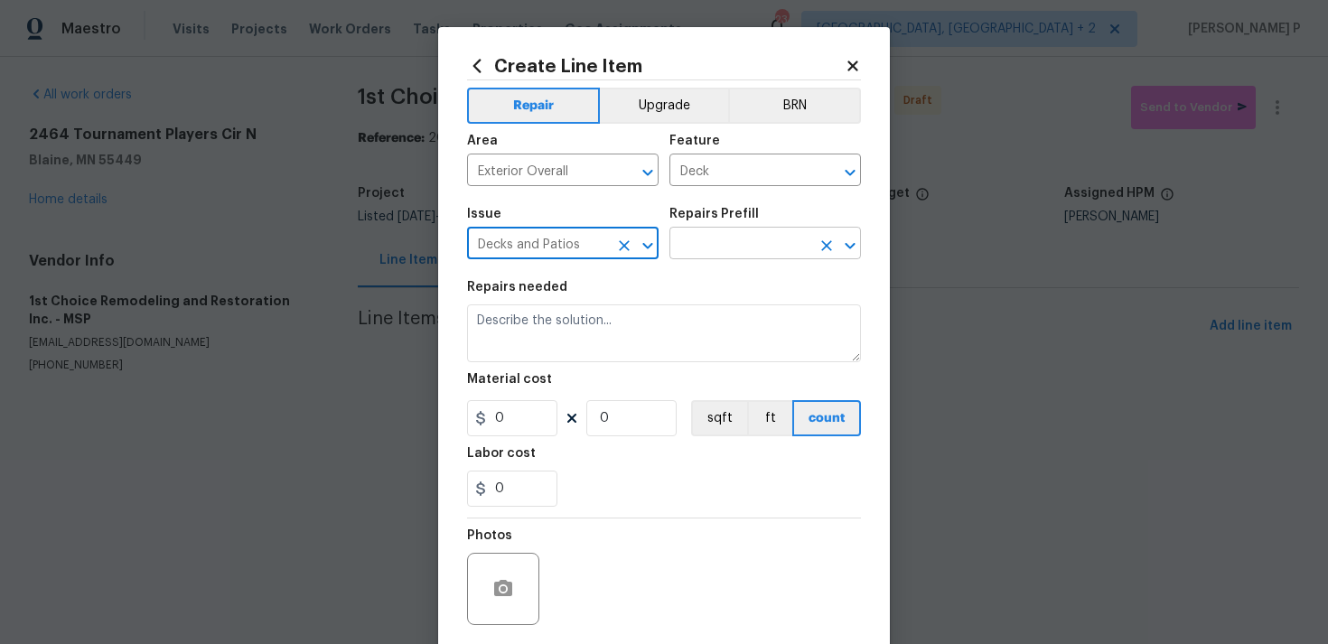
click at [732, 245] on input "text" at bounding box center [739, 245] width 141 height 28
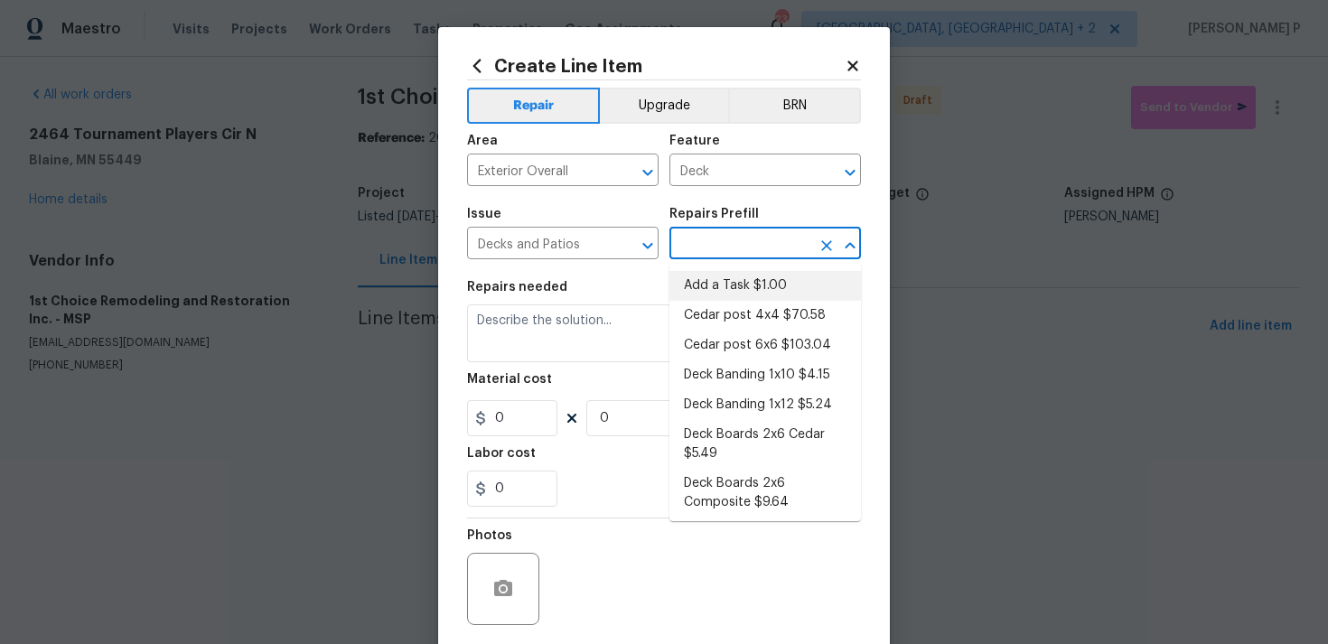
click at [732, 289] on li "Add a Task $1.00" at bounding box center [764, 286] width 191 height 30
type input "Add a Task $1.00"
type textarea "HPM to detail"
type input "1"
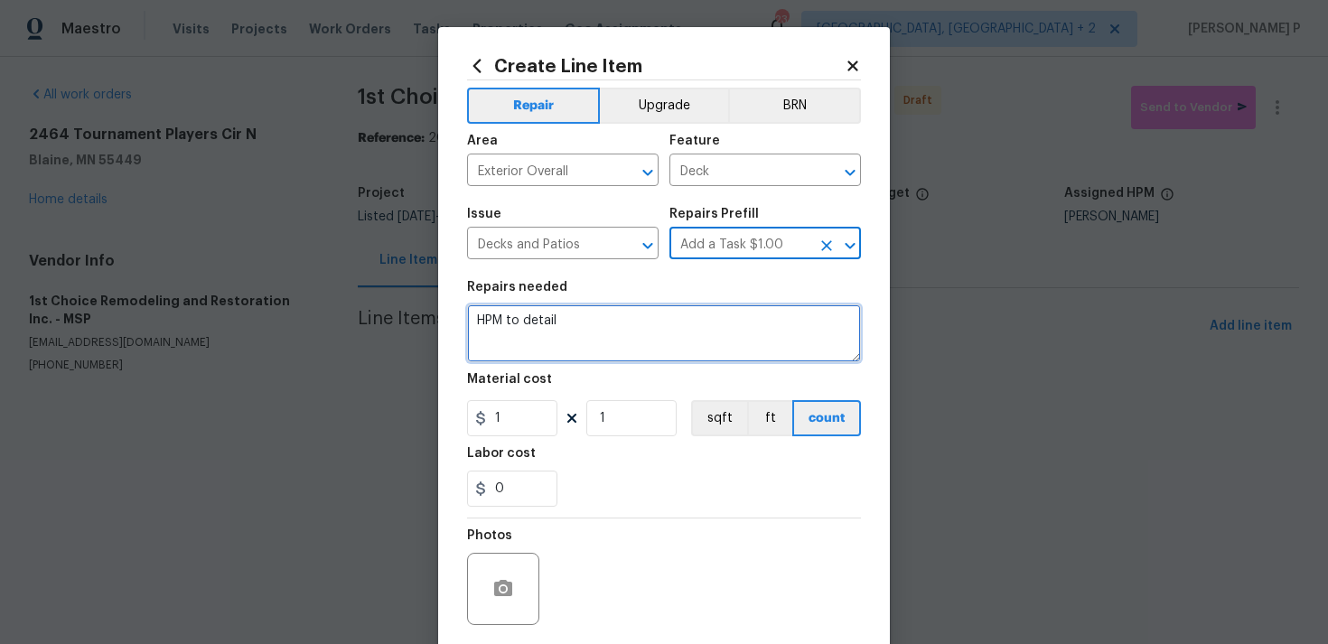
click at [588, 321] on textarea "HPM to detail" at bounding box center [664, 333] width 394 height 58
paste textarea "Feedback received that there is rotted wood on the deck. Please assess and prov…"
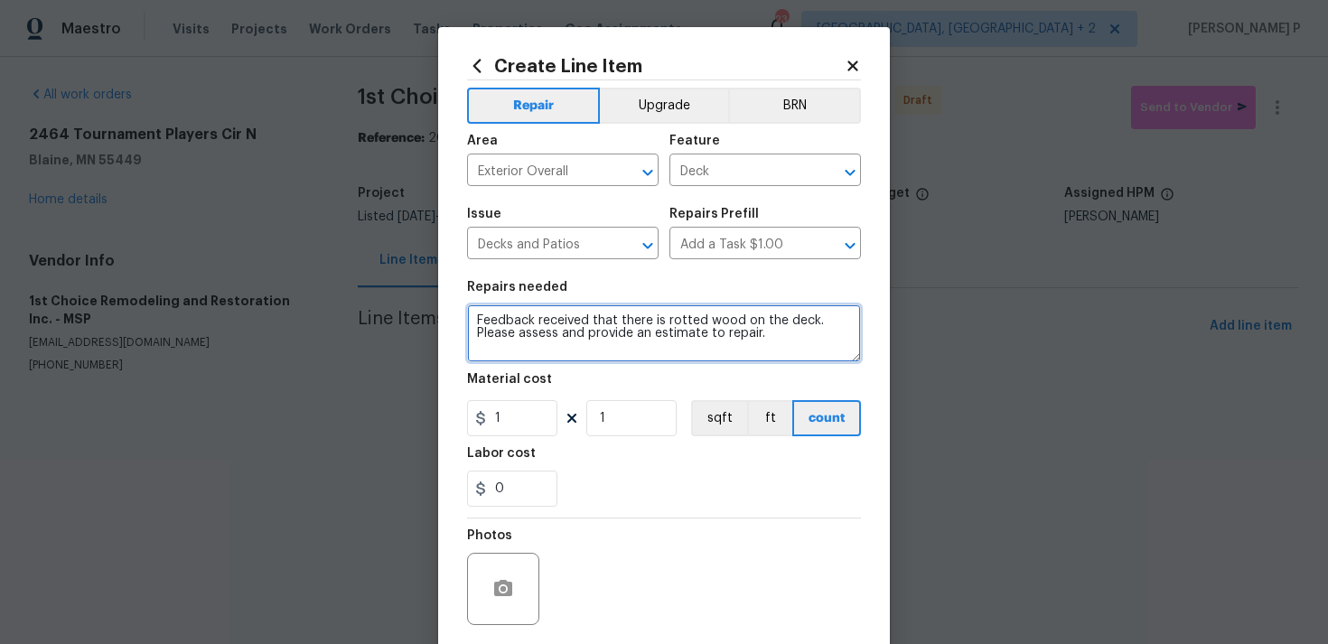
type textarea "Feedback received that there is rotted wood on the deck. Please assess and prov…"
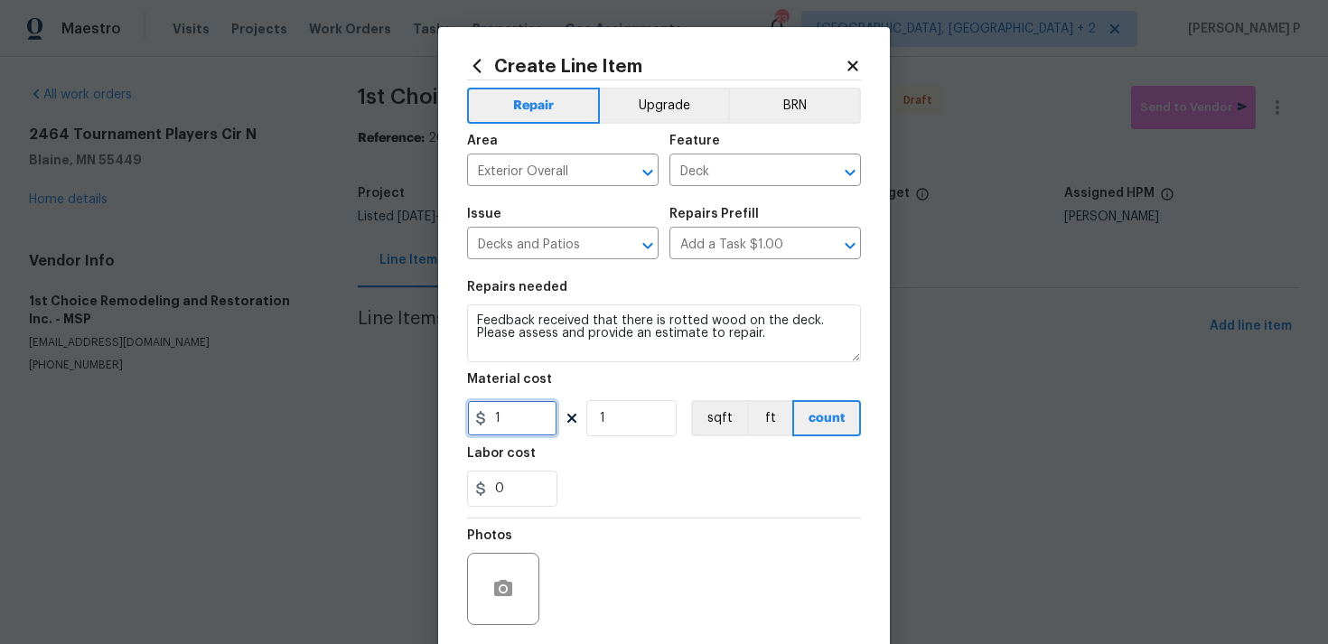
click at [514, 422] on input "1" at bounding box center [512, 418] width 90 height 36
type input "50"
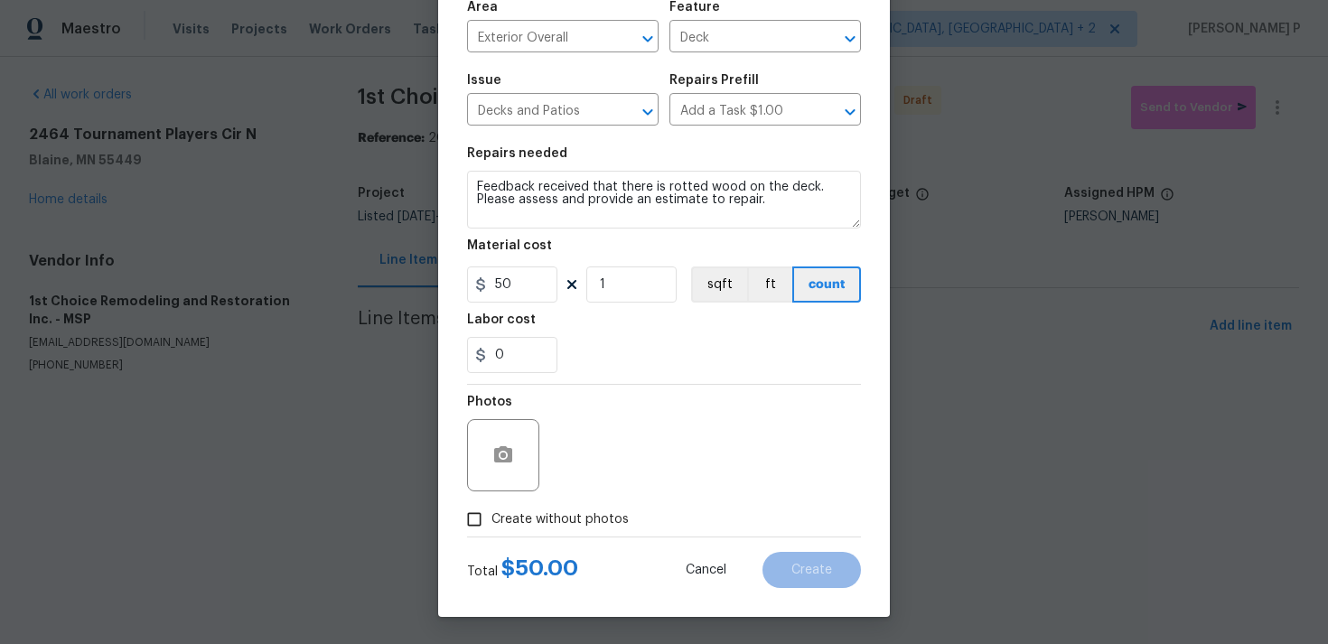
click at [471, 522] on input "Create without photos" at bounding box center [474, 519] width 34 height 34
checkbox input "true"
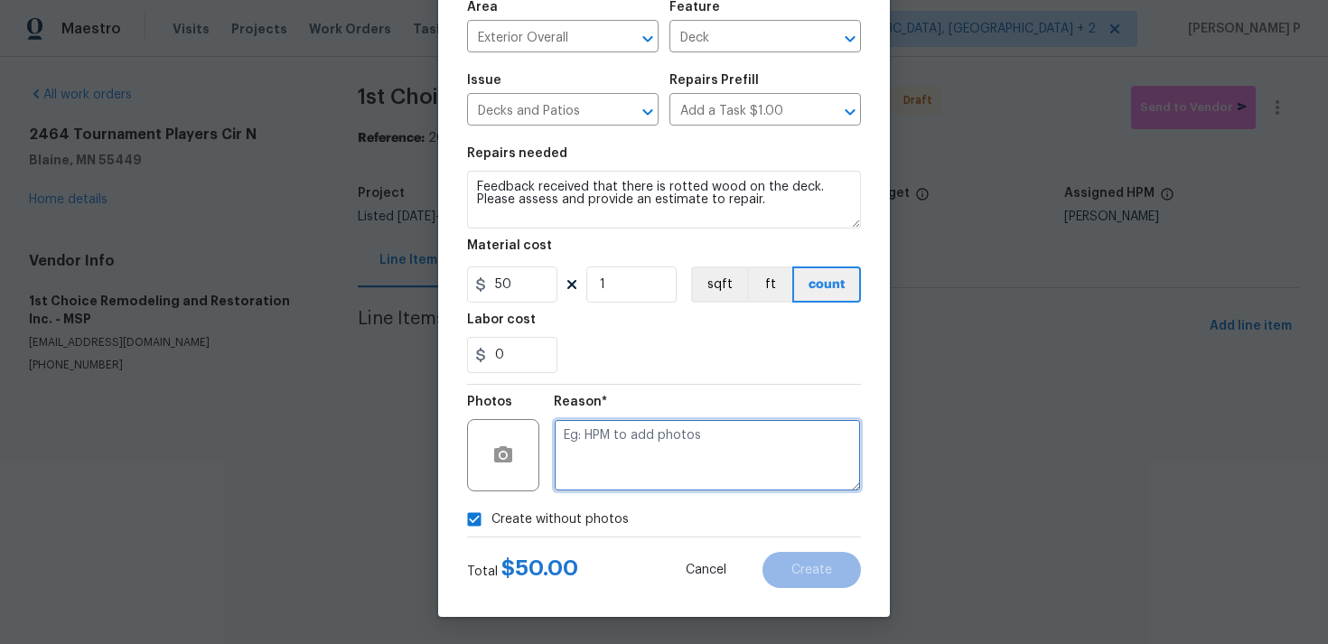
click at [629, 450] on textarea at bounding box center [707, 455] width 307 height 72
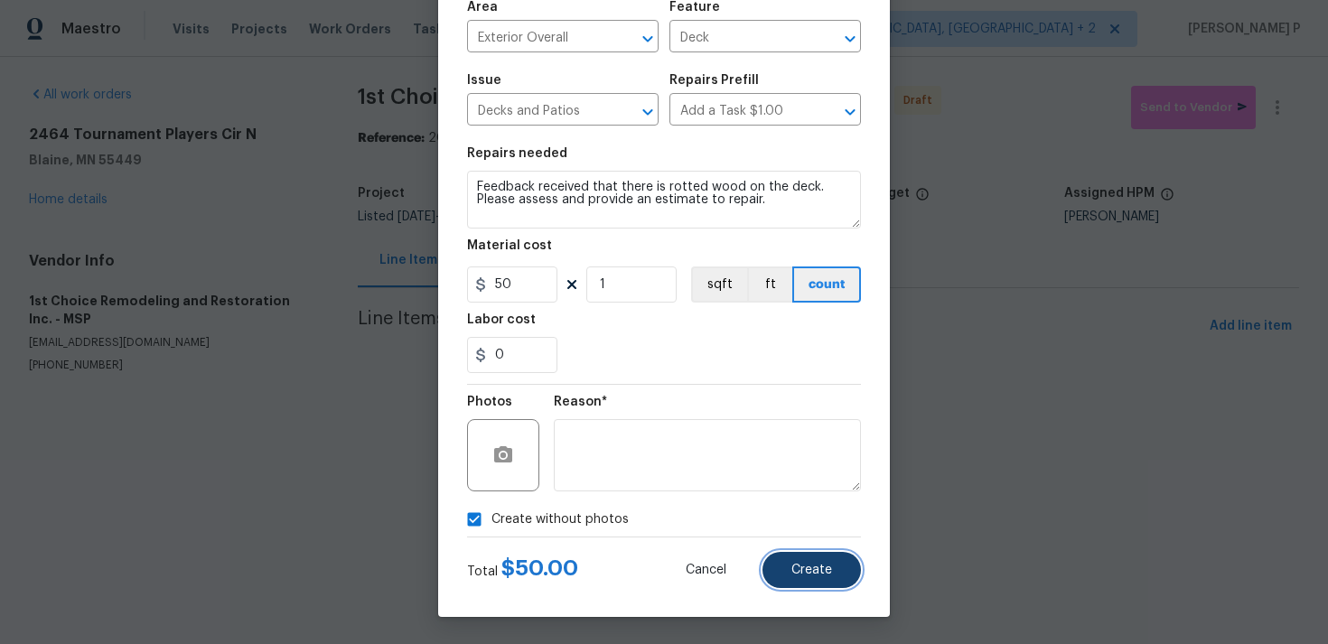
click at [789, 578] on button "Create" at bounding box center [811, 570] width 98 height 36
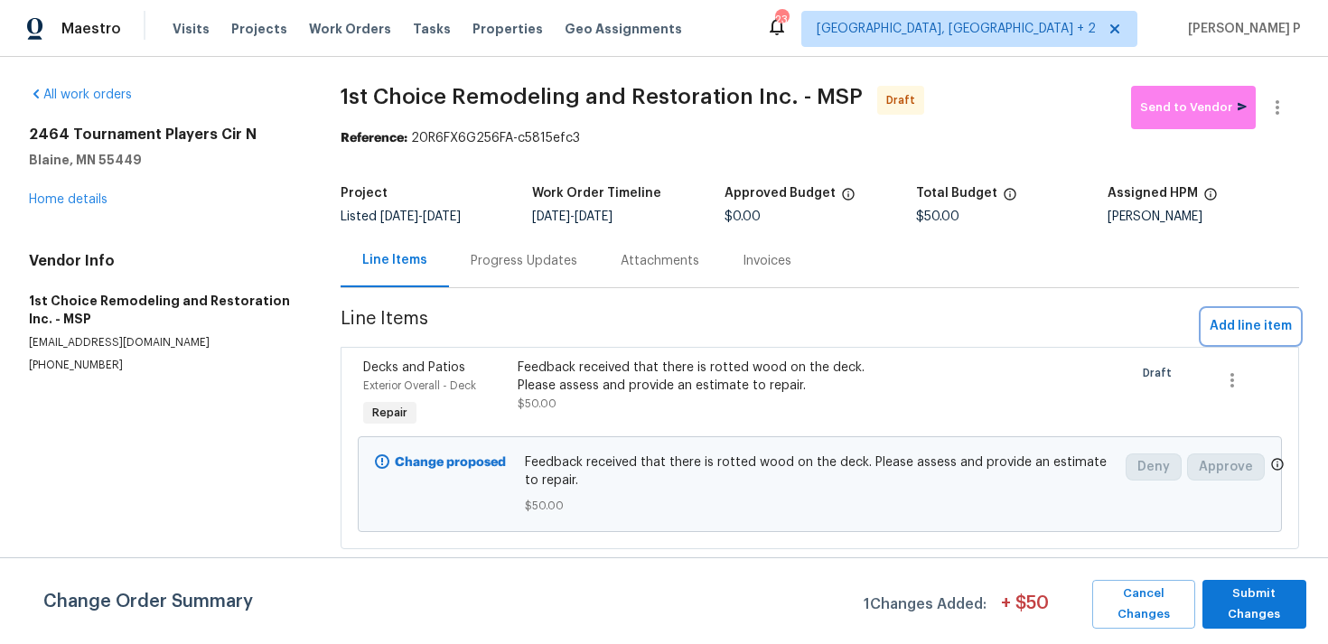
click at [1274, 331] on span "Add line item" at bounding box center [1250, 326] width 82 height 23
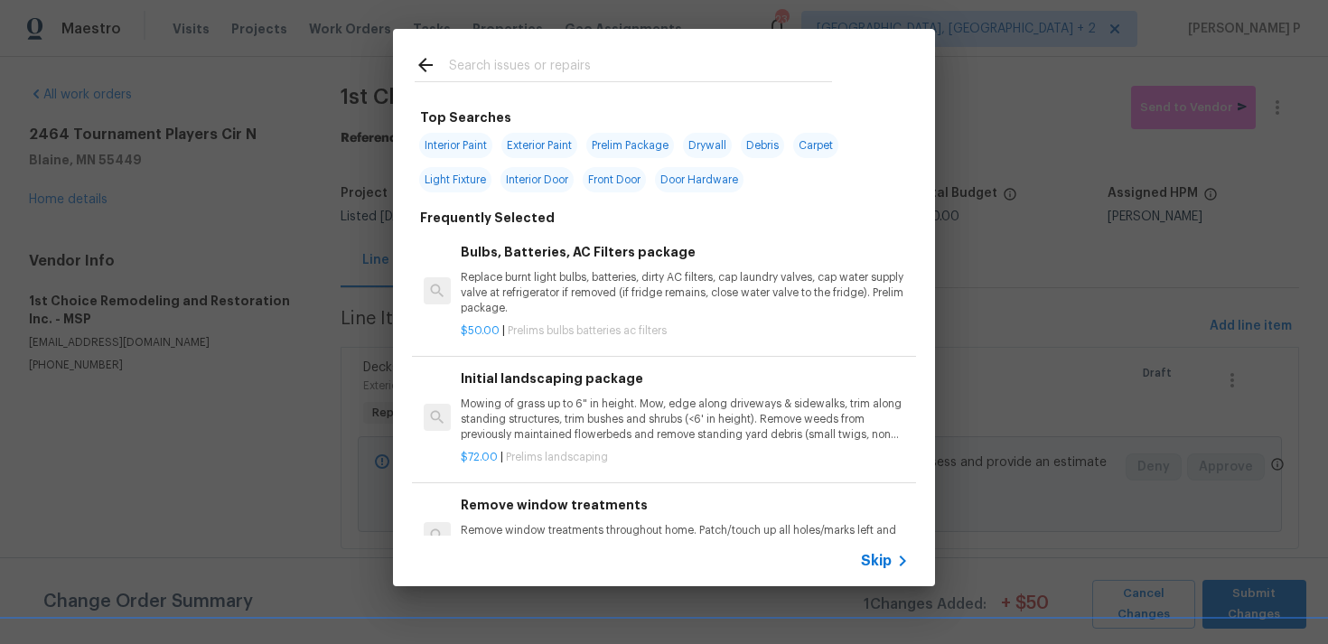
click at [876, 554] on span "Skip" at bounding box center [876, 561] width 31 height 18
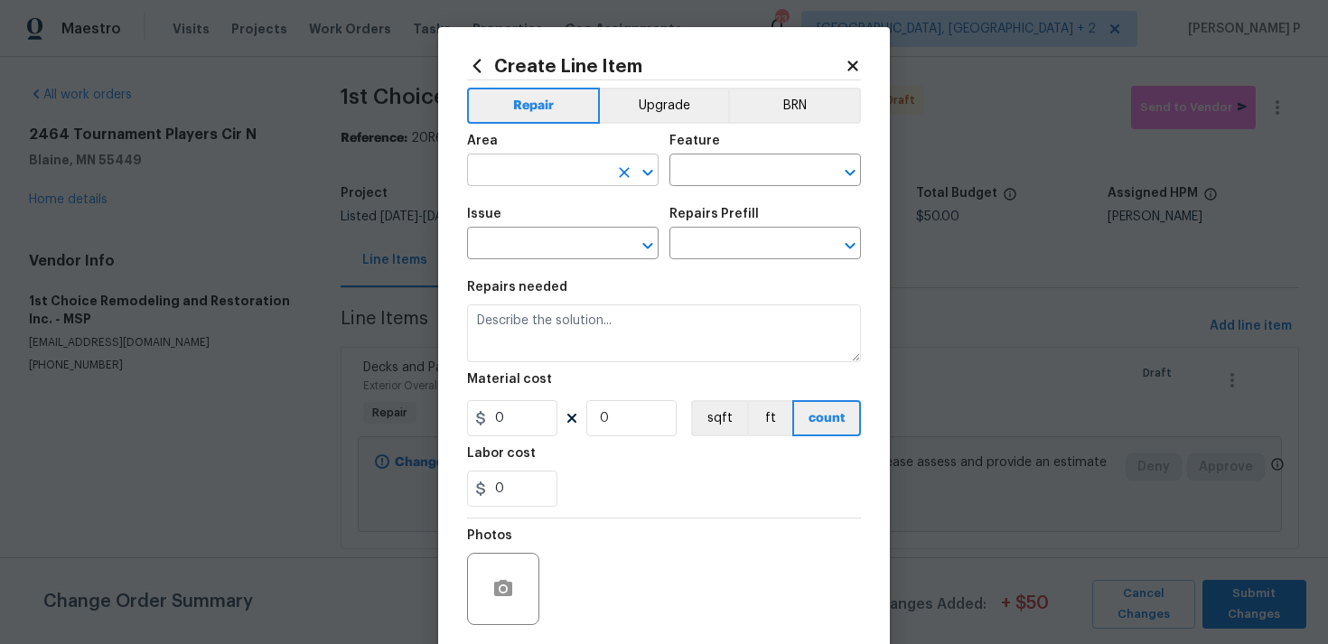
click at [563, 175] on input "text" at bounding box center [537, 172] width 141 height 28
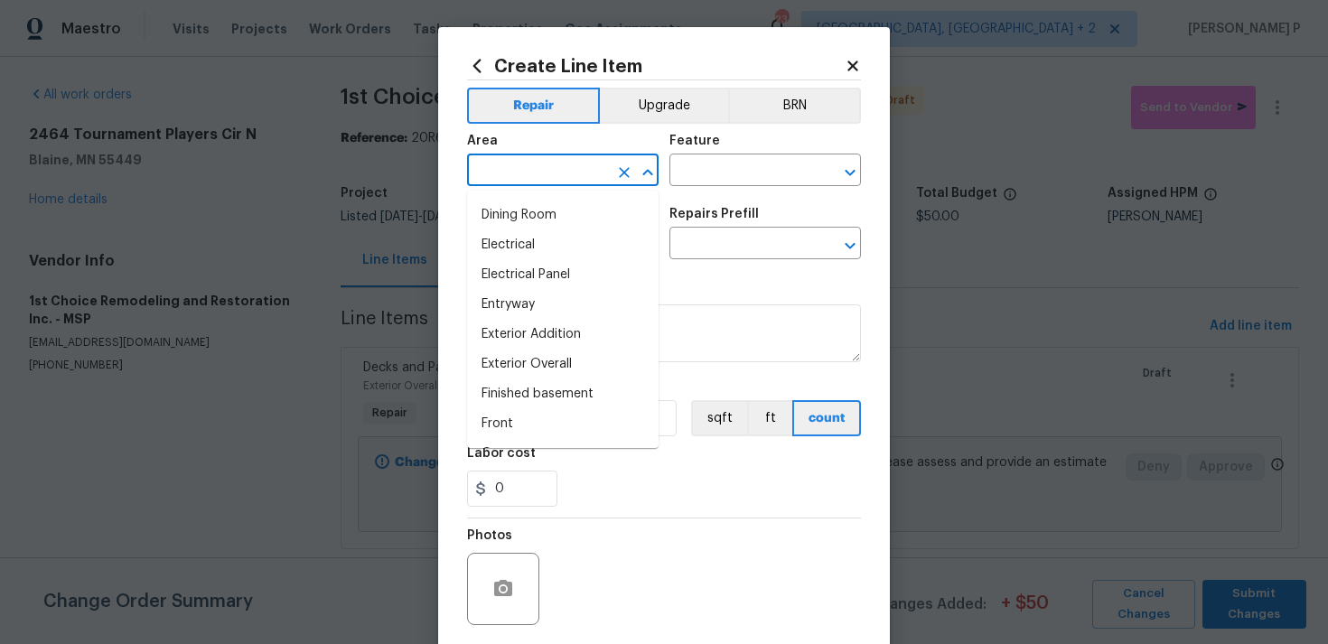
scroll to position [320, 0]
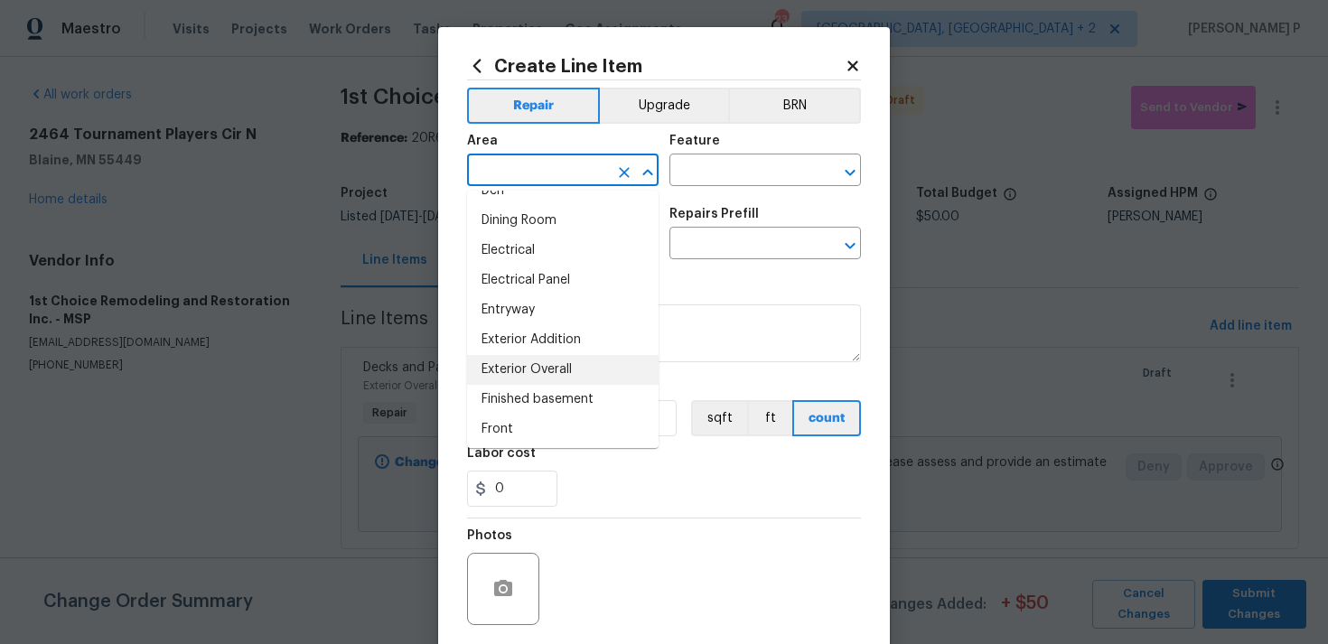
click at [560, 370] on li "Exterior Overall" at bounding box center [562, 370] width 191 height 30
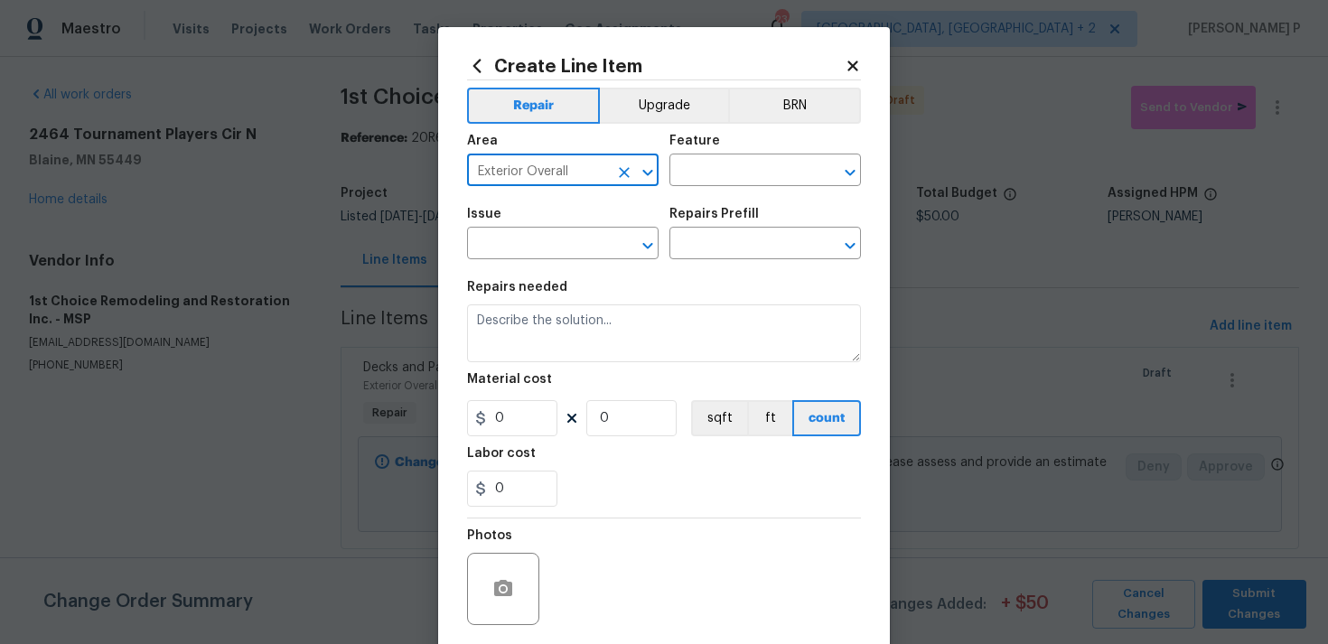
click at [652, 172] on icon "Open" at bounding box center [648, 173] width 22 height 22
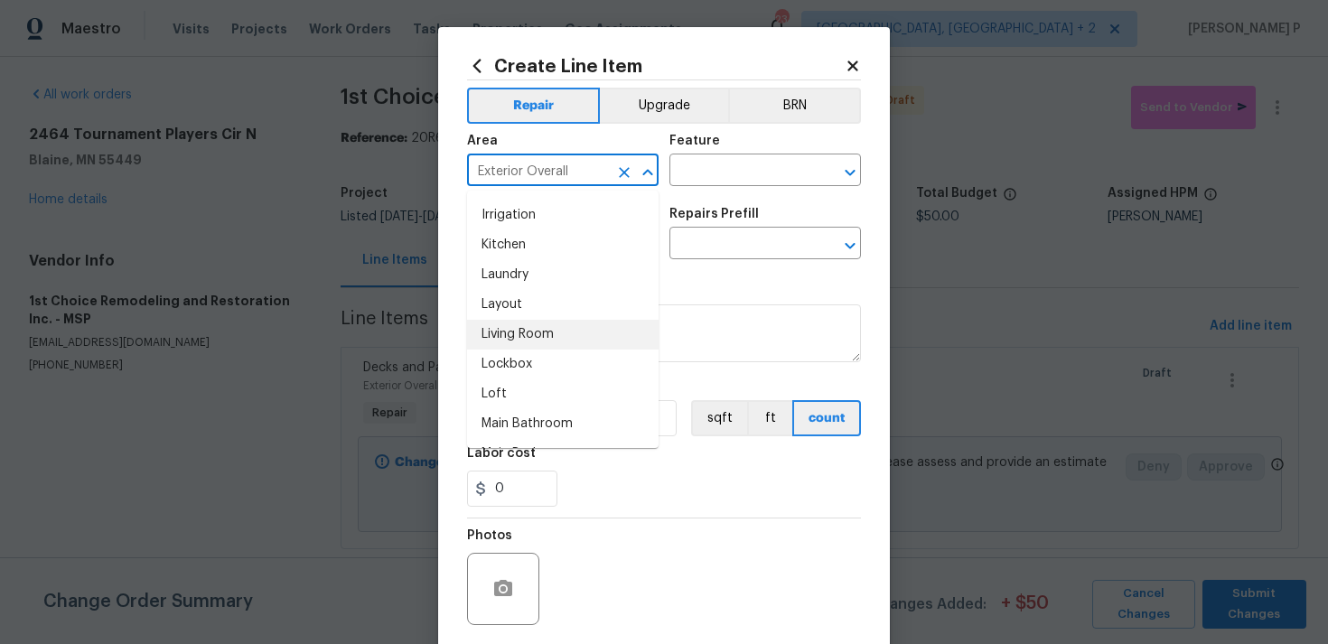
scroll to position [737, 0]
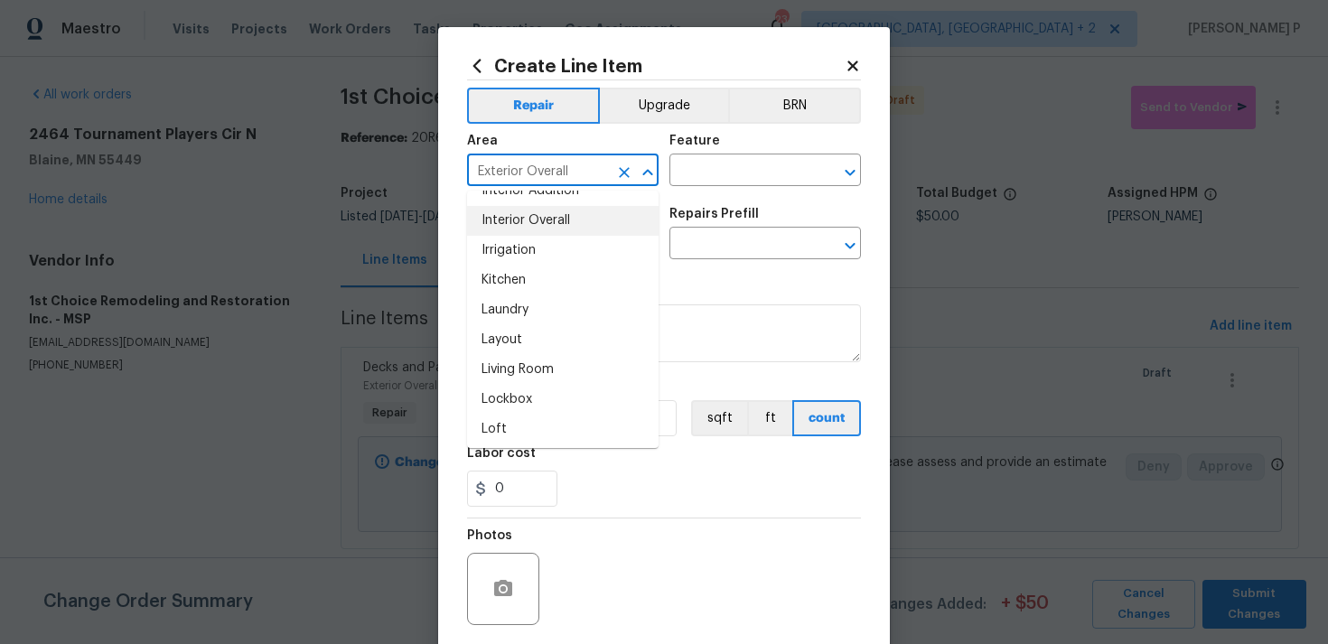
click at [559, 219] on li "Interior Overall" at bounding box center [562, 221] width 191 height 30
type input "Interior Overall"
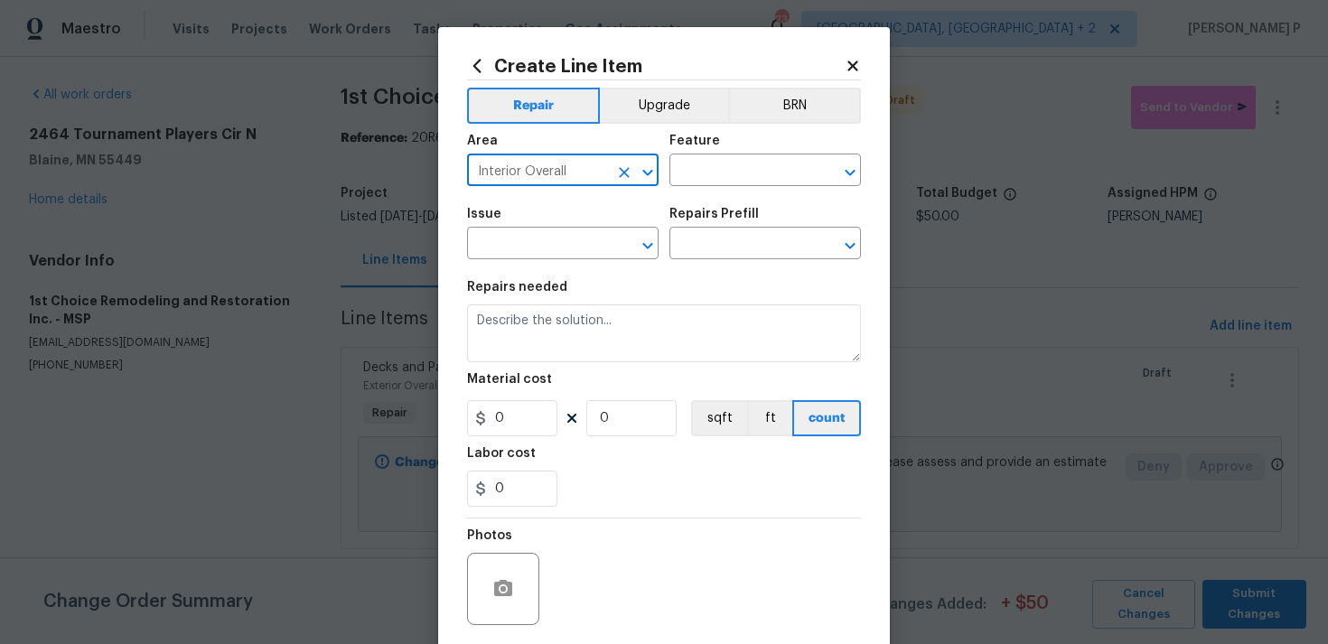
click at [705, 152] on div "Feature" at bounding box center [764, 146] width 191 height 23
click at [703, 172] on input "text" at bounding box center [739, 172] width 141 height 28
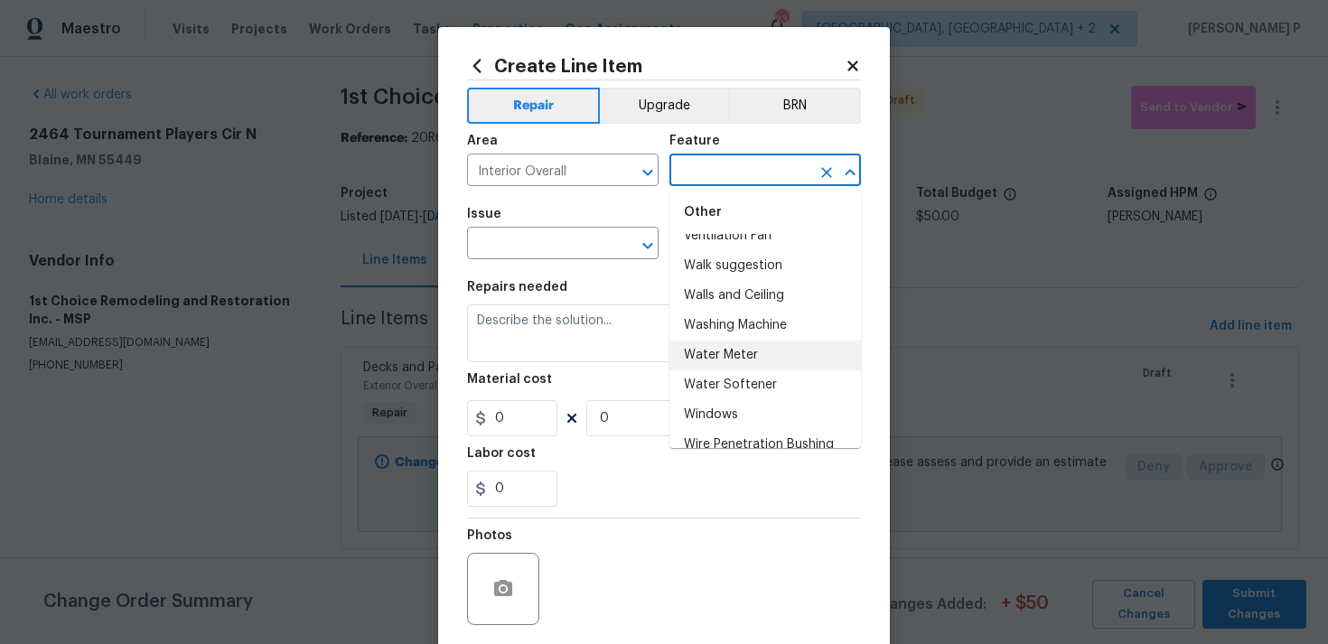
scroll to position [4601, 0]
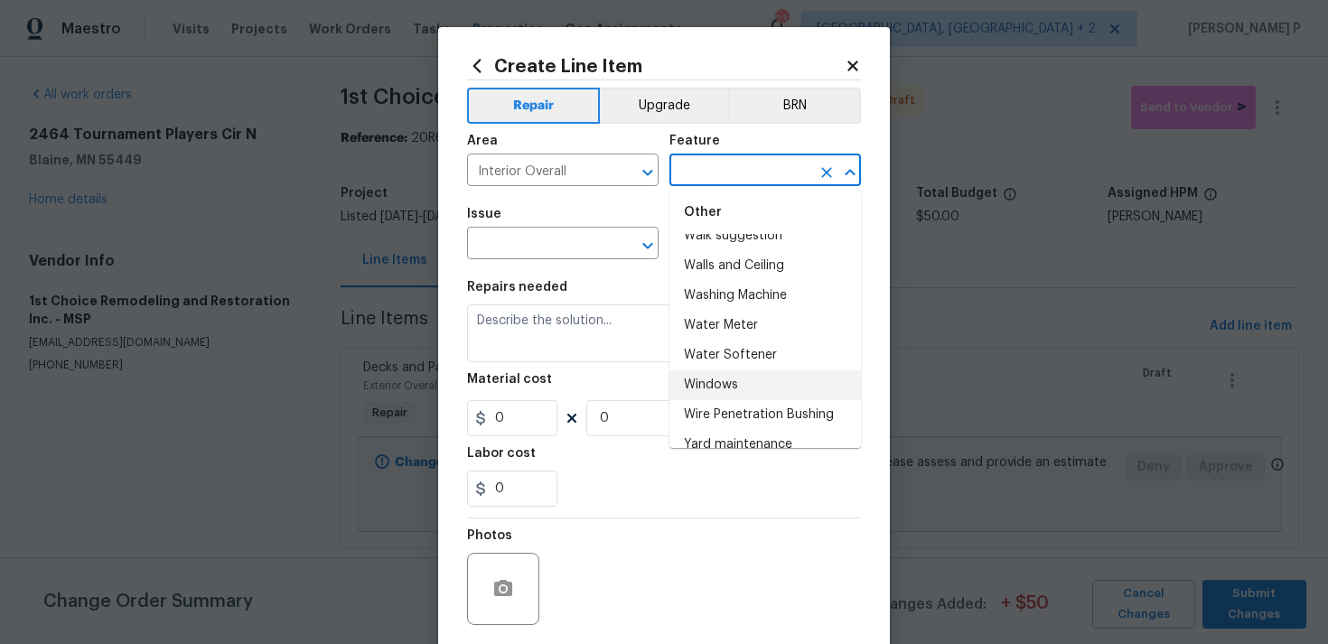
click at [713, 370] on li "Windows" at bounding box center [764, 385] width 191 height 30
type input "Windows"
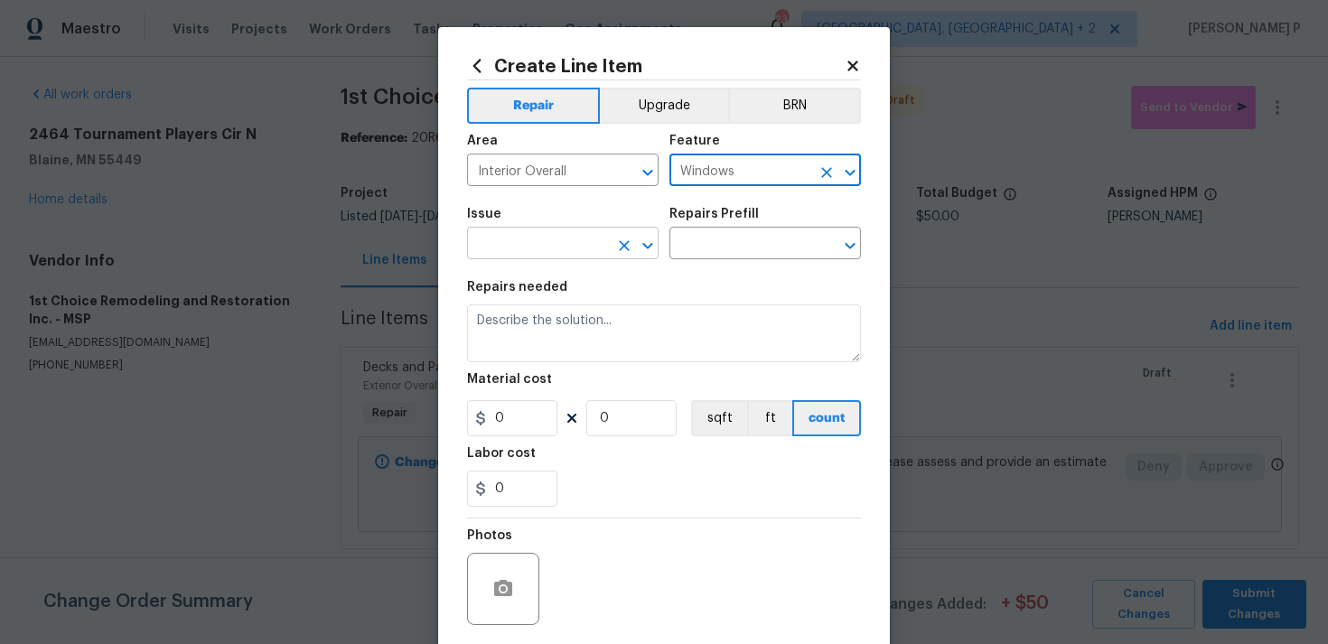
click at [656, 240] on icon "Open" at bounding box center [648, 246] width 22 height 22
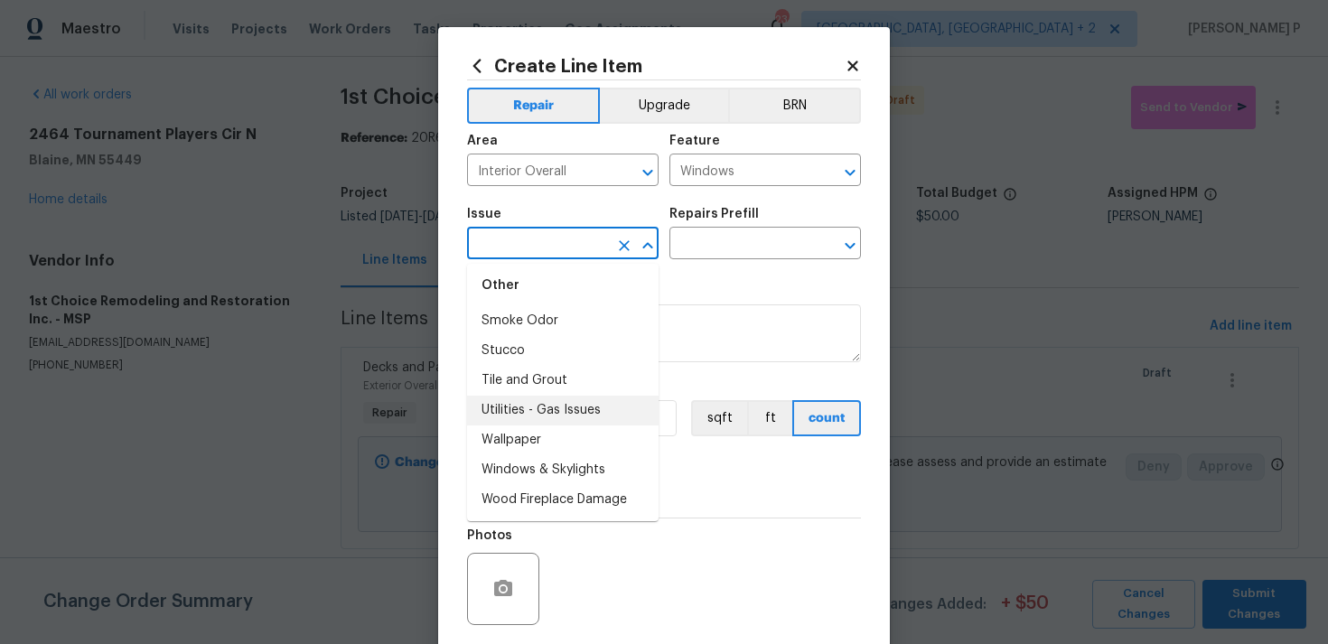
scroll to position [3596, 0]
click at [554, 478] on li "Windows & Skylights" at bounding box center [562, 469] width 191 height 30
type input "Windows & Skylights"
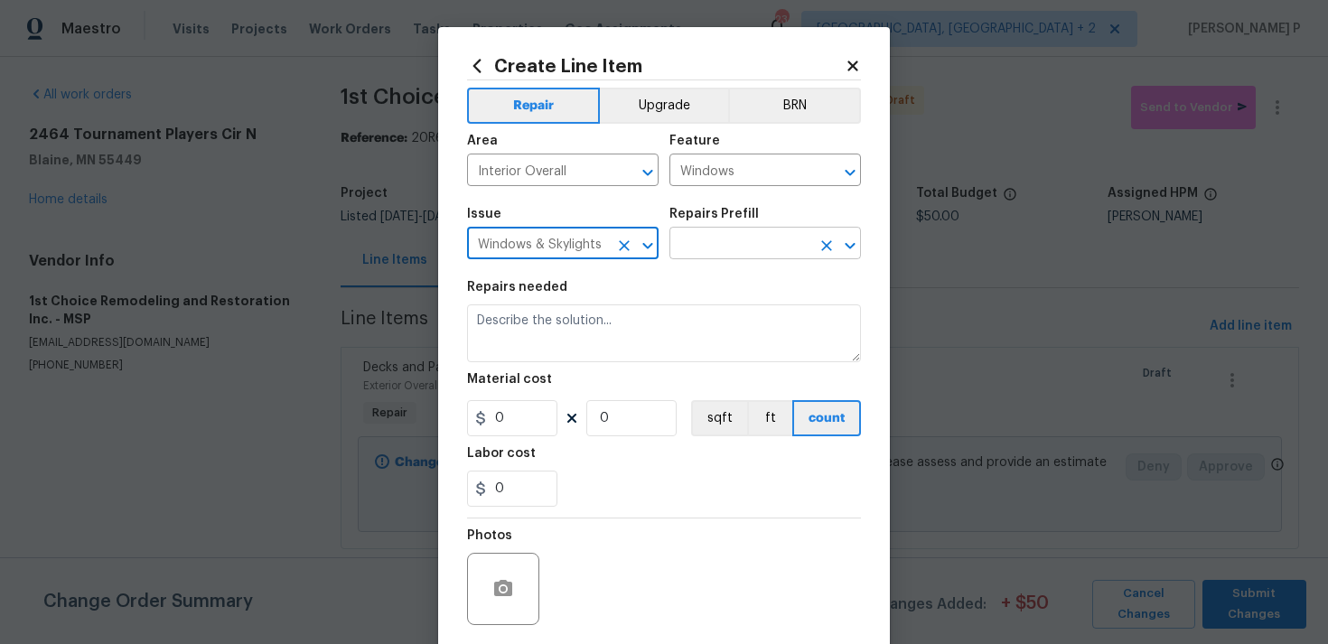
click at [696, 258] on input "text" at bounding box center [739, 245] width 141 height 28
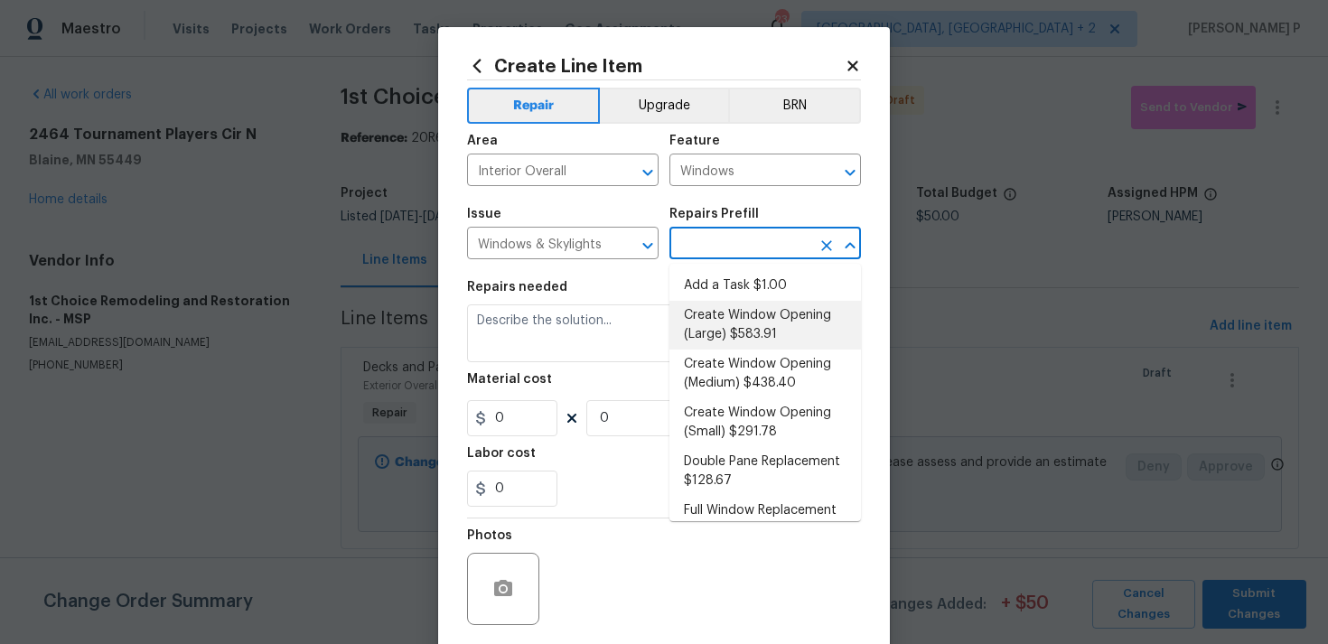
click at [712, 285] on li "Add a Task $1.00" at bounding box center [764, 286] width 191 height 30
type input "Add a Task $1.00"
type textarea "HPM to detail"
type input "1"
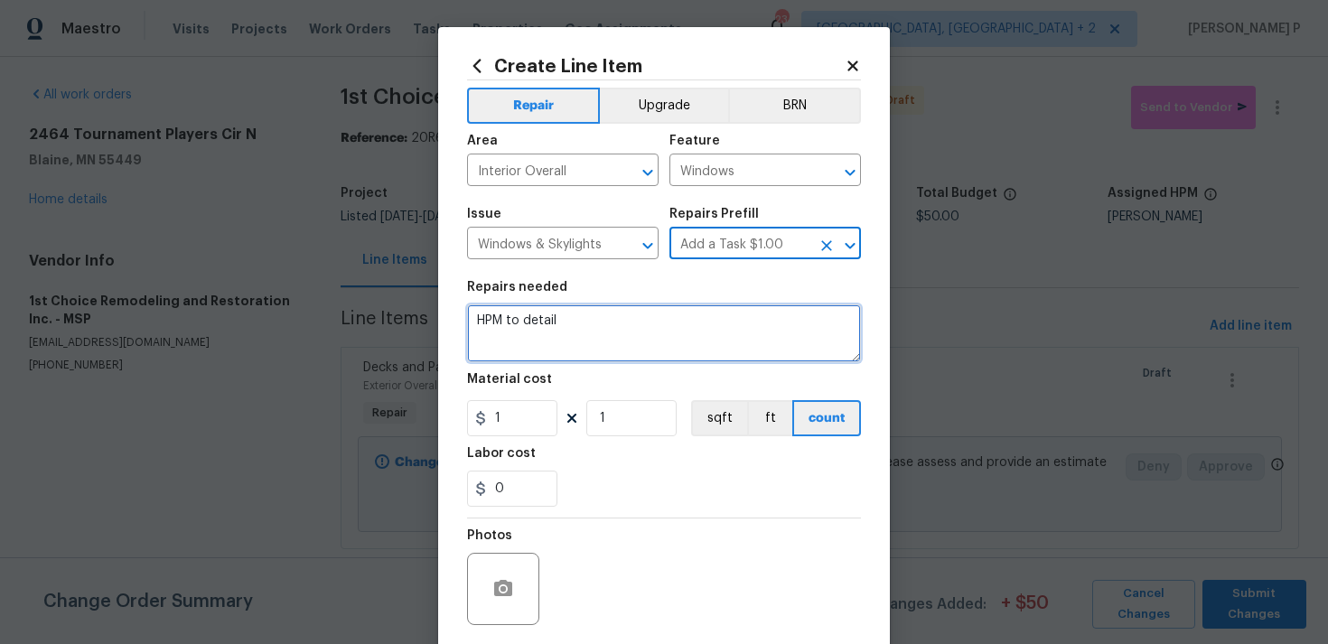
click at [666, 340] on textarea "HPM to detail" at bounding box center [664, 333] width 394 height 58
paste textarea "That the multiple windows have broken seals. Please inspect and provide an esti…"
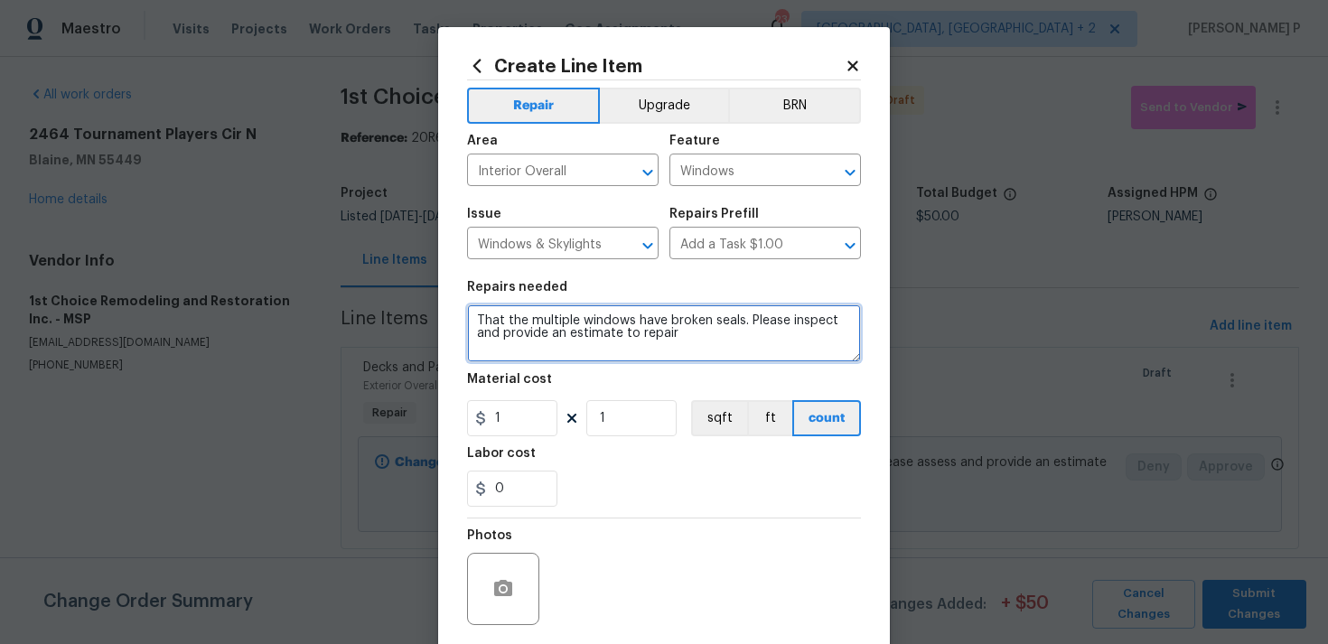
type textarea "That the multiple windows have broken seals. Please inspect and provide an esti…"
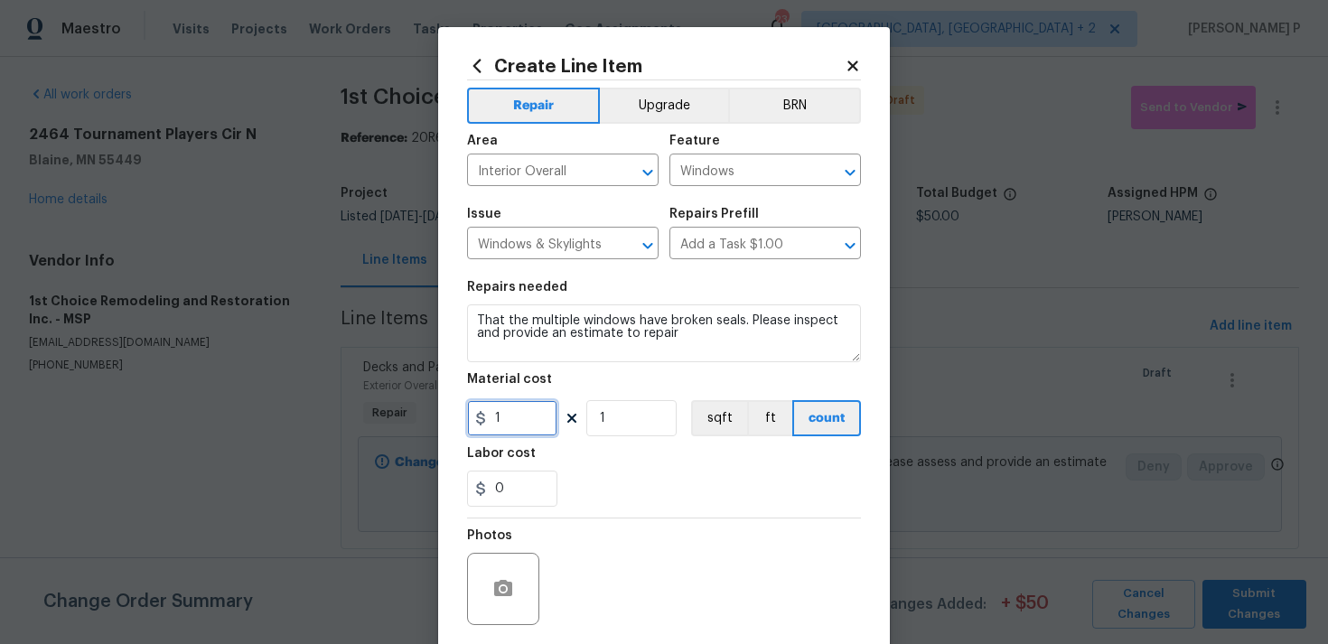
click at [511, 415] on input "1" at bounding box center [512, 418] width 90 height 36
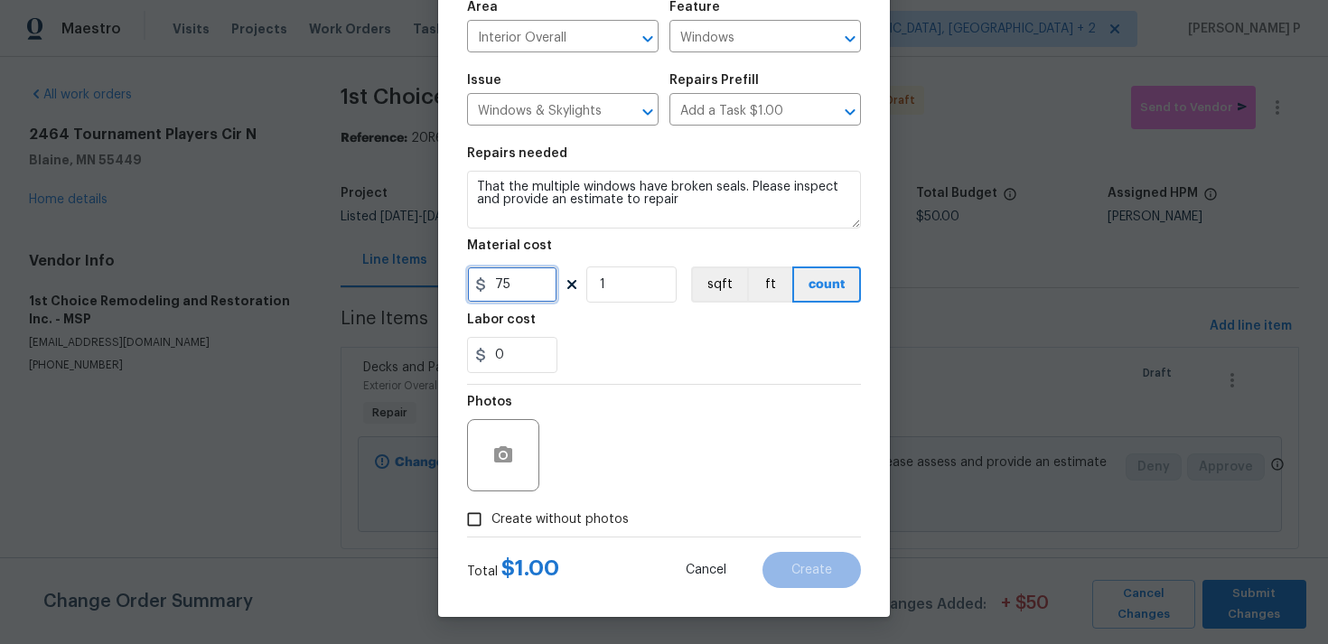
type input "75"
click at [478, 529] on input "Create without photos" at bounding box center [474, 519] width 34 height 34
checkbox input "true"
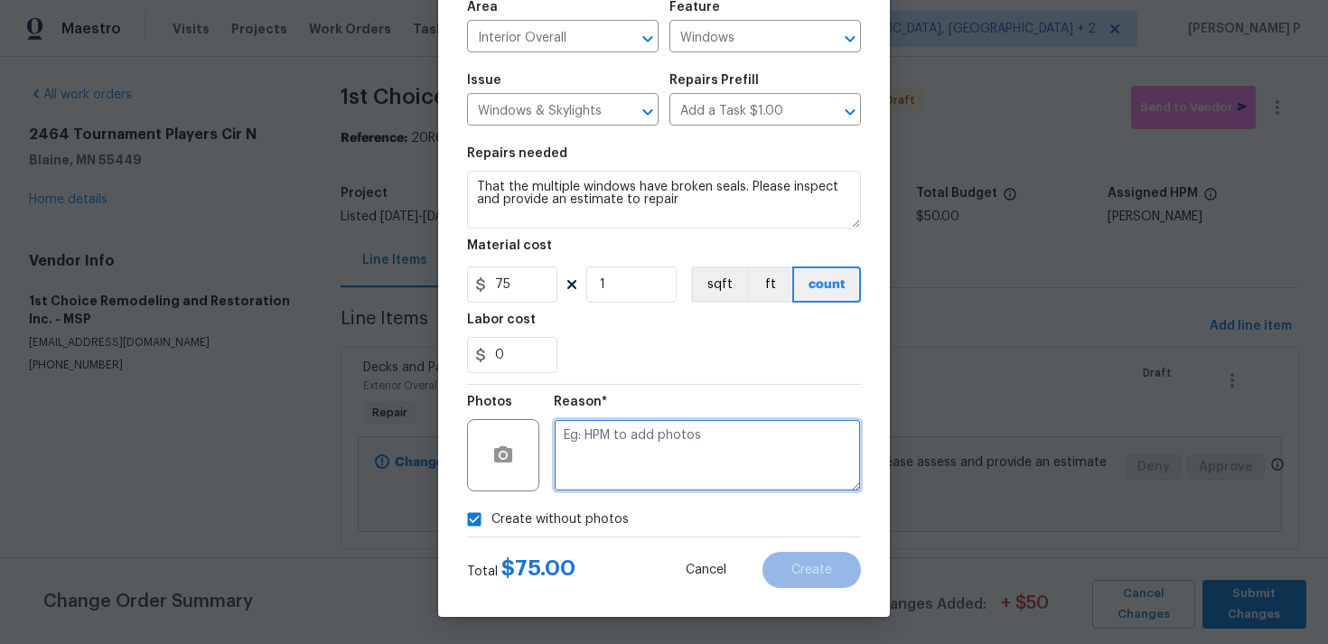
click at [626, 444] on textarea at bounding box center [707, 455] width 307 height 72
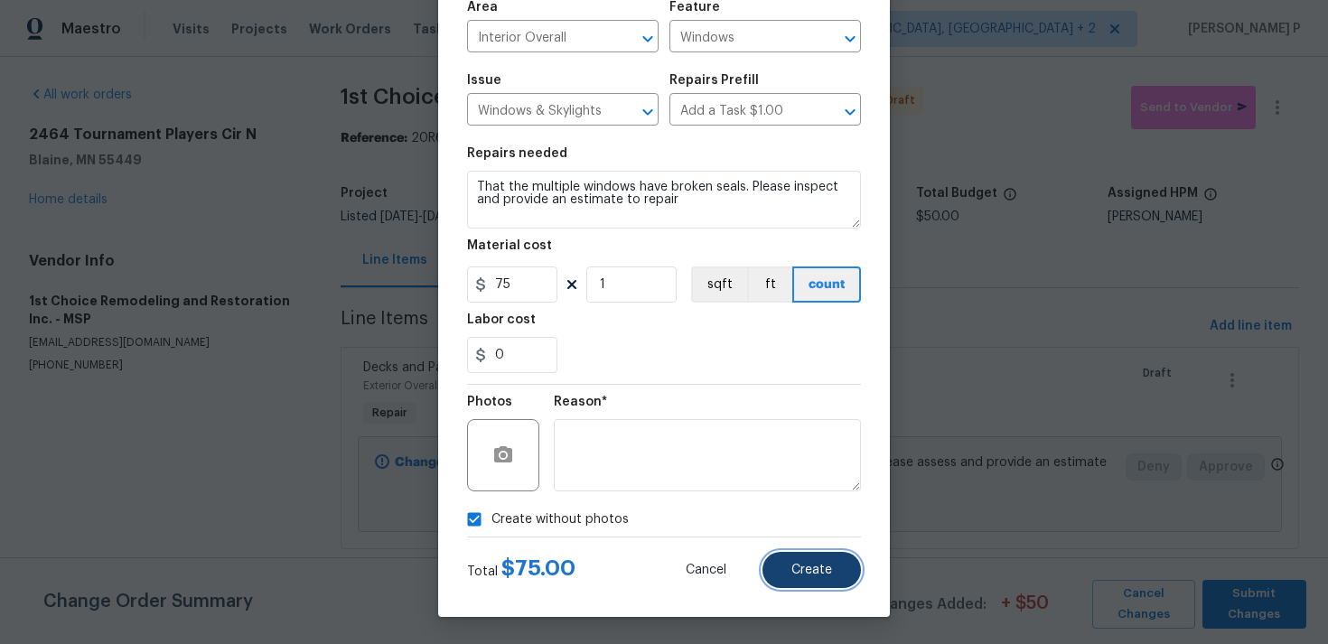
click at [807, 583] on button "Create" at bounding box center [811, 570] width 98 height 36
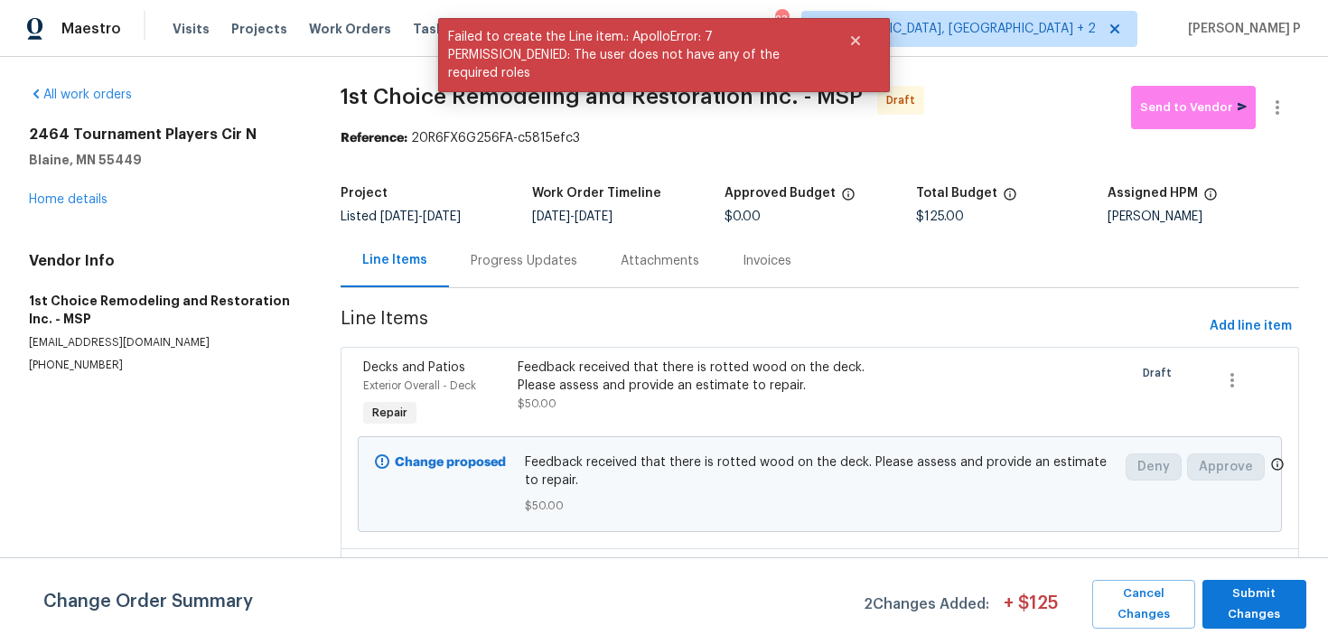
scroll to position [140, 0]
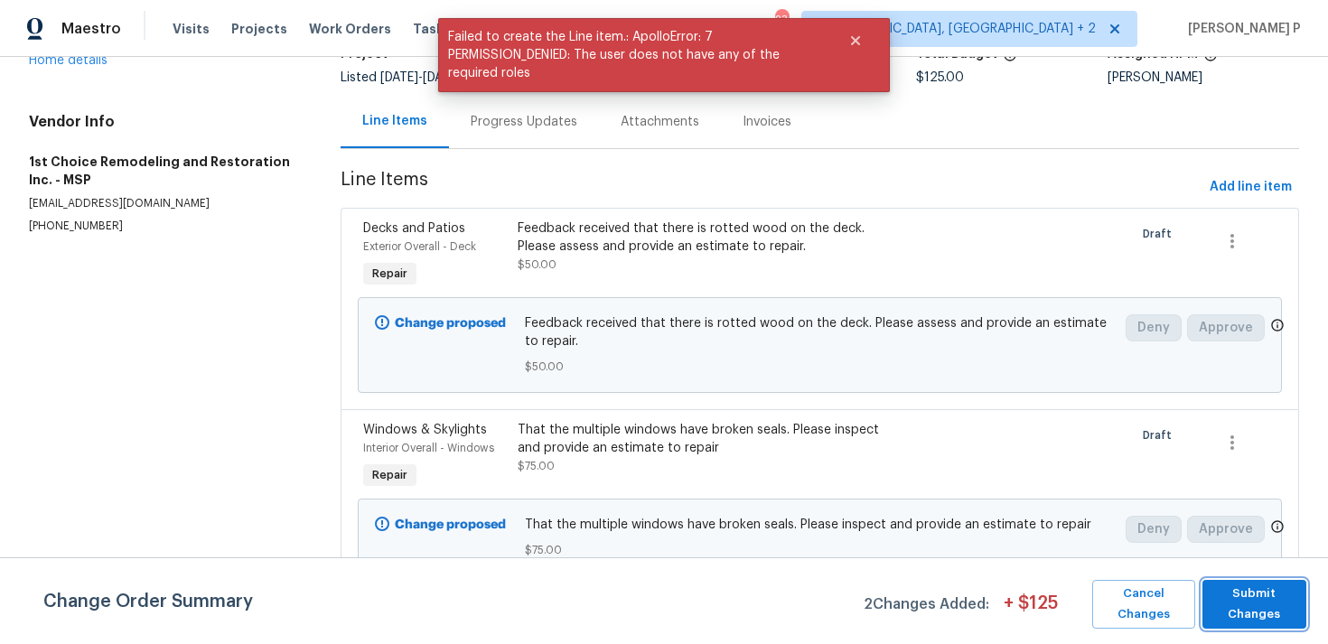
click at [1249, 608] on span "Submit Changes" at bounding box center [1254, 604] width 86 height 42
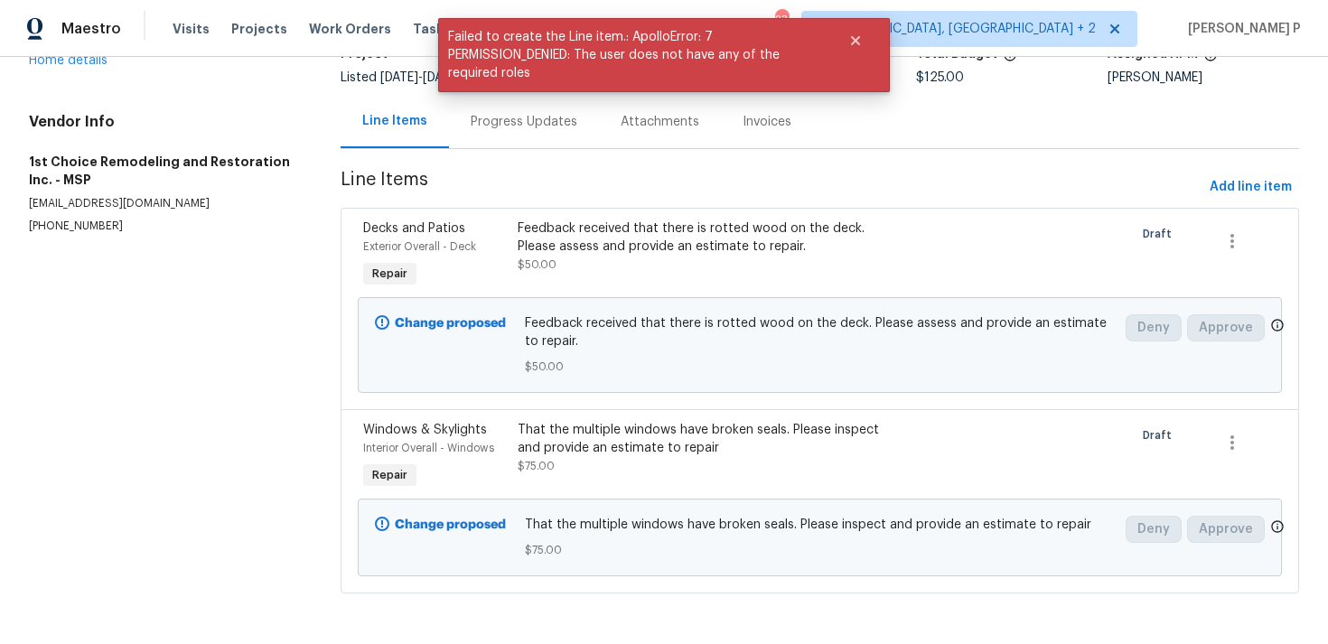
scroll to position [0, 0]
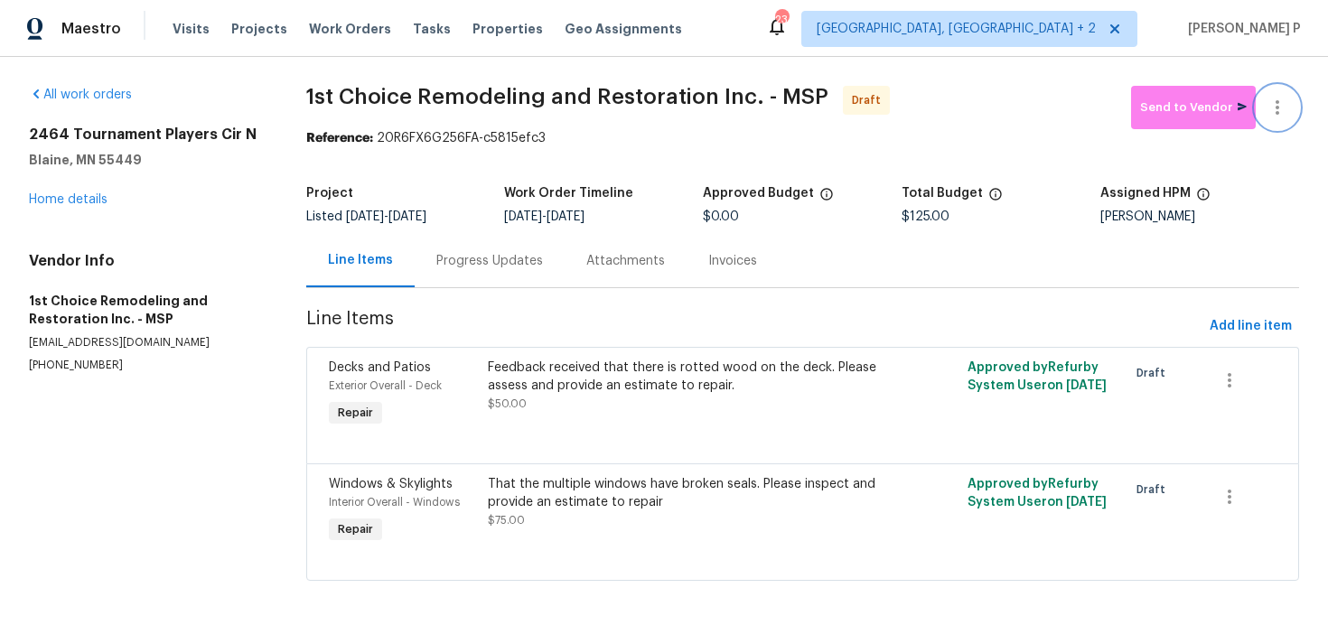
click at [1286, 112] on icon "button" at bounding box center [1277, 108] width 22 height 22
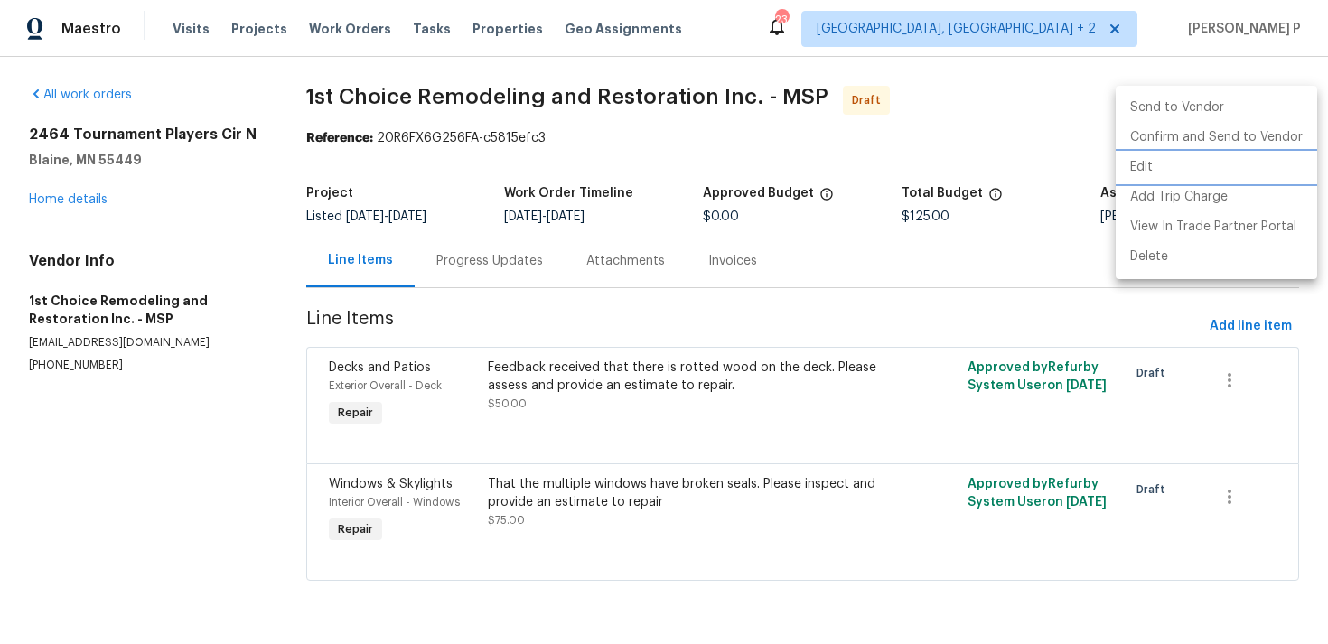
click at [1167, 166] on li "Edit" at bounding box center [1215, 168] width 201 height 30
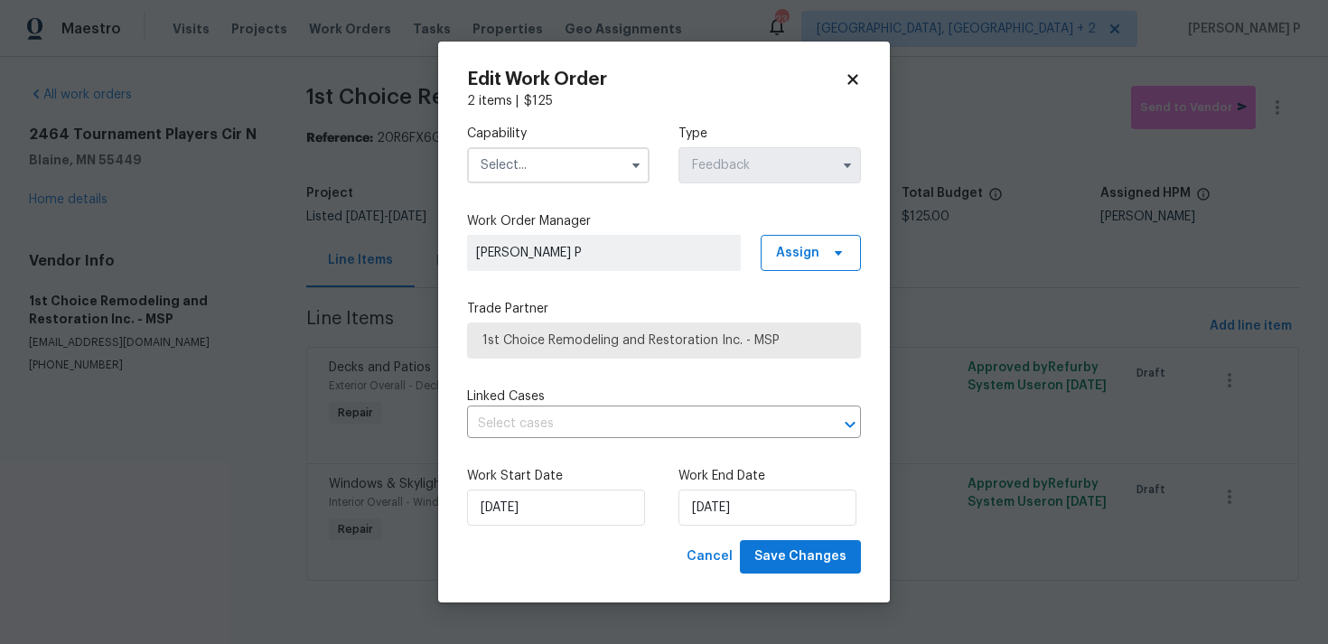
click at [549, 170] on input "text" at bounding box center [558, 165] width 182 height 36
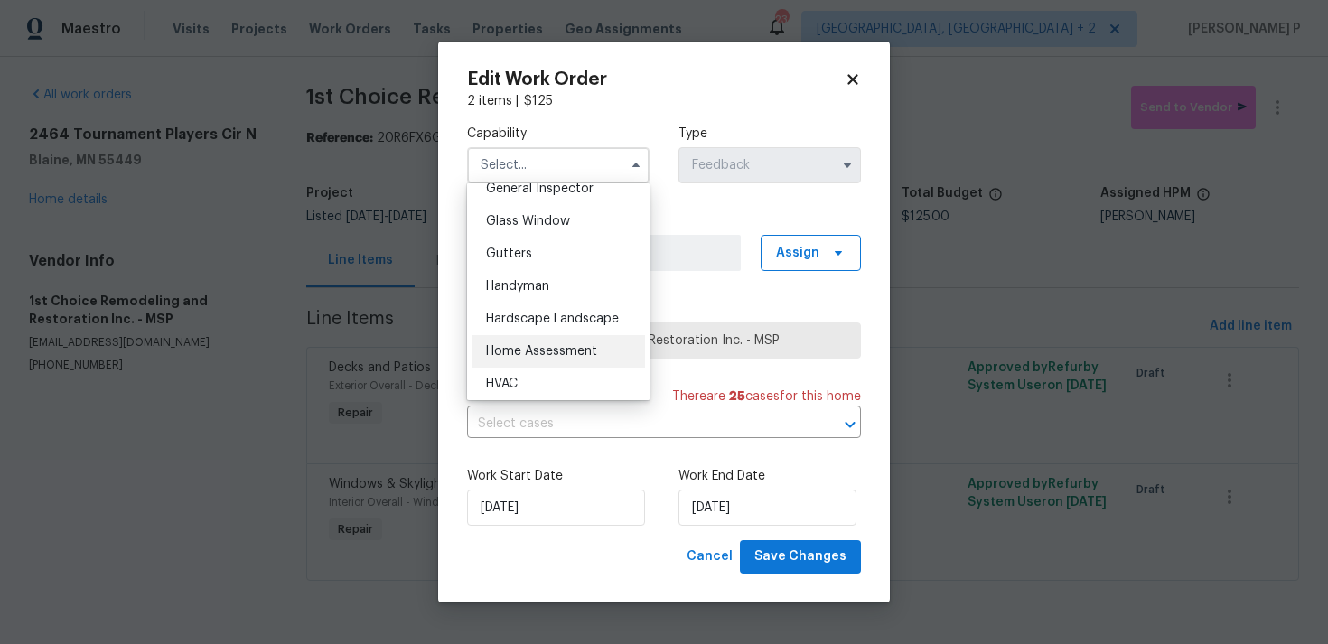
scroll to position [909, 0]
click at [546, 291] on span "Handyman" at bounding box center [517, 288] width 63 height 13
type input "Handyman"
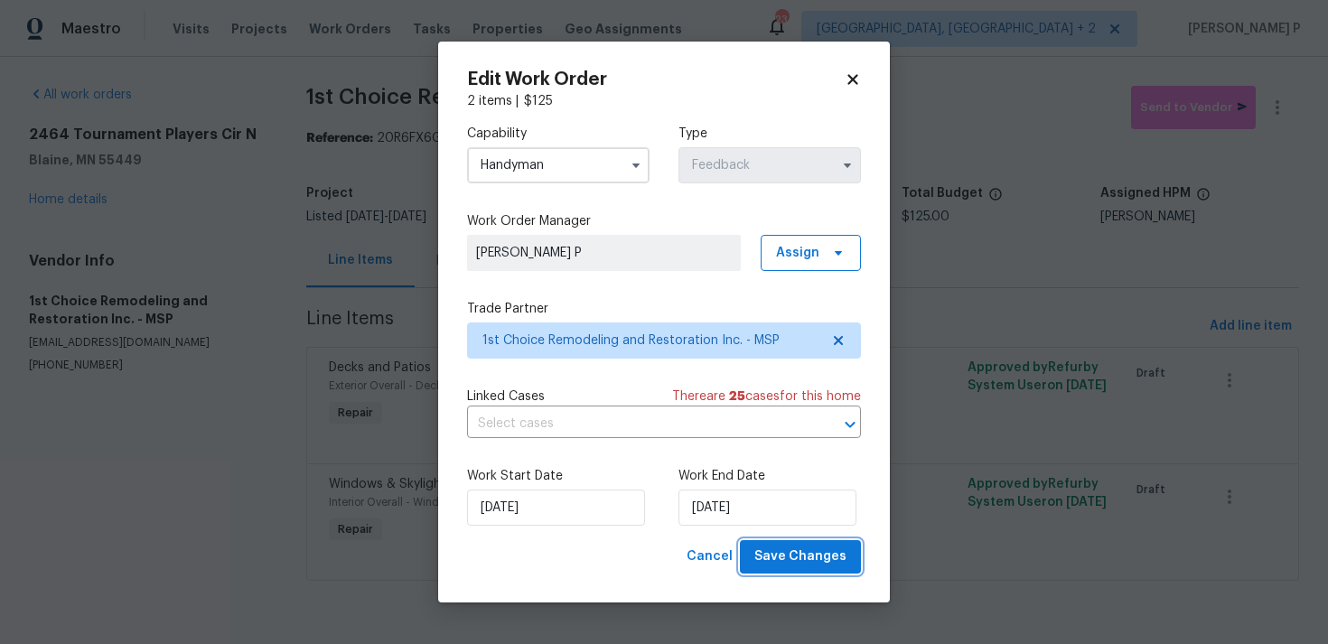
click at [781, 554] on span "Save Changes" at bounding box center [800, 556] width 92 height 23
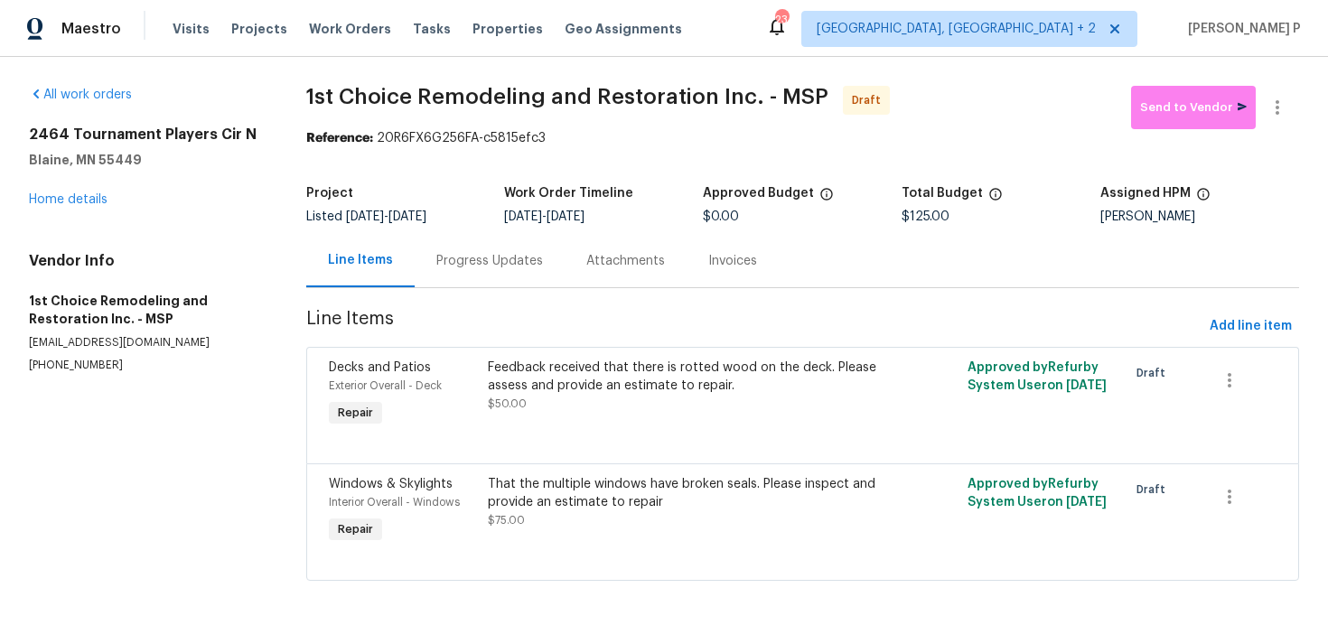
click at [508, 263] on div "Progress Updates" at bounding box center [489, 261] width 107 height 18
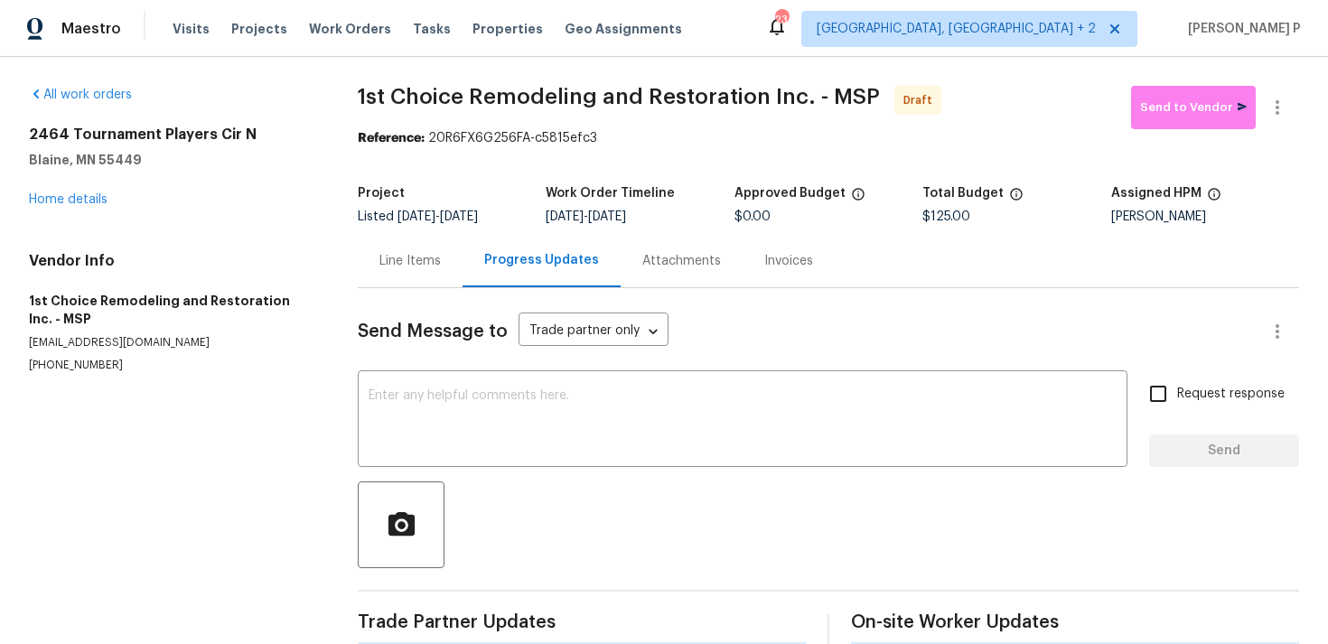
scroll to position [27, 0]
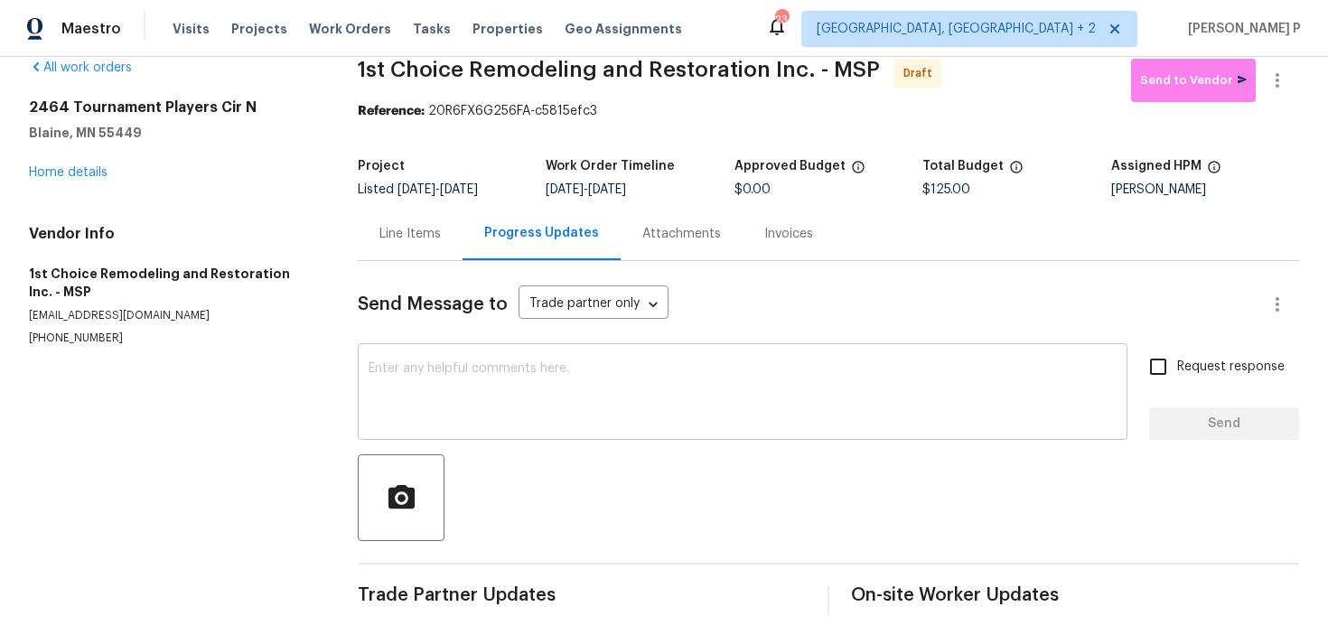
click at [527, 403] on textarea at bounding box center [742, 393] width 748 height 63
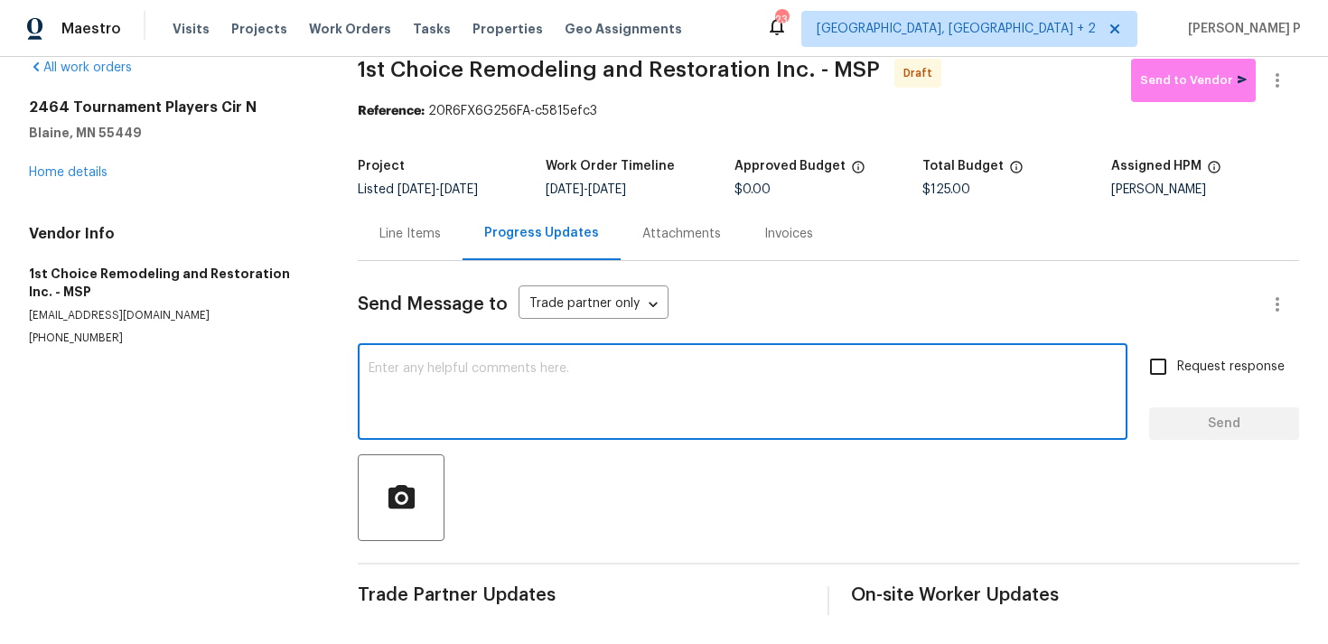
paste textarea "Hi, this is Ramyasri with Opendoor. I’m confirming you received the WO for the …"
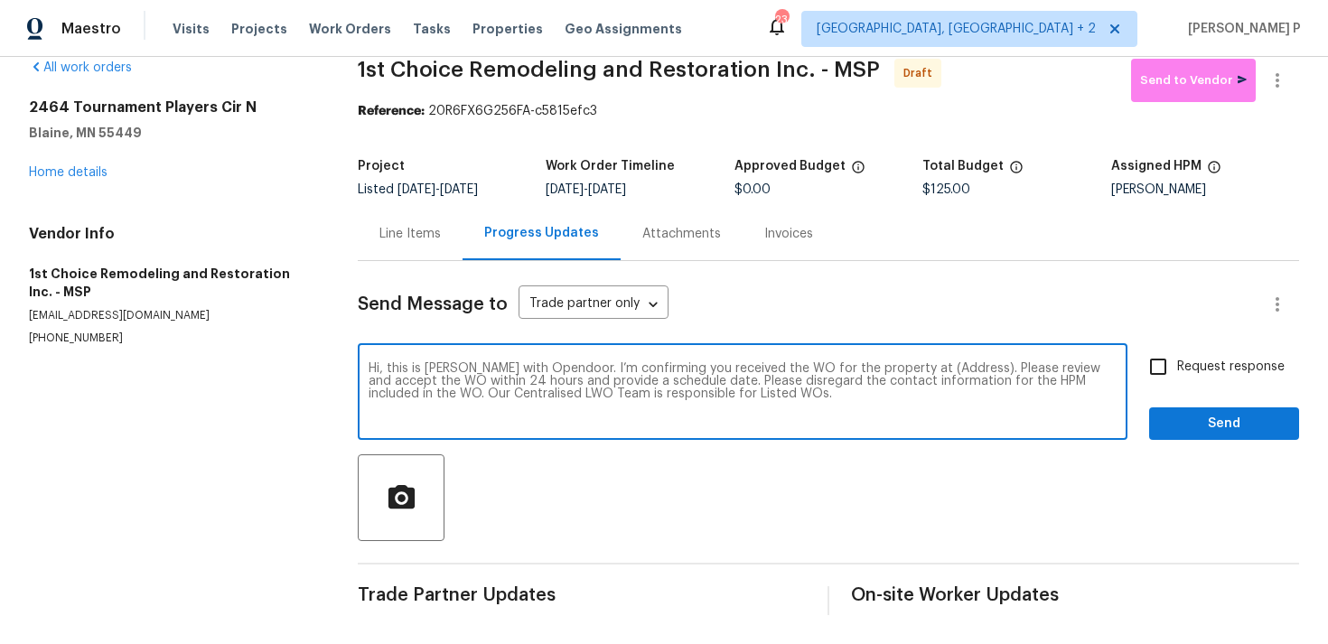
drag, startPoint x: 904, startPoint y: 366, endPoint x: 961, endPoint y: 366, distance: 56.9
click at [961, 366] on textarea "Hi, this is Ramyasri with Opendoor. I’m confirming you received the WO for the …" at bounding box center [742, 393] width 748 height 63
paste textarea "[STREET_ADDRESS][PERSON_NAME][PERSON_NAME]"
type textarea "Hi, this is Ramyasri with Opendoor. I’m confirming you received the WO for the …"
click at [1179, 369] on span "Request response" at bounding box center [1230, 367] width 107 height 19
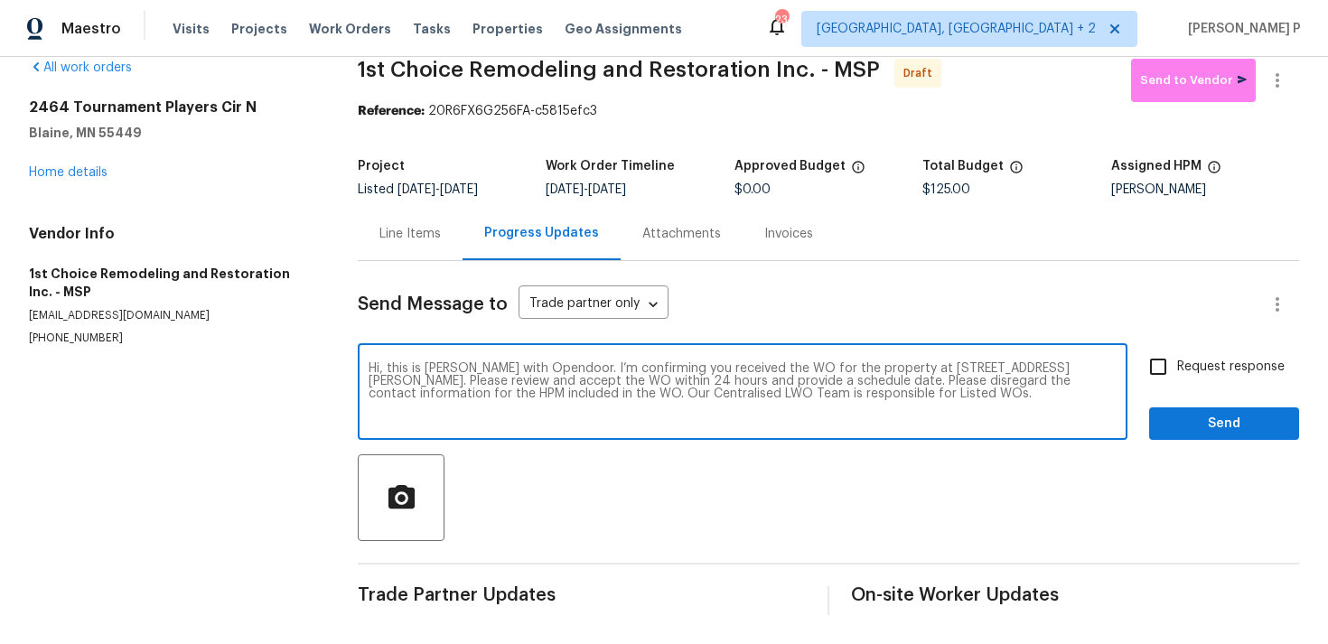
click at [1177, 369] on input "Request response" at bounding box center [1158, 367] width 38 height 38
checkbox input "true"
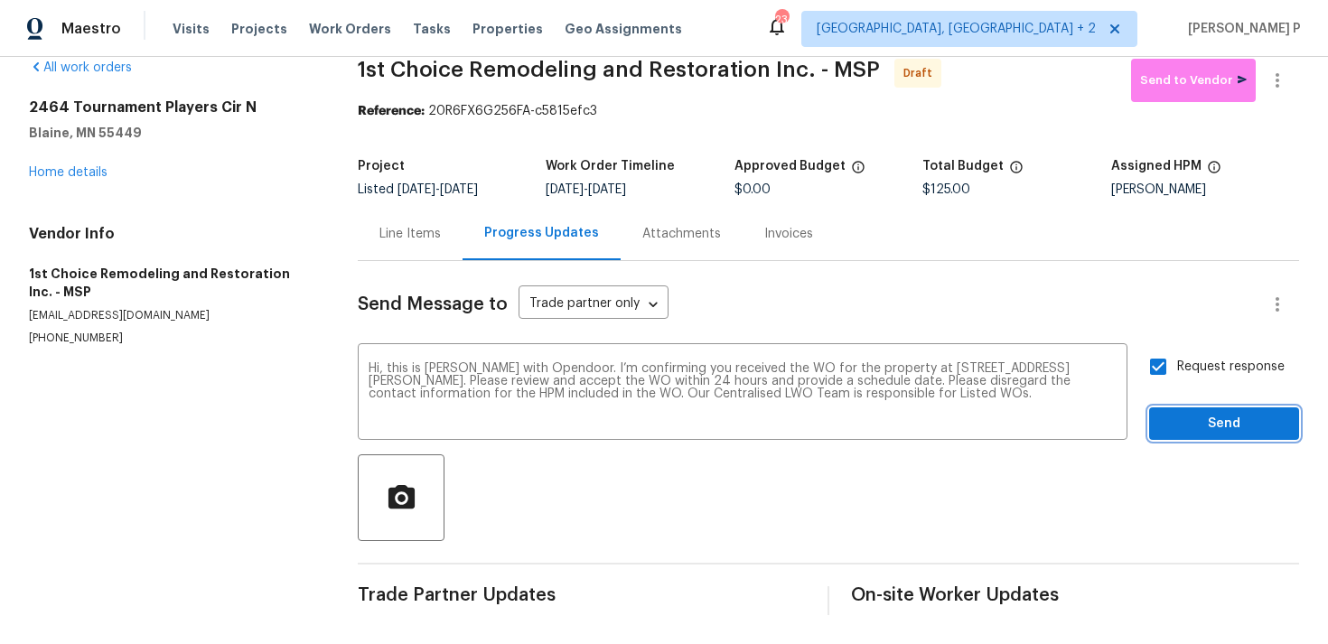
click at [1186, 426] on span "Send" at bounding box center [1223, 424] width 121 height 23
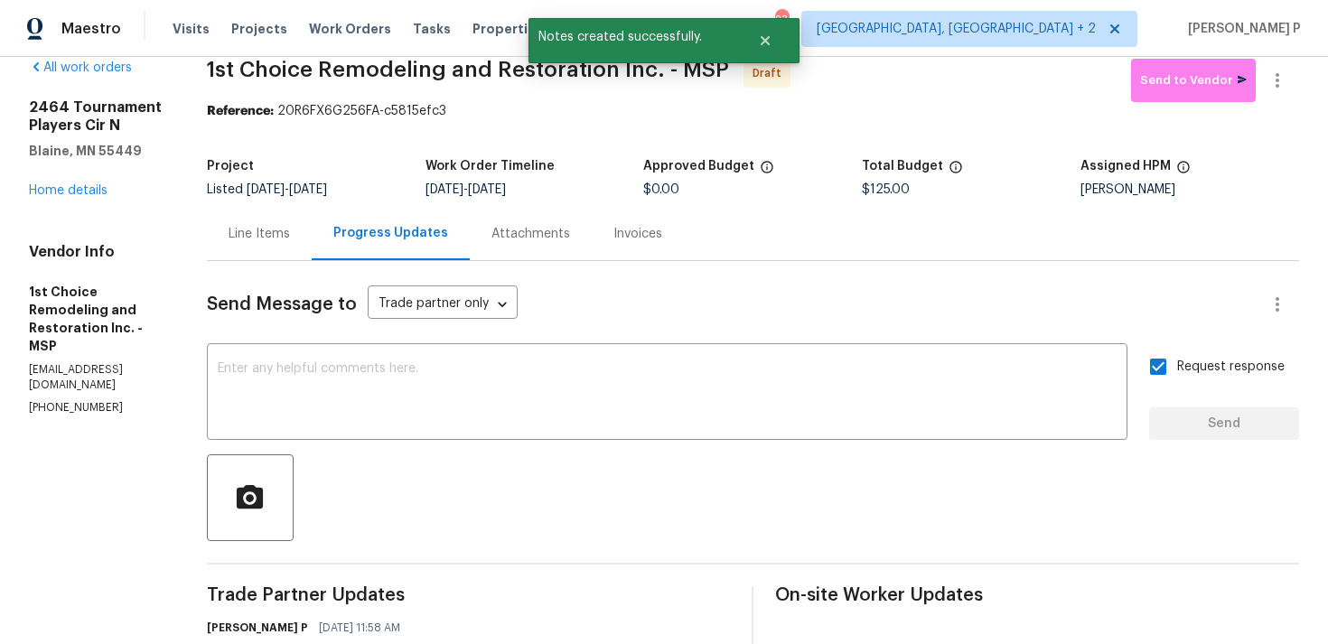
click at [859, 508] on div at bounding box center [753, 497] width 1092 height 87
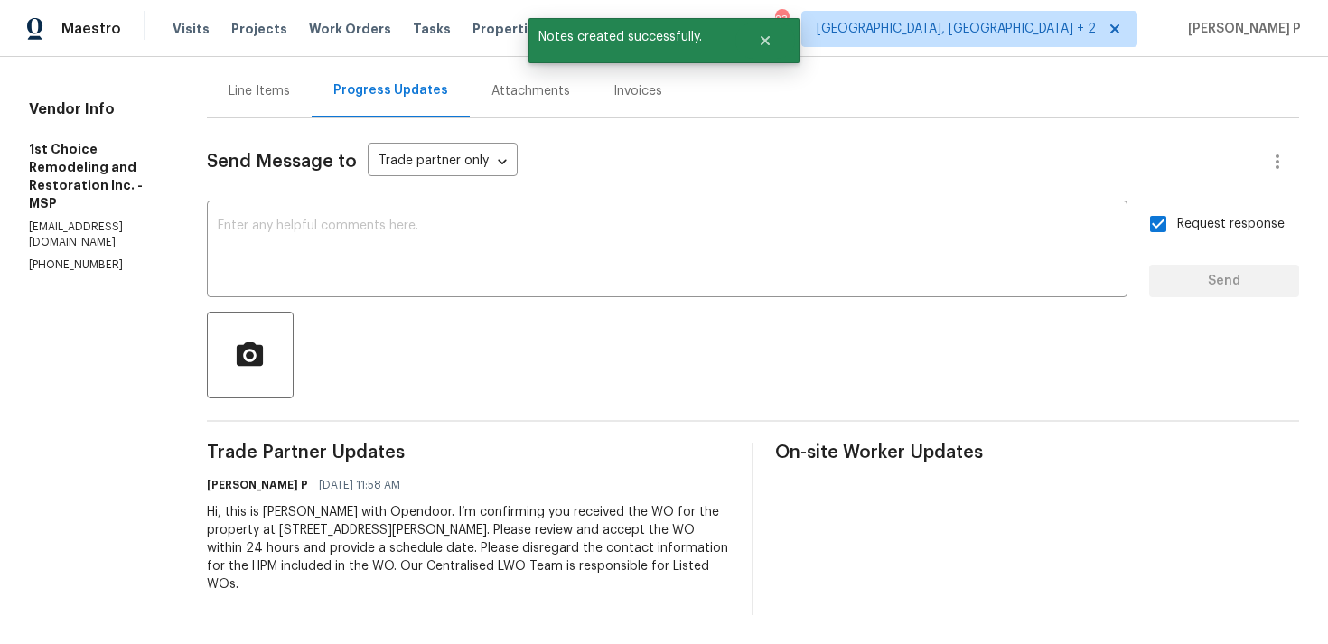
scroll to position [0, 0]
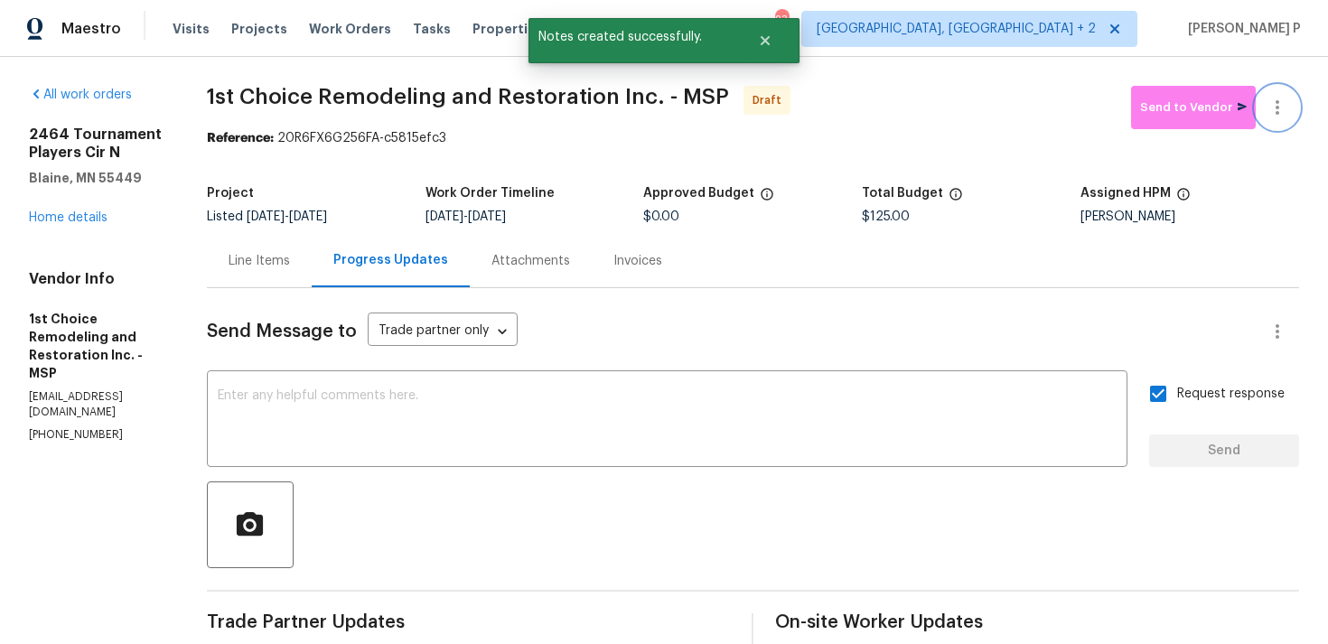
click at [1281, 107] on icon "button" at bounding box center [1277, 108] width 22 height 22
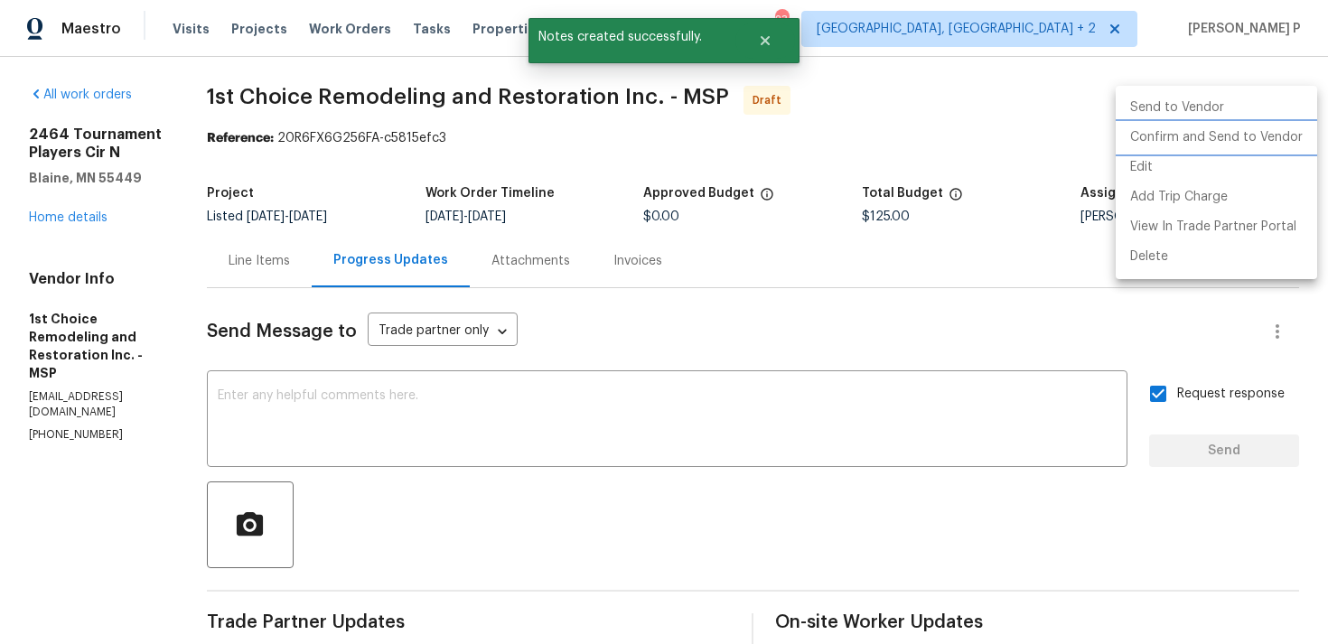
click at [1199, 144] on li "Confirm and Send to Vendor" at bounding box center [1215, 138] width 201 height 30
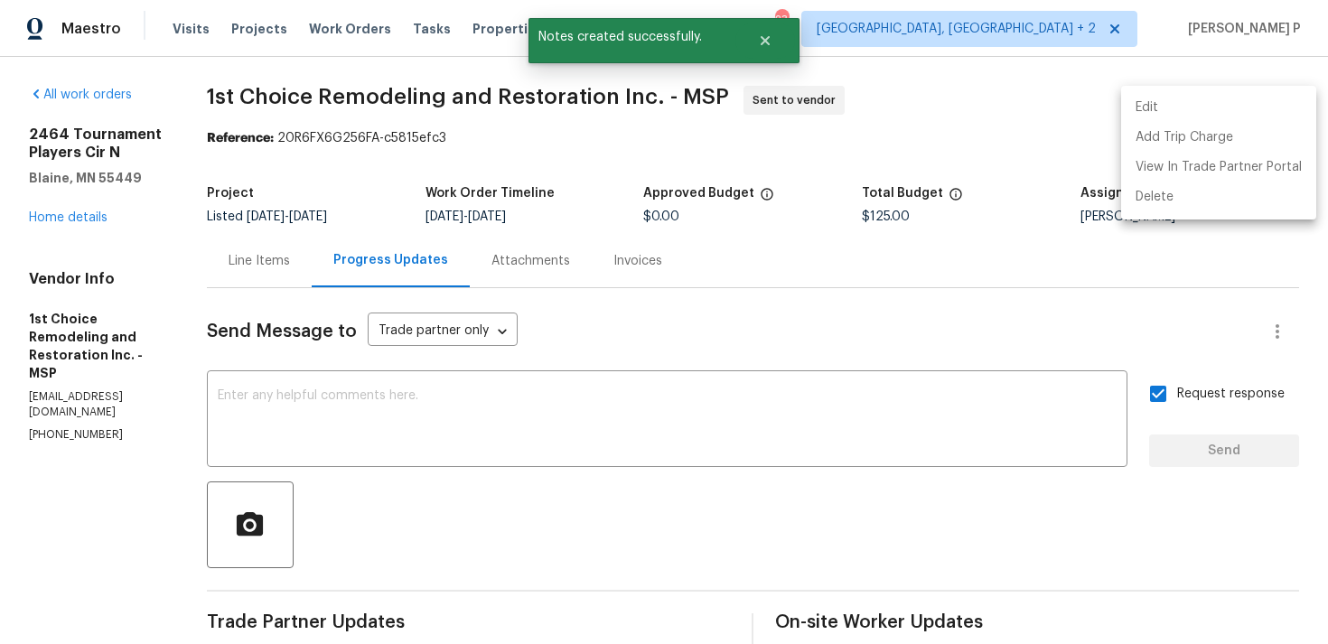
click at [442, 484] on div at bounding box center [664, 322] width 1328 height 644
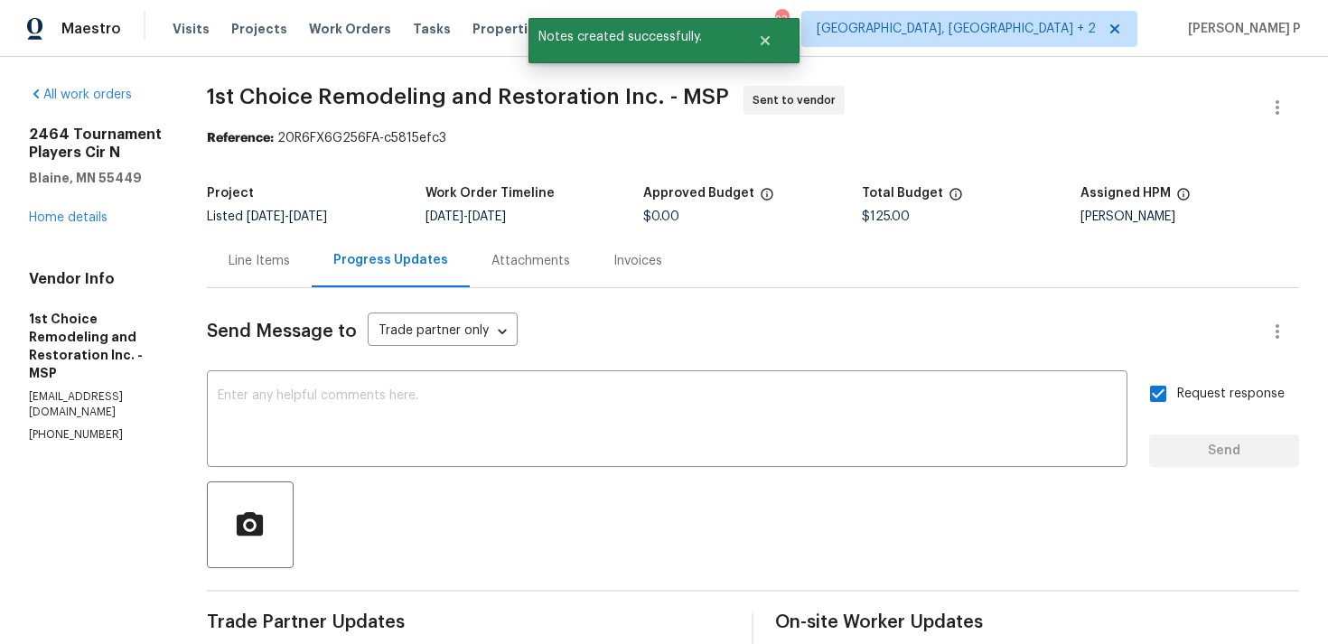
click at [337, 149] on section "1st Choice Remodeling and Restoration Inc. - MSP Sent to vendor Reference: 20R6…" at bounding box center [753, 435] width 1092 height 699
drag, startPoint x: 292, startPoint y: 135, endPoint x: 525, endPoint y: 135, distance: 233.0
click at [524, 135] on div "Reference: 20R6FX6G256FA-c5815efc3" at bounding box center [753, 138] width 1092 height 18
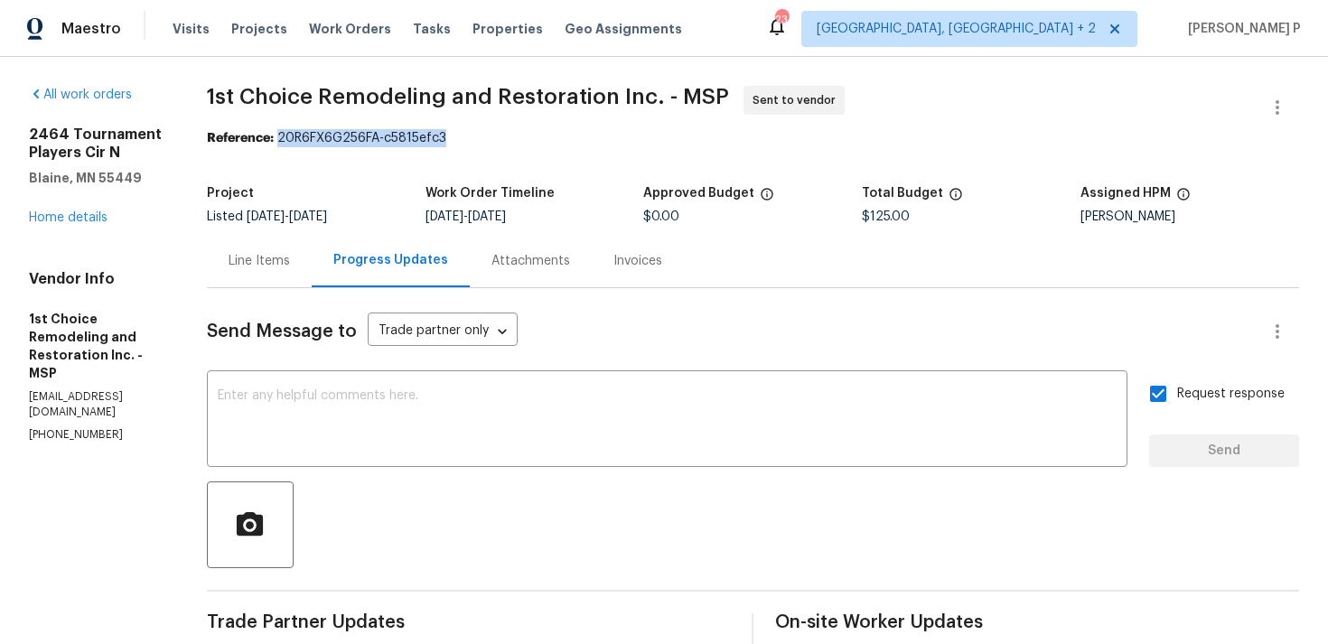
copy div "20R6FX6G256FA-c5815efc3"
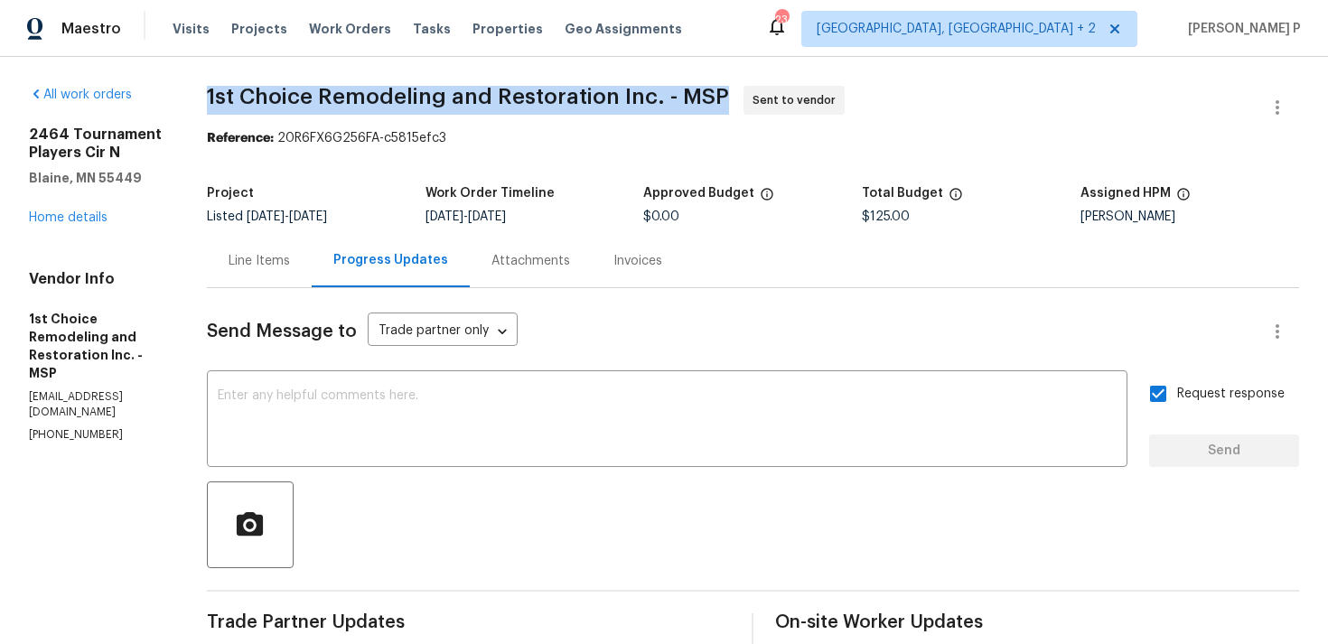
drag, startPoint x: 204, startPoint y: 103, endPoint x: 734, endPoint y: 98, distance: 530.1
click at [734, 98] on div "All work orders 2464 Tournament Players Cir N Blaine, MN 55449 Home details Ven…" at bounding box center [664, 435] width 1328 height 757
copy span "1st Choice Remodeling and Restoration Inc. - MSP"
click at [459, 471] on div "Send Message to Trade partner only Trade partner only ​ x ​ Request response Se…" at bounding box center [753, 536] width 1092 height 497
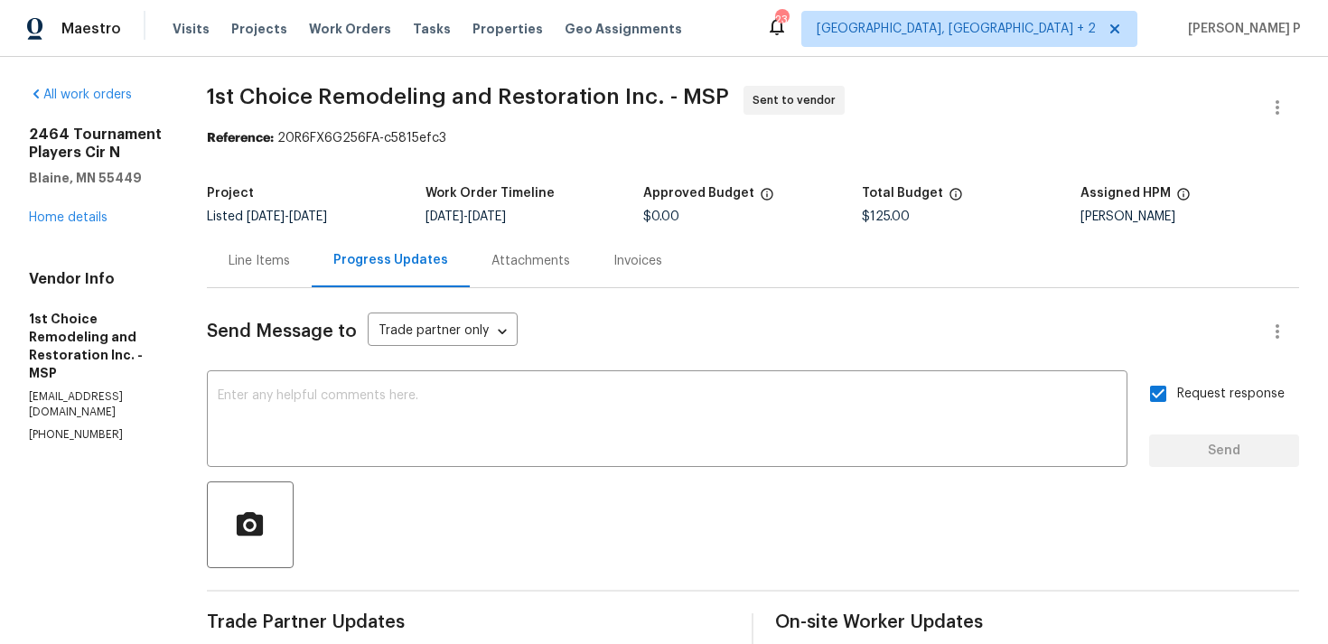
click at [62, 224] on div "[STREET_ADDRESS][PERSON_NAME] Home details" at bounding box center [96, 176] width 135 height 101
click at [70, 218] on link "Home details" at bounding box center [68, 217] width 79 height 13
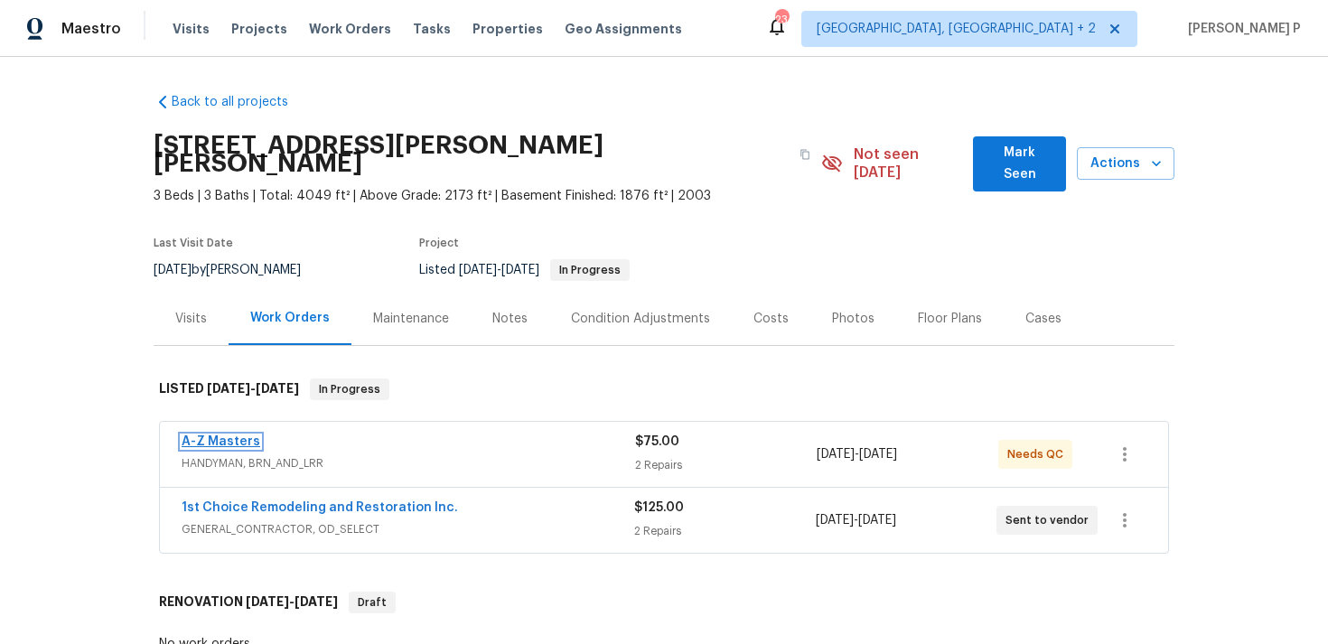
click at [239, 435] on link "A-Z Masters" at bounding box center [221, 441] width 79 height 13
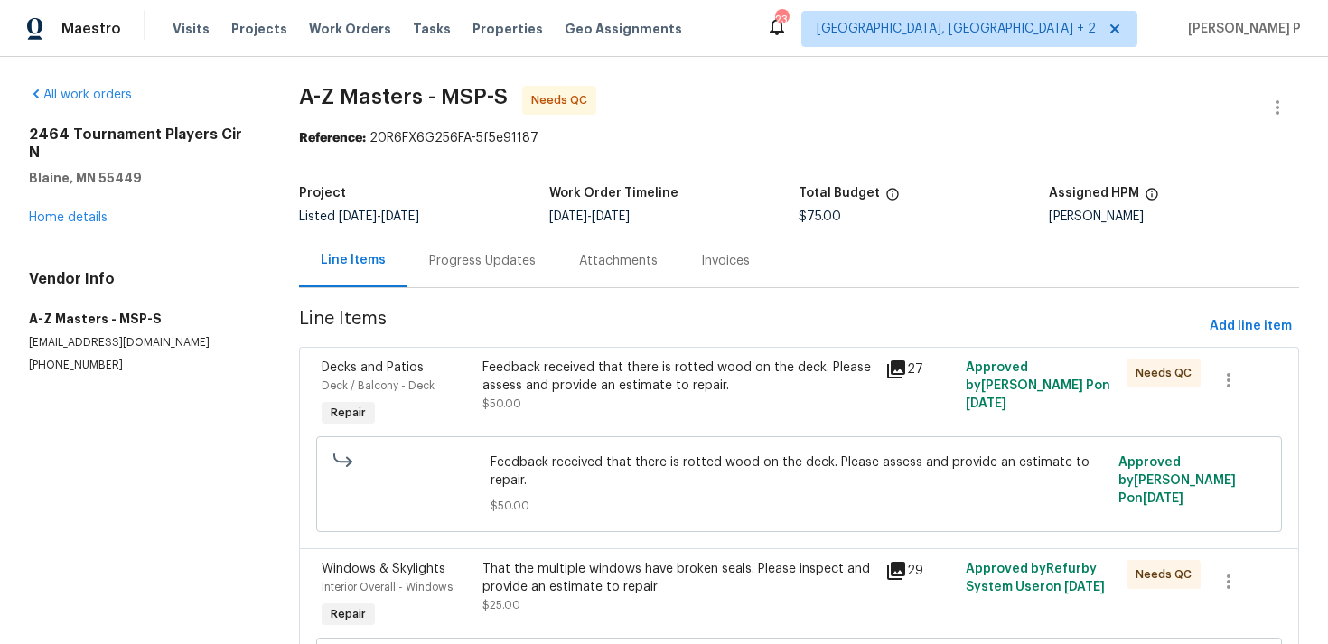
click at [524, 267] on div "Progress Updates" at bounding box center [482, 261] width 107 height 18
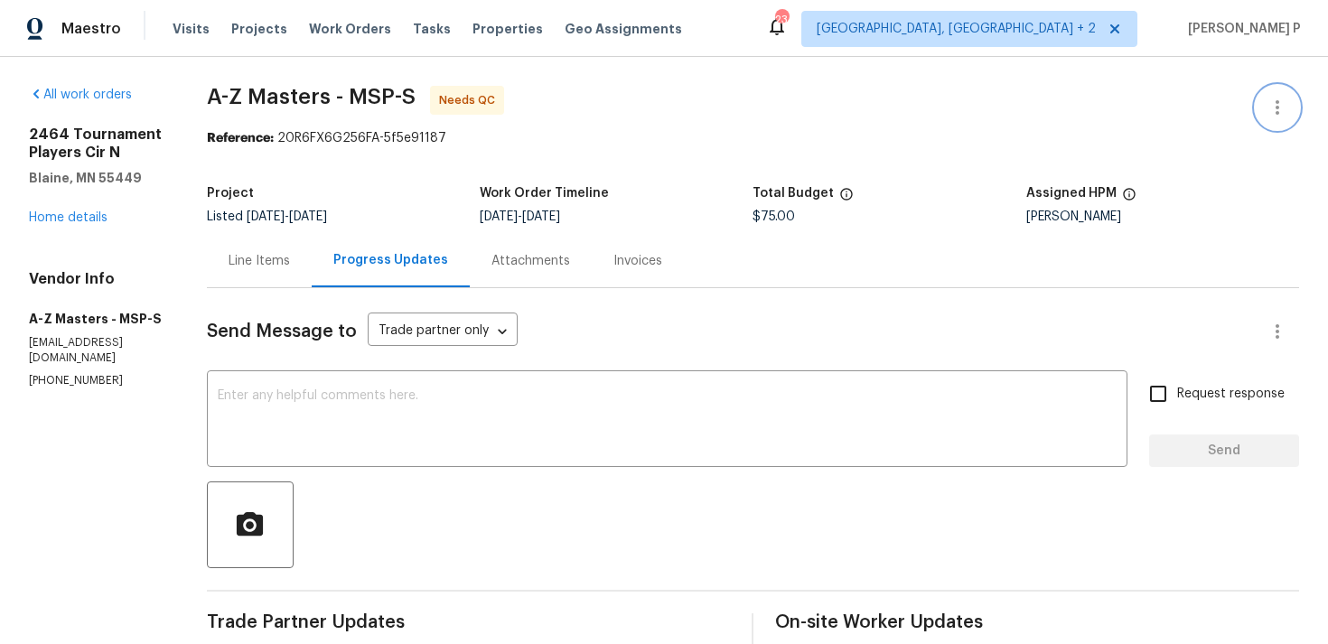
click at [1273, 100] on icon "button" at bounding box center [1277, 108] width 22 height 22
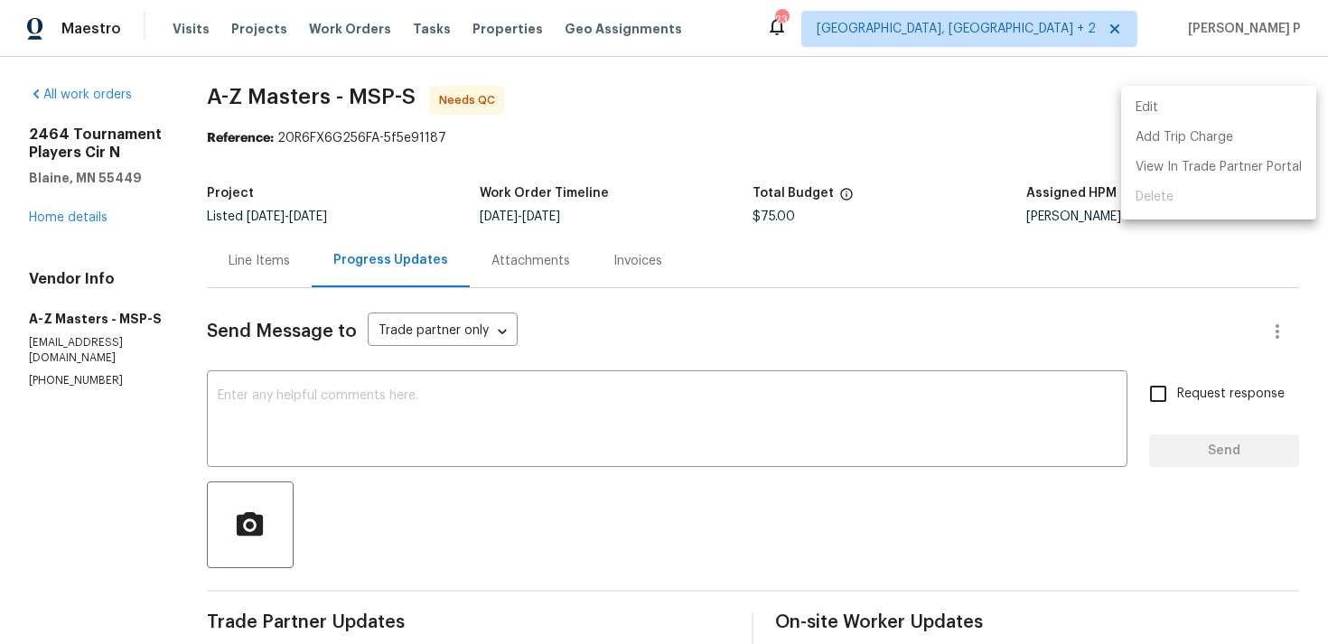
click at [1112, 114] on div at bounding box center [664, 322] width 1328 height 644
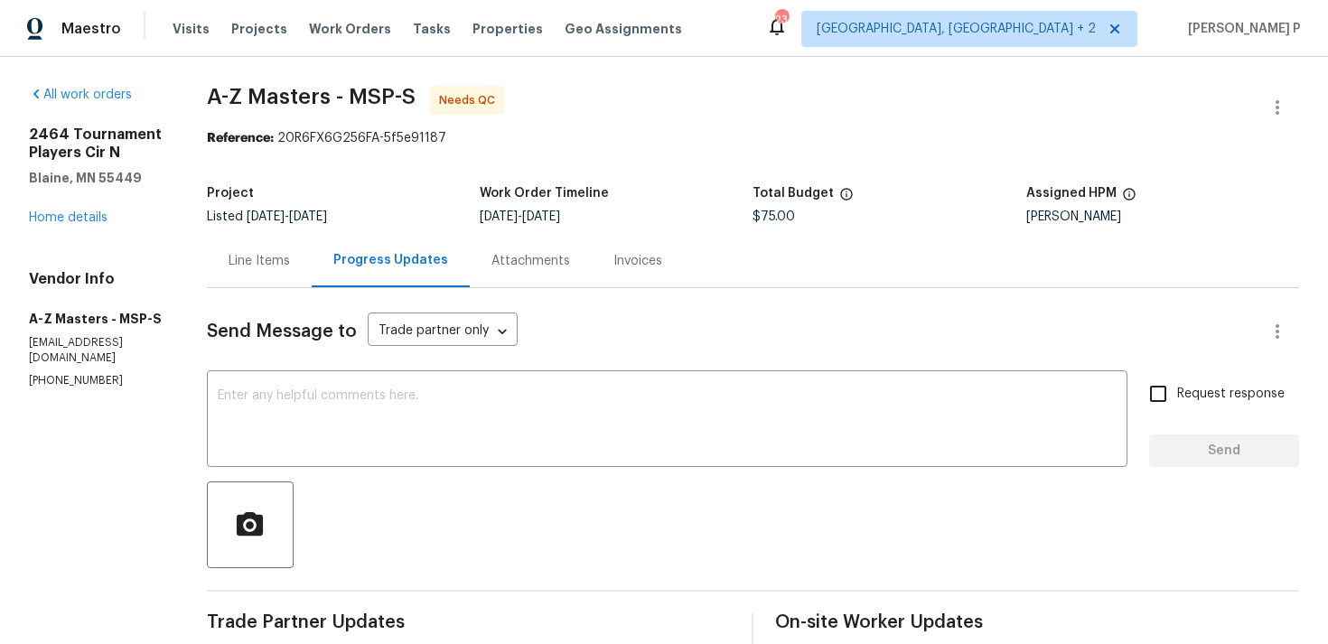
click at [1169, 111] on span "A-Z Masters - MSP-S Needs QC" at bounding box center [731, 107] width 1048 height 43
click at [1281, 106] on icon "button" at bounding box center [1277, 108] width 22 height 22
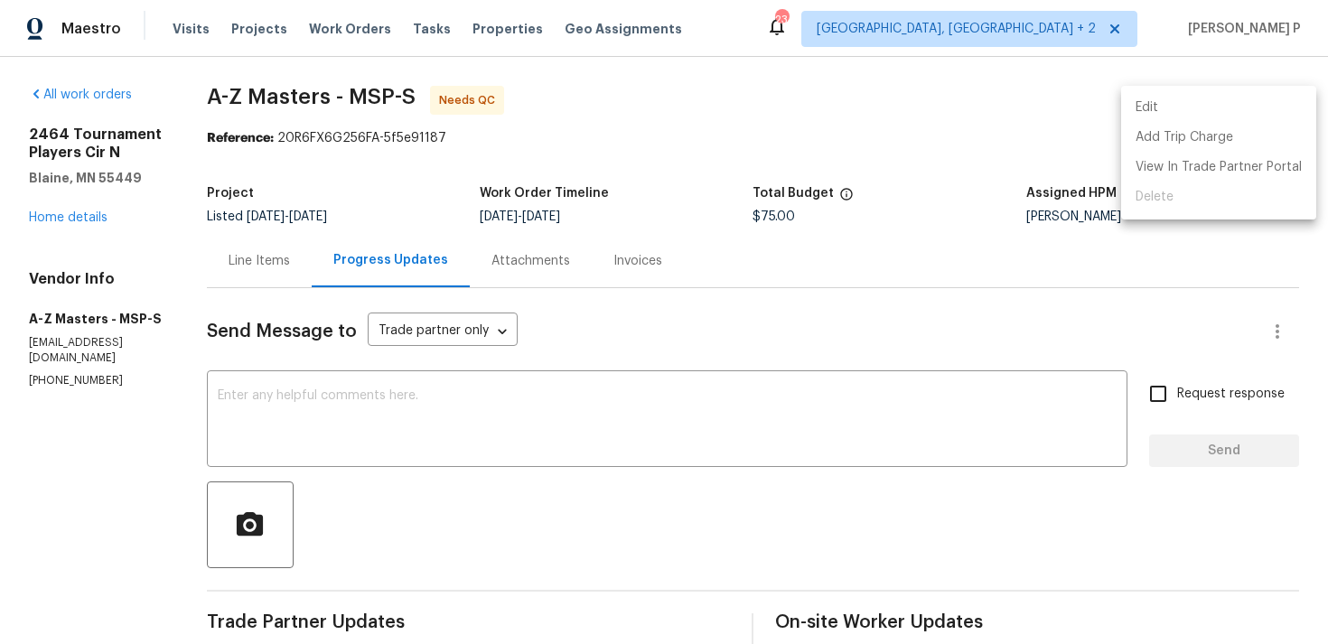
click at [1141, 103] on li "Edit" at bounding box center [1218, 108] width 195 height 30
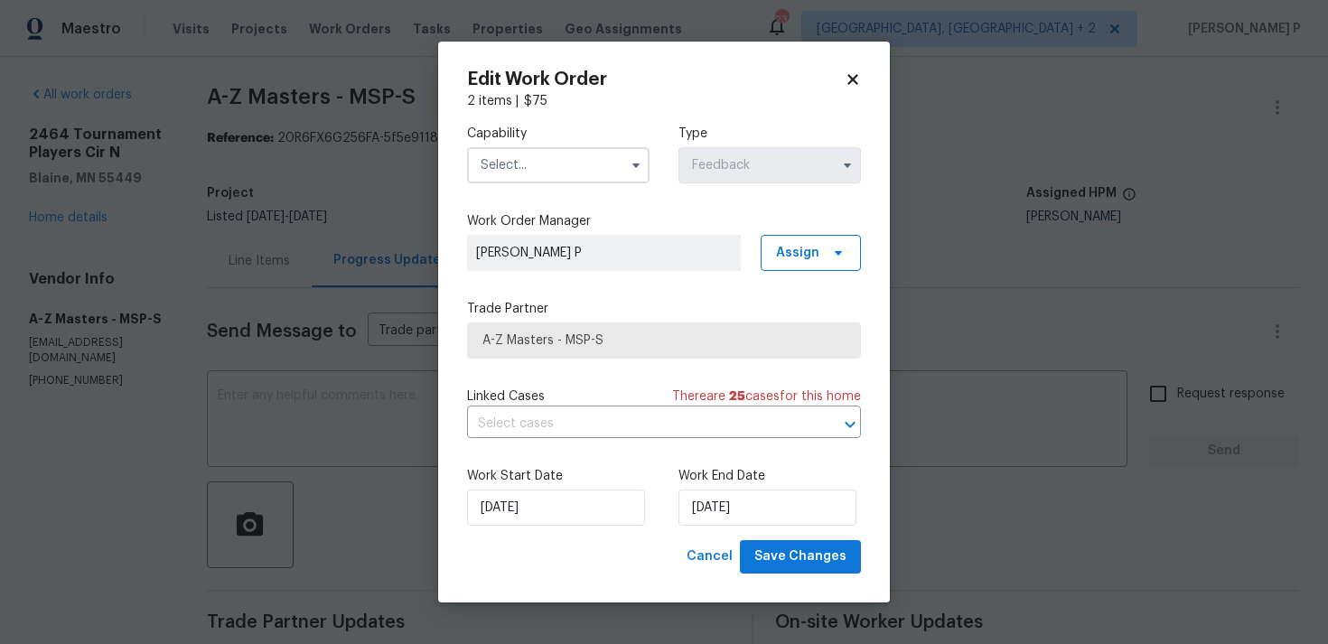
click at [597, 175] on input "text" at bounding box center [558, 165] width 182 height 36
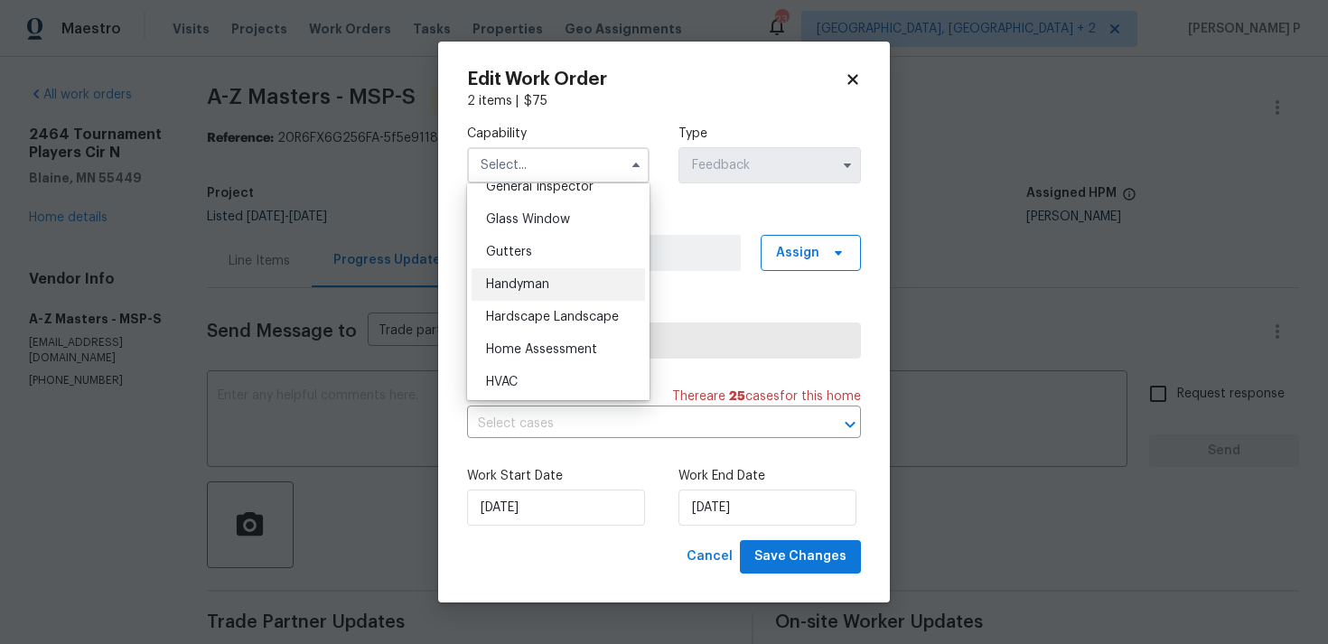
scroll to position [914, 0]
click at [559, 282] on div "Handyman" at bounding box center [557, 283] width 173 height 33
type input "Handyman"
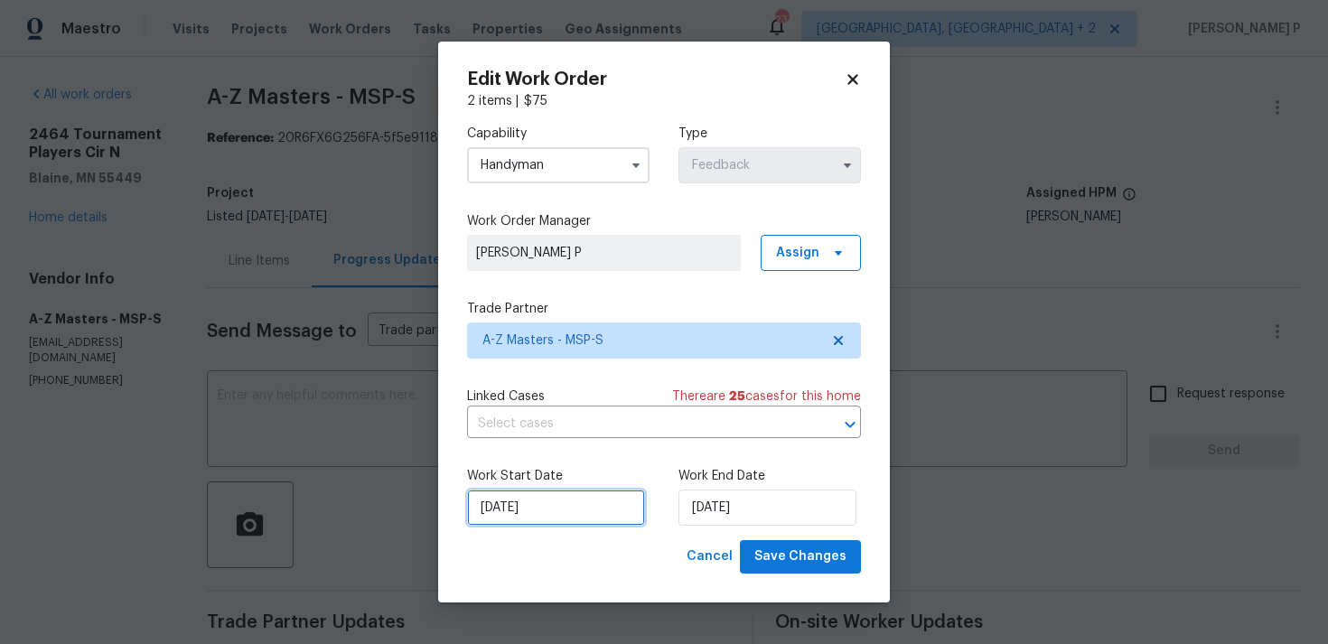
click at [592, 510] on input "07/08/2025" at bounding box center [556, 507] width 178 height 36
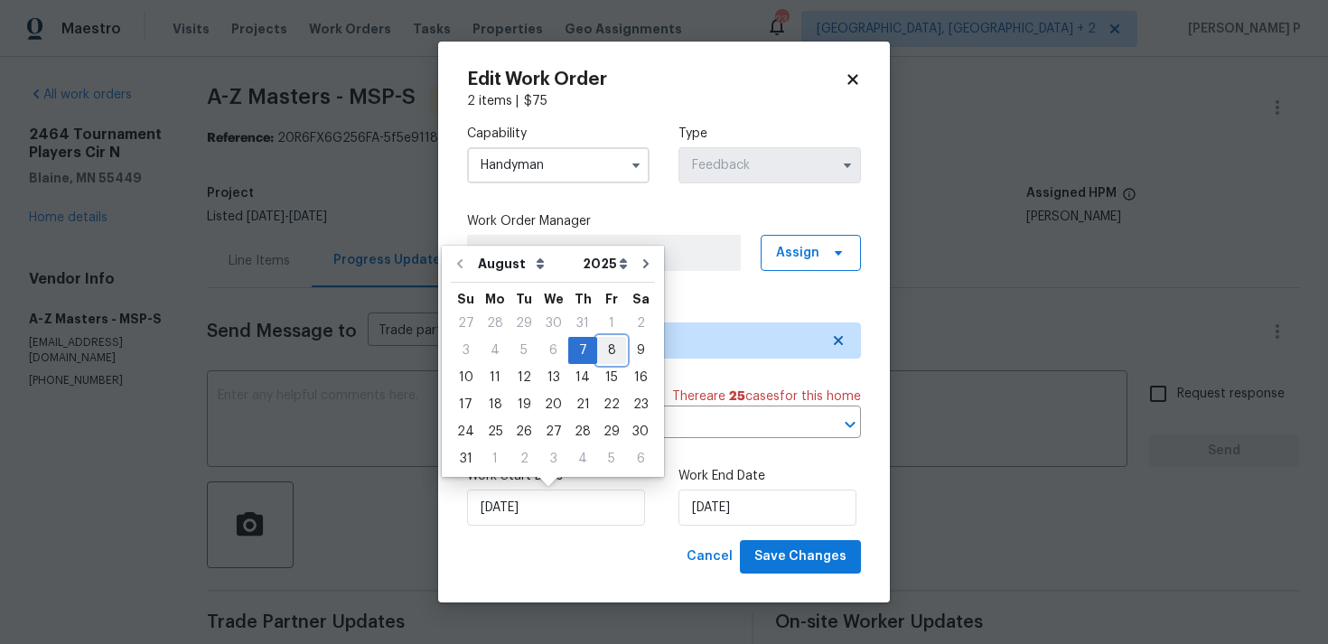
click at [607, 349] on div "8" at bounding box center [611, 350] width 29 height 25
type input "08/08/2025"
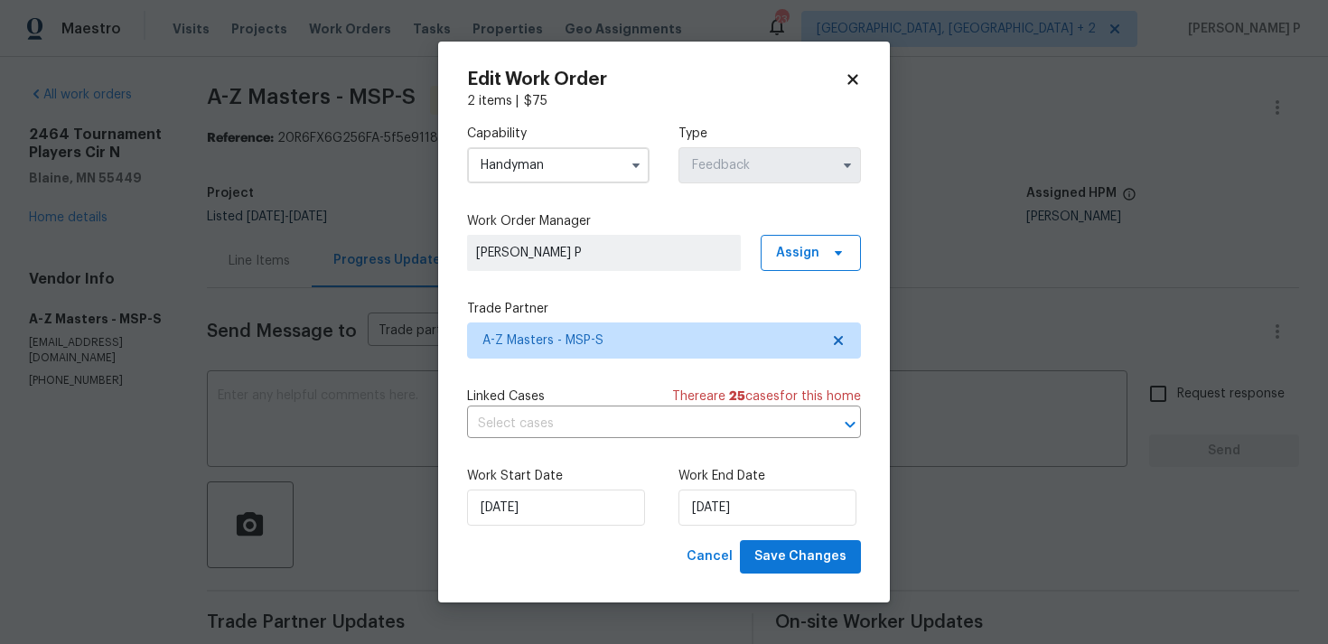
click at [731, 536] on div "Work Start Date 08/08/2025 Work End Date 11/08/2025" at bounding box center [664, 496] width 394 height 88
click at [733, 513] on input "11/08/2025" at bounding box center [767, 507] width 178 height 36
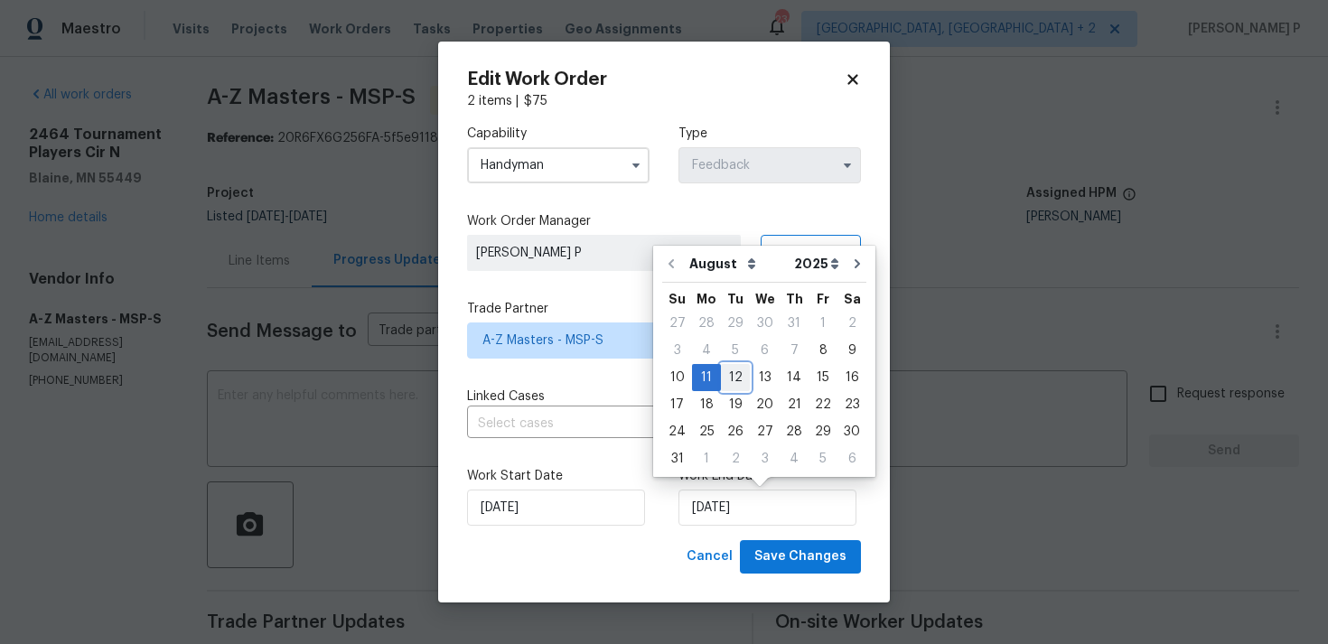
click at [738, 378] on div "12" at bounding box center [735, 377] width 29 height 25
type input "12/08/2025"
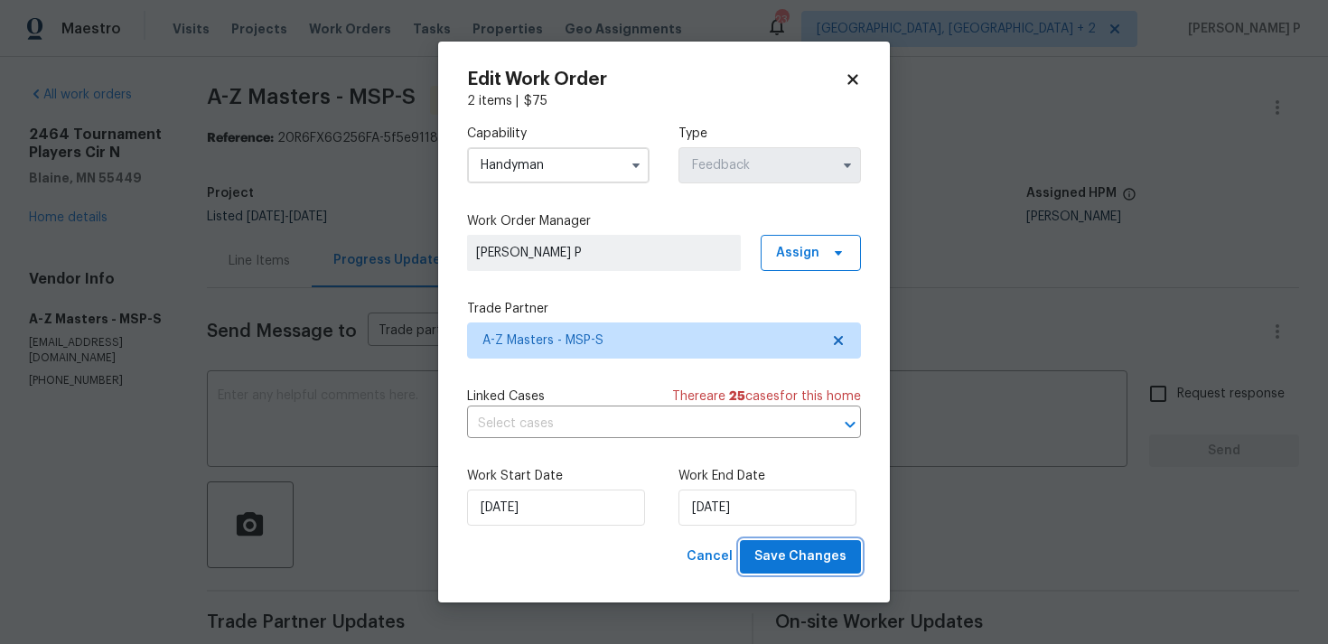
click at [796, 559] on span "Save Changes" at bounding box center [800, 556] width 92 height 23
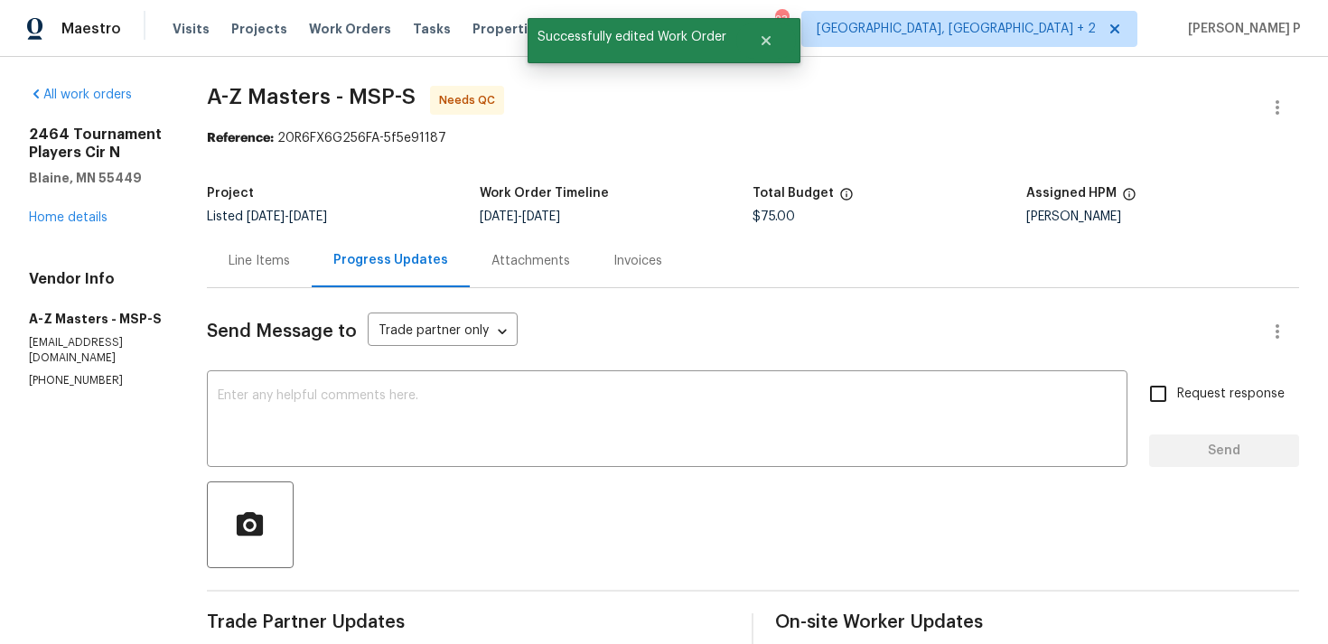
click at [636, 517] on div at bounding box center [753, 524] width 1092 height 87
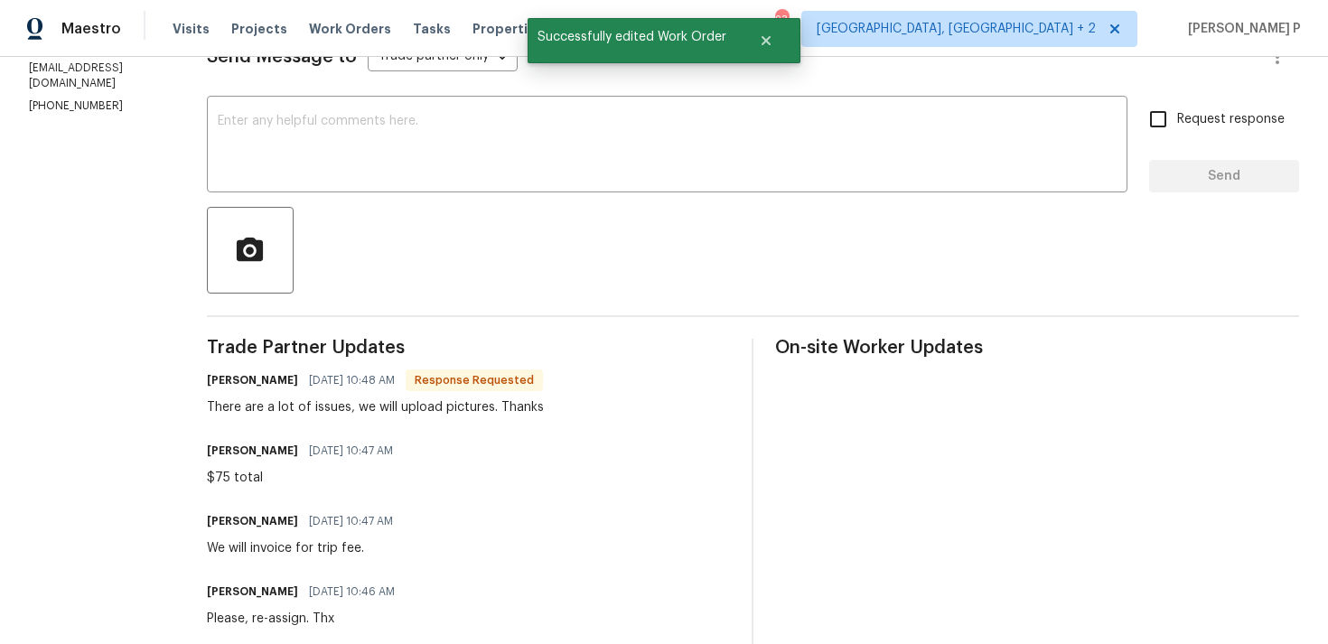
scroll to position [273, 0]
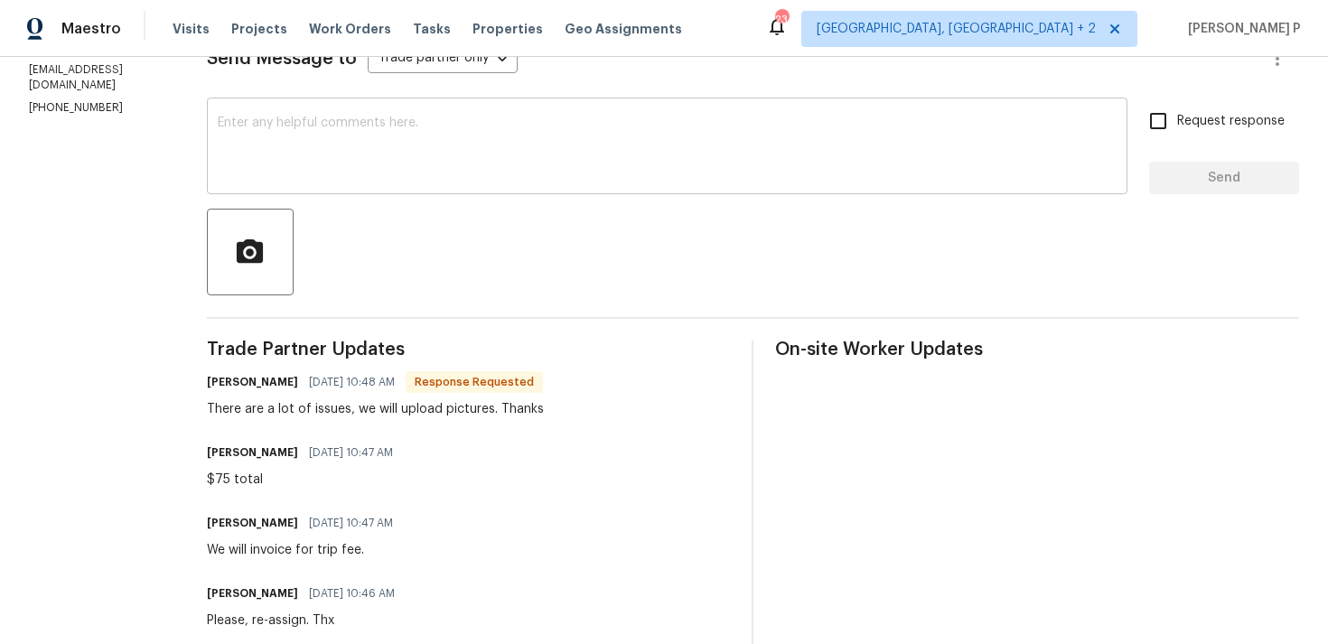
click at [391, 144] on textarea at bounding box center [667, 147] width 899 height 63
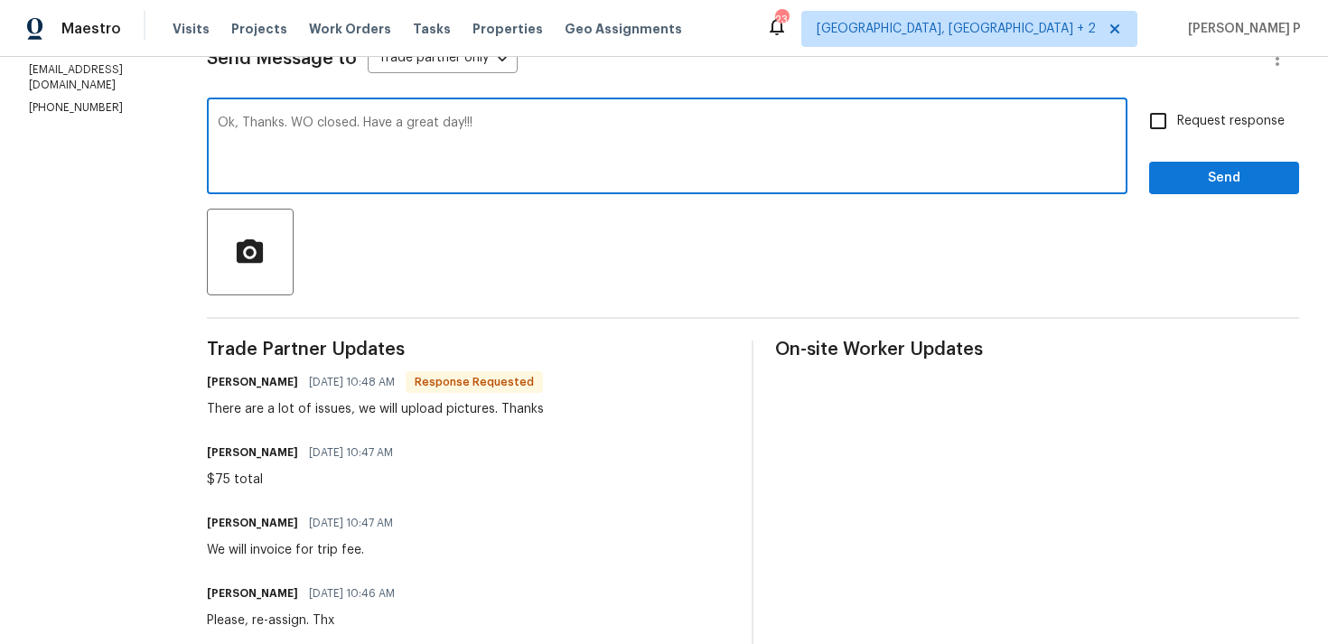
type textarea "Ok, Thanks. WO closed. Have a great day!!!"
click at [1226, 169] on span "Send" at bounding box center [1223, 178] width 121 height 23
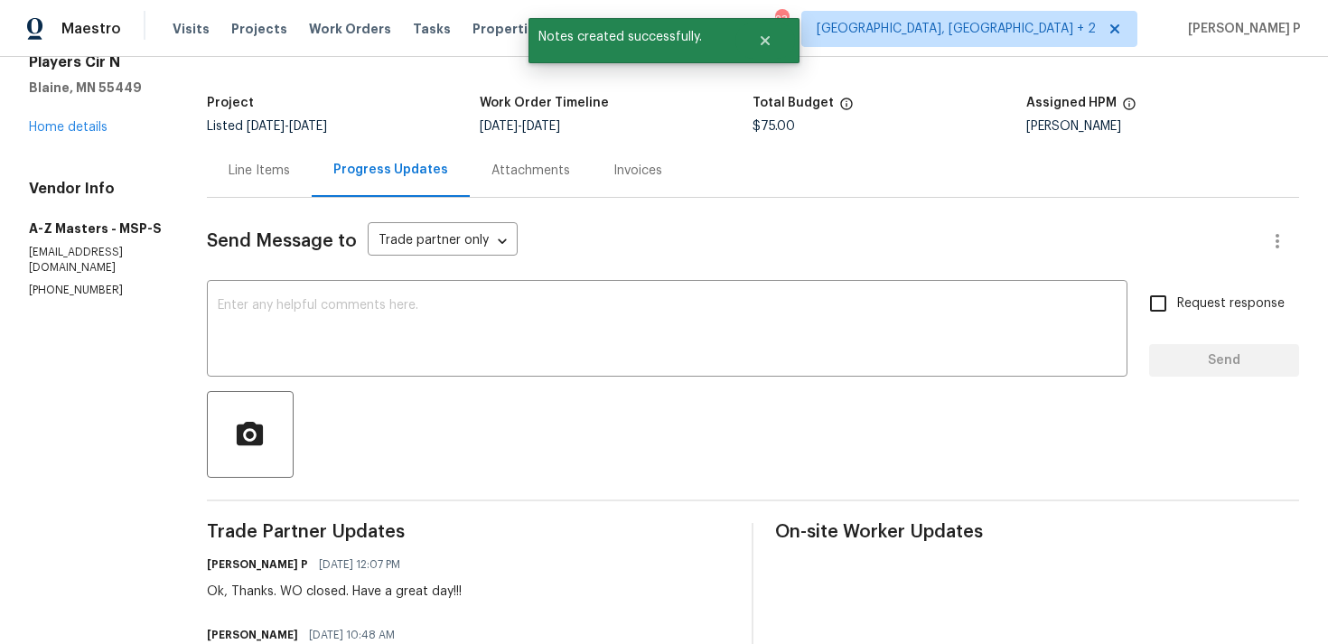
scroll to position [0, 0]
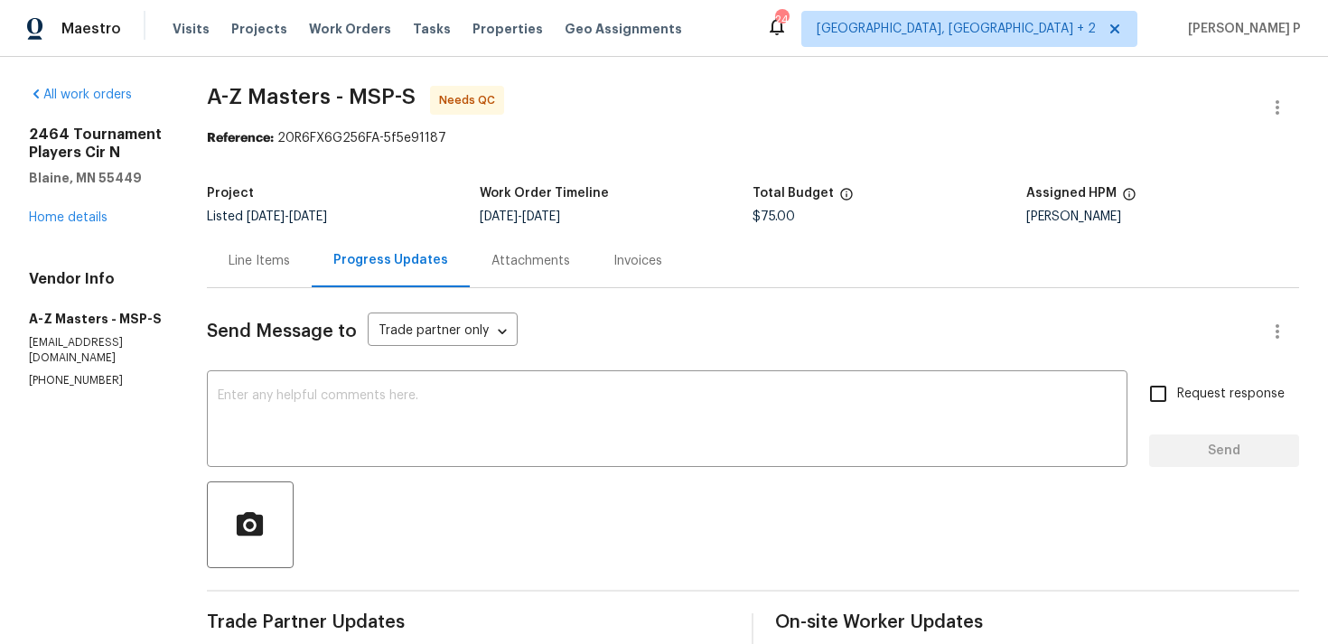
click at [248, 258] on div "Line Items" at bounding box center [258, 261] width 61 height 18
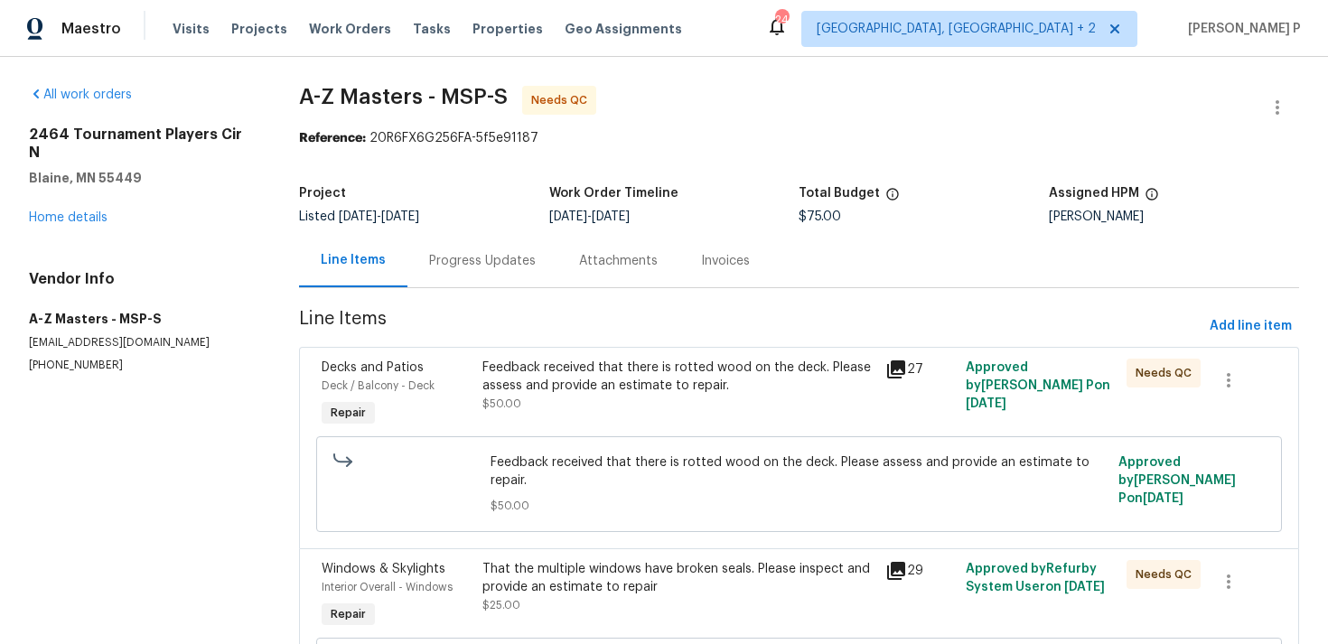
click at [630, 374] on div "Feedback received that there is rotted wood on the deck. Please assess and prov…" at bounding box center [677, 377] width 391 height 36
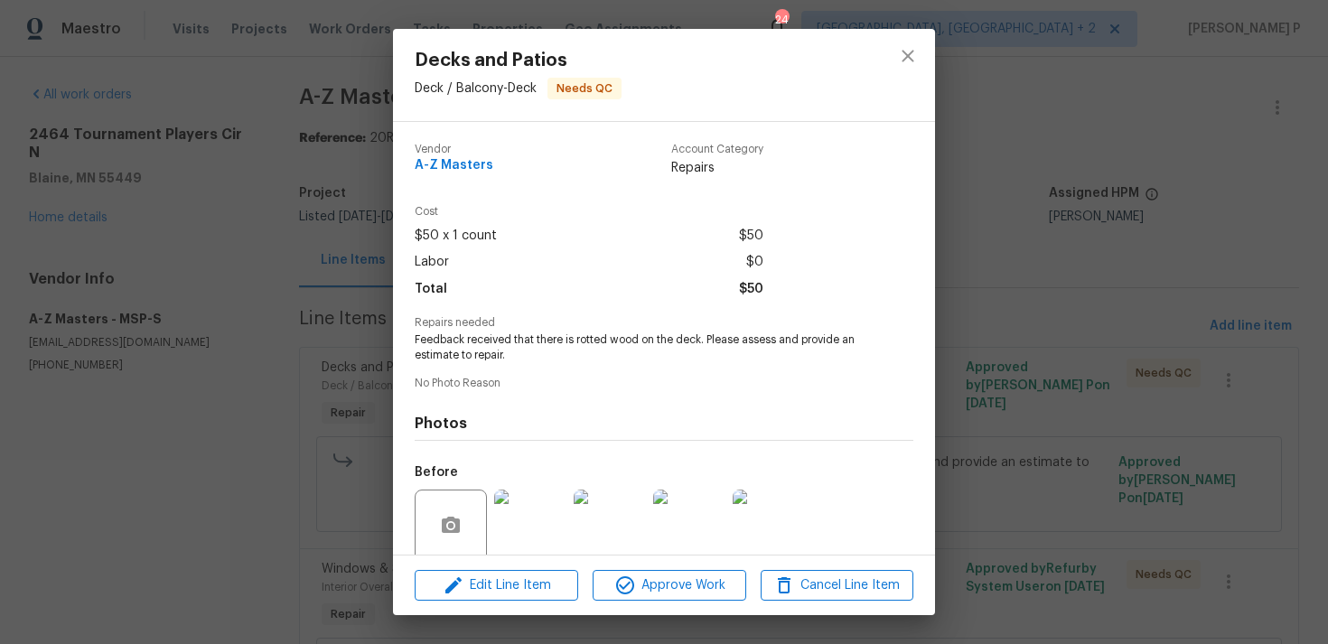
scroll to position [142, 0]
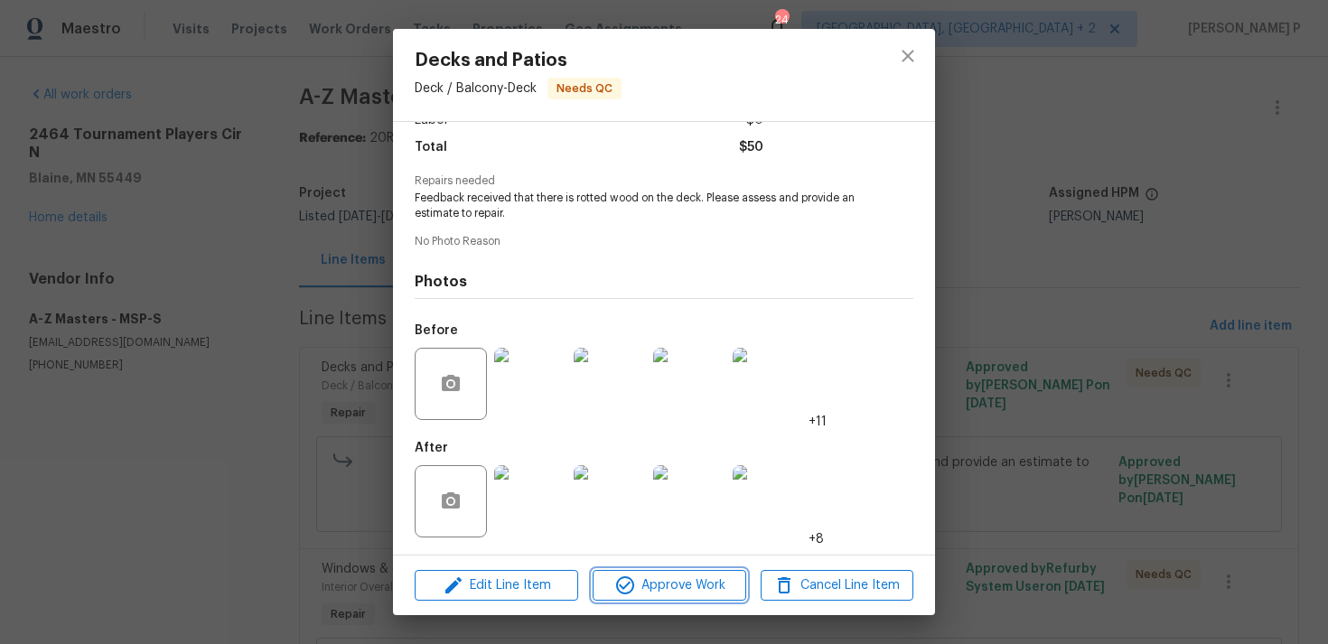
click at [669, 579] on span "Approve Work" at bounding box center [669, 585] width 142 height 23
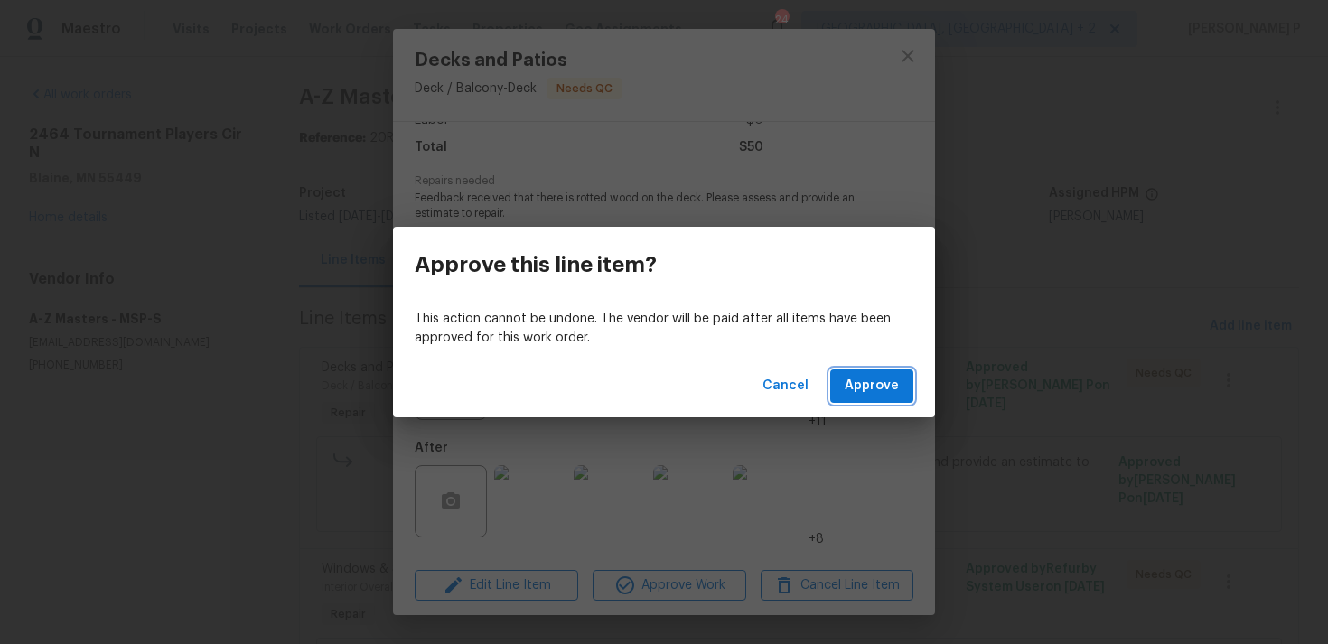
click at [866, 393] on span "Approve" at bounding box center [871, 386] width 54 height 23
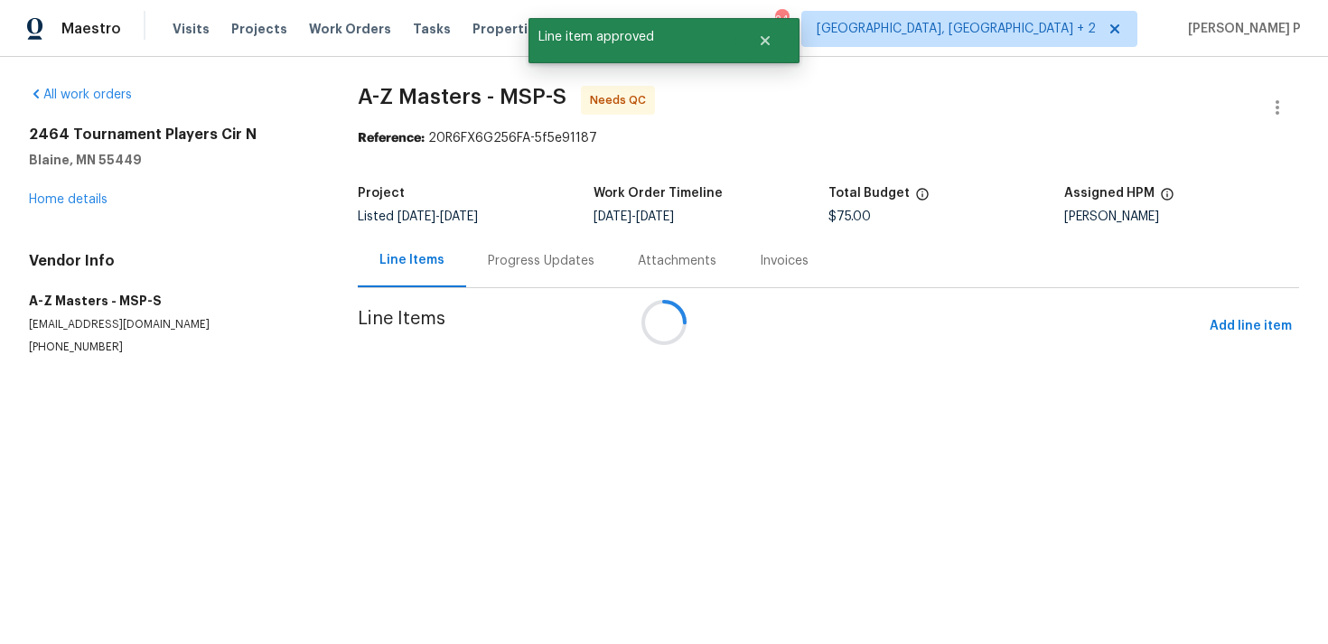
scroll to position [0, 0]
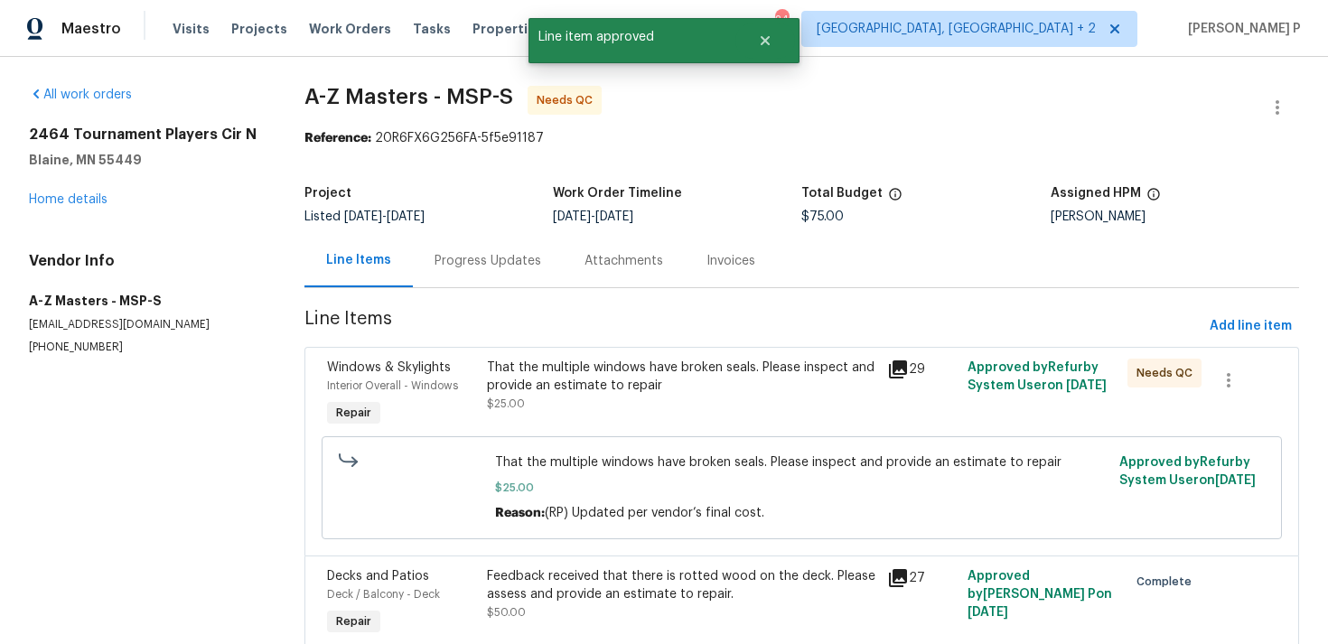
click at [679, 370] on div "That the multiple windows have broken seals. Please inspect and provide an esti…" at bounding box center [681, 377] width 389 height 36
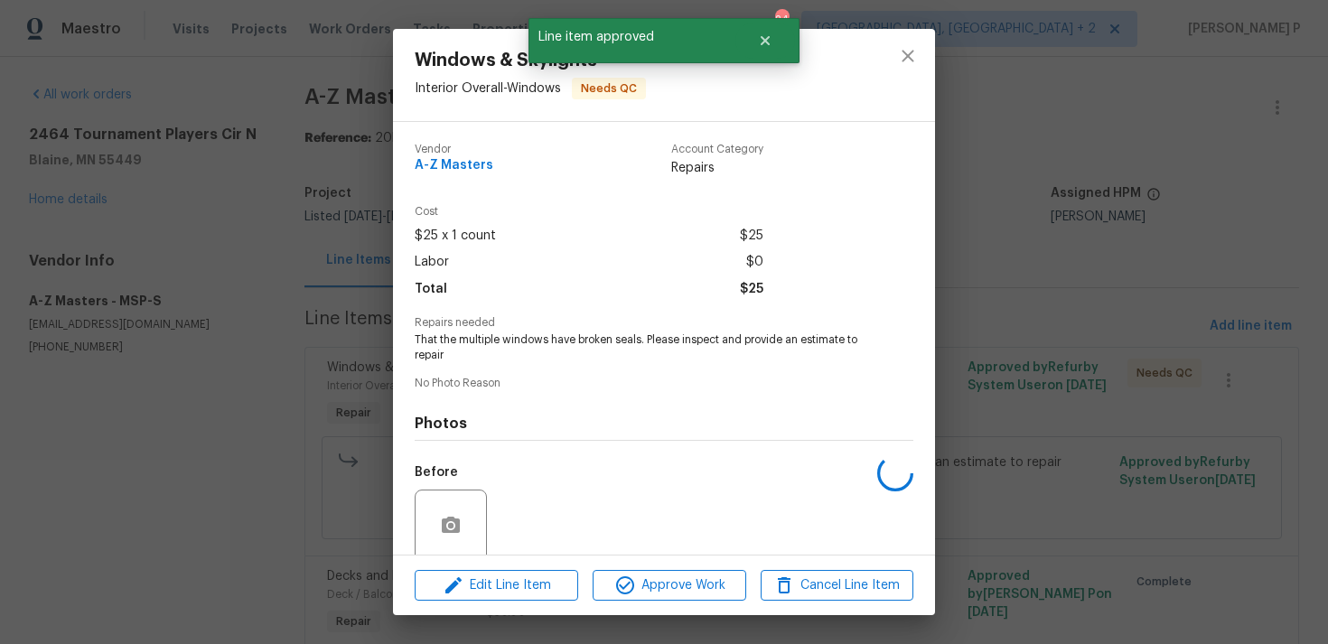
scroll to position [142, 0]
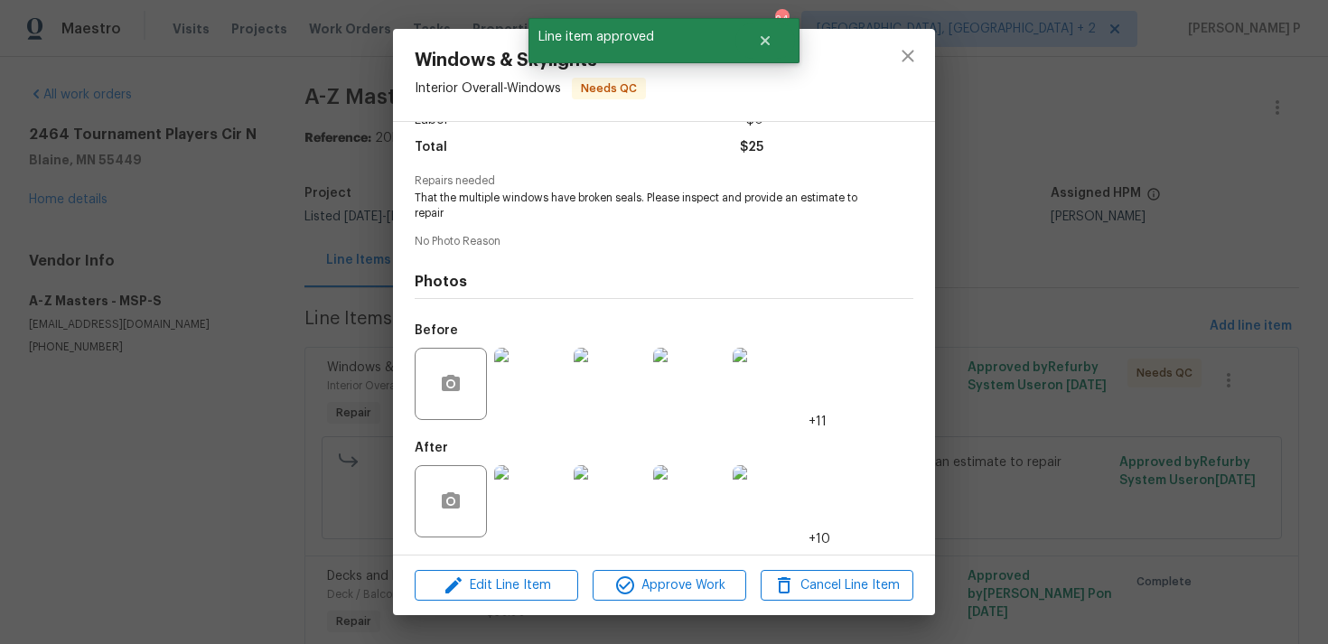
click at [673, 567] on div "Edit Line Item Approve Work Cancel Line Item" at bounding box center [664, 585] width 542 height 61
click at [673, 590] on span "Approve Work" at bounding box center [669, 585] width 142 height 23
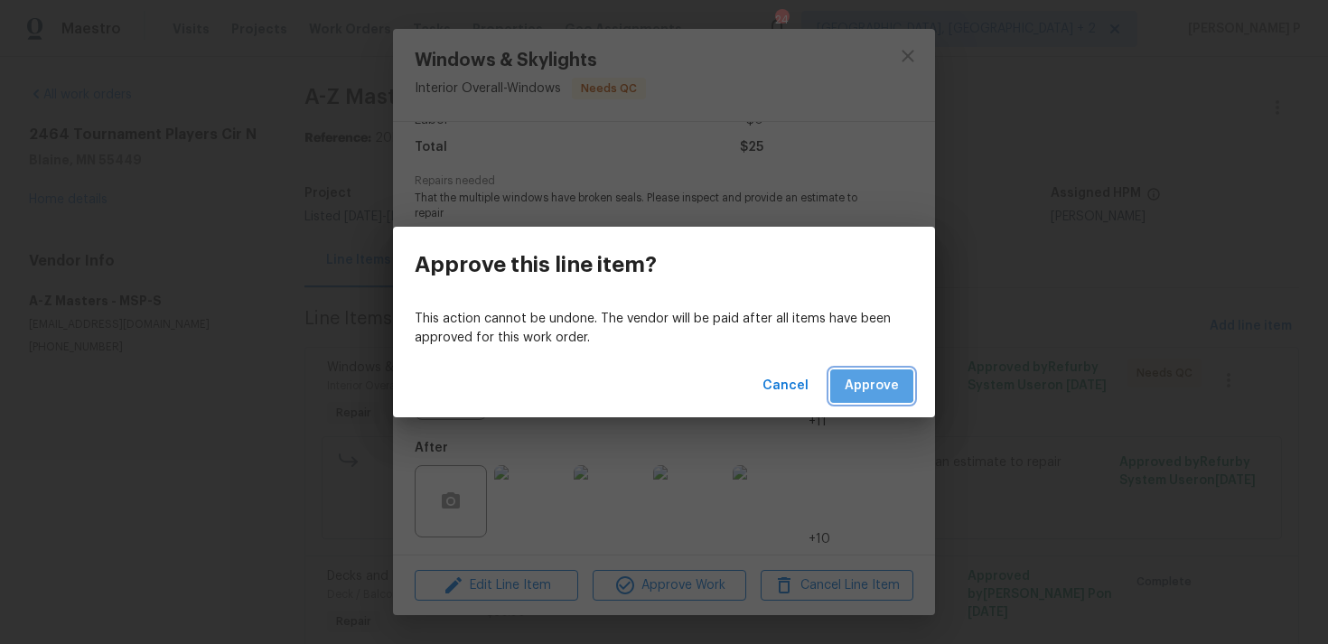
click at [858, 378] on span "Approve" at bounding box center [871, 386] width 54 height 23
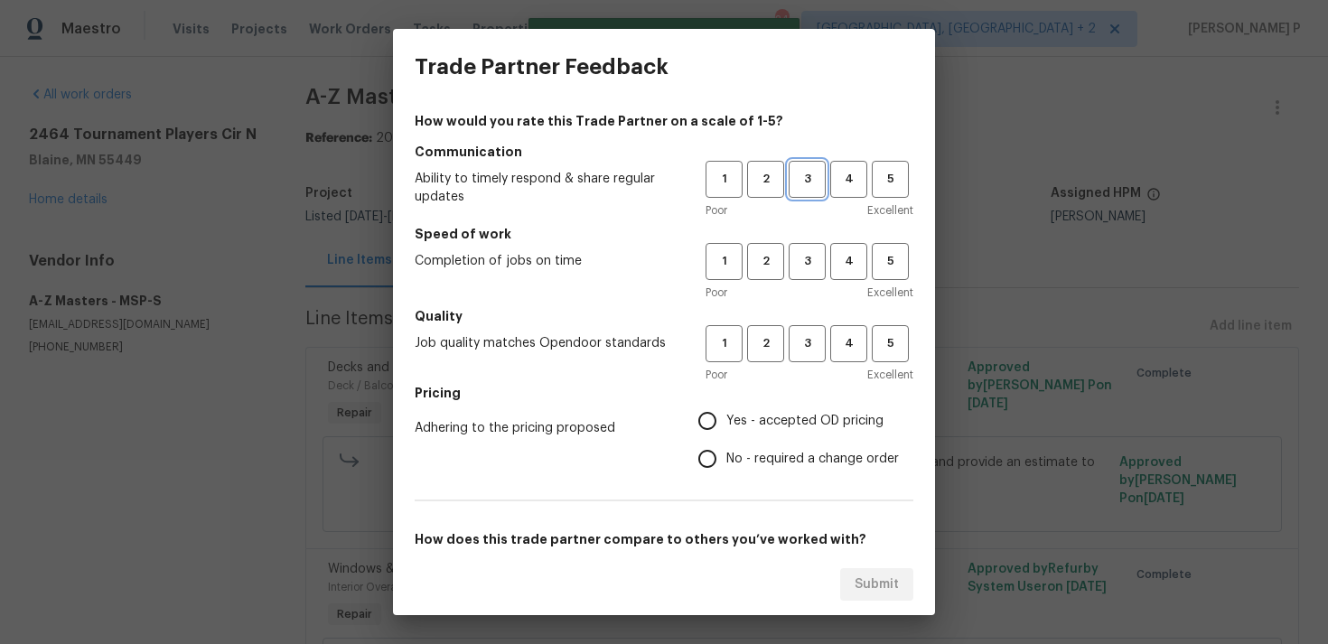
click at [808, 188] on span "3" at bounding box center [806, 179] width 33 height 21
click at [811, 247] on button "3" at bounding box center [806, 261] width 37 height 37
click at [816, 339] on span "3" at bounding box center [806, 343] width 33 height 21
click at [784, 415] on span "Yes - accepted OD pricing" at bounding box center [804, 421] width 157 height 19
click at [726, 415] on input "Yes - accepted OD pricing" at bounding box center [707, 421] width 38 height 38
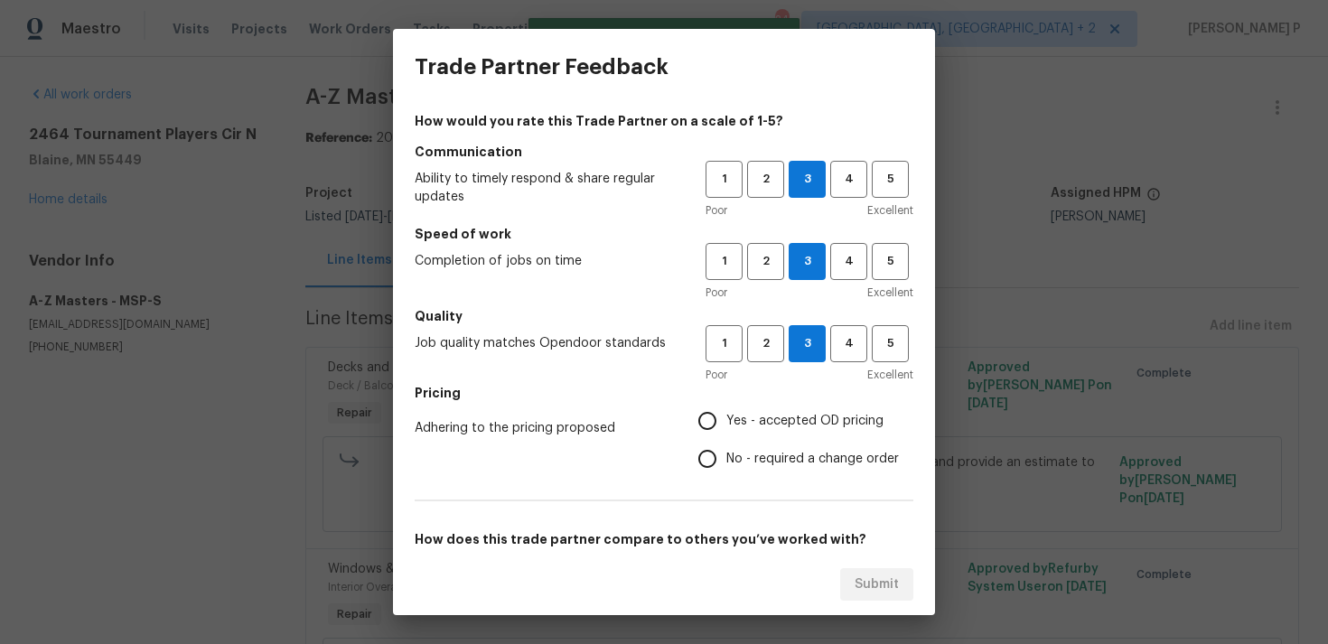
radio input "true"
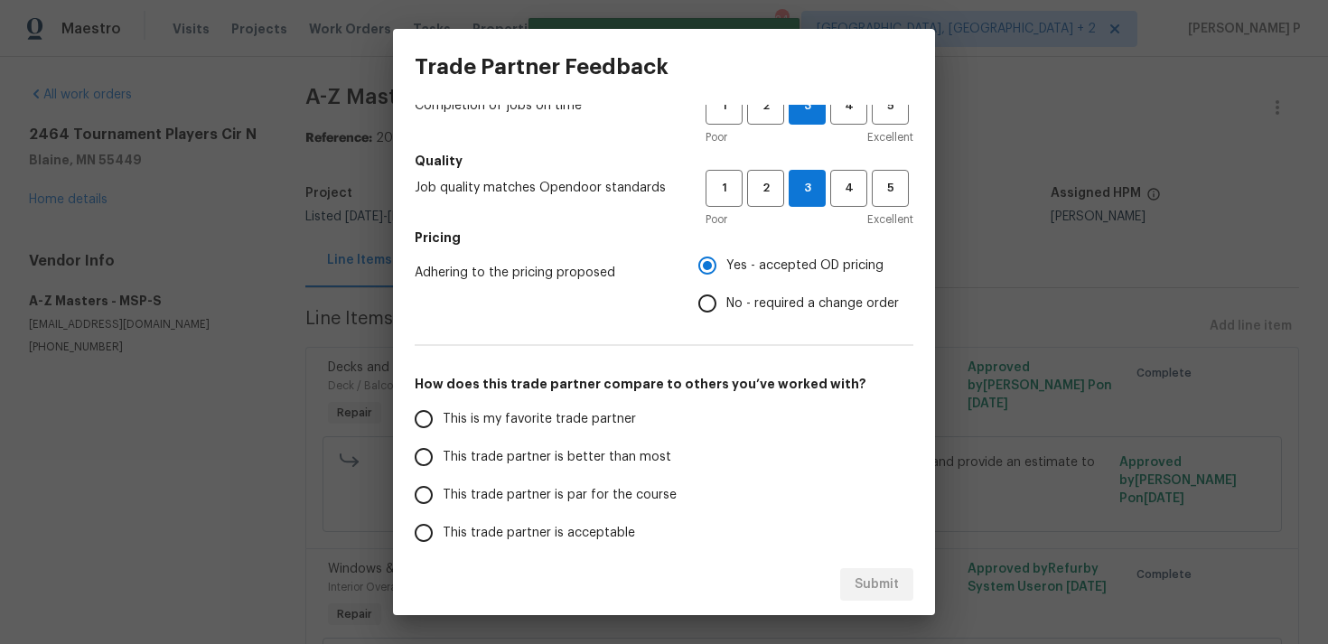
scroll to position [273, 0]
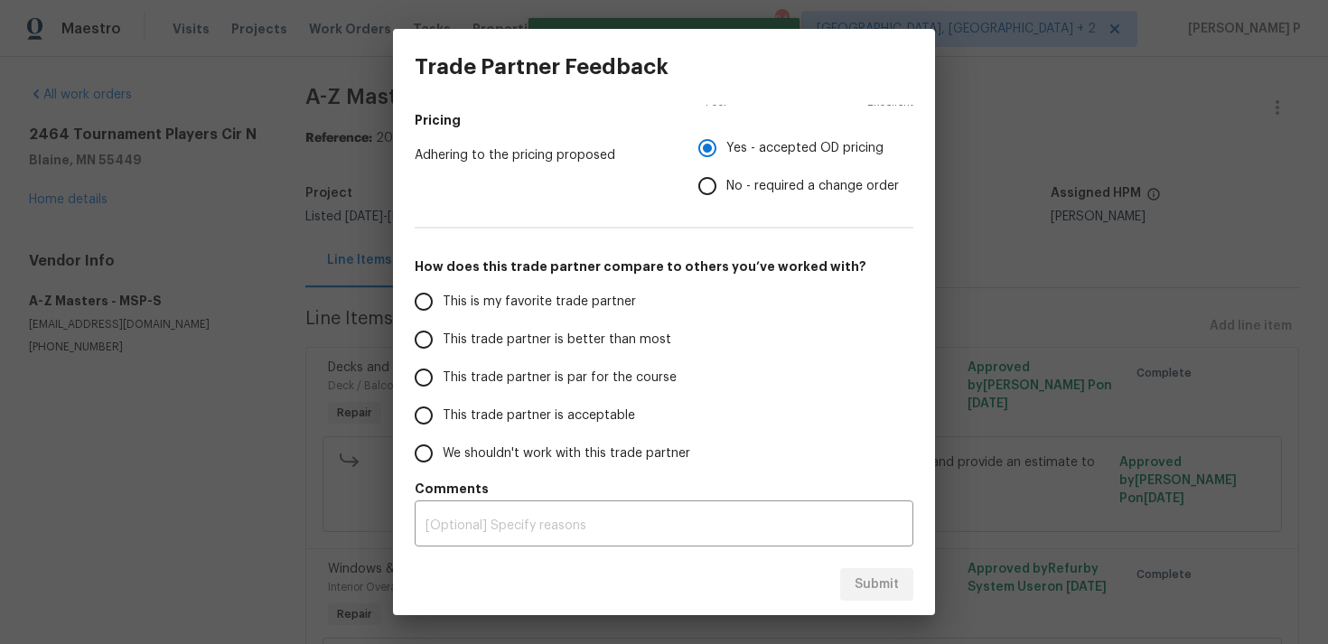
click at [550, 372] on span "This trade partner is par for the course" at bounding box center [560, 377] width 234 height 19
click at [443, 372] on input "This trade partner is par for the course" at bounding box center [424, 378] width 38 height 38
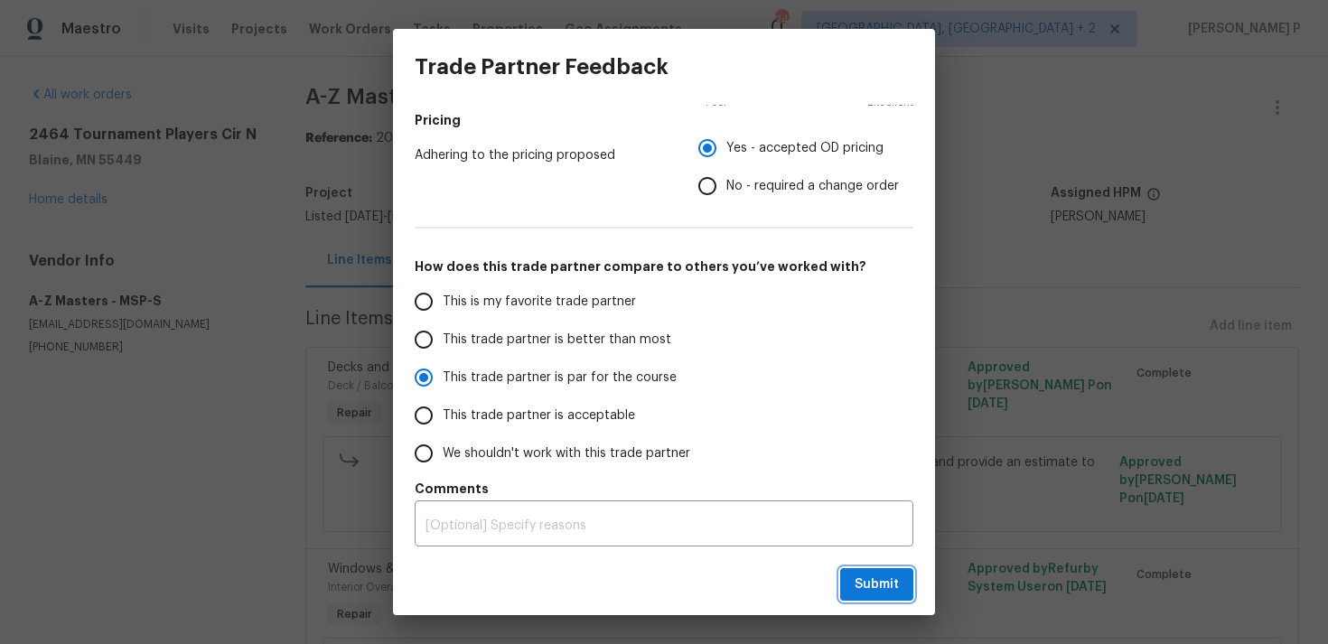
click at [878, 583] on span "Submit" at bounding box center [876, 584] width 44 height 23
radio input "true"
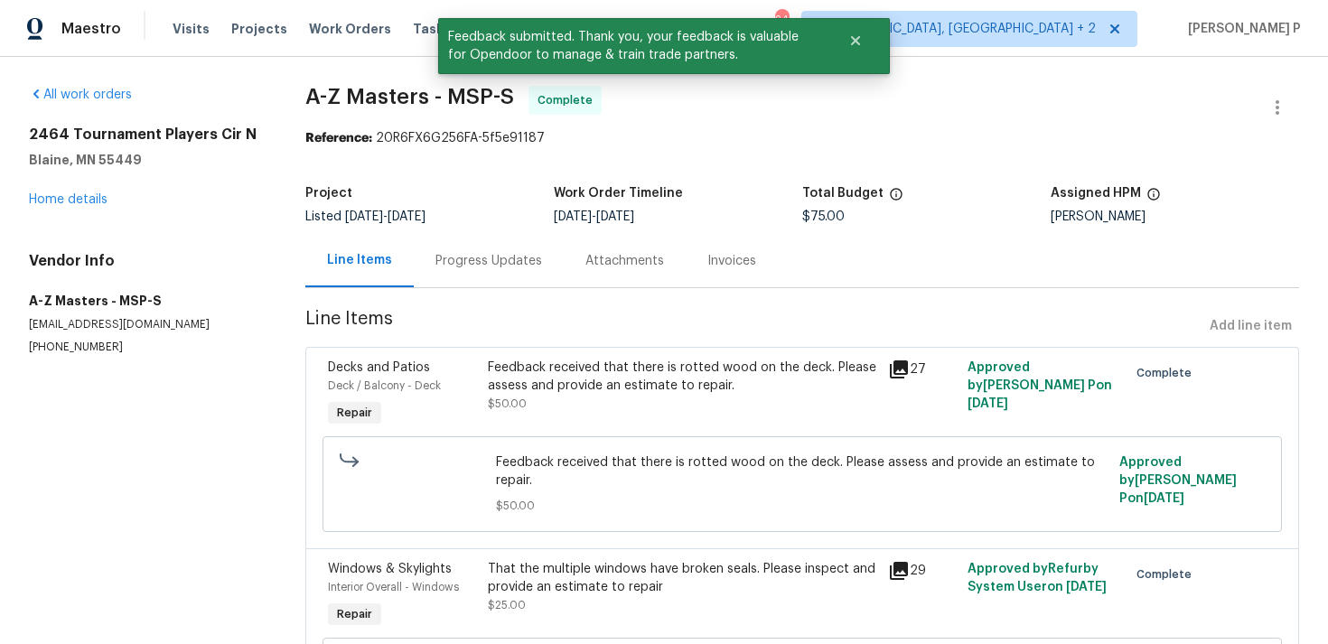
click at [491, 283] on div "Progress Updates" at bounding box center [489, 260] width 150 height 53
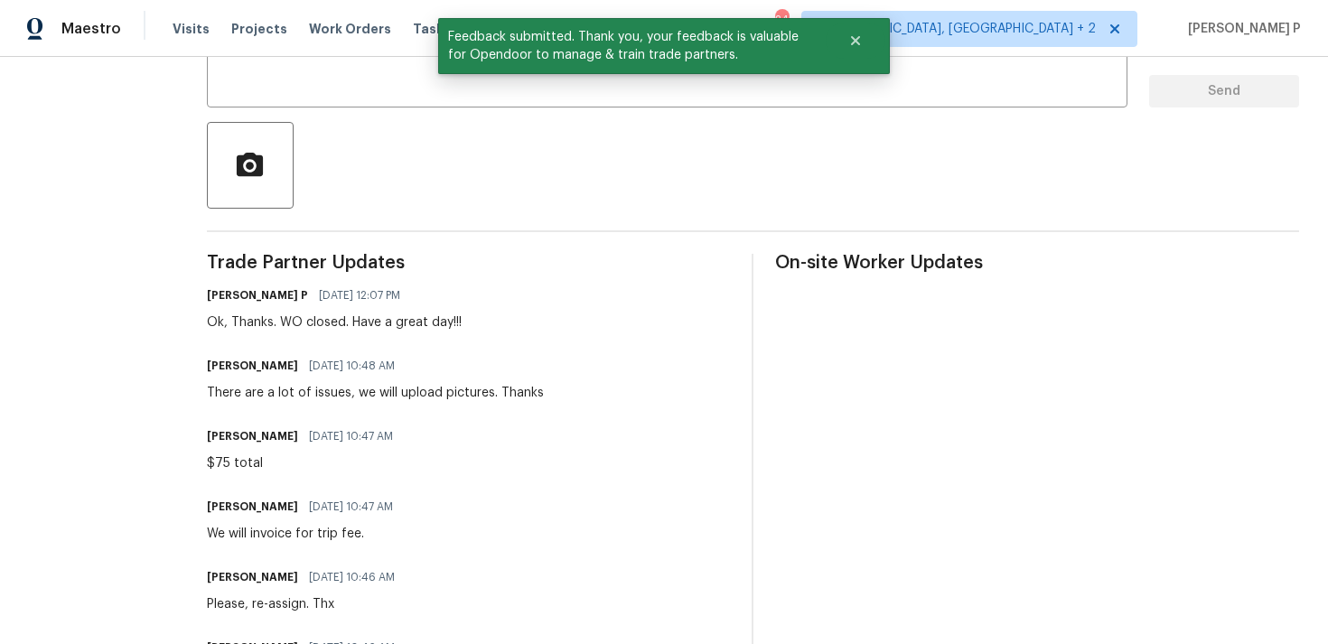
scroll to position [491, 0]
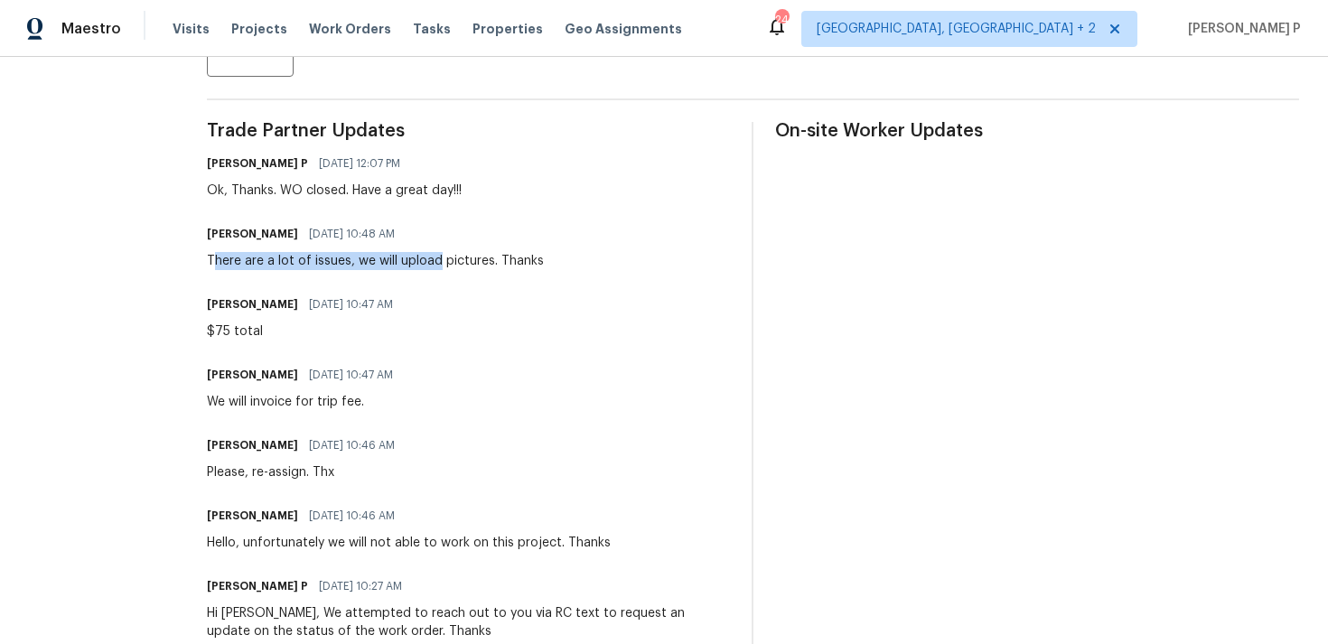
drag, startPoint x: 210, startPoint y: 264, endPoint x: 438, endPoint y: 259, distance: 227.6
click at [438, 259] on div "There are a lot of issues, we will upload pictures. Thanks" at bounding box center [375, 261] width 337 height 18
click at [263, 256] on div "There are a lot of issues, we will upload pictures. Thanks" at bounding box center [375, 261] width 337 height 18
drag, startPoint x: 241, startPoint y: 541, endPoint x: 249, endPoint y: 536, distance: 9.8
click at [249, 536] on div "Hello, unfortunately we will not able to work on this project. Thanks" at bounding box center [409, 543] width 404 height 18
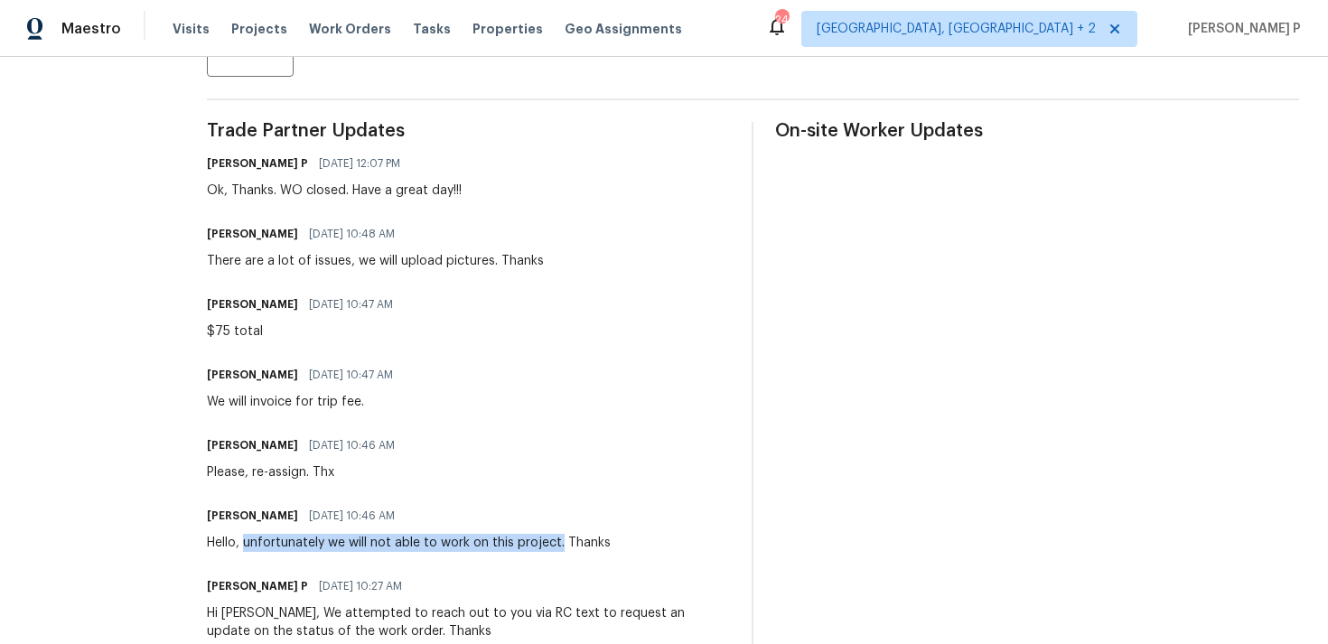
drag, startPoint x: 245, startPoint y: 539, endPoint x: 557, endPoint y: 538, distance: 312.5
click at [557, 539] on div "Hello, unfortunately we will not able to work on this project. Thanks" at bounding box center [409, 543] width 404 height 18
copy div "unfortunately we will not able to work on this project."
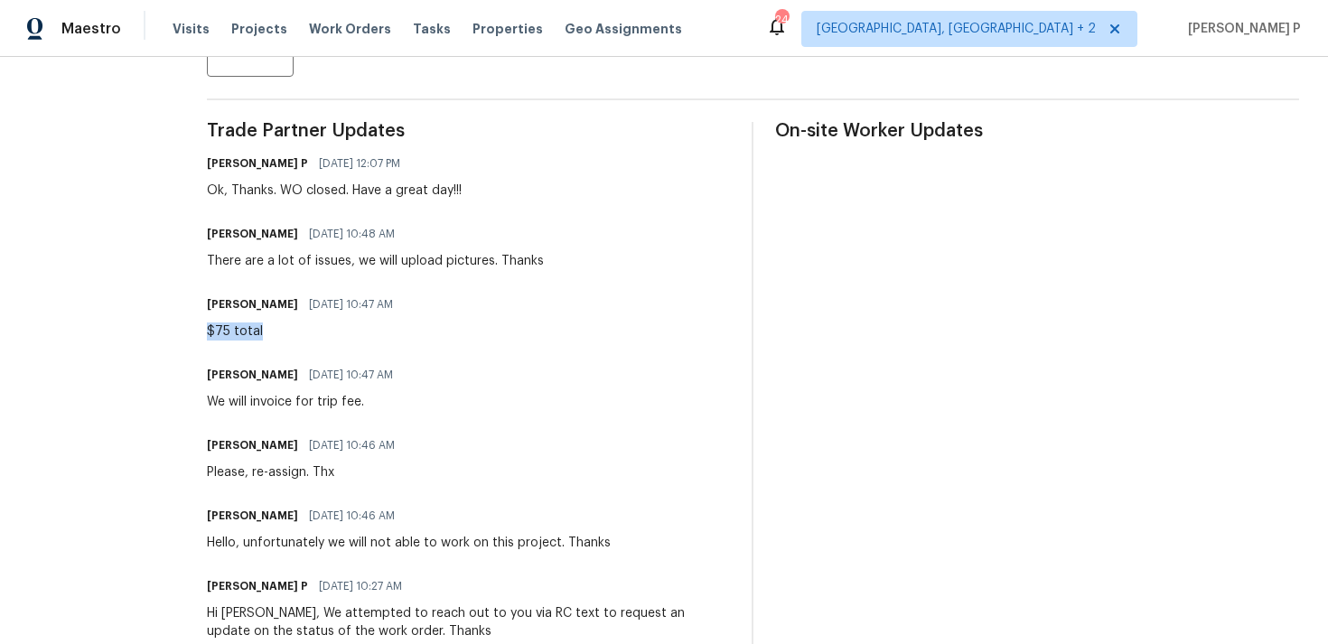
drag, startPoint x: 267, startPoint y: 326, endPoint x: 200, endPoint y: 328, distance: 67.8
click at [200, 328] on div "All work orders 2464 Tournament Players [GEOGRAPHIC_DATA] Home details Vendor I…" at bounding box center [664, 314] width 1328 height 1497
copy div "$75 total"
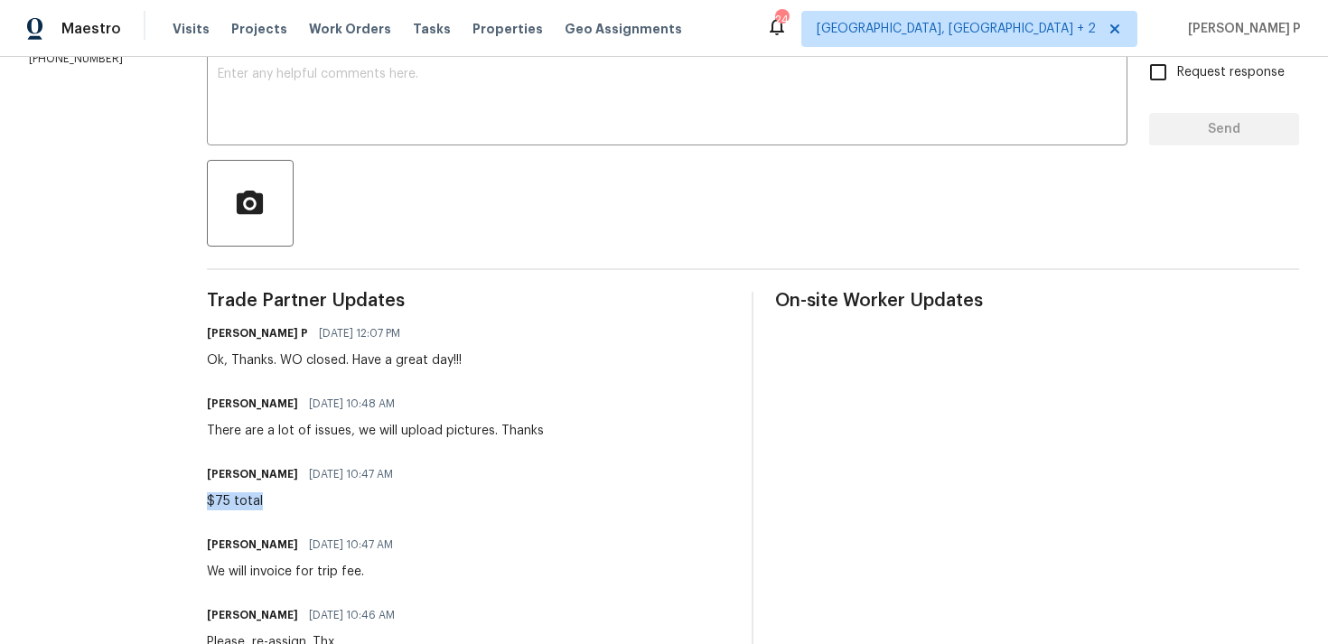
scroll to position [0, 0]
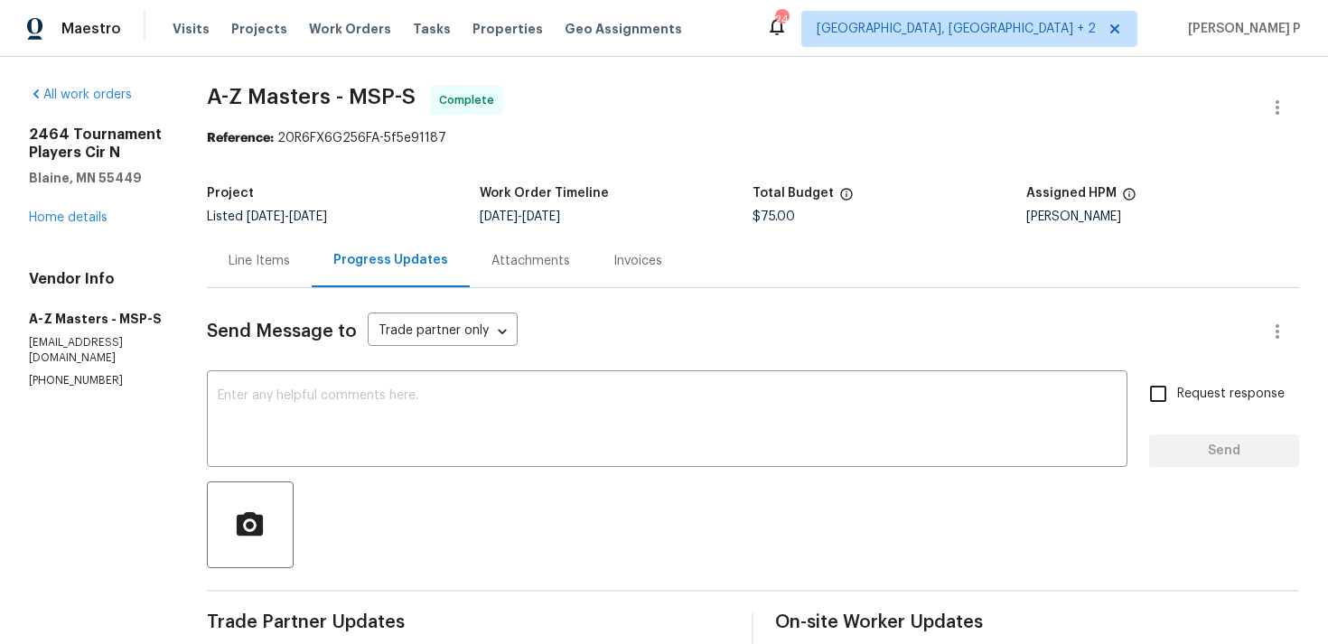
click at [259, 259] on div "Line Items" at bounding box center [258, 261] width 61 height 18
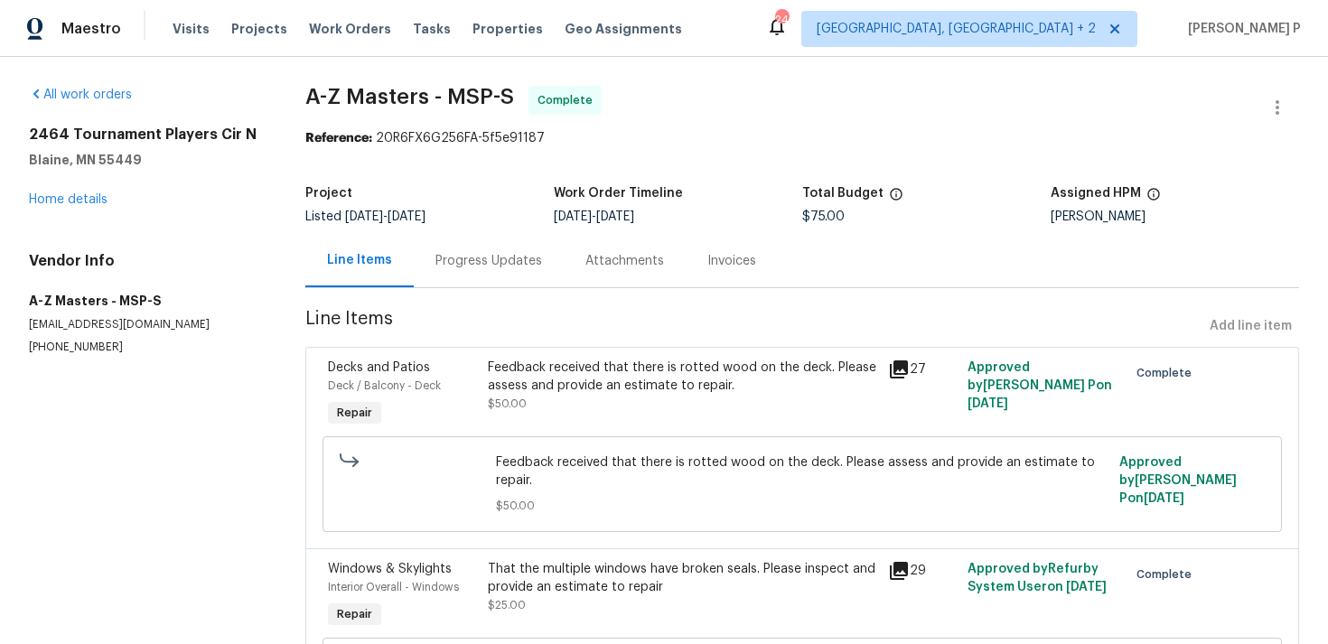
click at [72, 191] on div "[STREET_ADDRESS][PERSON_NAME] Home details" at bounding box center [145, 167] width 233 height 83
click at [75, 205] on link "Home details" at bounding box center [68, 199] width 79 height 13
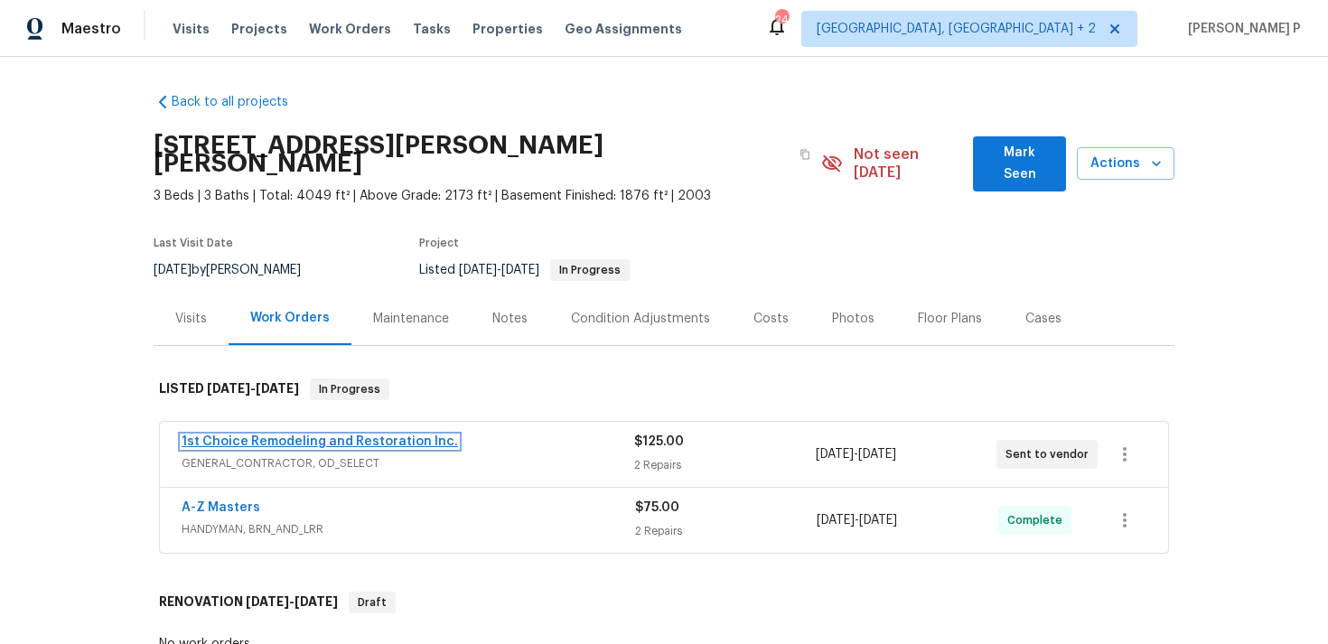
click at [256, 435] on link "1st Choice Remodeling and Restoration Inc." at bounding box center [320, 441] width 276 height 13
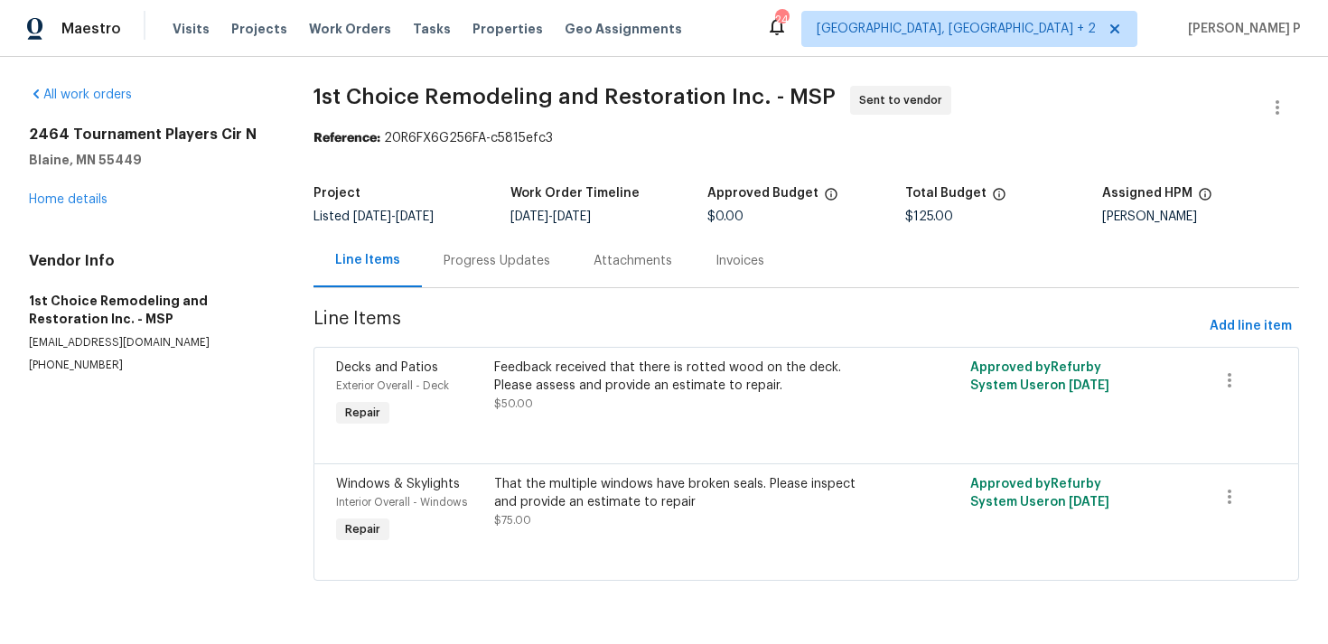
click at [332, 101] on span "1st Choice Remodeling and Restoration Inc. - MSP" at bounding box center [574, 97] width 522 height 22
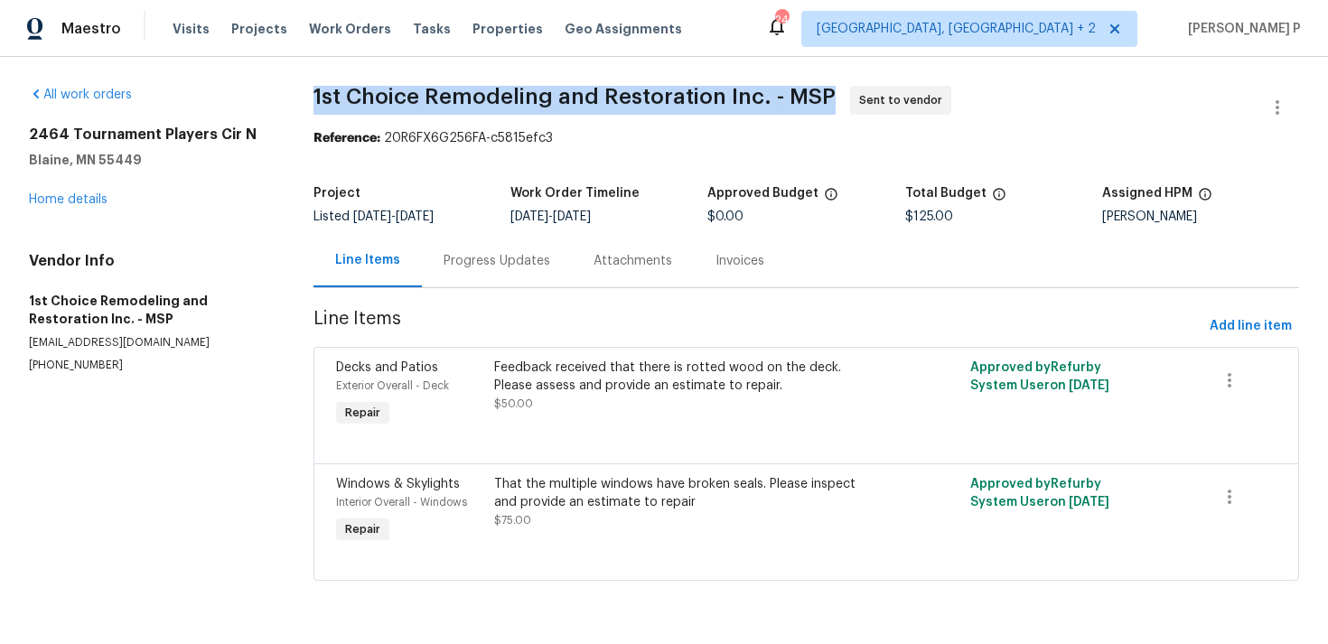
drag, startPoint x: 315, startPoint y: 91, endPoint x: 832, endPoint y: 91, distance: 516.6
click at [832, 91] on span "1st Choice Remodeling and Restoration Inc. - MSP Sent to vendor" at bounding box center [784, 107] width 942 height 43
copy span "1st Choice Remodeling and Restoration Inc. - MSP"
click at [420, 130] on div "Reference: 20R6FX6G256FA-c5815efc3" at bounding box center [805, 138] width 985 height 18
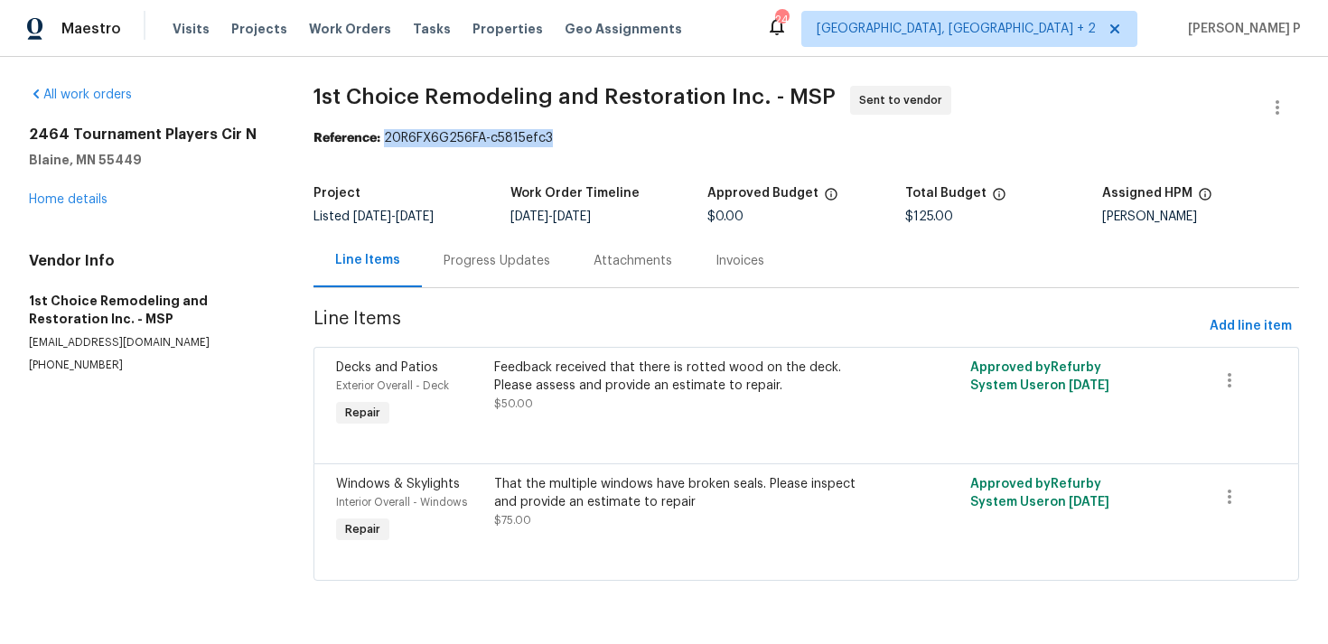
drag, startPoint x: 385, startPoint y: 140, endPoint x: 630, endPoint y: 140, distance: 245.6
click at [629, 140] on div "Reference: 20R6FX6G256FA-c5815efc3" at bounding box center [805, 138] width 985 height 18
copy div "20R6FX6G256FA-c5815efc3"
